Goal: Transaction & Acquisition: Purchase product/service

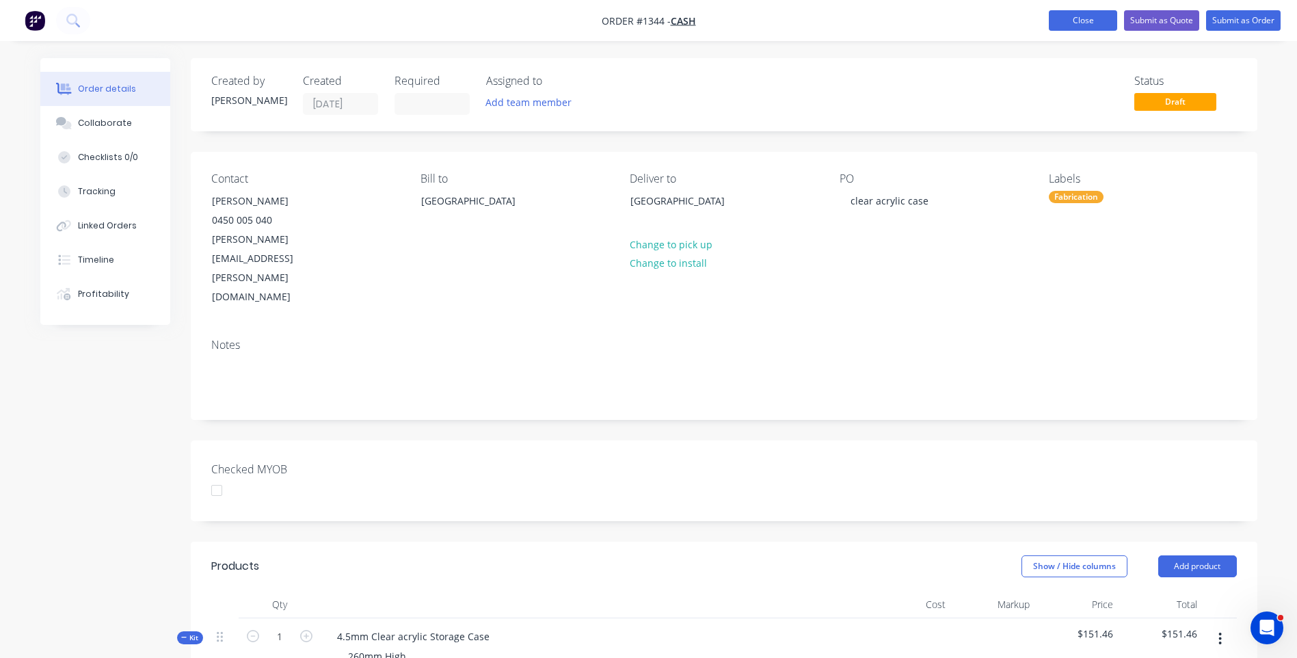
click at [1085, 26] on button "Close" at bounding box center [1083, 20] width 68 height 21
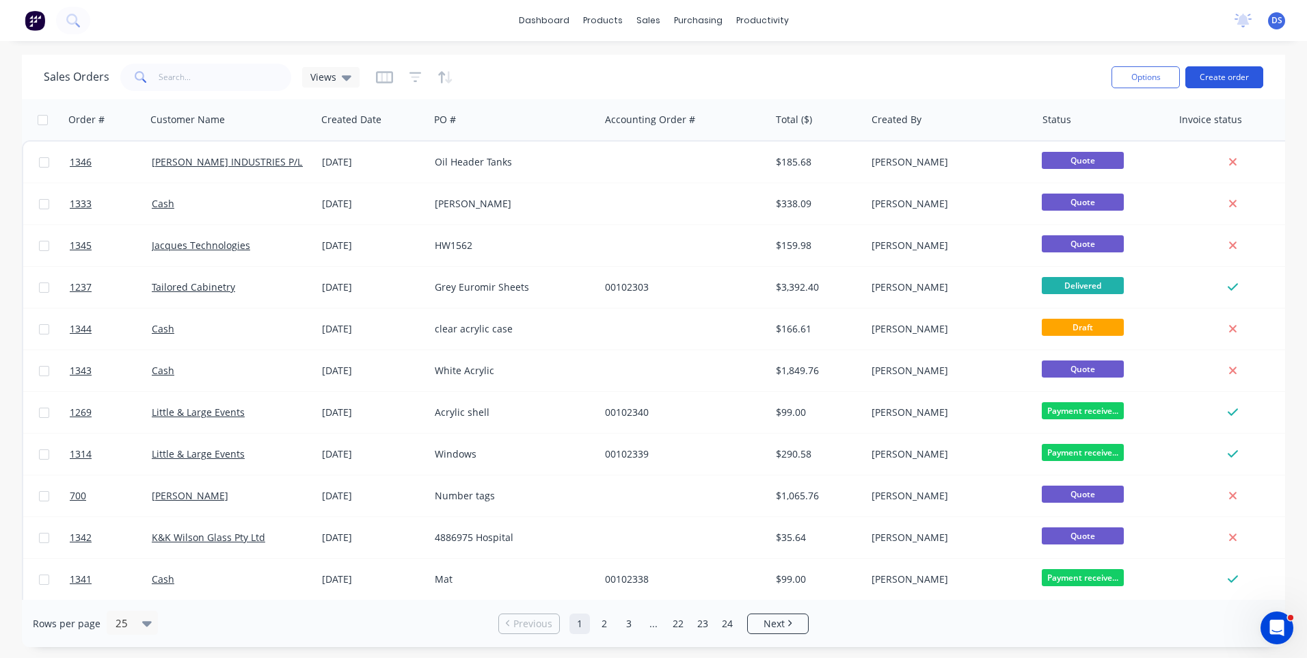
click at [1220, 79] on button "Create order" at bounding box center [1224, 77] width 78 height 22
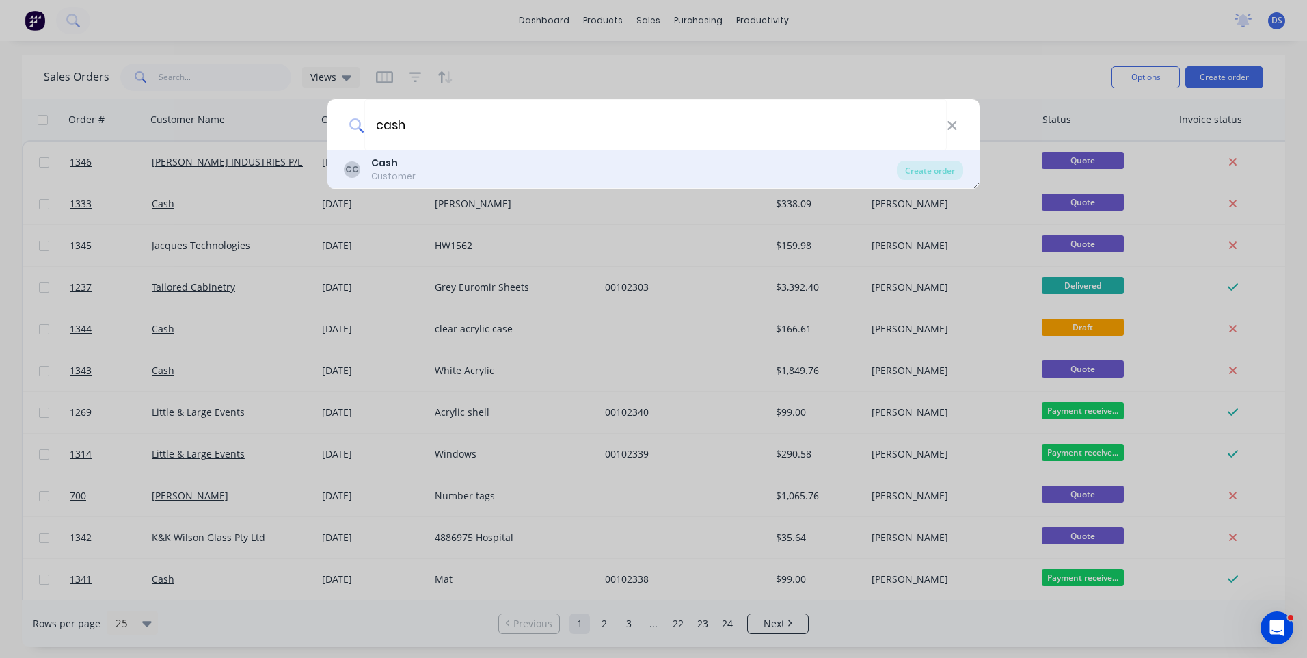
type input "cash"
click at [385, 174] on div "Customer" at bounding box center [393, 176] width 44 height 12
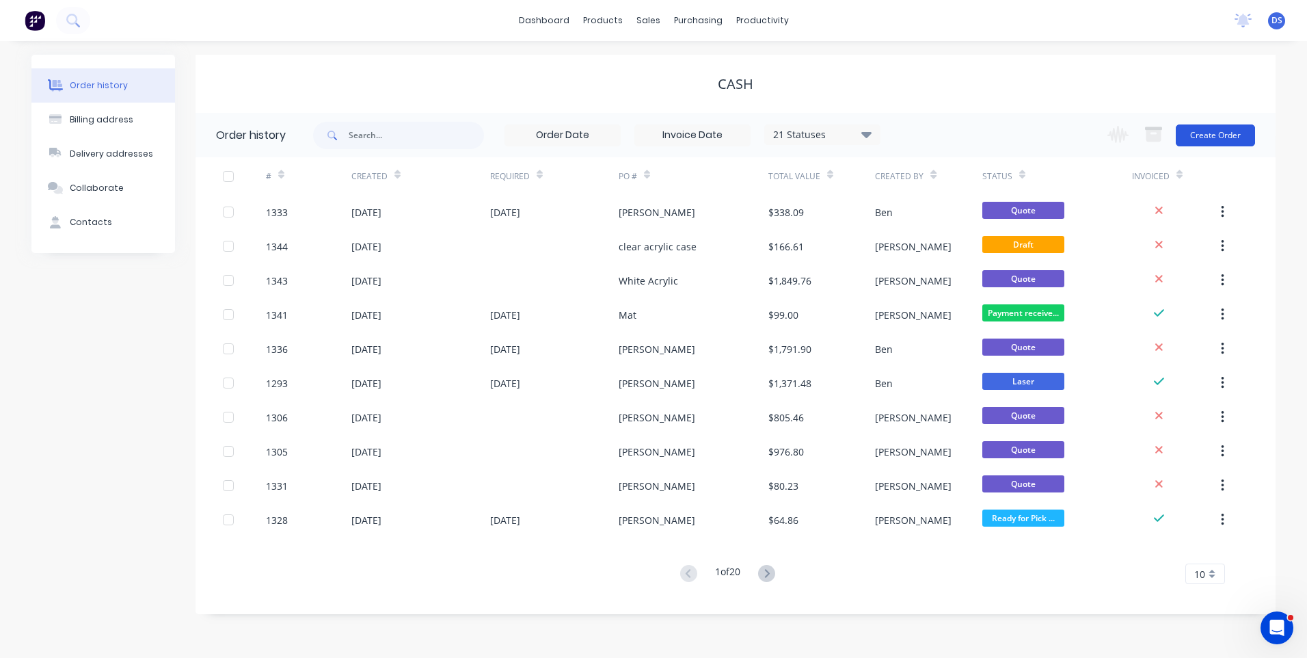
click at [1238, 131] on button "Create Order" at bounding box center [1215, 135] width 79 height 22
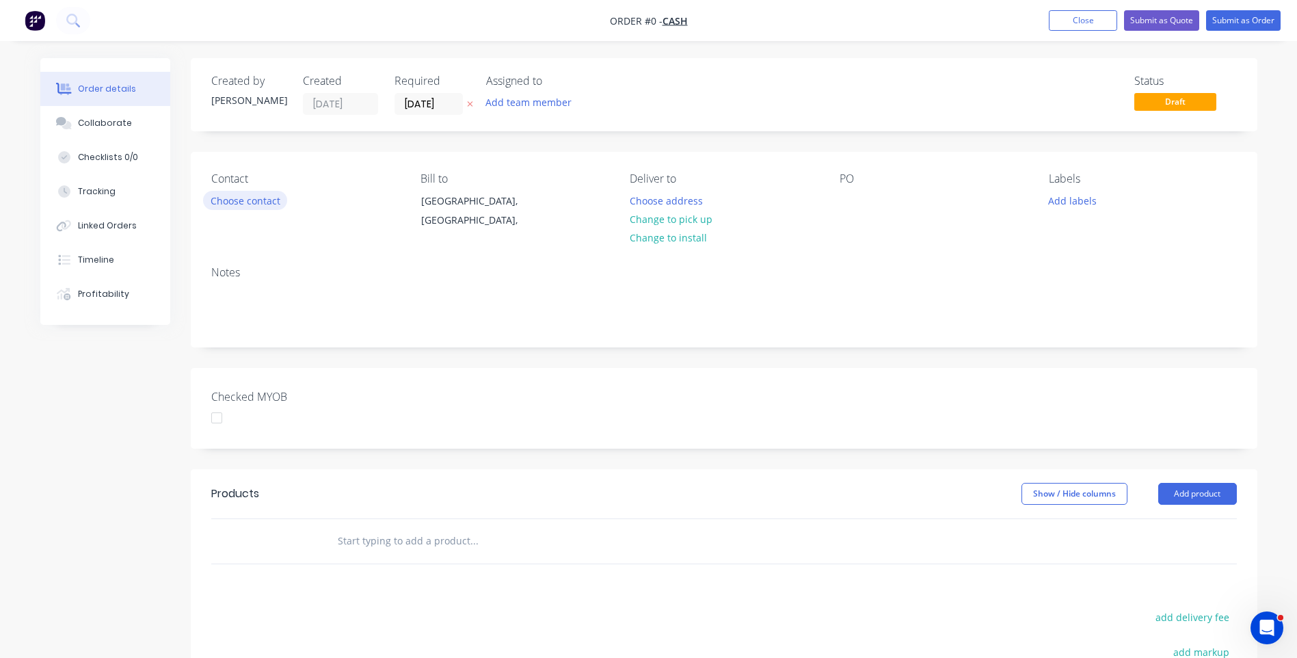
click at [228, 204] on button "Choose contact" at bounding box center [245, 200] width 84 height 18
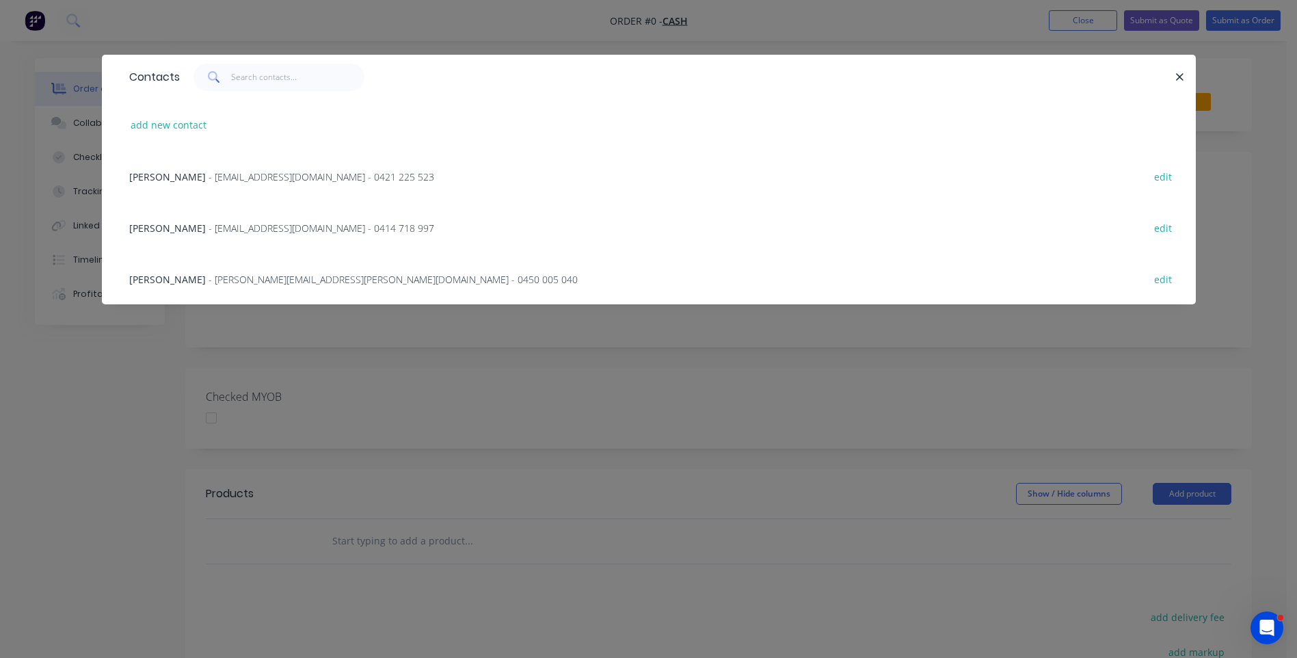
click at [156, 62] on div "Contacts" at bounding box center [150, 77] width 57 height 44
click at [193, 124] on button "add new contact" at bounding box center [169, 125] width 90 height 18
select select "AU"
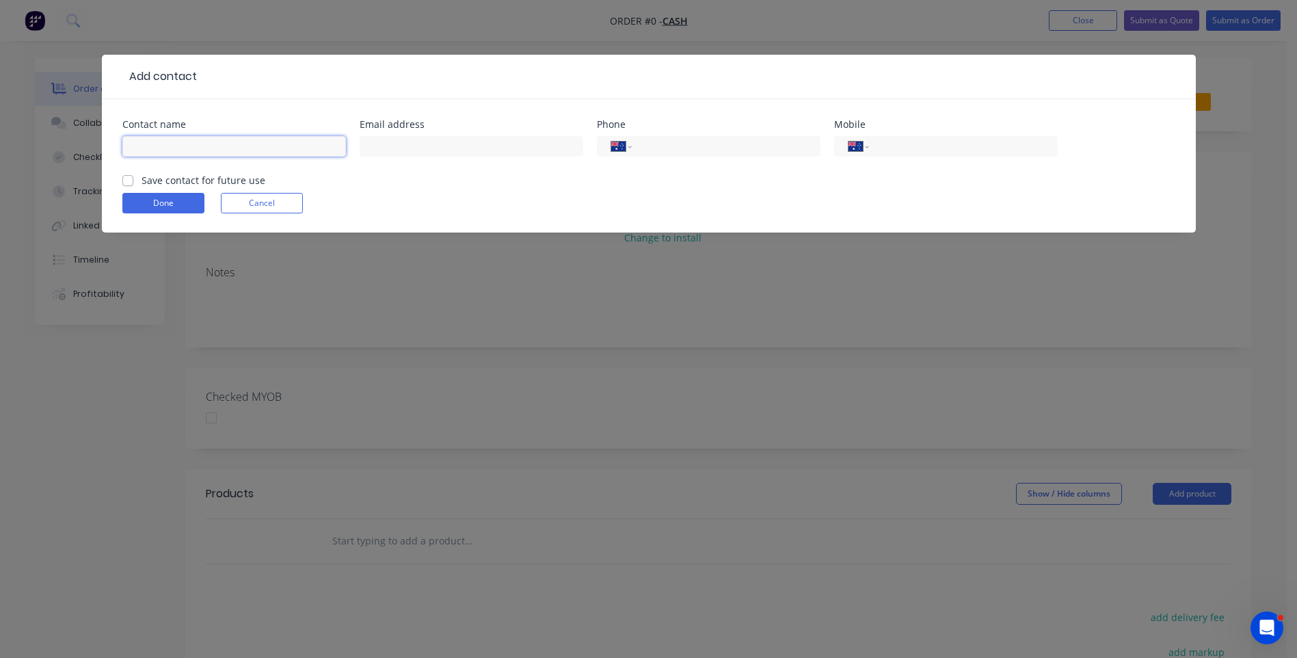
paste input "[PERSON_NAME] 0464533970 [EMAIL_ADDRESS][DOMAIN_NAME]"
drag, startPoint x: 308, startPoint y: 146, endPoint x: 211, endPoint y: 146, distance: 97.1
click at [211, 146] on input "[PERSON_NAME] 0464533970 [EMAIL_ADDRESS][DOMAIN_NAME]" at bounding box center [234, 146] width 224 height 21
type input "[PERSON_NAME] 0464533970"
paste input "[EMAIL_ADDRESS][DOMAIN_NAME]"
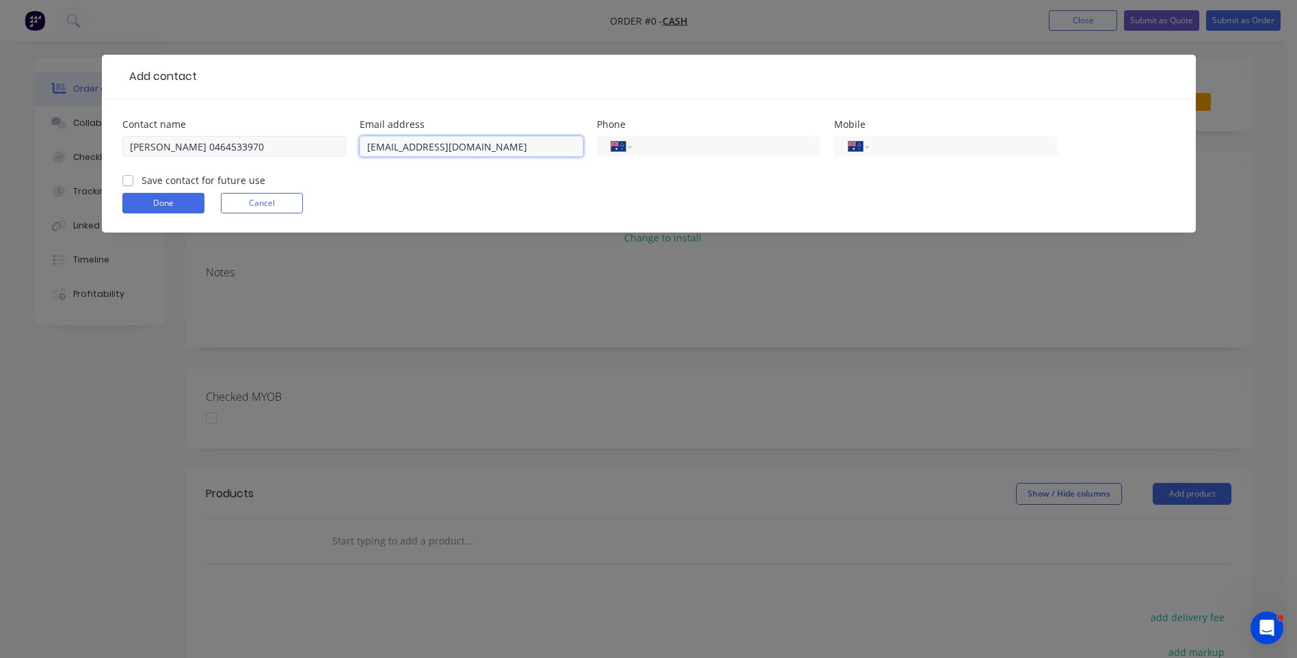
type input "[EMAIL_ADDRESS][DOMAIN_NAME]"
drag, startPoint x: 207, startPoint y: 147, endPoint x: 152, endPoint y: 146, distance: 54.7
click at [152, 146] on input "[PERSON_NAME] 0464533970" at bounding box center [234, 146] width 224 height 21
type input "[PERSON_NAME]"
paste input "0464 533 970"
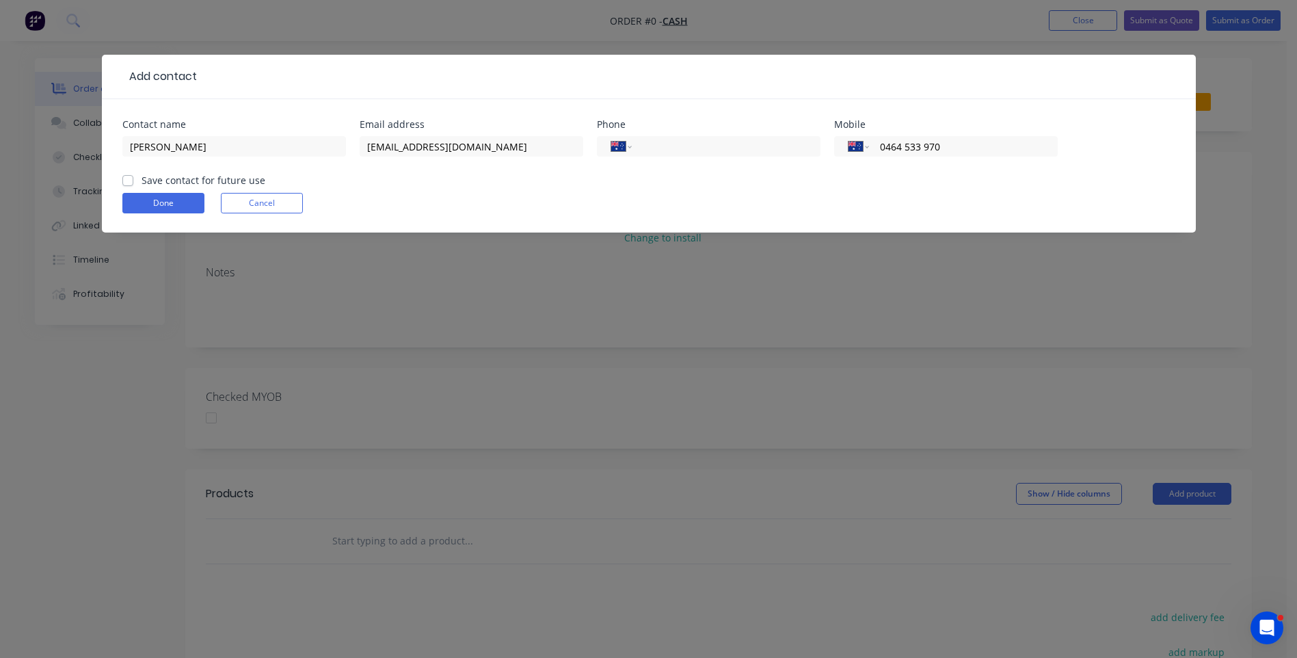
type input "0464 533 970"
click at [141, 180] on label "Save contact for future use" at bounding box center [203, 180] width 124 height 14
click at [130, 180] on input "Save contact for future use" at bounding box center [127, 179] width 11 height 13
checkbox input "true"
click at [150, 195] on button "Done" at bounding box center [163, 203] width 82 height 21
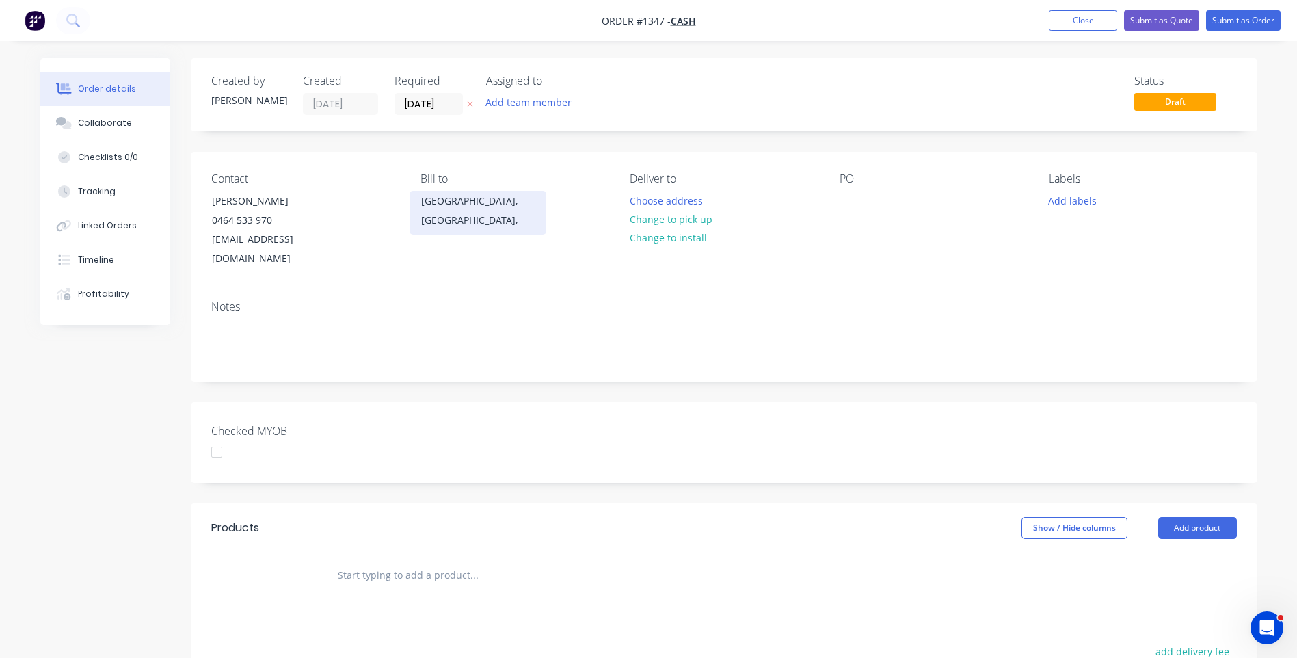
click at [457, 202] on div "[GEOGRAPHIC_DATA], [GEOGRAPHIC_DATA]," at bounding box center [477, 210] width 113 height 38
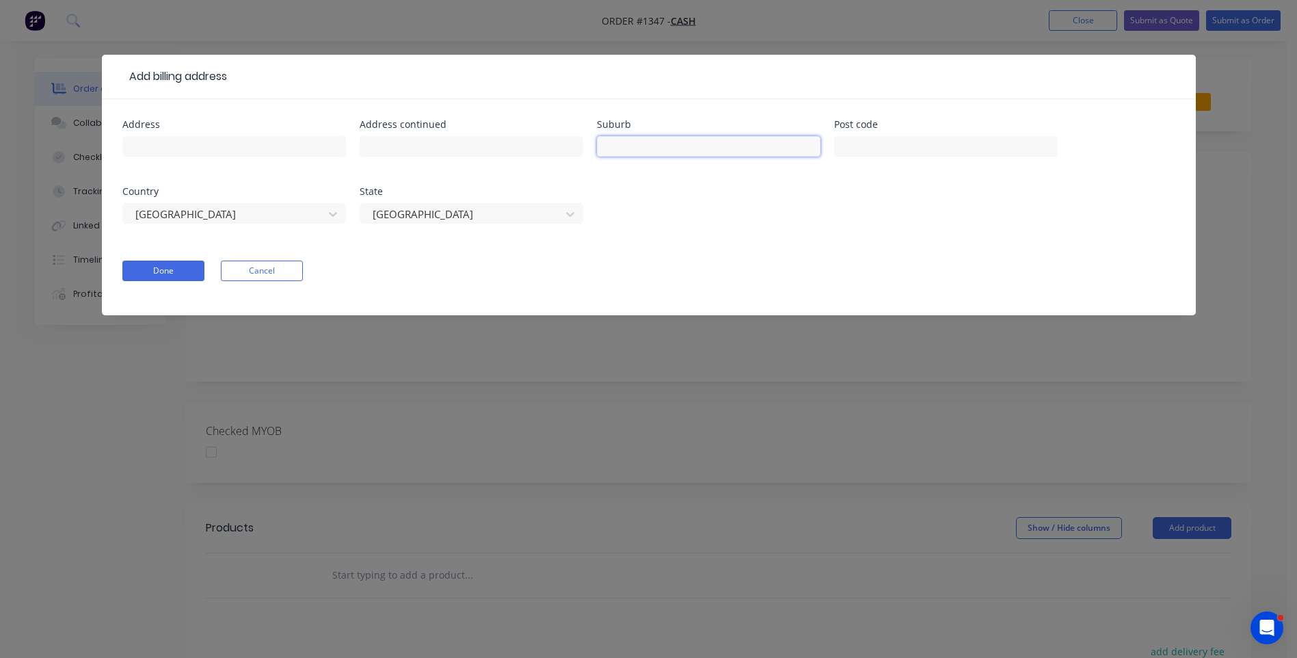
click at [637, 150] on input "text" at bounding box center [709, 146] width 224 height 21
type input "[GEOGRAPHIC_DATA]"
click at [867, 148] on input "text" at bounding box center [946, 146] width 224 height 21
type input "4879"
click at [187, 270] on button "Done" at bounding box center [163, 270] width 82 height 21
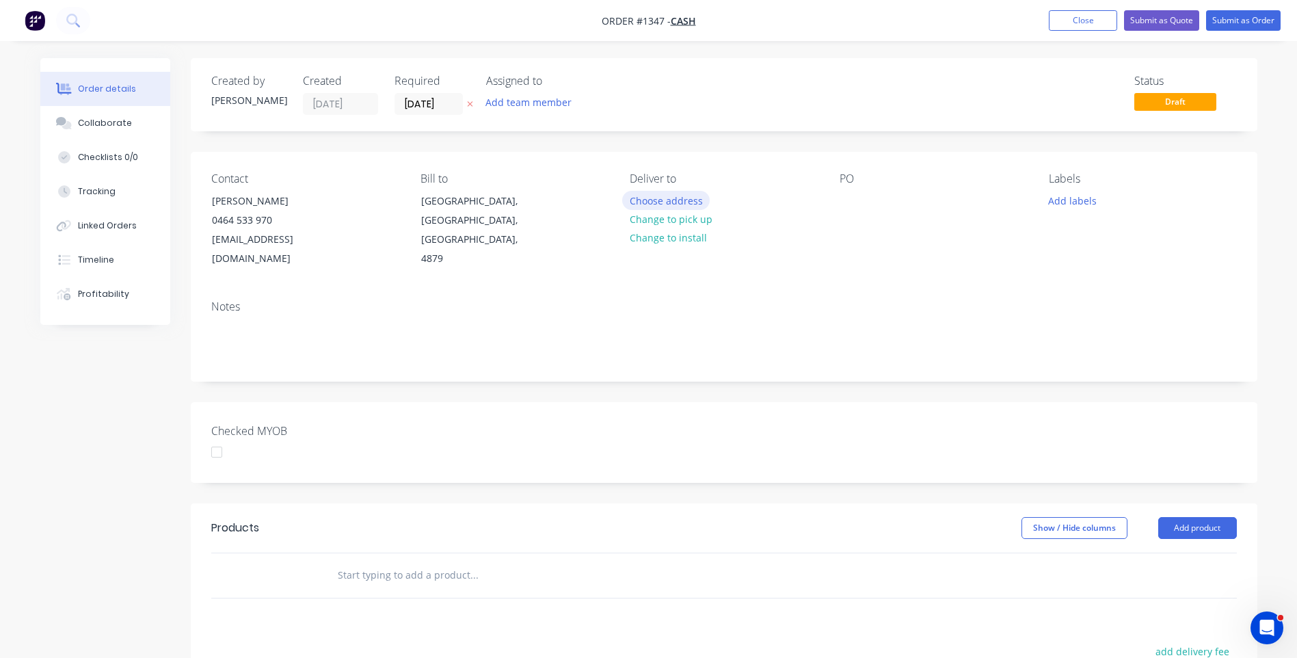
click at [666, 203] on button "Choose address" at bounding box center [665, 200] width 87 height 18
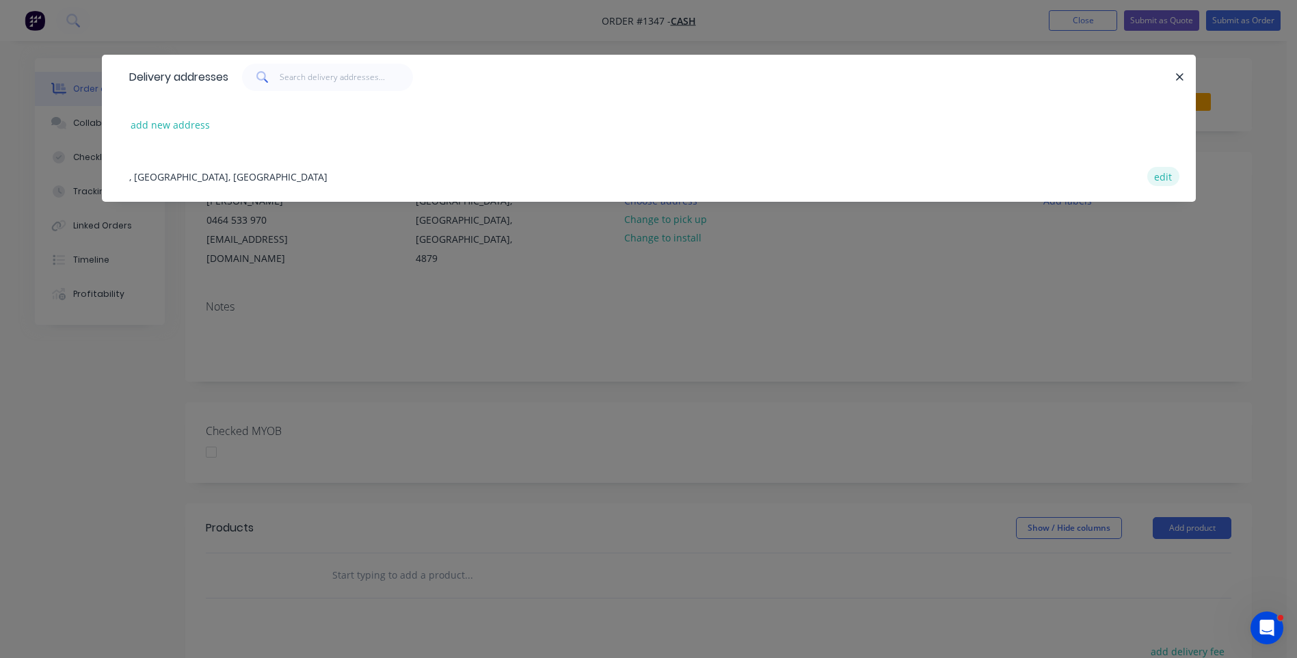
click at [1165, 180] on button "edit" at bounding box center [1163, 176] width 32 height 18
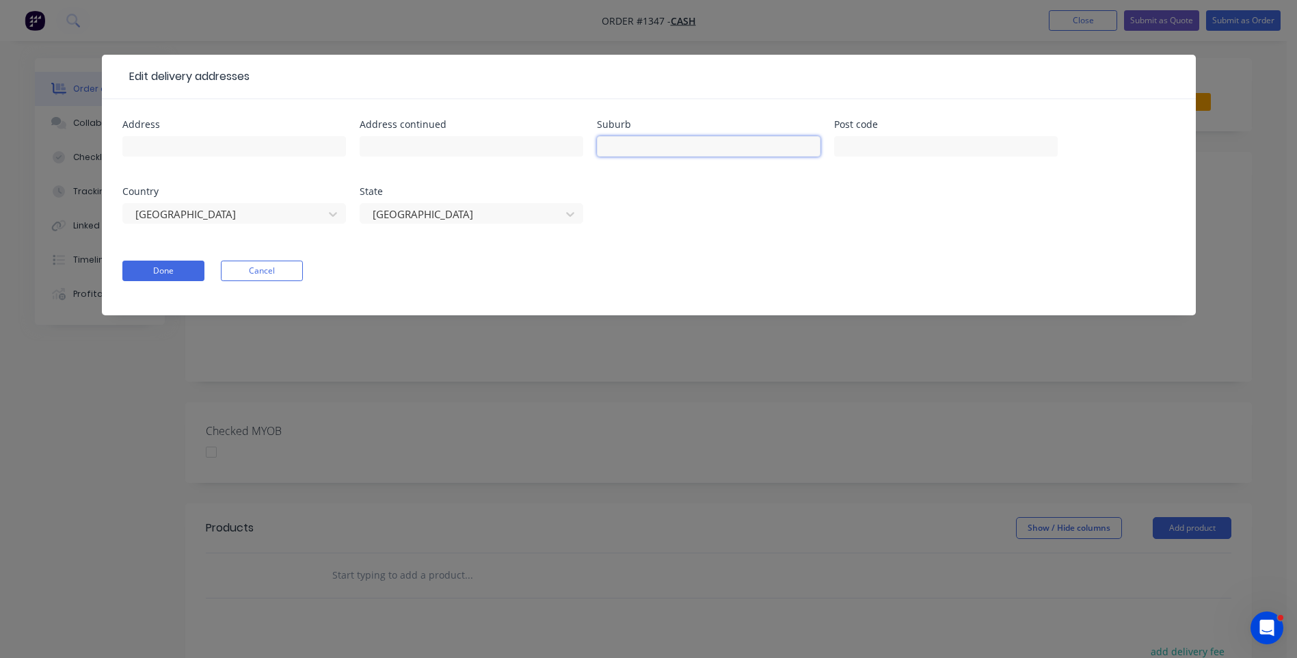
click at [676, 147] on input "text" at bounding box center [709, 146] width 224 height 21
type input "[GEOGRAPHIC_DATA]"
type input "4879"
click at [192, 280] on button "Done" at bounding box center [163, 270] width 82 height 21
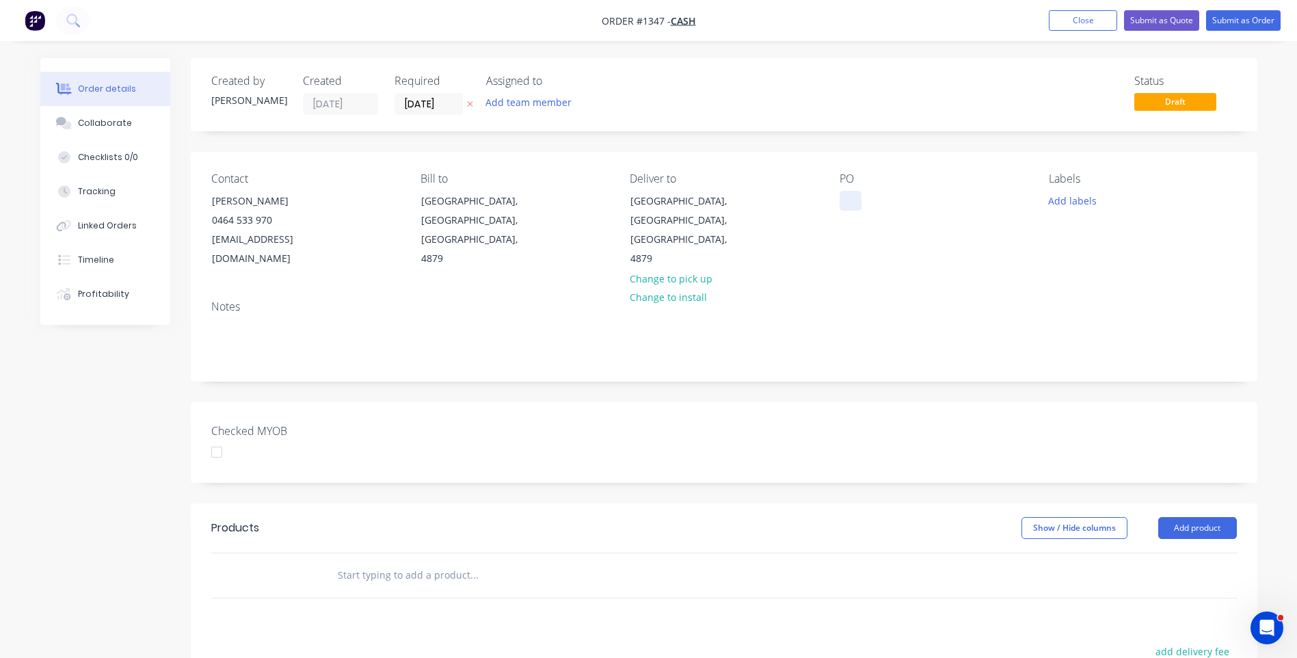
click at [846, 202] on div at bounding box center [850, 201] width 22 height 20
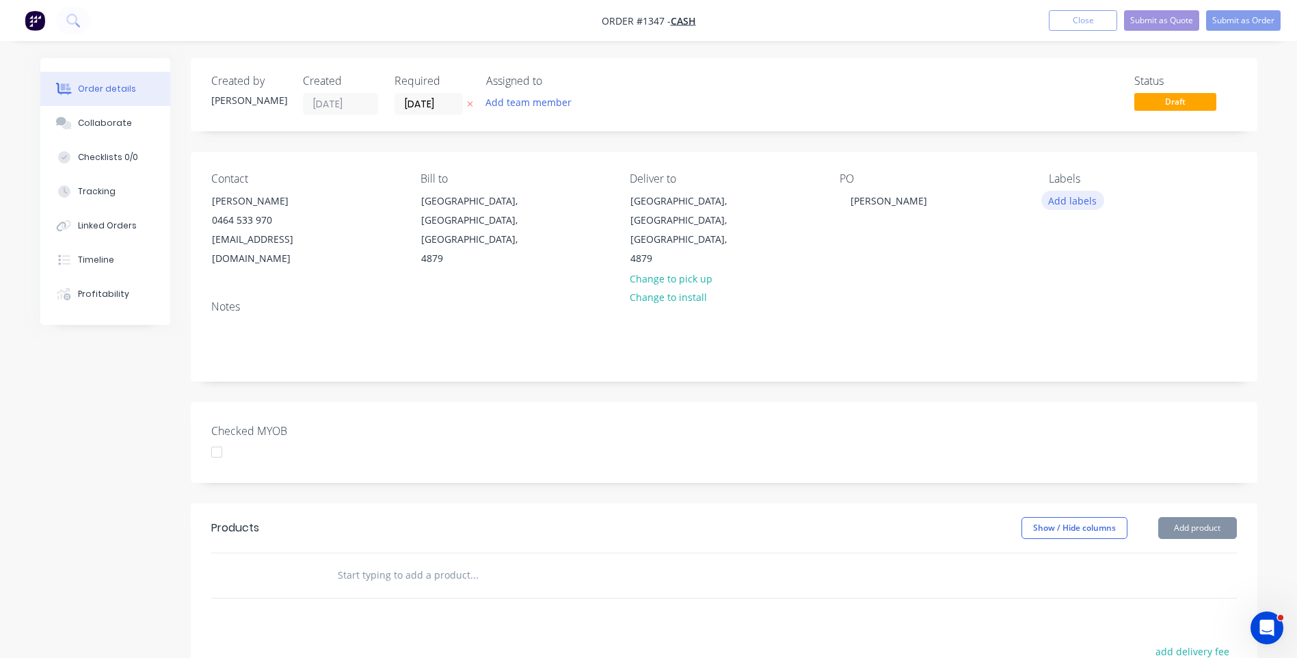
click at [1071, 200] on button "Add labels" at bounding box center [1072, 200] width 63 height 18
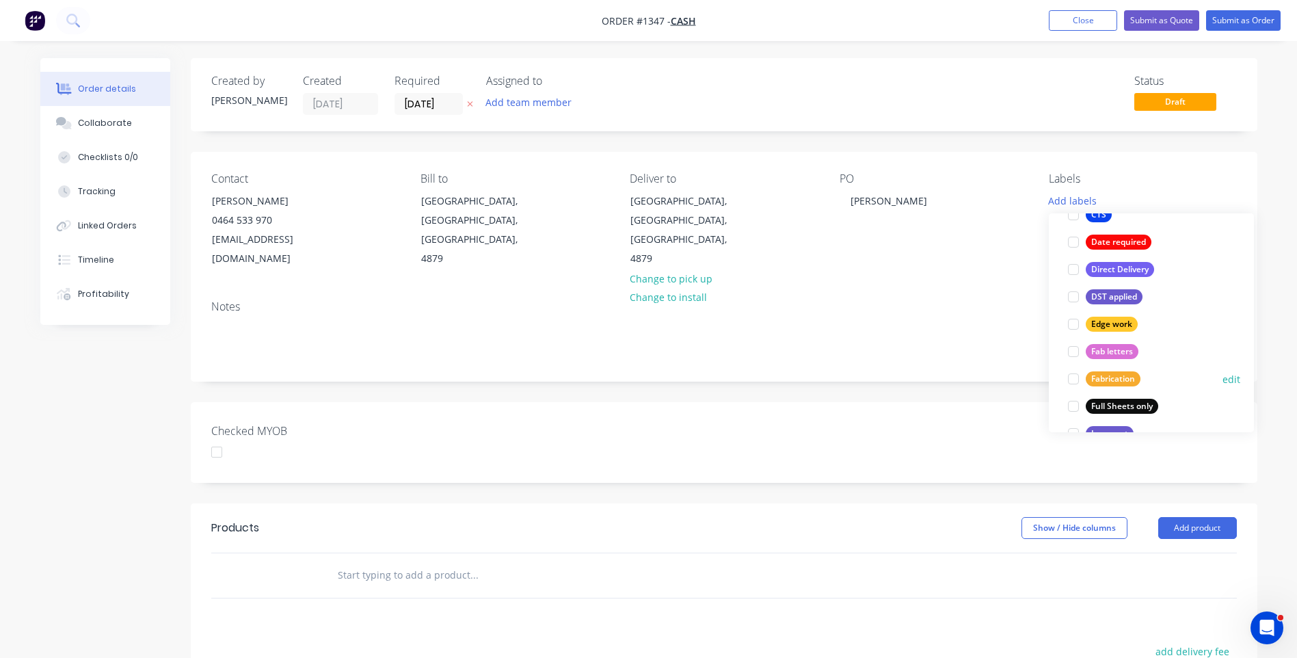
scroll to position [273, 0]
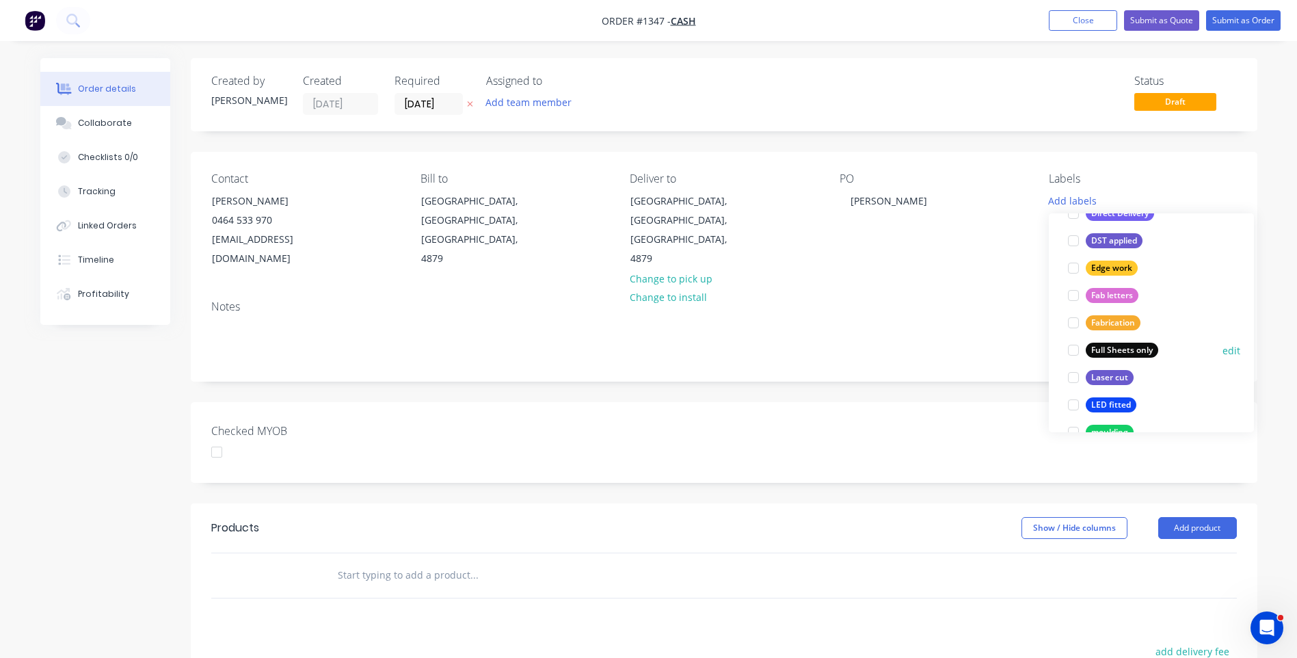
click at [1130, 354] on div "Full Sheets only" at bounding box center [1121, 349] width 72 height 15
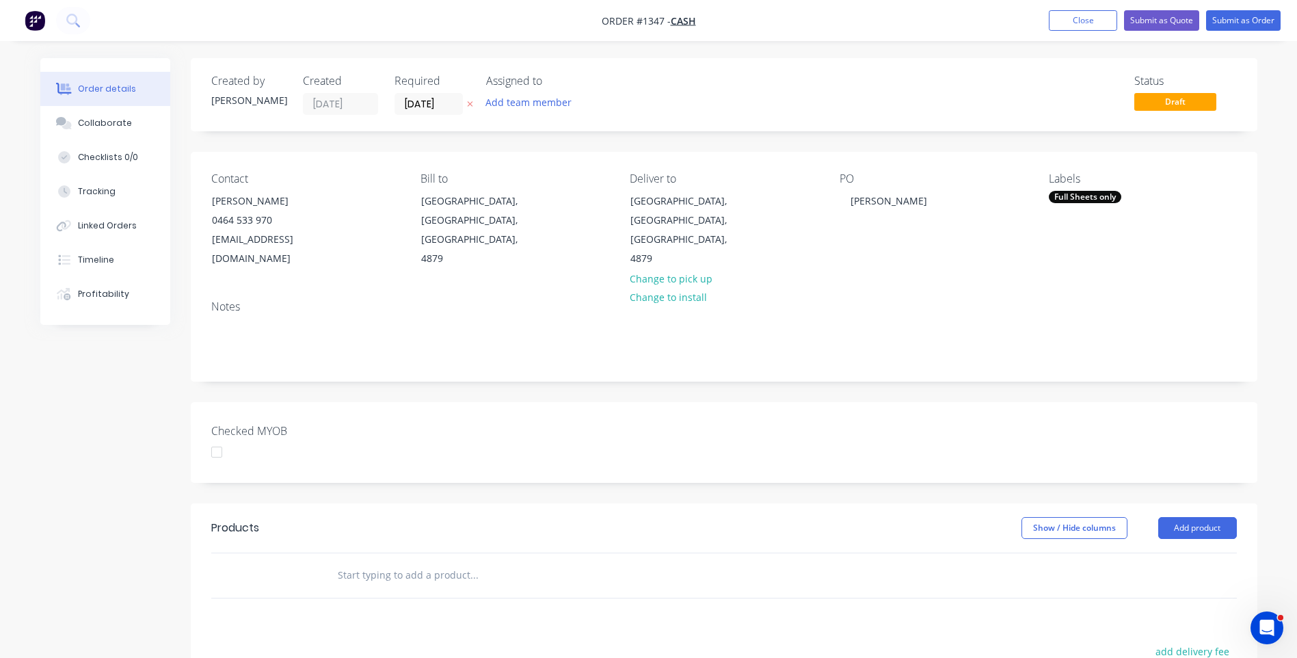
click at [971, 300] on div "Notes" at bounding box center [723, 306] width 1025 height 13
click at [1213, 517] on button "Add product" at bounding box center [1197, 528] width 79 height 22
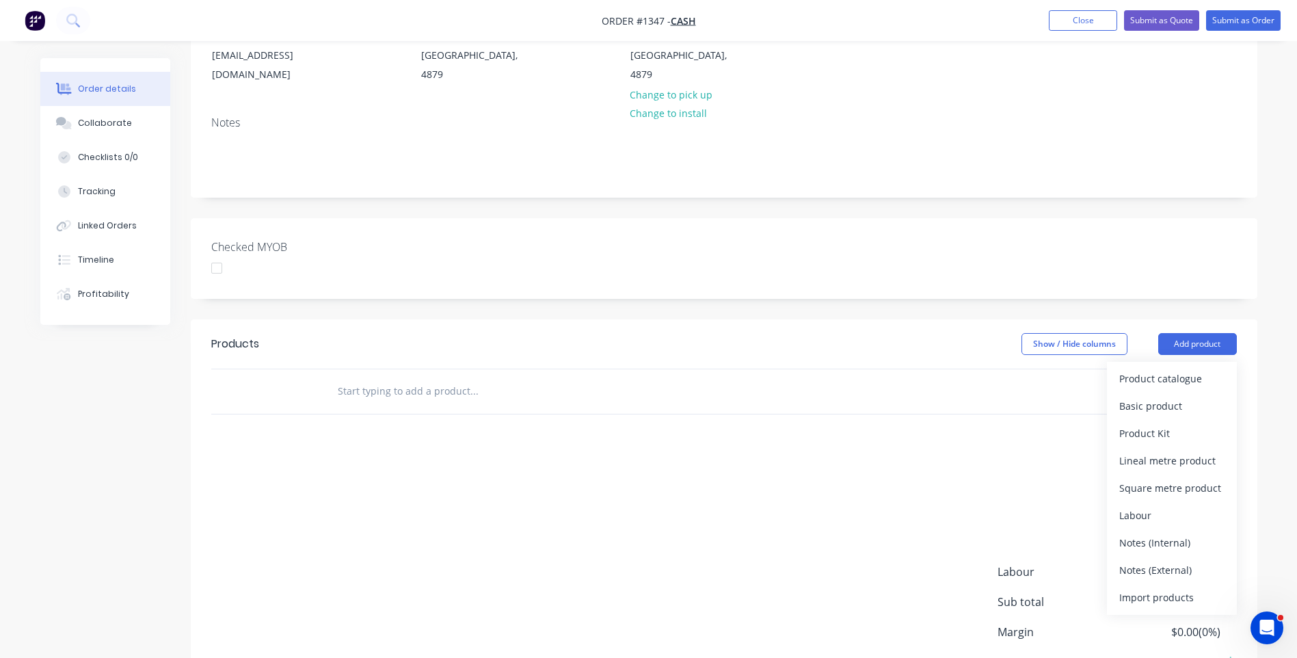
scroll to position [270, 0]
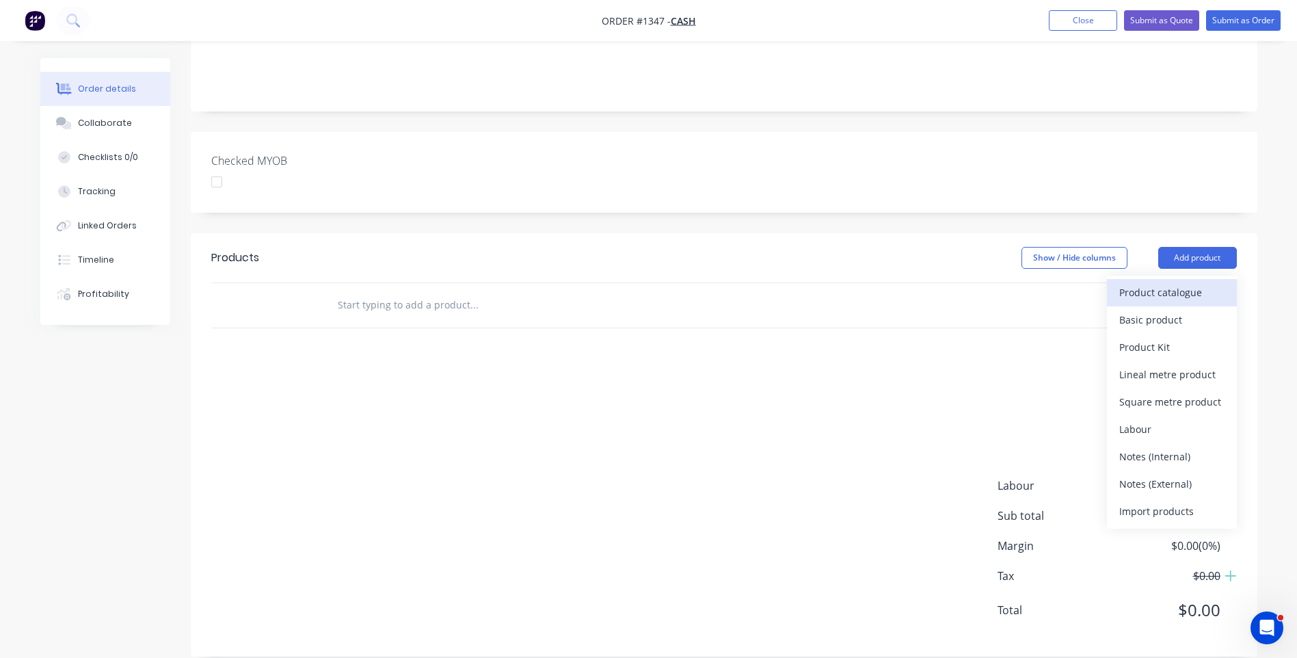
click at [1154, 282] on div "Product catalogue" at bounding box center [1171, 292] width 105 height 20
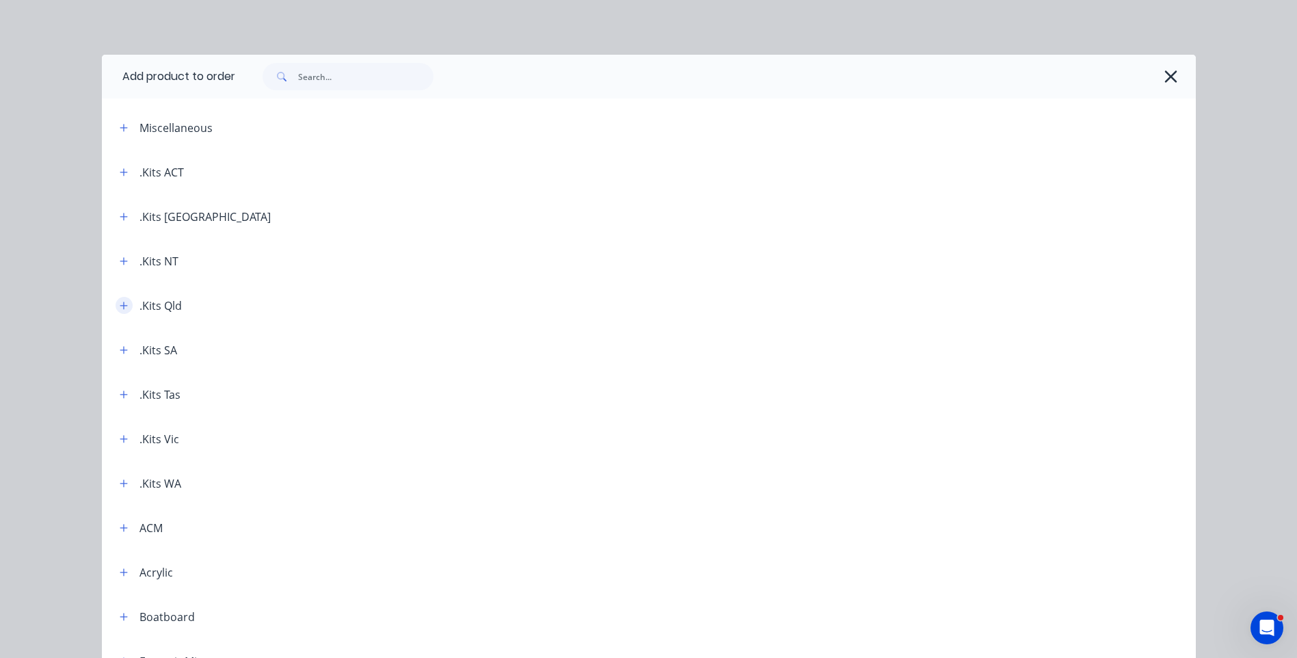
click at [120, 308] on icon "button" at bounding box center [124, 306] width 8 height 10
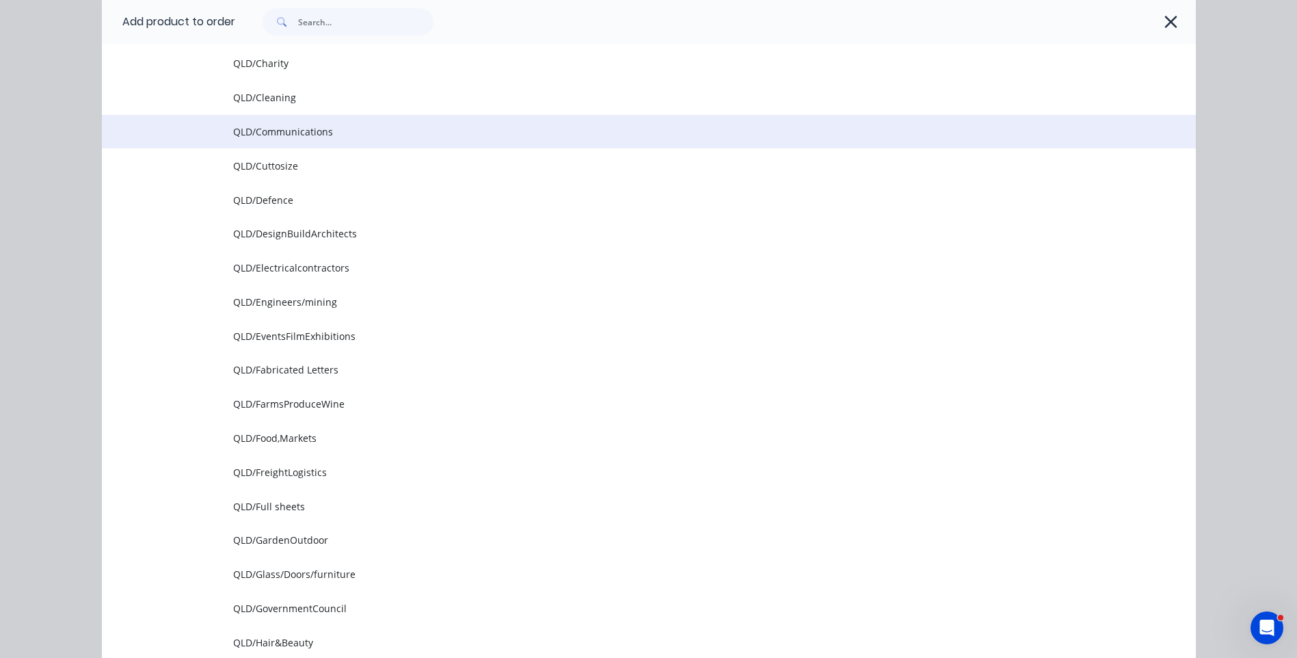
scroll to position [615, 0]
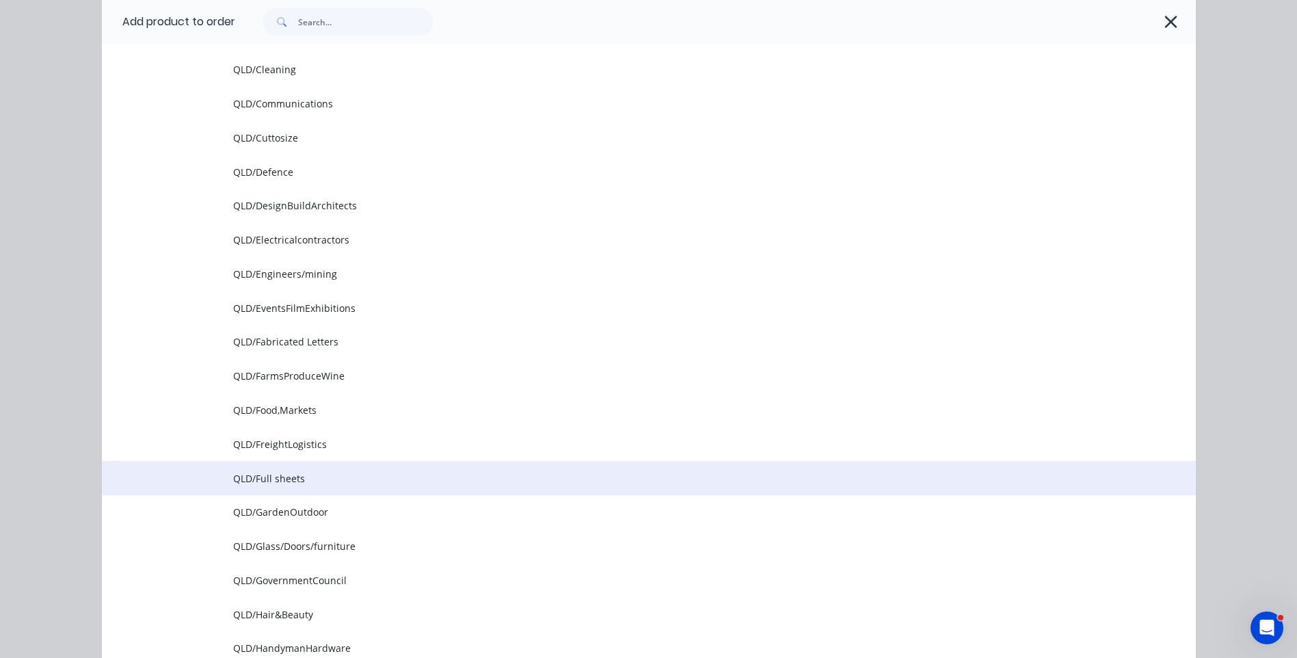
click at [267, 483] on span "QLD/Full sheets" at bounding box center [618, 478] width 770 height 14
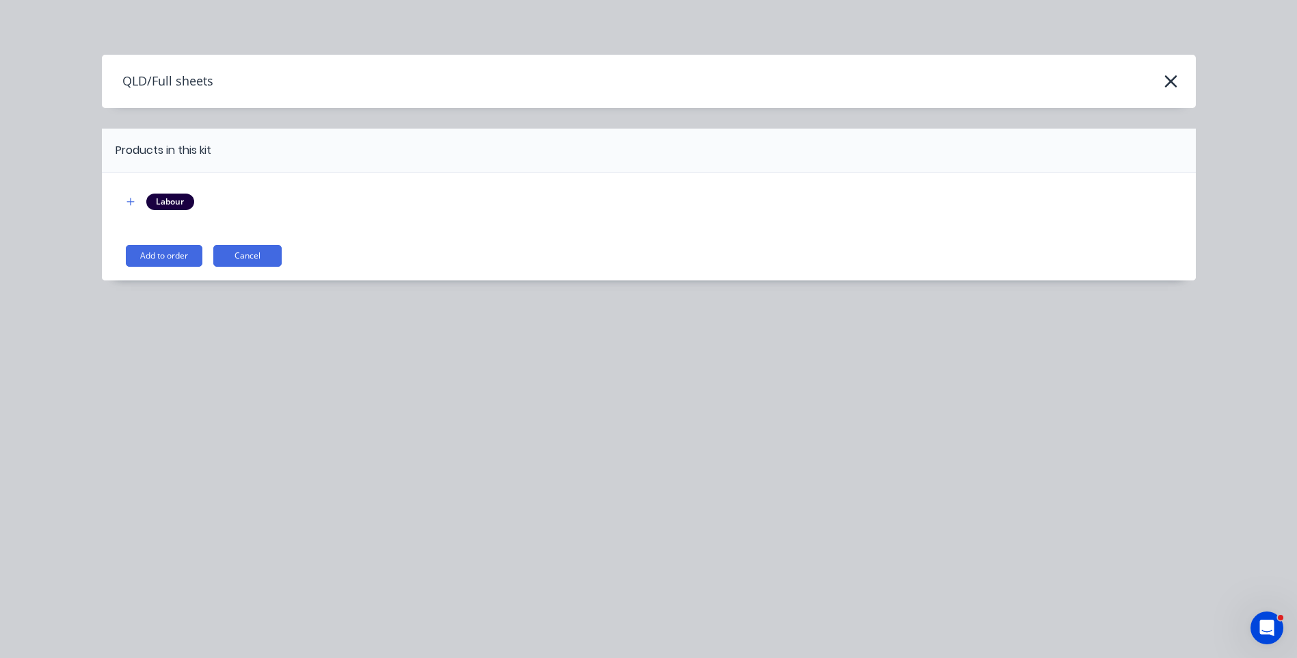
scroll to position [0, 0]
click at [148, 262] on button "Add to order" at bounding box center [164, 256] width 77 height 22
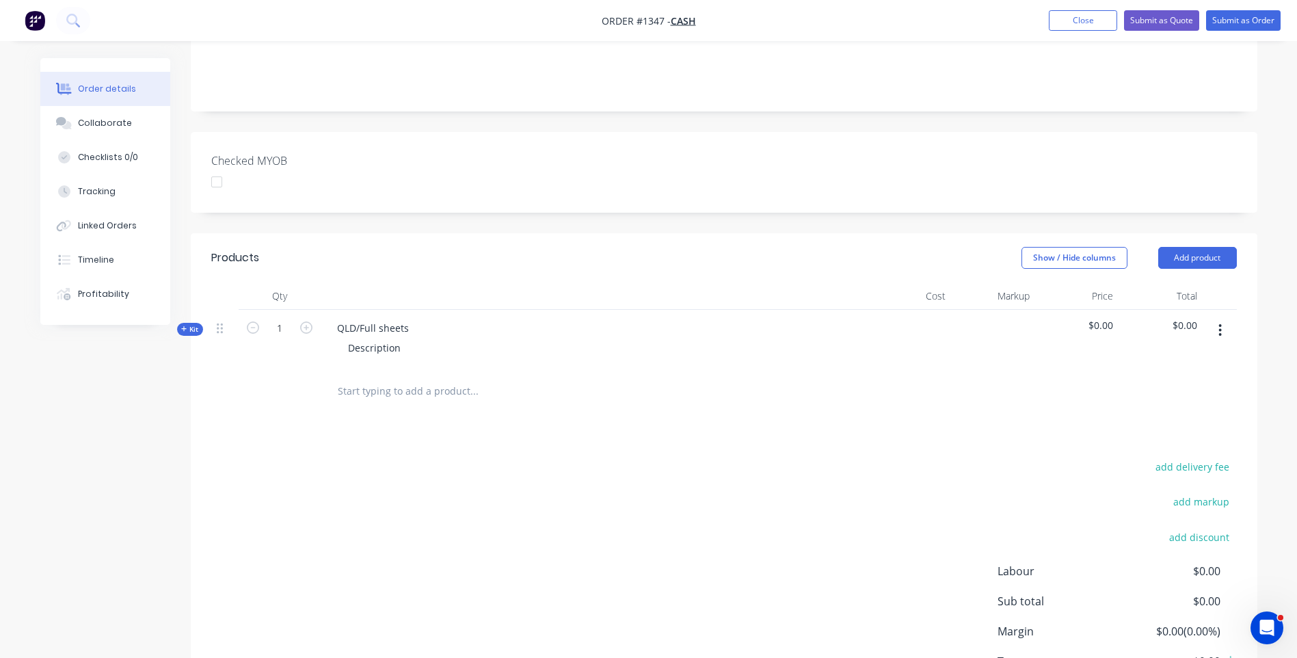
click at [182, 326] on icon at bounding box center [183, 328] width 5 height 5
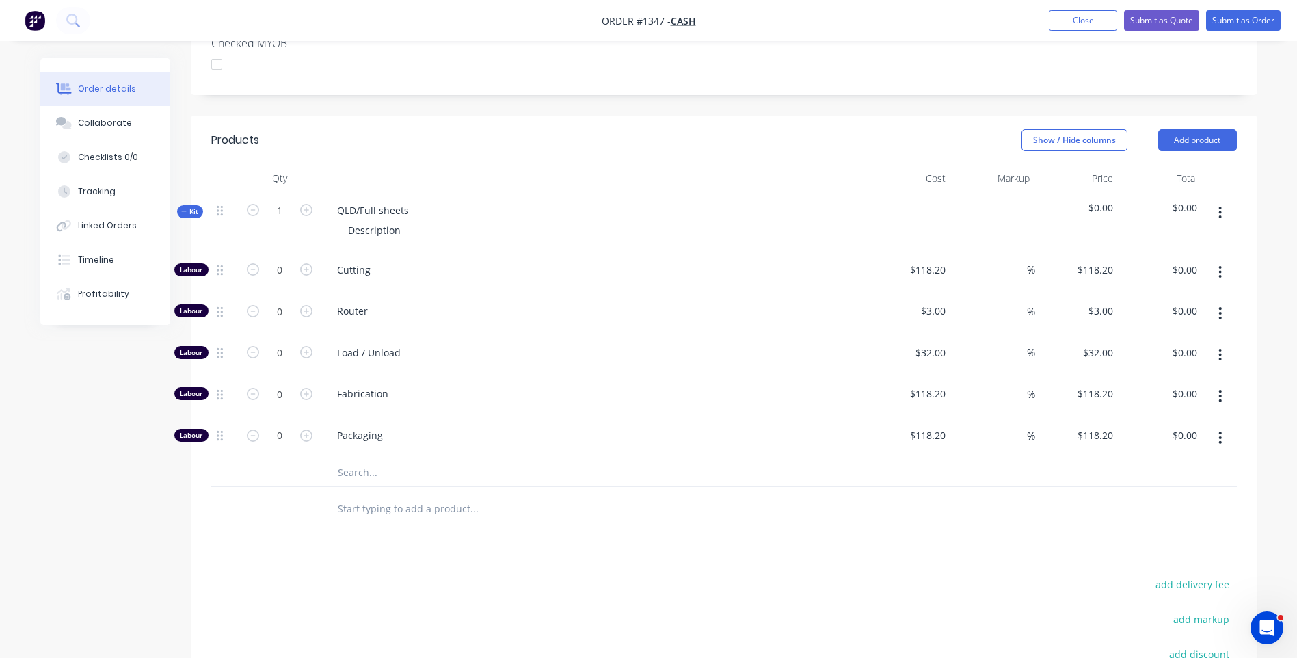
scroll to position [407, 0]
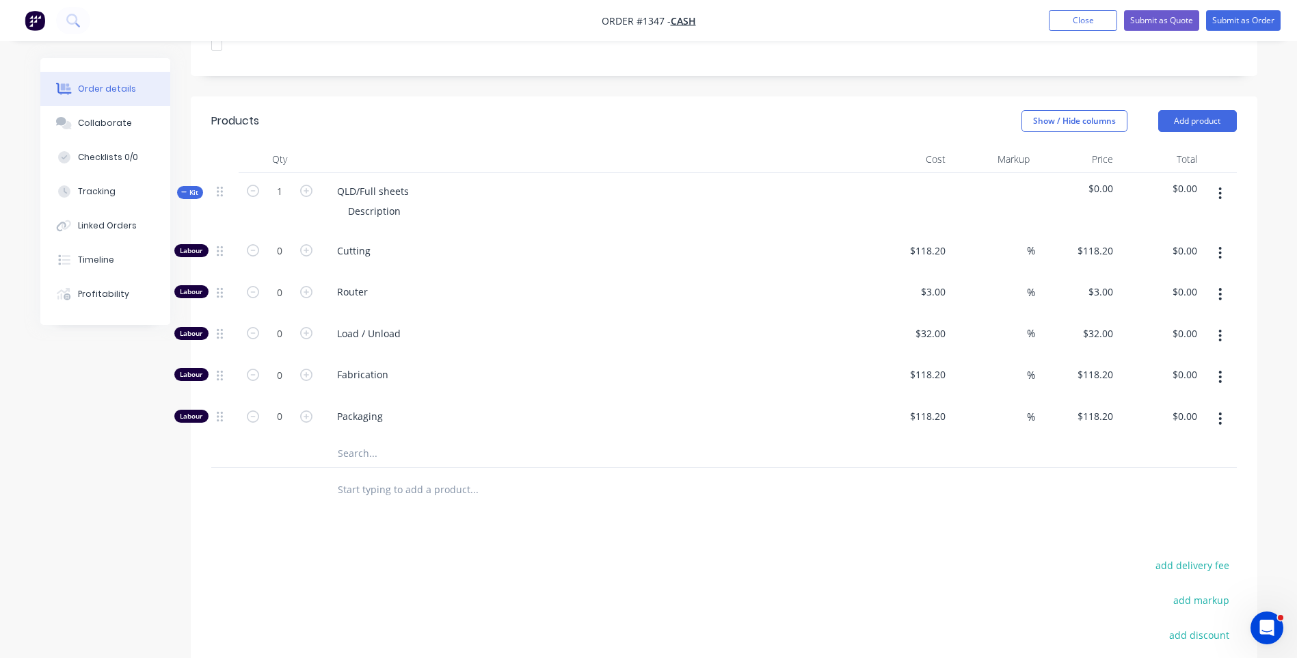
click at [353, 440] on input "text" at bounding box center [473, 453] width 273 height 27
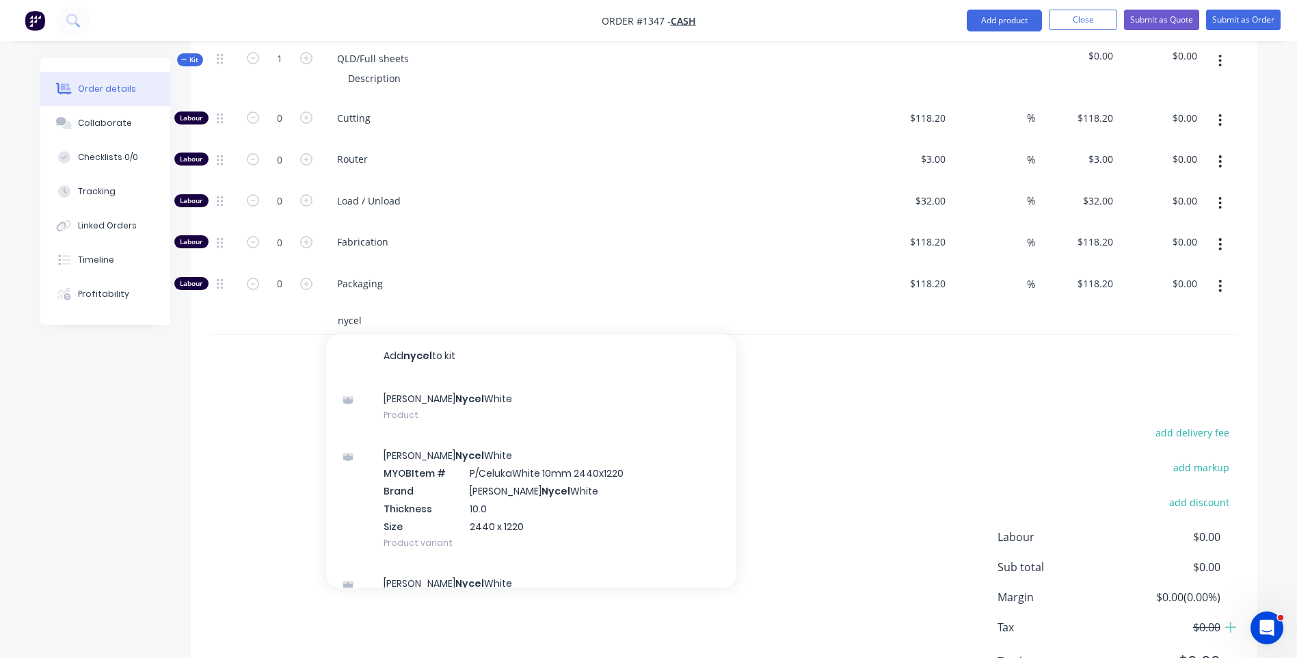
scroll to position [543, 0]
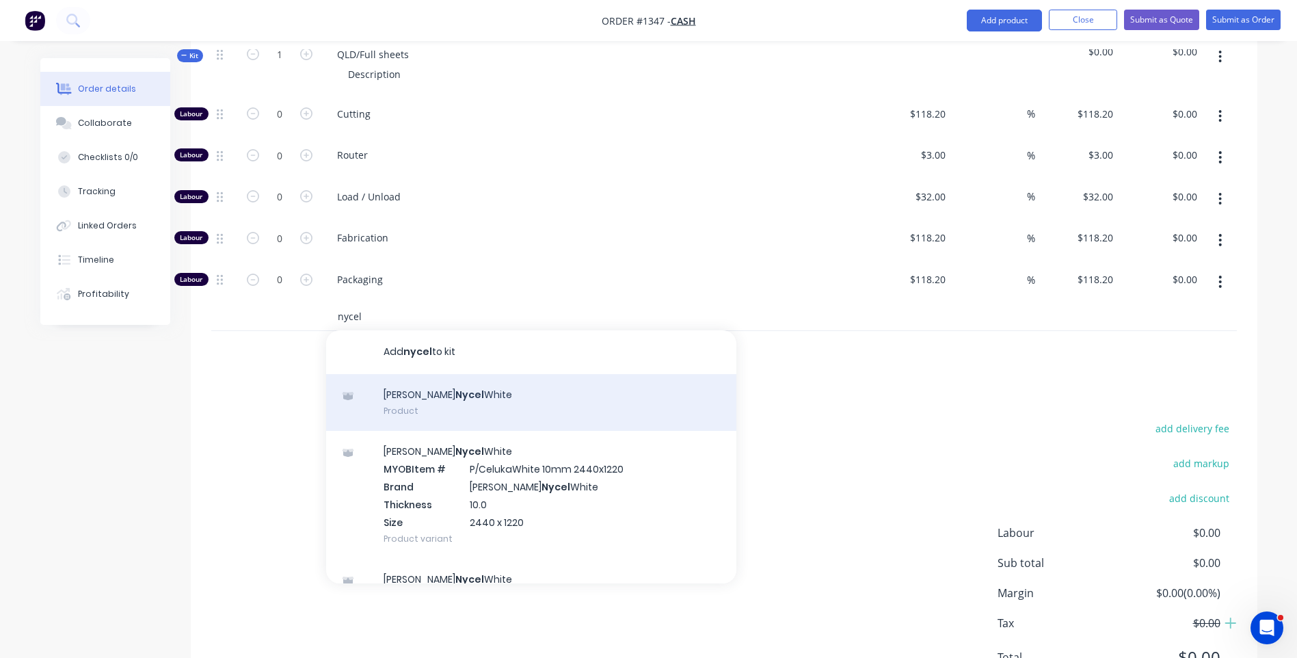
type input "nycel"
click at [395, 374] on div "Celuka [PERSON_NAME] Product" at bounding box center [531, 402] width 410 height 57
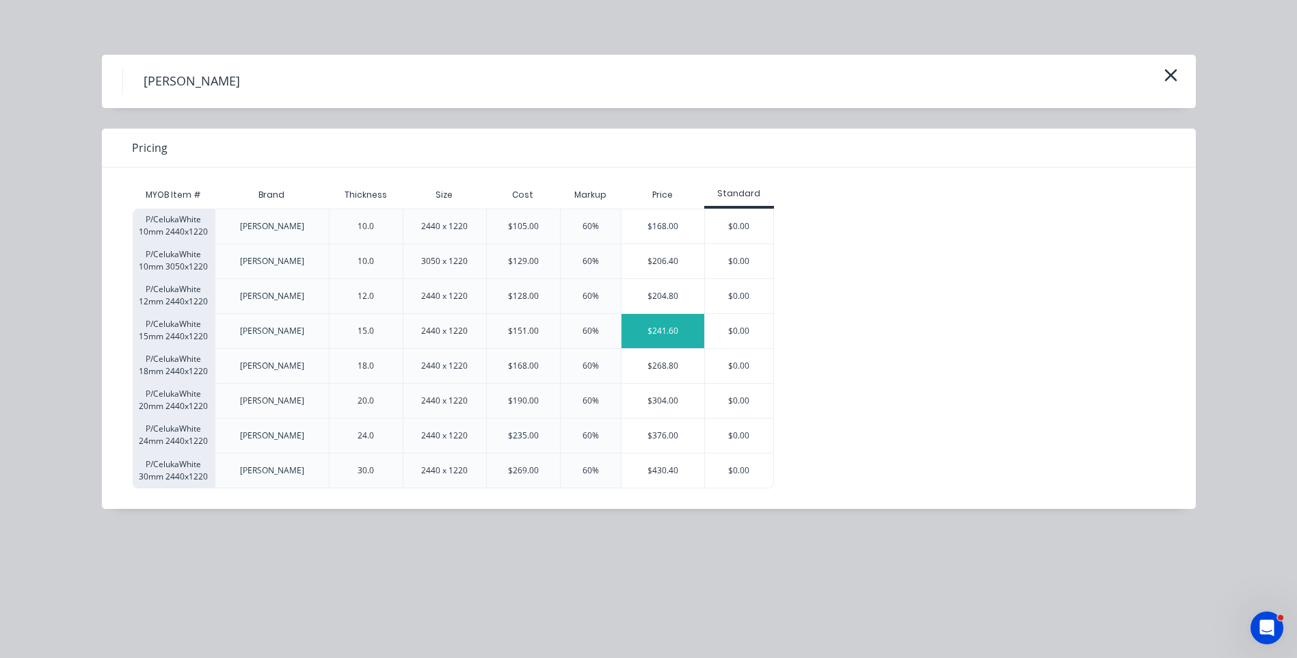
click at [660, 320] on div "$241.60" at bounding box center [662, 331] width 83 height 34
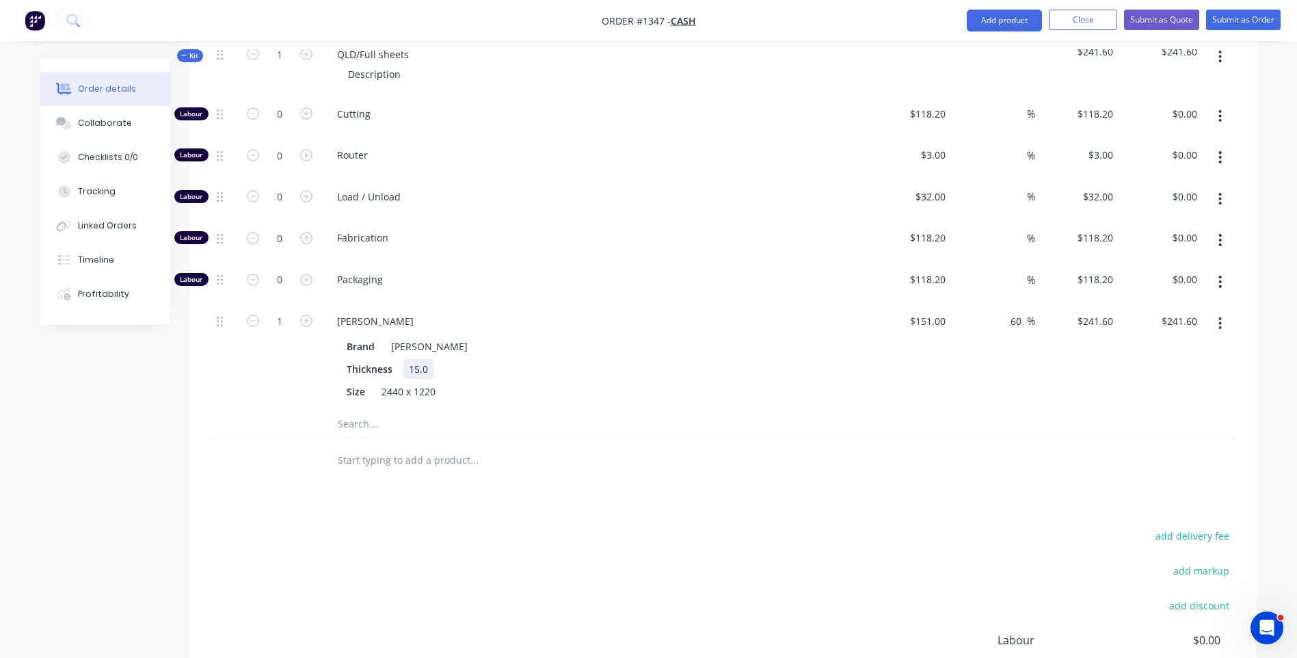
click at [704, 359] on div "Thickness 15.0" at bounding box center [591, 369] width 500 height 20
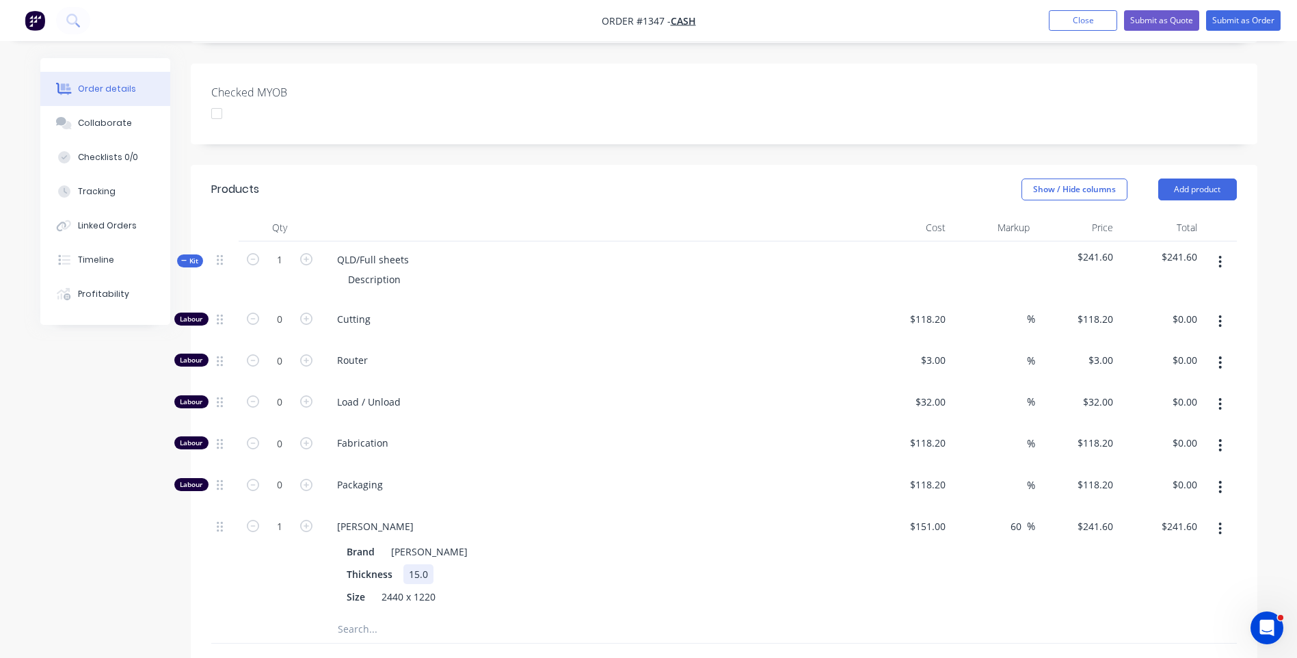
scroll to position [407, 0]
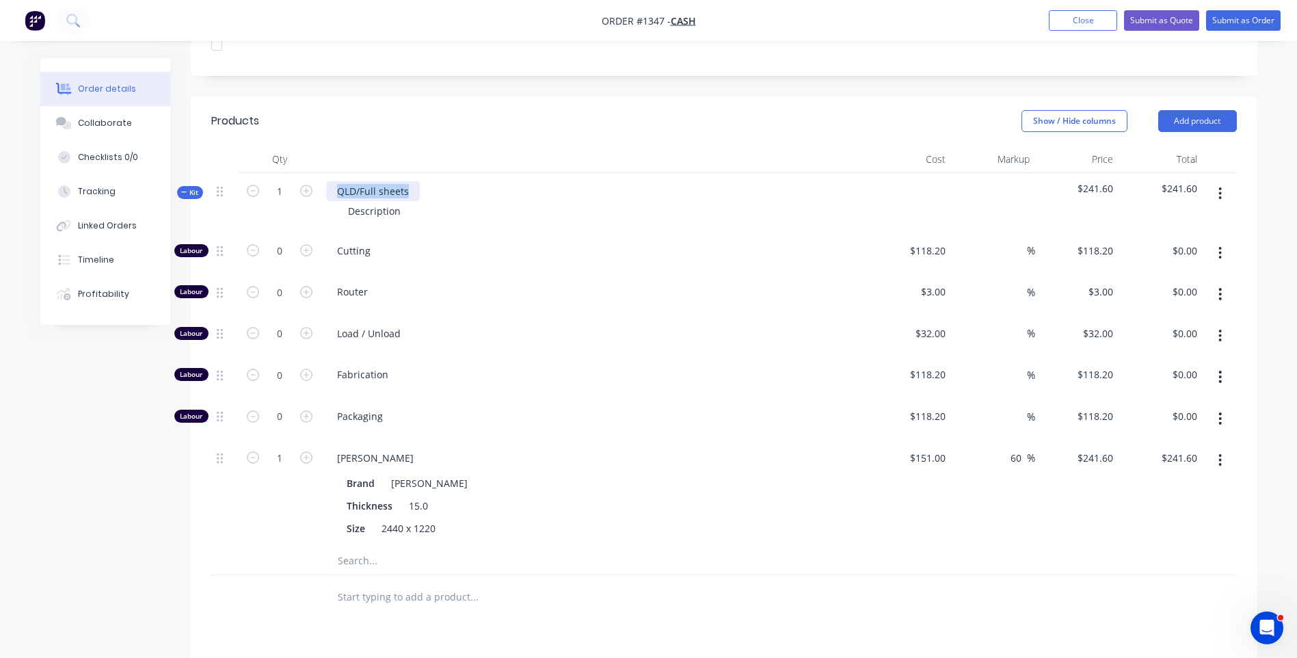
drag, startPoint x: 413, startPoint y: 173, endPoint x: 321, endPoint y: 180, distance: 92.5
click at [321, 180] on div "QLD/Full sheets Description" at bounding box center [594, 202] width 547 height 59
click at [457, 181] on div "15mm White [PERSON_NAME]" at bounding box center [405, 191] width 159 height 20
click at [401, 201] on div "Description" at bounding box center [374, 211] width 75 height 20
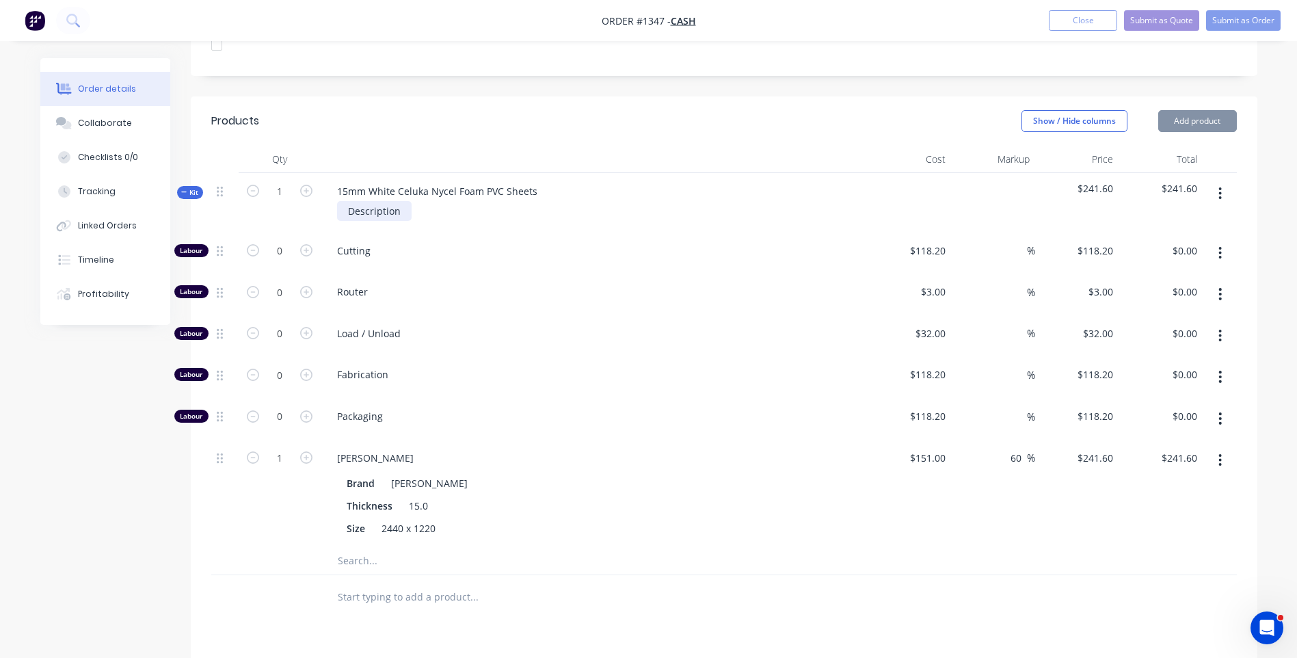
click at [401, 201] on div "Description" at bounding box center [374, 211] width 75 height 20
click at [519, 329] on div "Load / Unload" at bounding box center [594, 336] width 547 height 42
click at [1182, 110] on button "Add product" at bounding box center [1197, 121] width 79 height 22
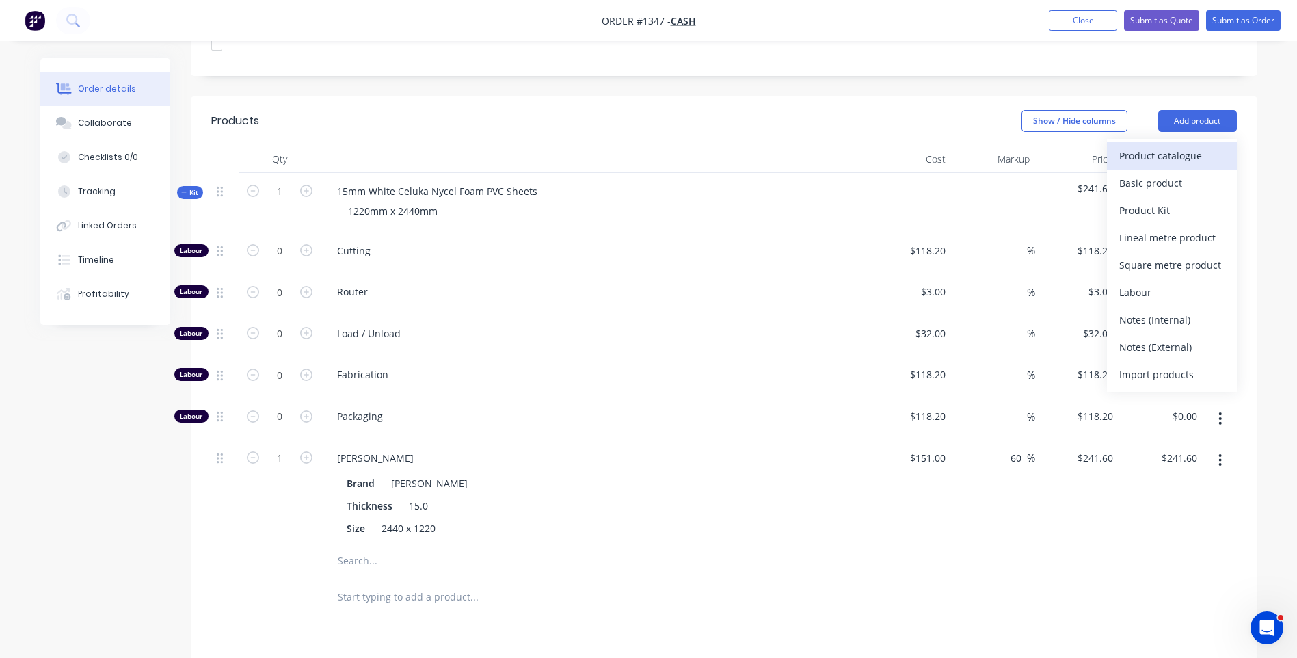
click at [1148, 146] on div "Product catalogue" at bounding box center [1171, 156] width 105 height 20
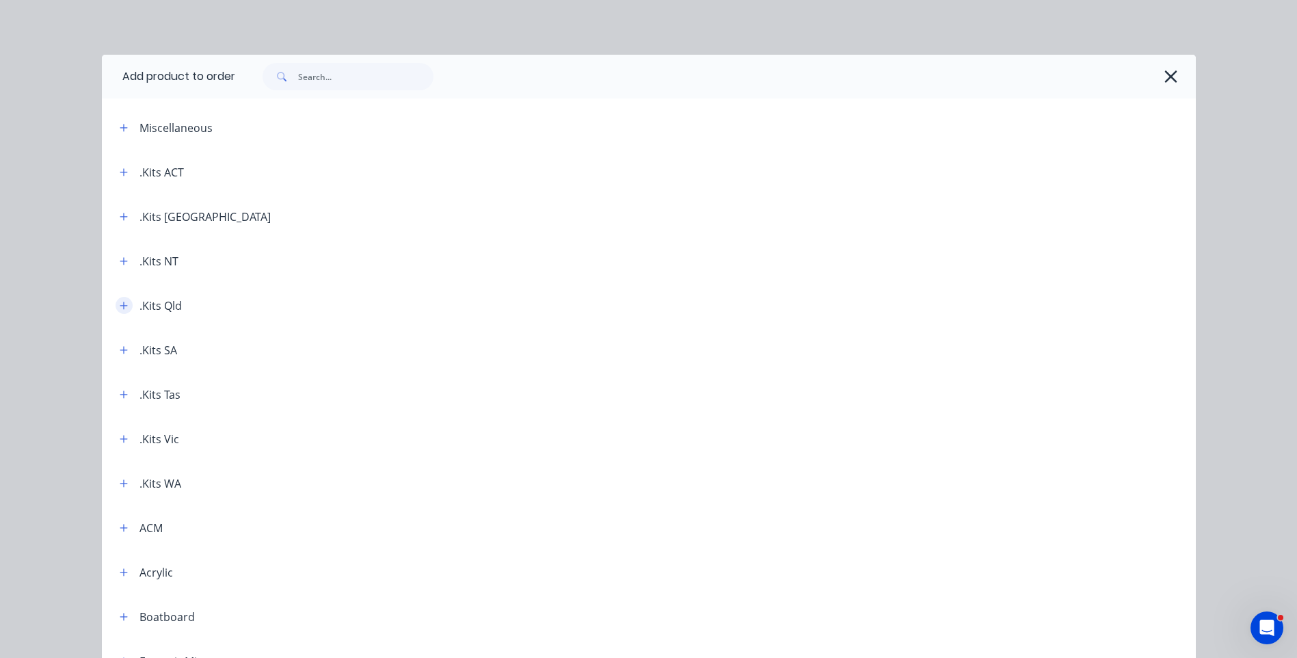
click at [123, 301] on button "button" at bounding box center [124, 305] width 17 height 17
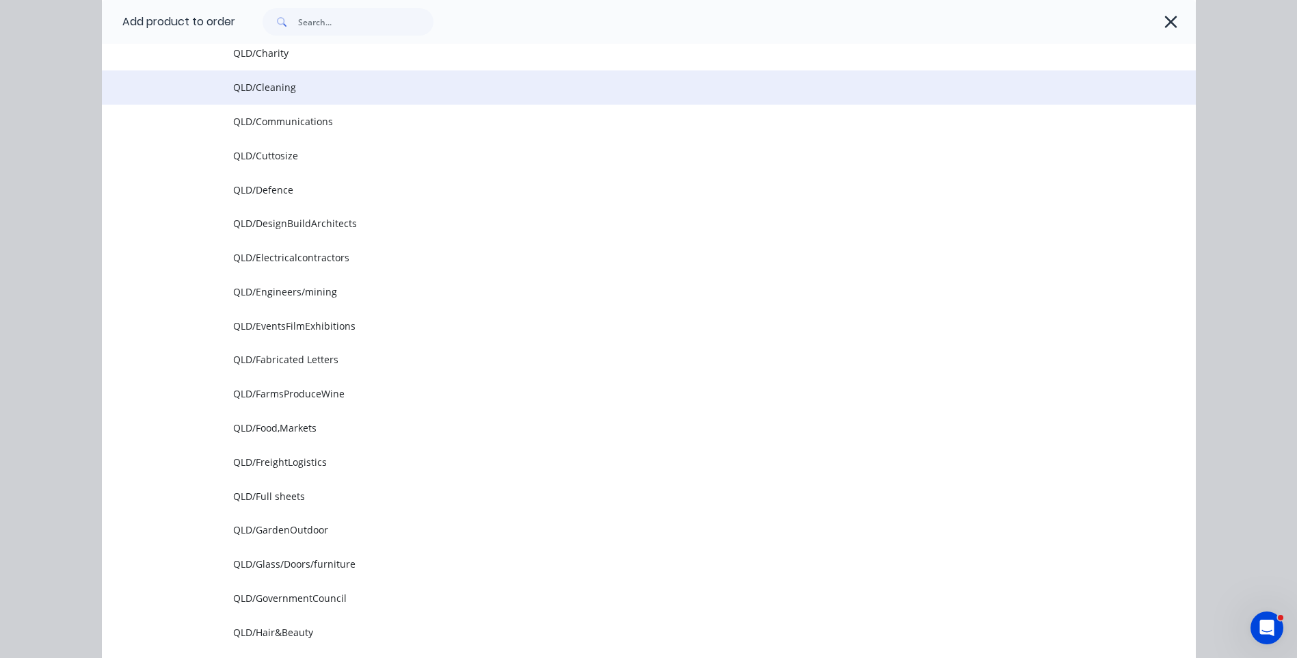
scroll to position [615, 0]
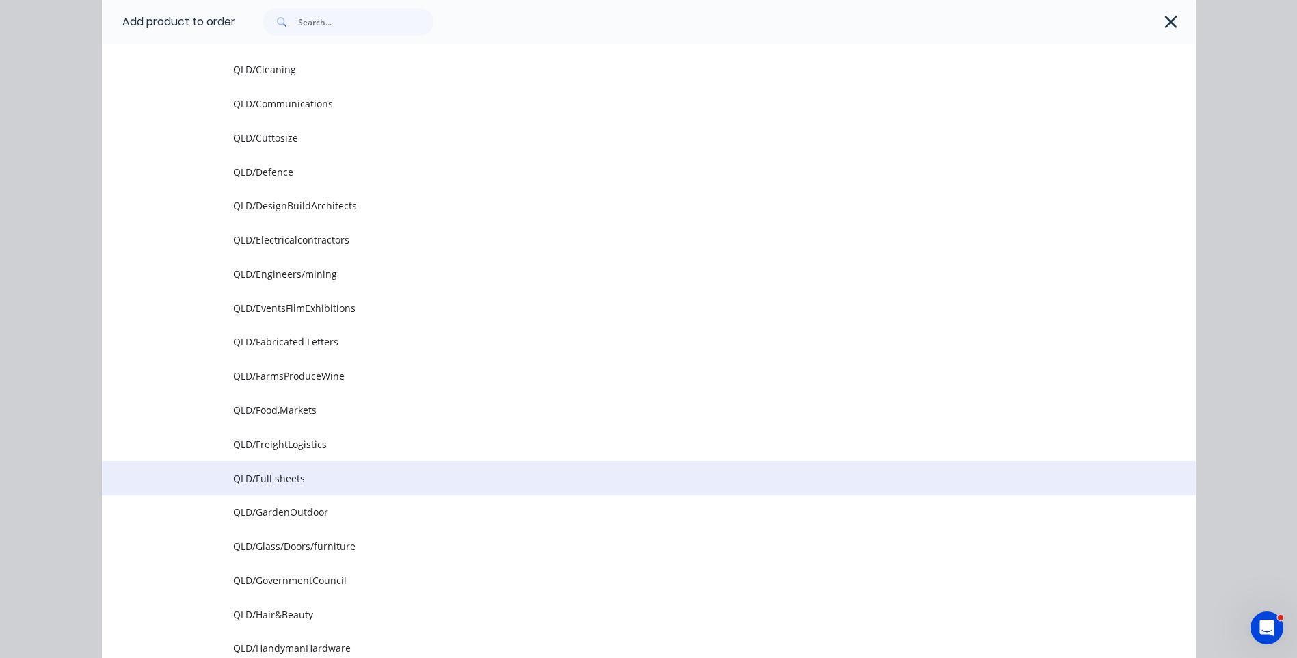
click at [276, 481] on span "QLD/Full sheets" at bounding box center [618, 478] width 770 height 14
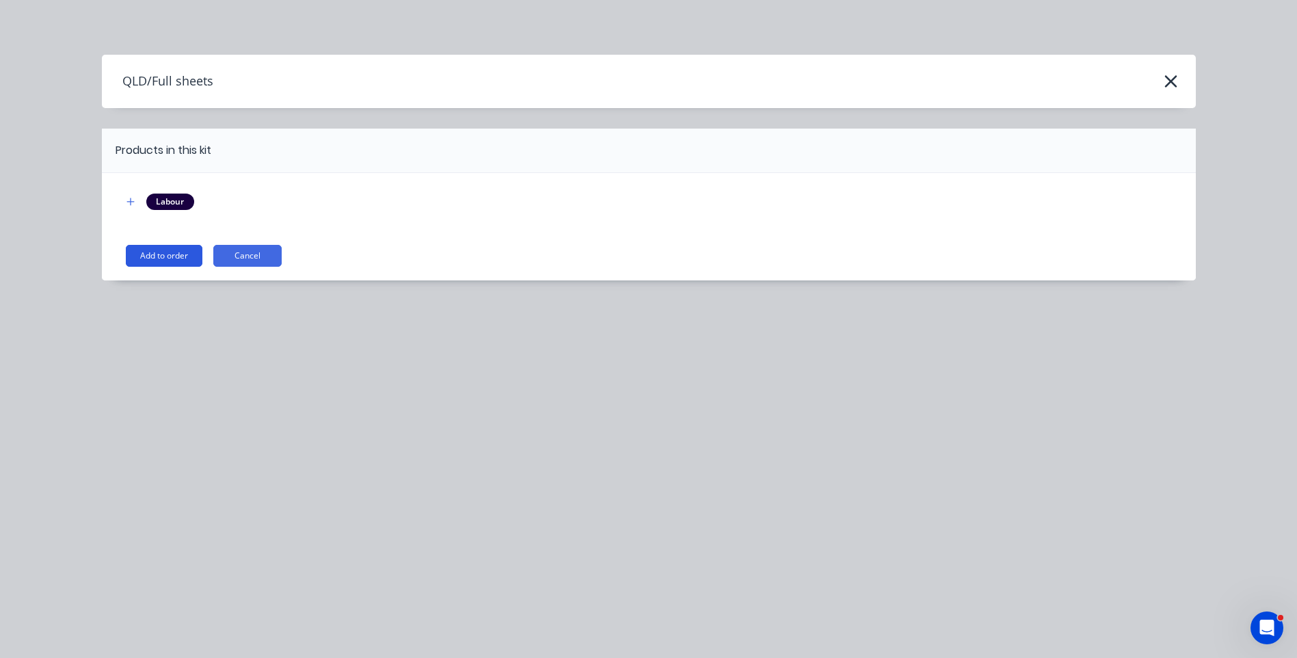
click at [172, 253] on button "Add to order" at bounding box center [164, 256] width 77 height 22
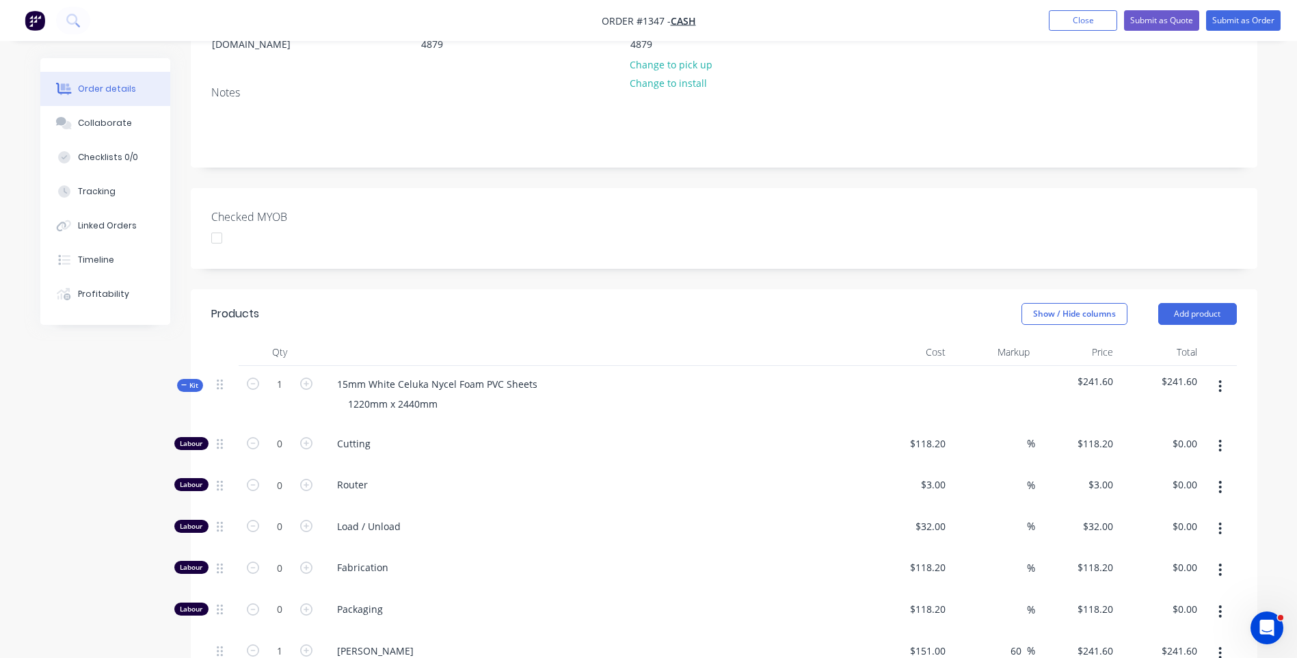
scroll to position [202, 0]
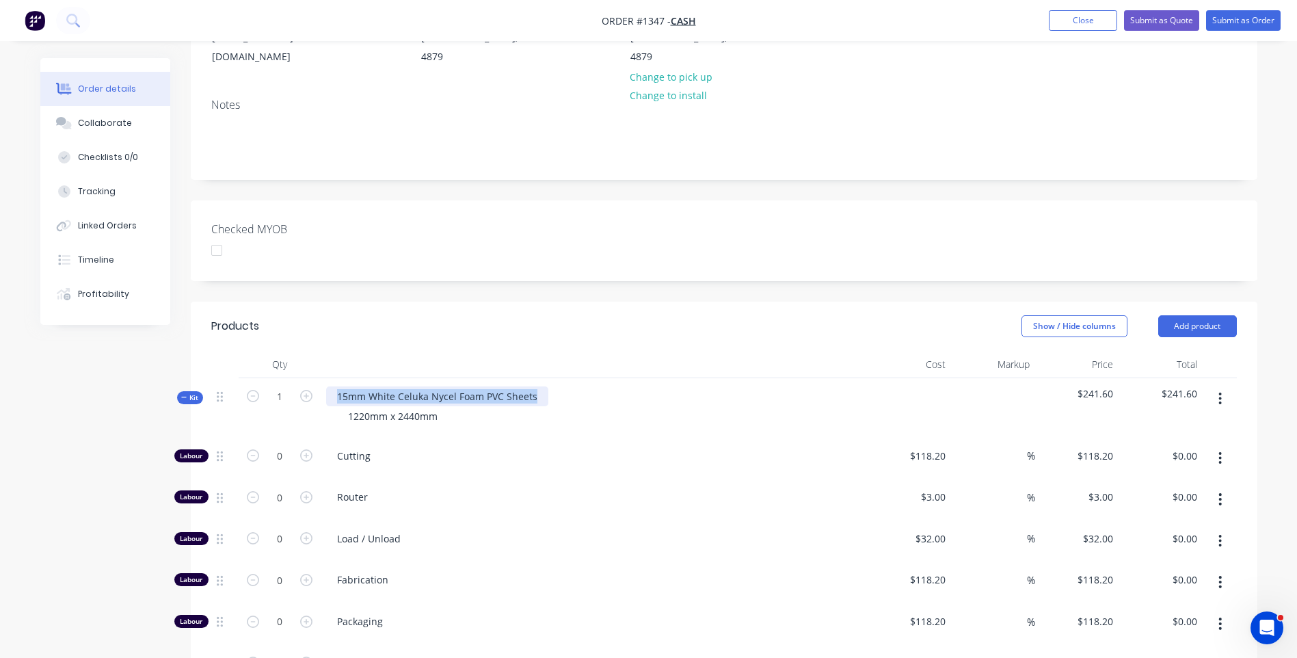
drag, startPoint x: 536, startPoint y: 379, endPoint x: 336, endPoint y: 381, distance: 200.3
click at [336, 386] on div "15mm White Celuka Nycel Foam PVC Sheets" at bounding box center [437, 396] width 222 height 20
copy div "15mm White Celuka Nycel Foam PVC Sheets"
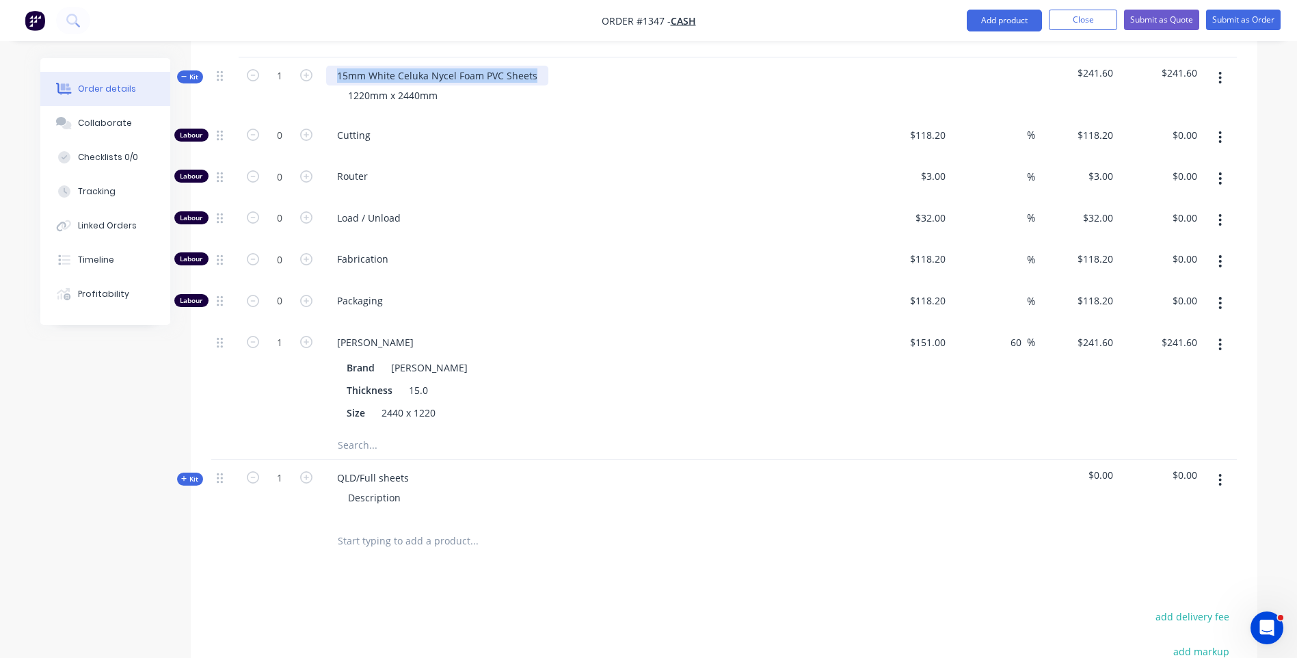
scroll to position [543, 0]
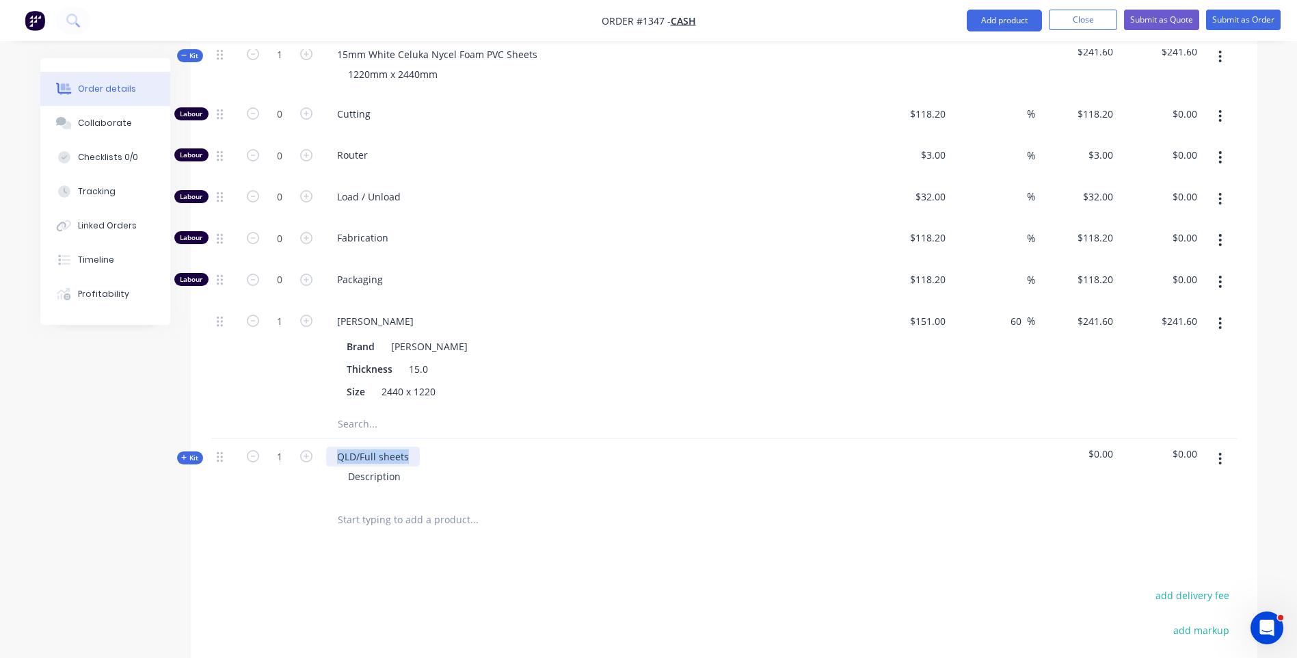
drag, startPoint x: 414, startPoint y: 437, endPoint x: 338, endPoint y: 437, distance: 76.6
click at [332, 446] on div "QLD/Full sheets" at bounding box center [373, 456] width 94 height 20
paste div
click at [346, 446] on div "15mm White Celuka Nycel Foam PVC Sheets" at bounding box center [437, 456] width 222 height 20
drag, startPoint x: 402, startPoint y: 459, endPoint x: 338, endPoint y: 457, distance: 63.6
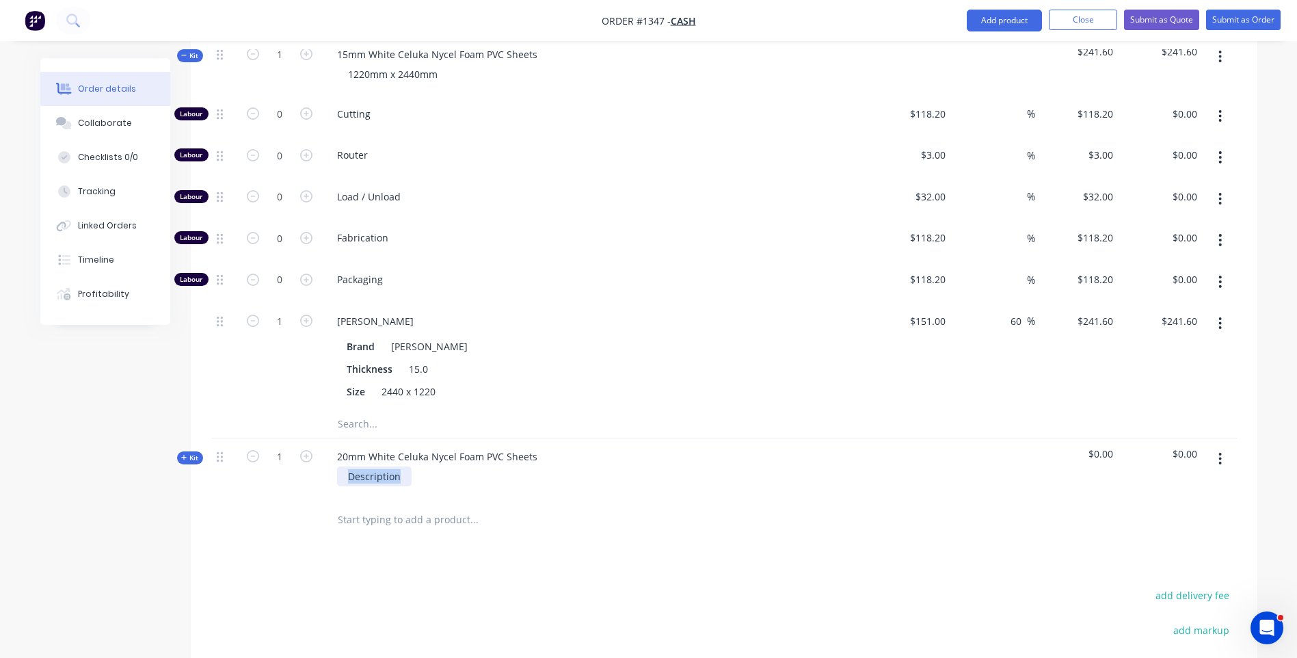
click at [338, 466] on div "Description" at bounding box center [374, 476] width 75 height 20
click at [610, 442] on div "20mm White Celuka Nycel Foam PVC Sheets 1220mm x 2440mm" at bounding box center [594, 467] width 547 height 59
click at [183, 454] on icon at bounding box center [184, 457] width 6 height 7
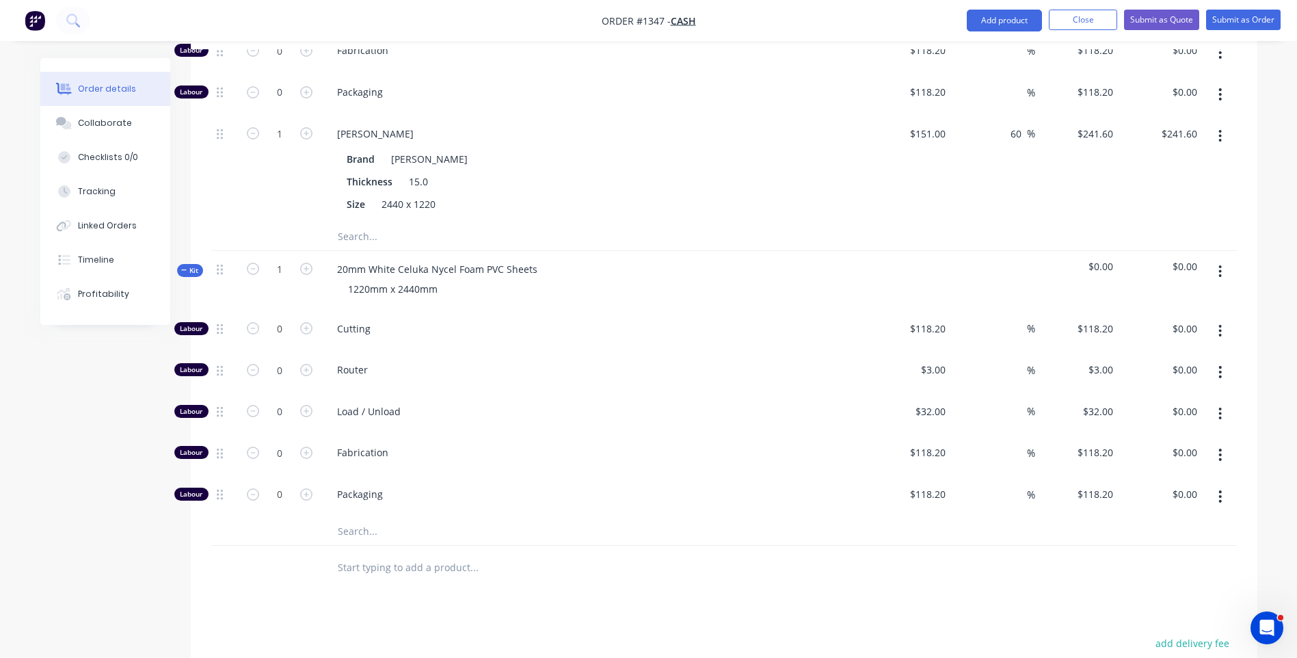
scroll to position [748, 0]
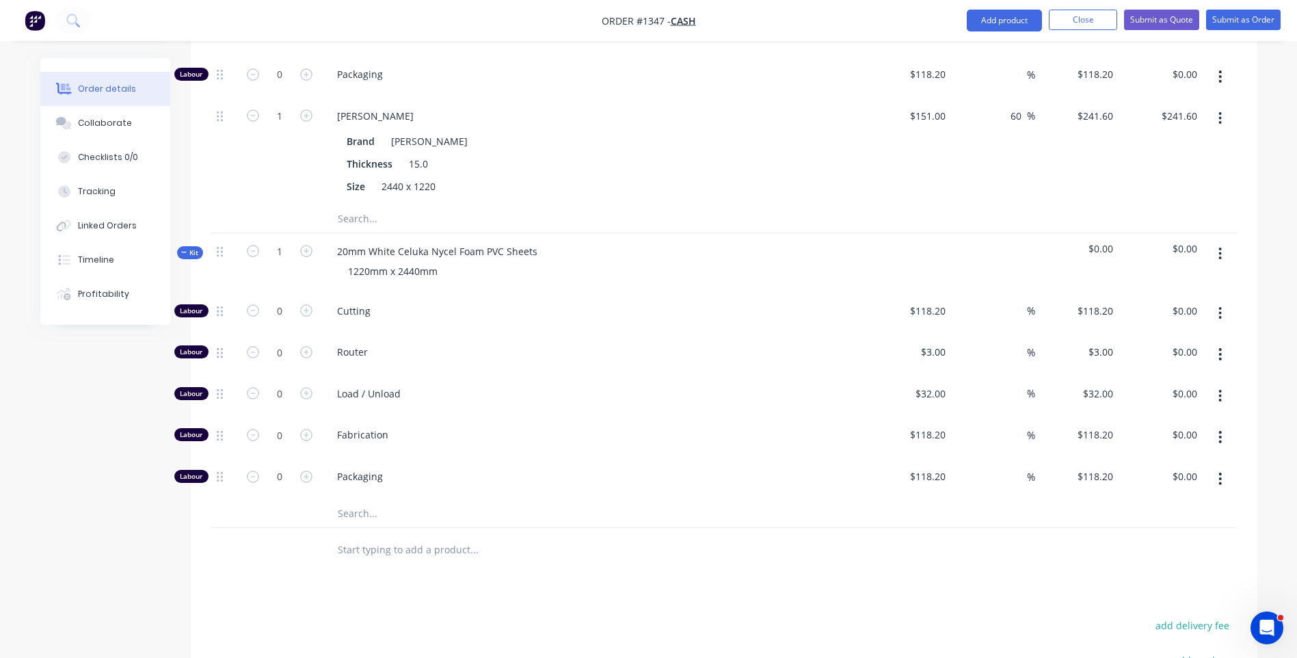
click at [347, 500] on input "text" at bounding box center [473, 513] width 273 height 27
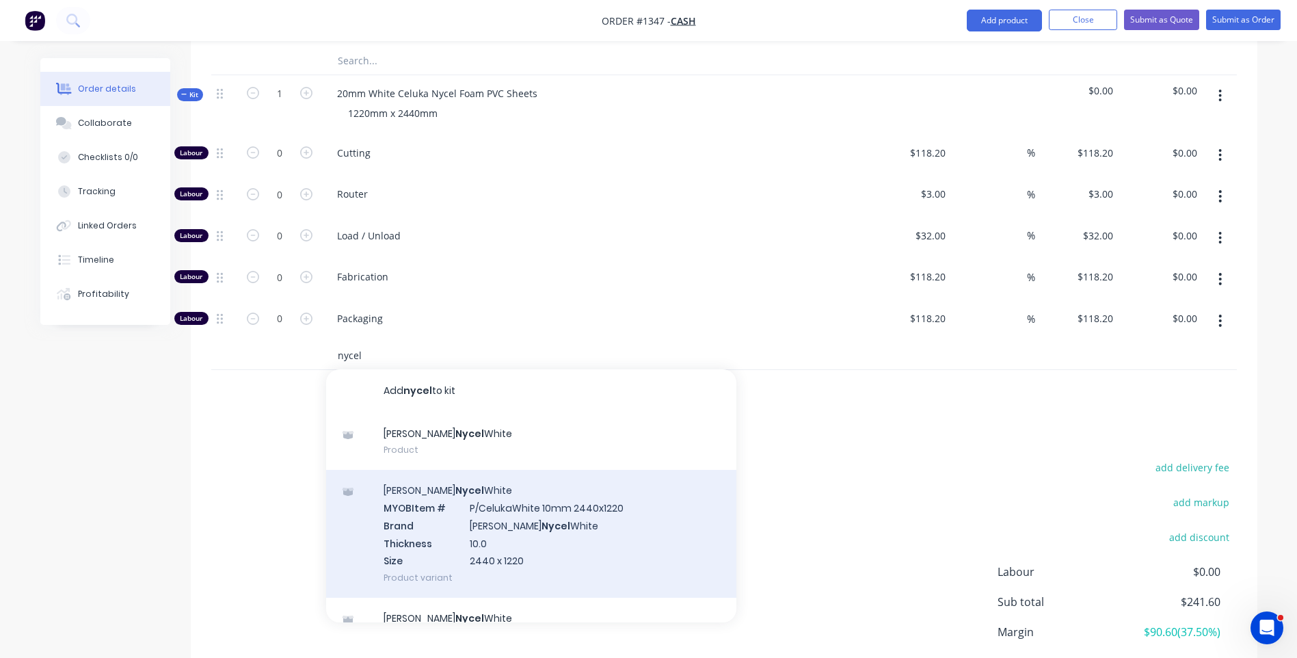
scroll to position [954, 0]
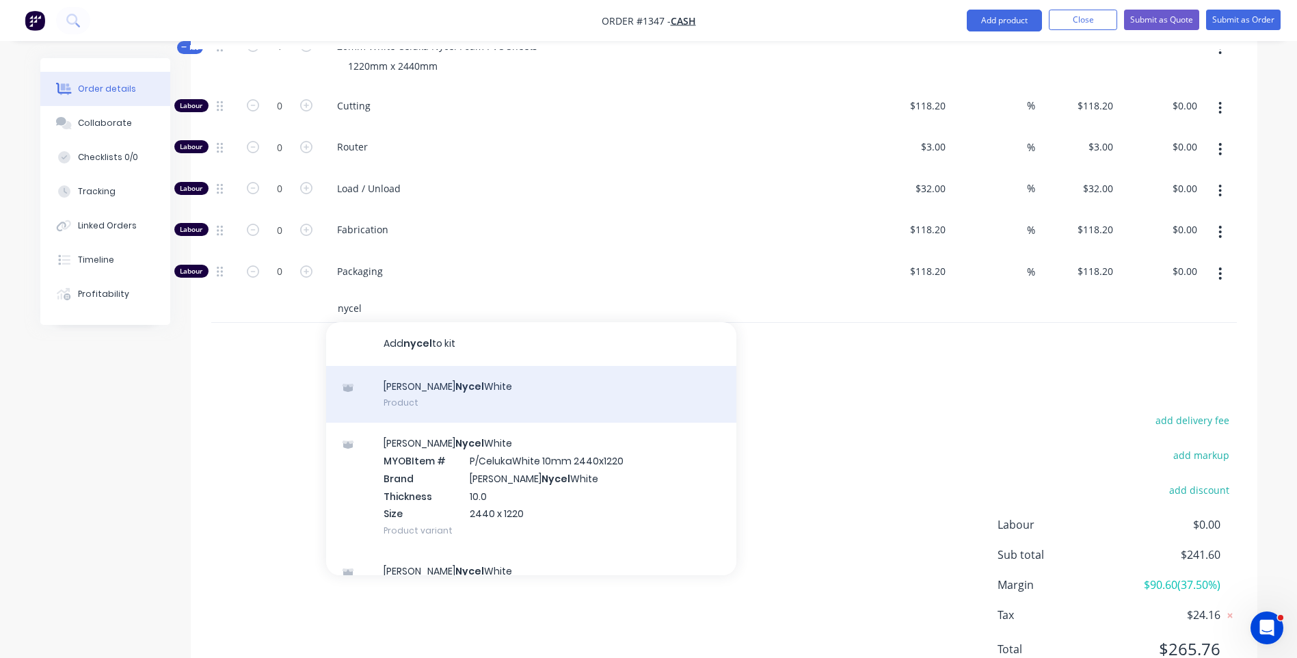
type input "nycel"
click at [422, 371] on div "Celuka [PERSON_NAME] Product" at bounding box center [531, 394] width 410 height 57
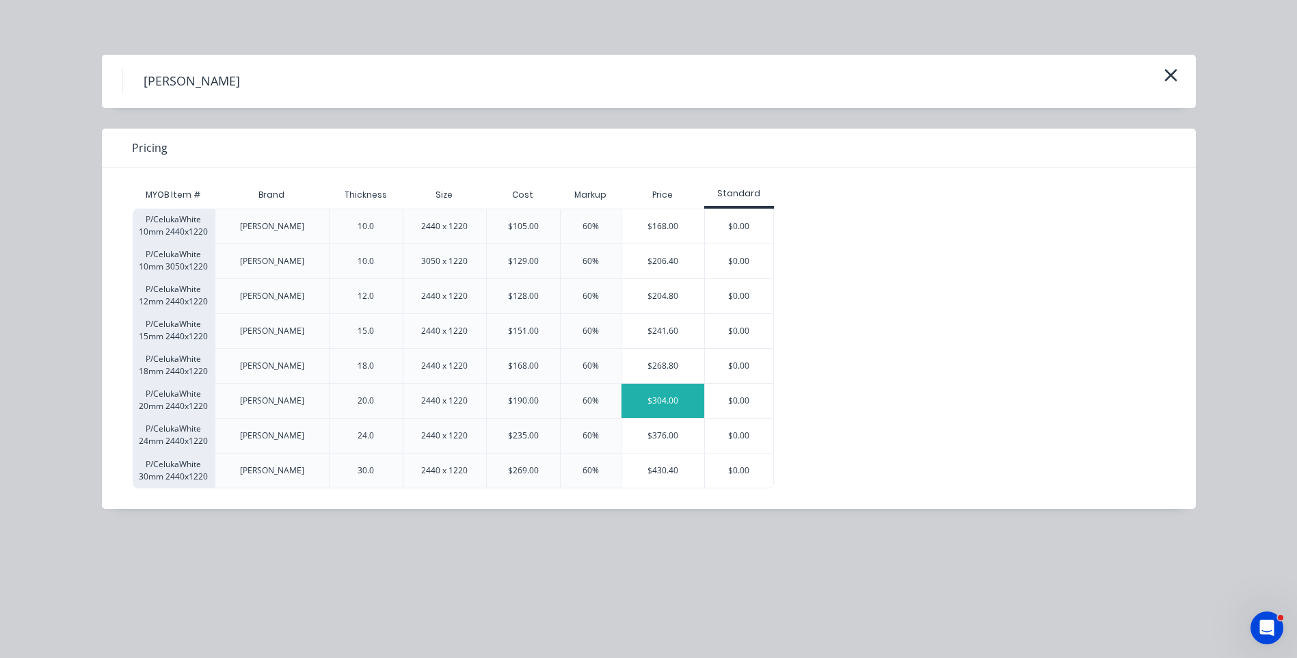
click at [652, 398] on div "$304.00" at bounding box center [662, 400] width 83 height 34
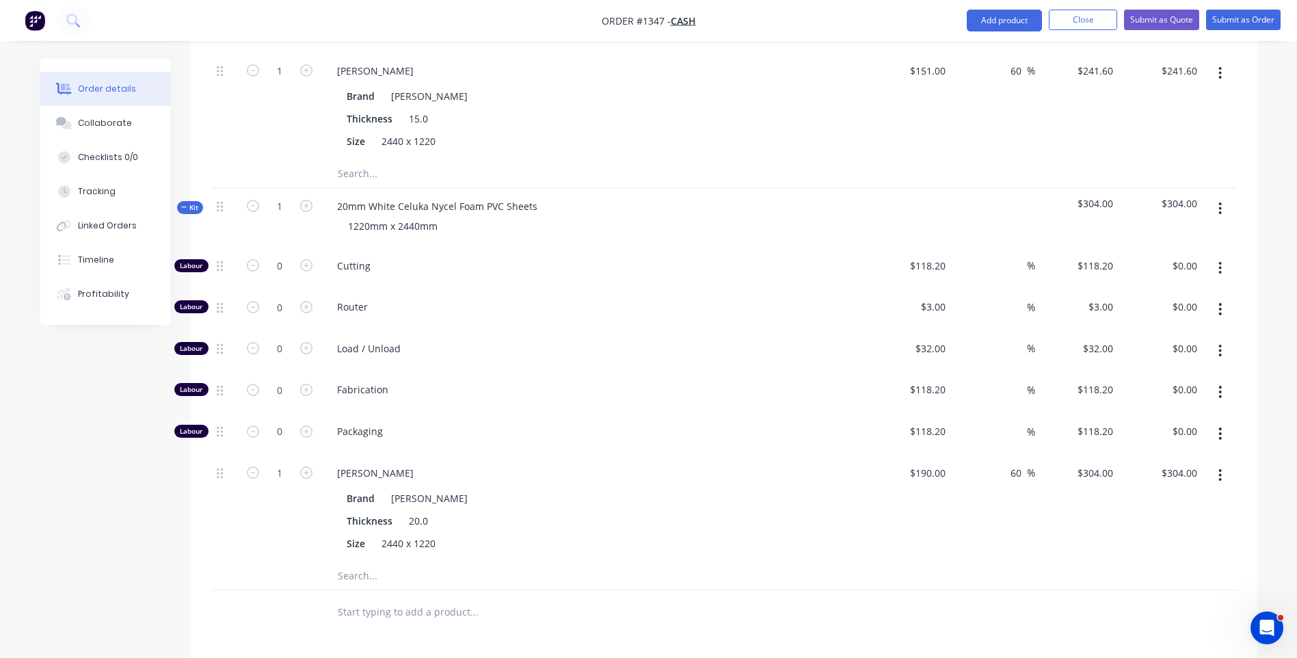
scroll to position [748, 0]
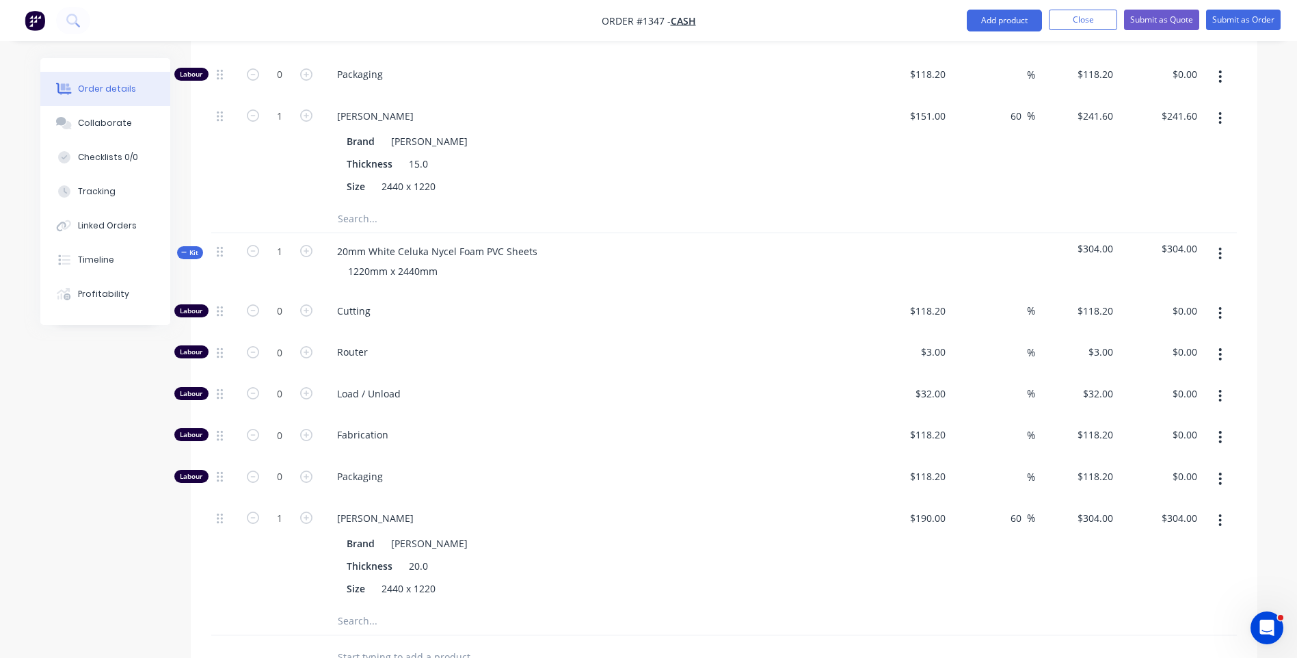
click at [344, 607] on input "text" at bounding box center [473, 620] width 273 height 27
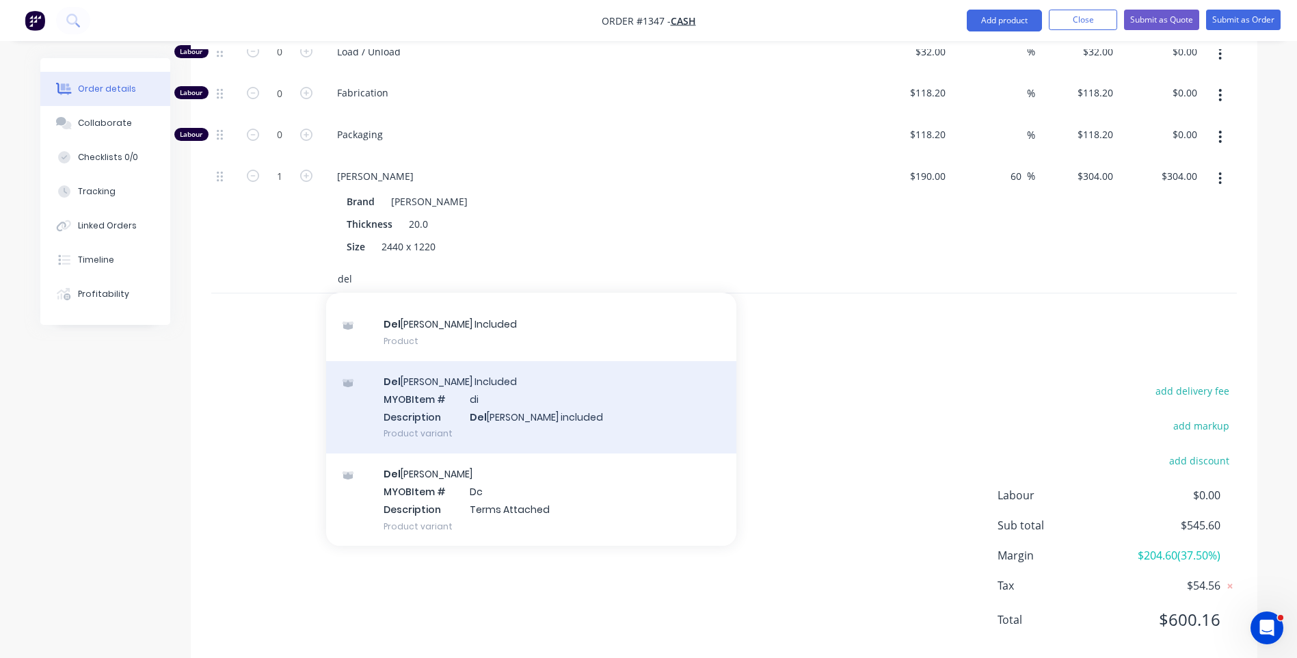
scroll to position [90, 0]
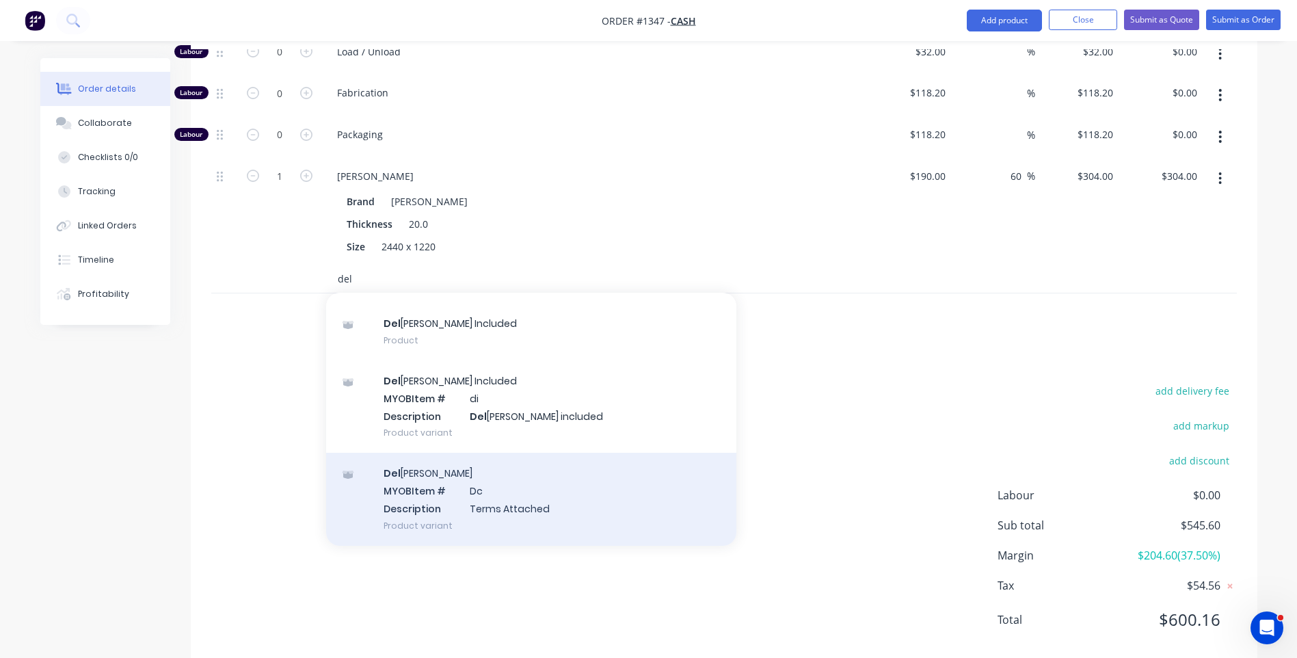
type input "del"
click at [538, 498] on div "Del [PERSON_NAME] MYOB Item # Dc Description Terms Attached Product variant" at bounding box center [531, 498] width 410 height 92
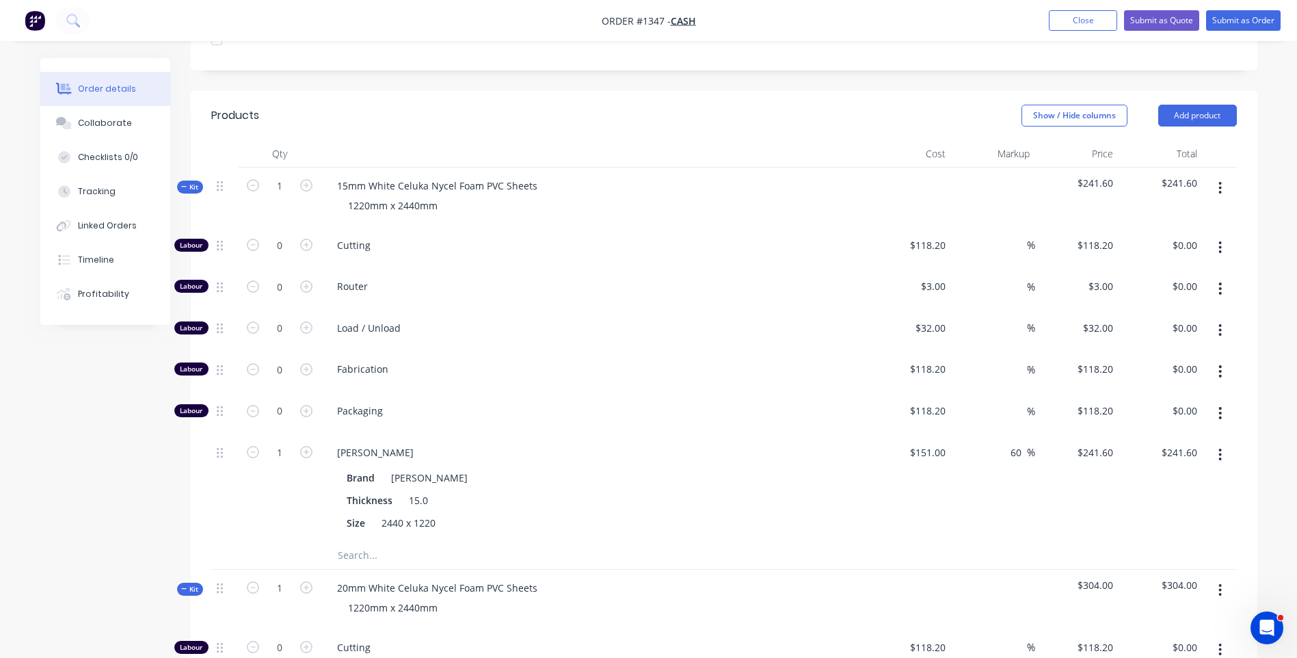
scroll to position [338, 0]
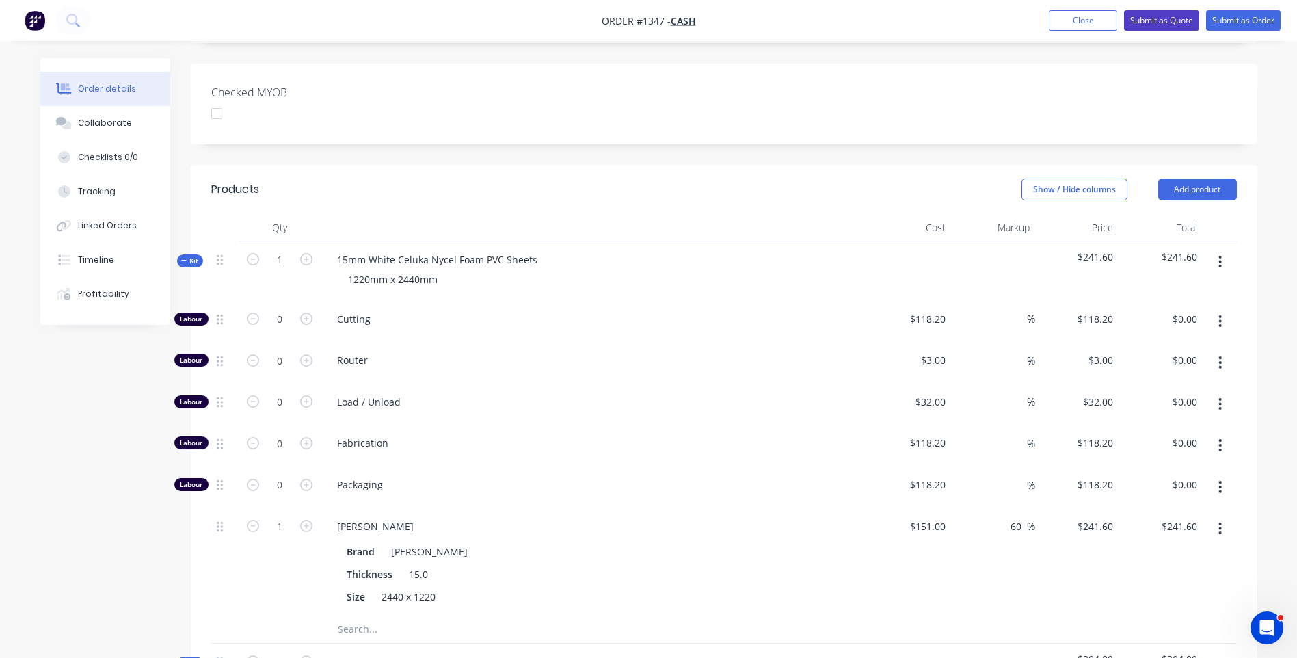
click at [1161, 26] on button "Submit as Quote" at bounding box center [1161, 20] width 75 height 21
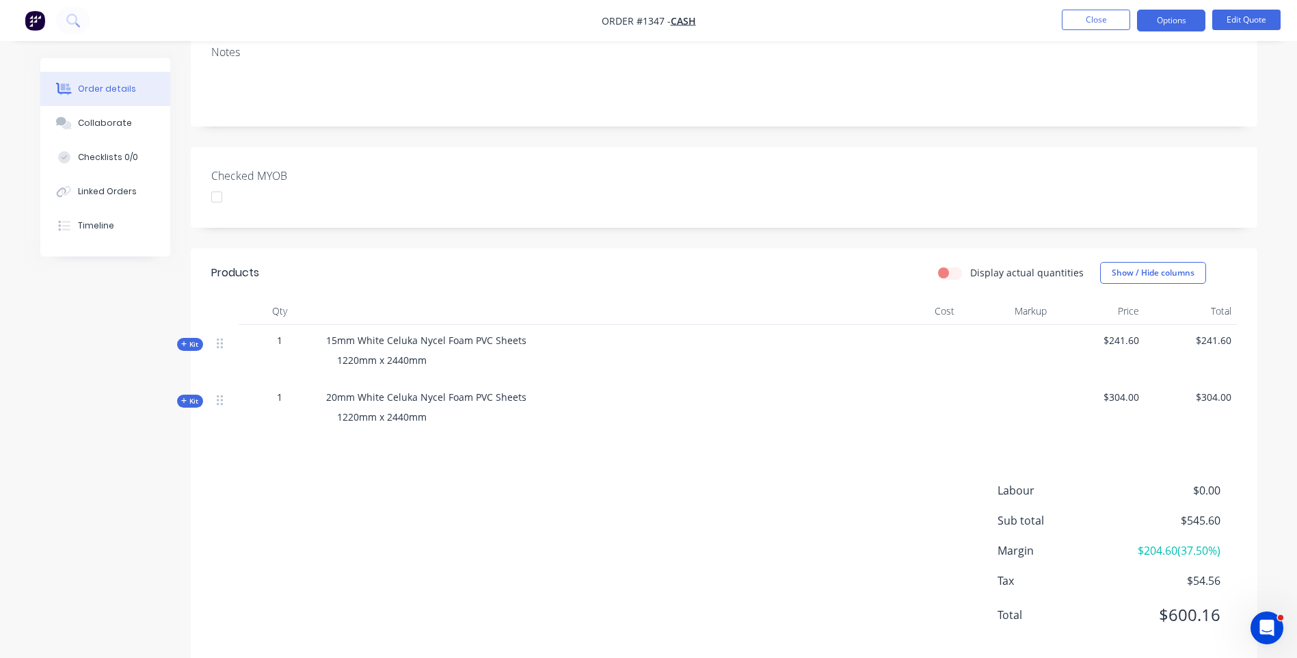
scroll to position [257, 0]
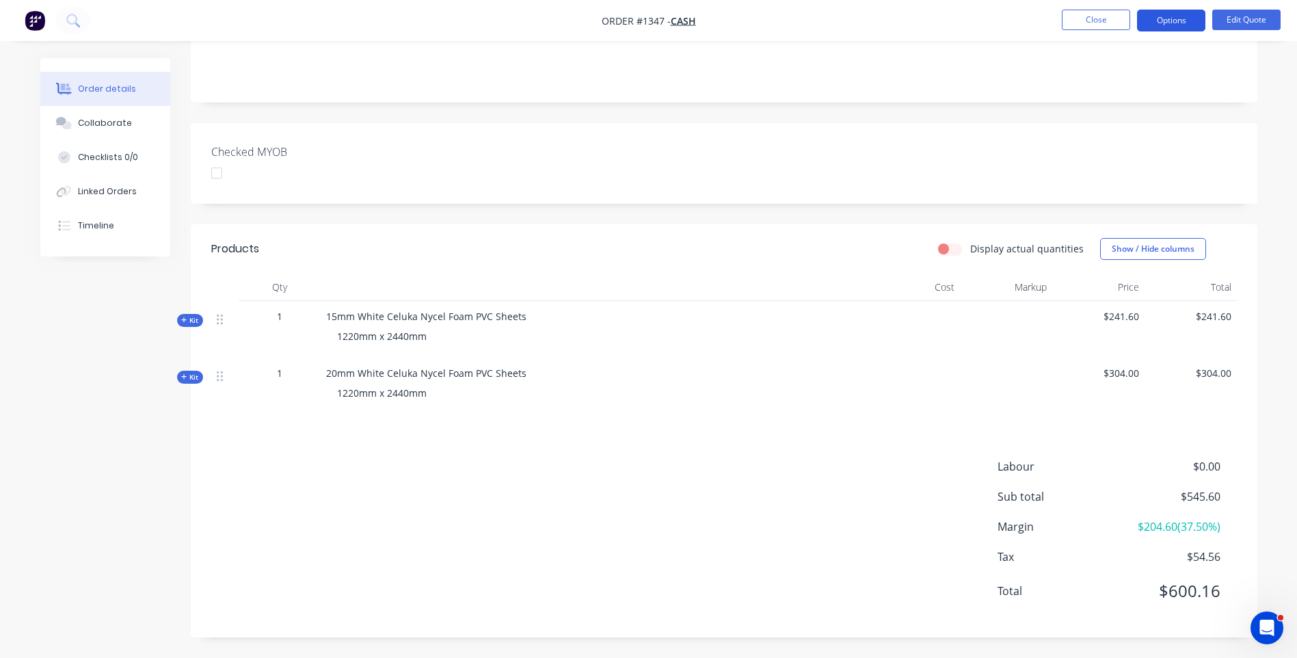
click at [1169, 23] on button "Options" at bounding box center [1171, 21] width 68 height 22
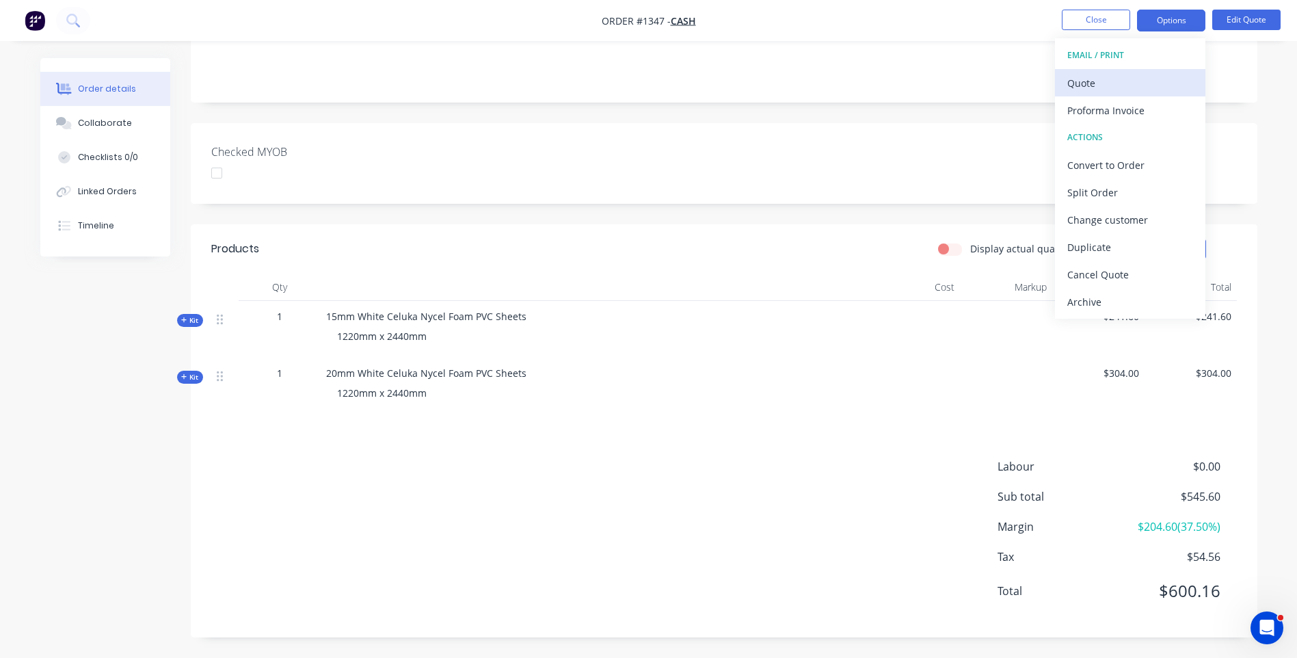
click at [1082, 81] on div "Quote" at bounding box center [1130, 83] width 126 height 20
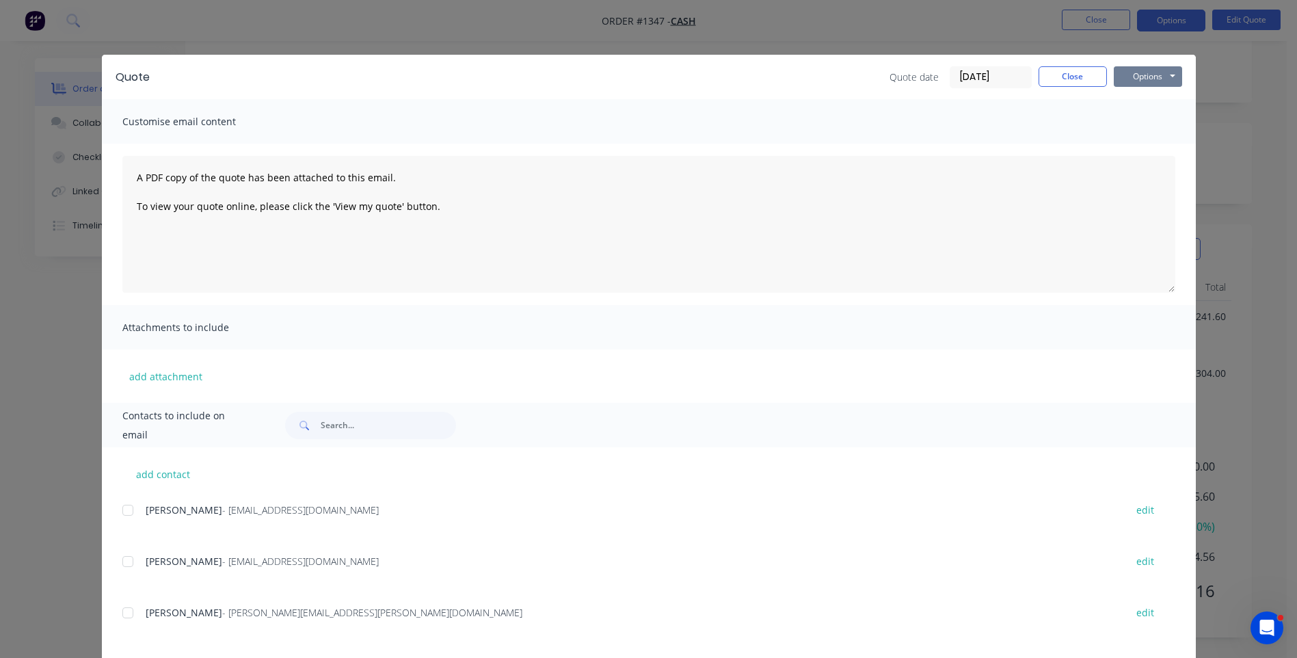
click at [1133, 76] on button "Options" at bounding box center [1147, 76] width 68 height 21
click at [1135, 100] on button "Preview" at bounding box center [1156, 101] width 87 height 23
click at [196, 69] on div "Quote date [DATE] Close Options Preview Print Email" at bounding box center [672, 77] width 1018 height 22
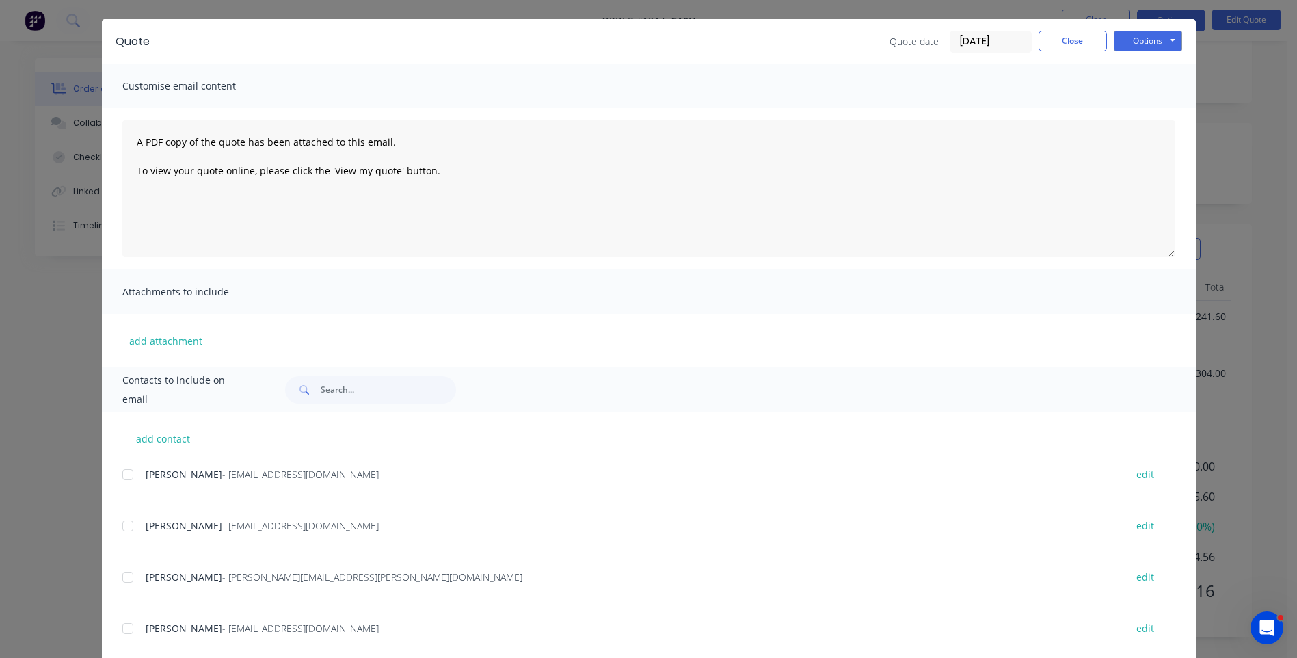
scroll to position [67, 0]
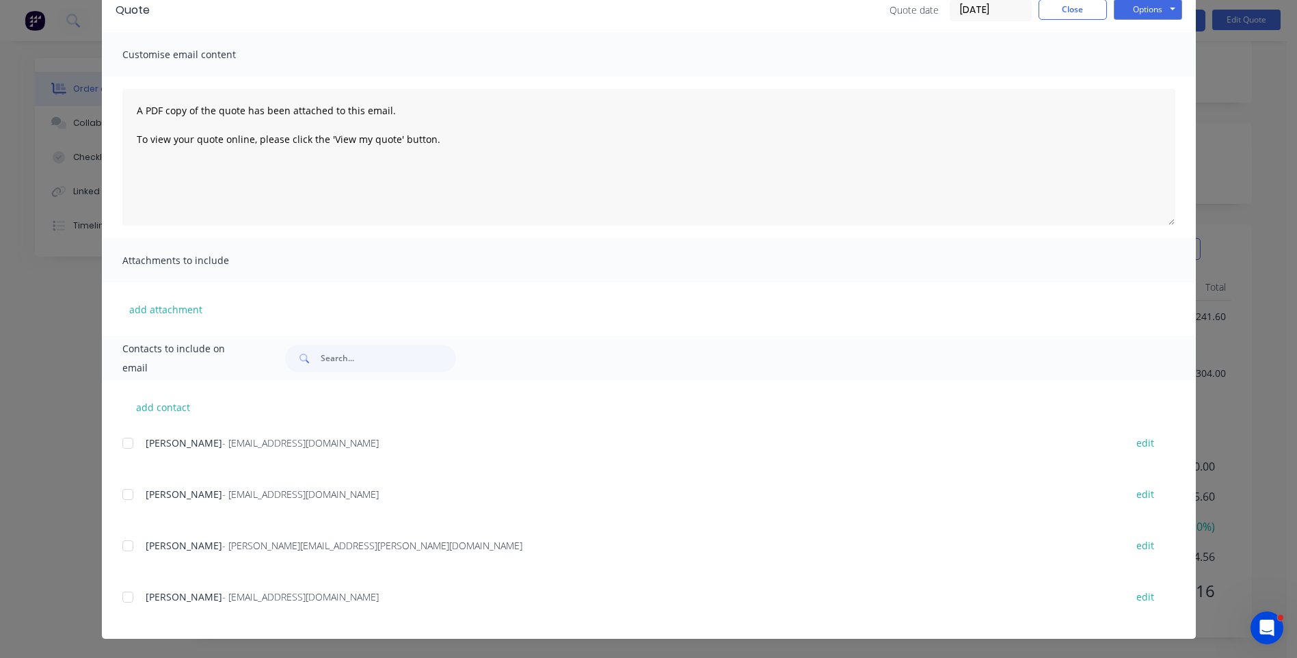
click at [122, 602] on div at bounding box center [127, 596] width 27 height 27
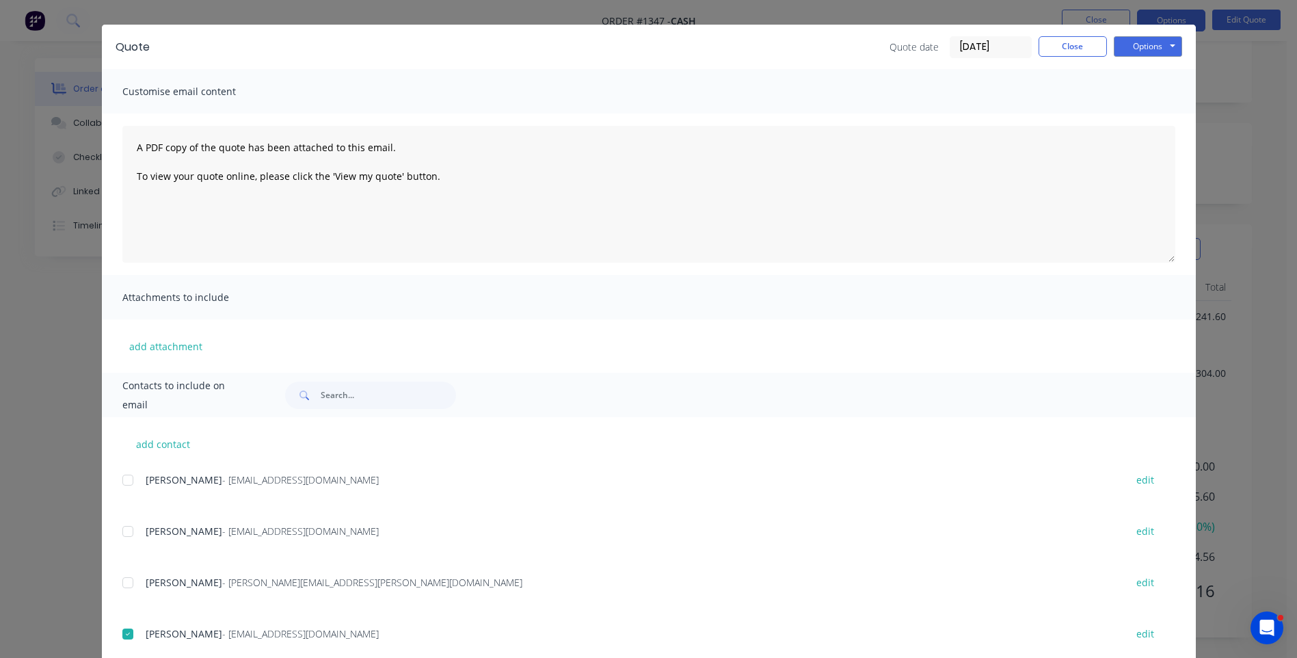
scroll to position [0, 0]
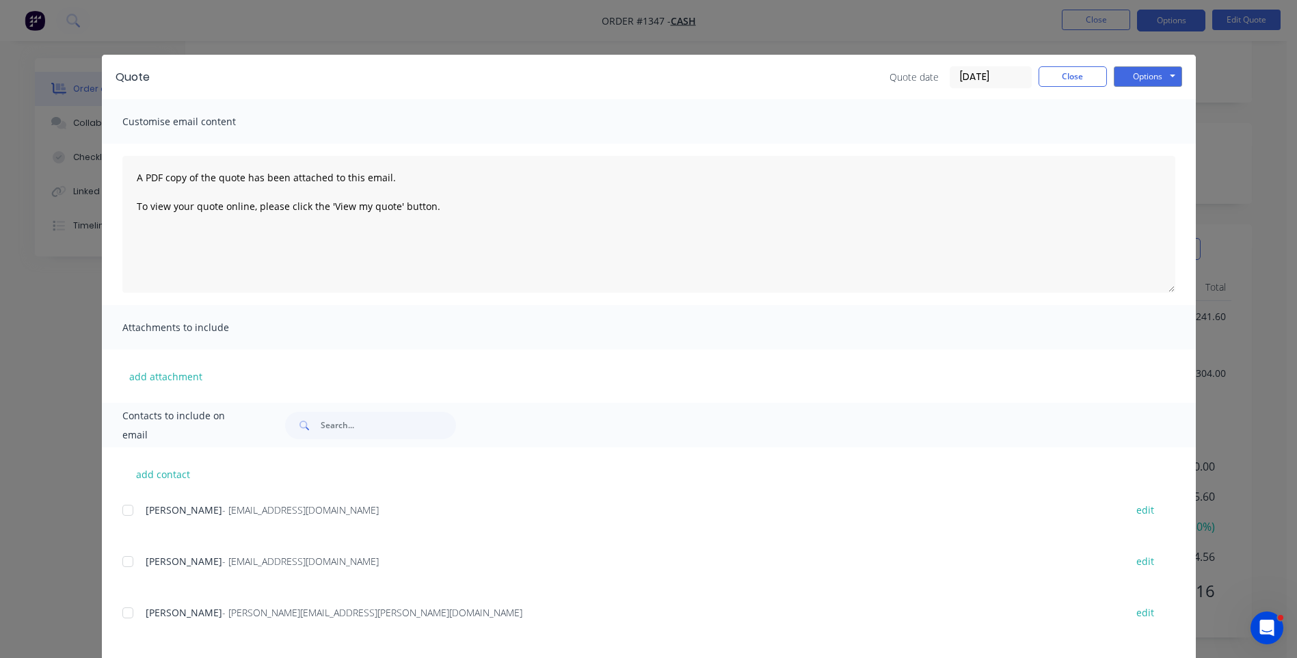
click at [455, 568] on div "[PERSON_NAME] - [EMAIL_ADDRESS][DOMAIN_NAME]" at bounding box center [629, 561] width 966 height 14
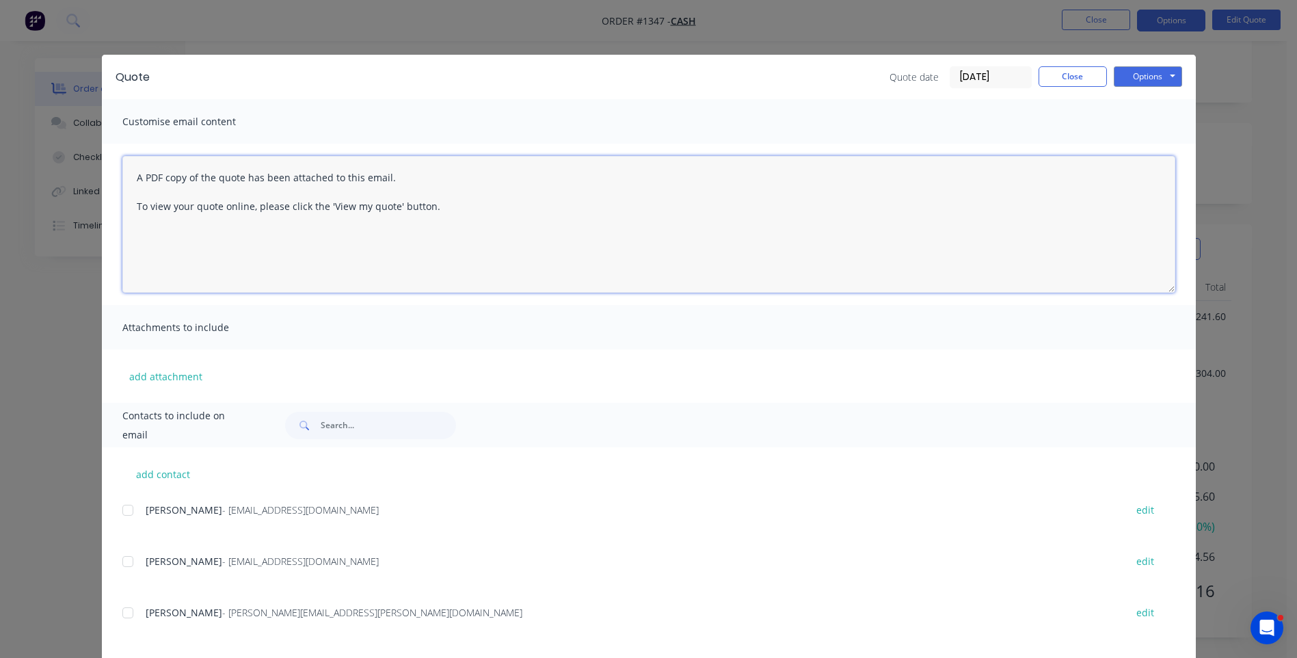
paste textarea "Hi, Please contact us if you have any questions. Regards, [PERSON_NAME] [EMAIL_…"
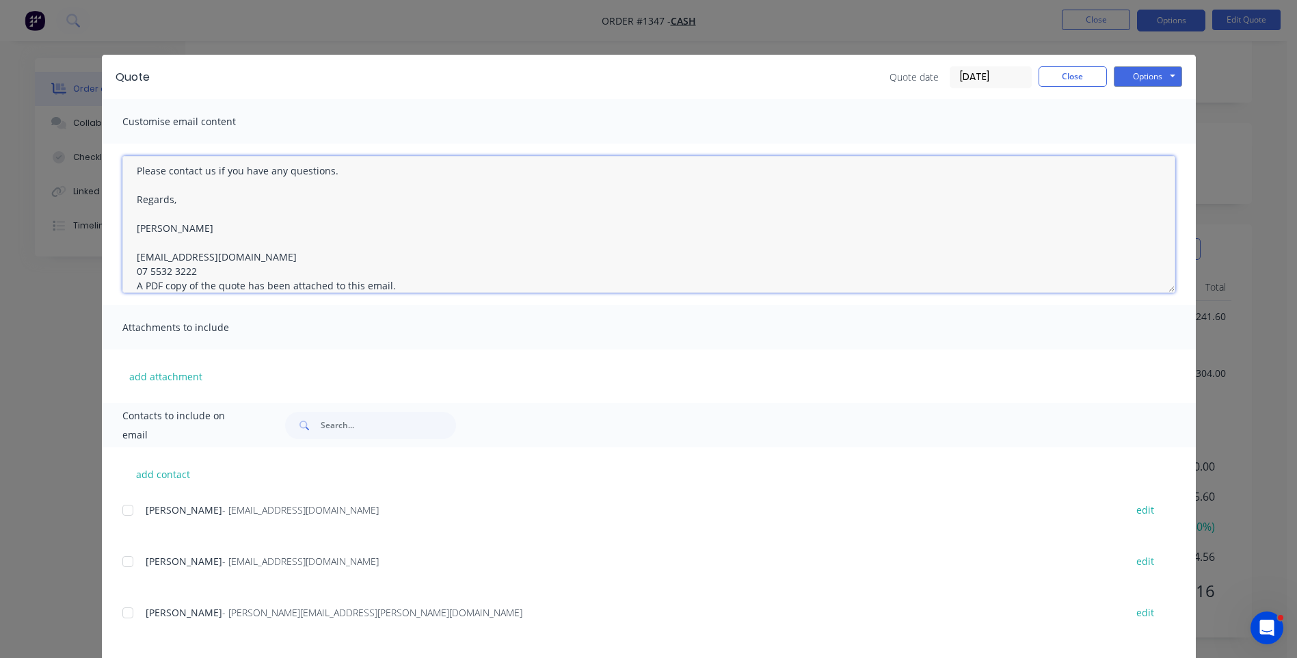
click at [213, 271] on textarea "Hi, Please contact us if you have any questions. Regards, [PERSON_NAME] [EMAIL_…" at bounding box center [648, 224] width 1053 height 137
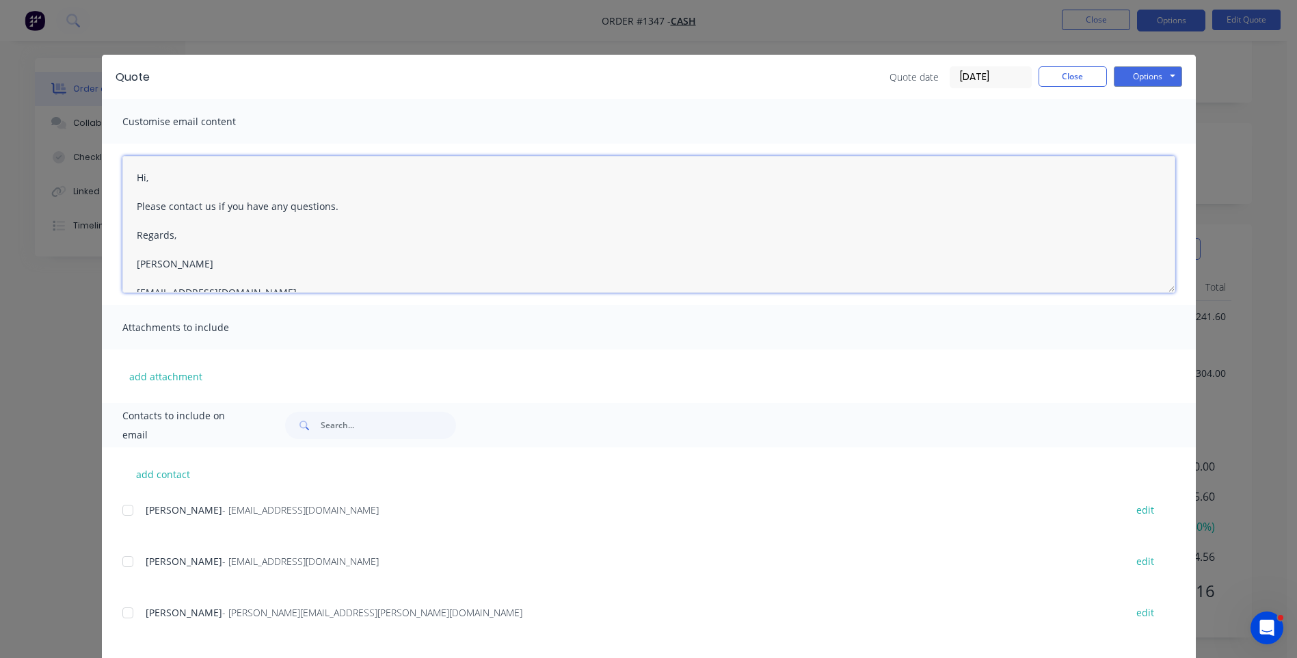
click at [149, 178] on textarea "Hi, Please contact us if you have any questions. Regards, [PERSON_NAME] [EMAIL_…" at bounding box center [648, 224] width 1053 height 137
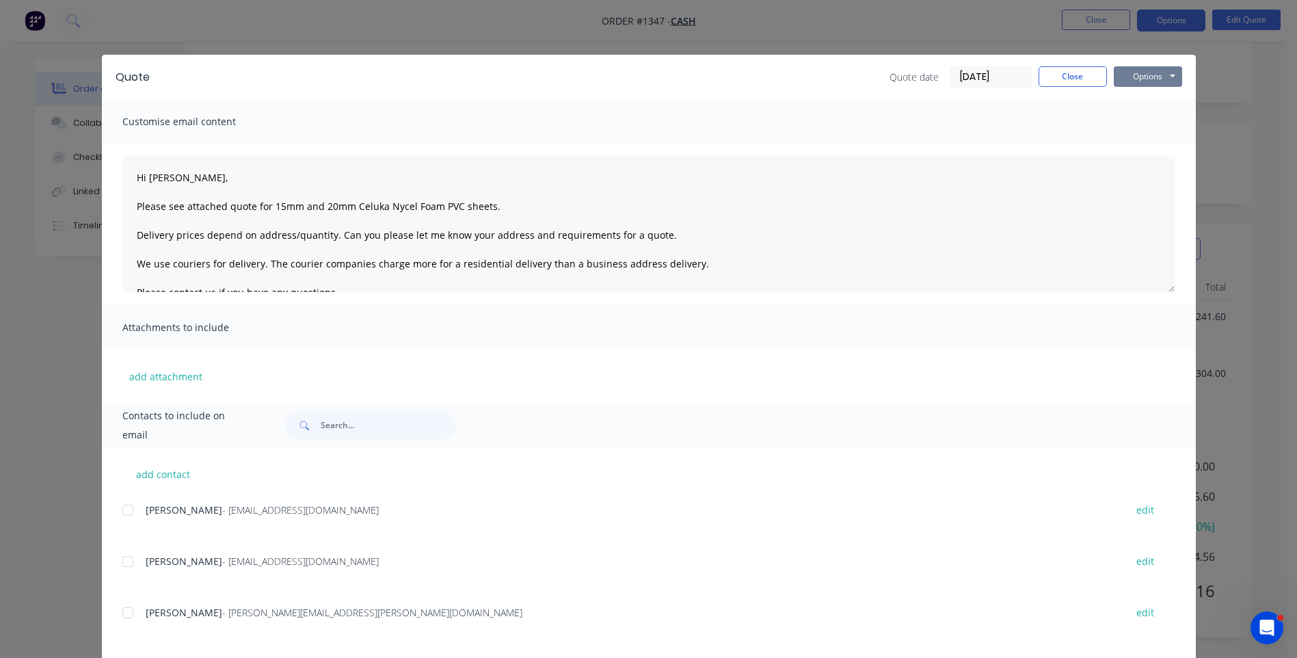
click at [1135, 77] on button "Options" at bounding box center [1147, 76] width 68 height 21
click at [1141, 150] on button "Email" at bounding box center [1156, 146] width 87 height 23
type textarea "A PDF copy of the quote has been attached to this email. To view your quote onl…"
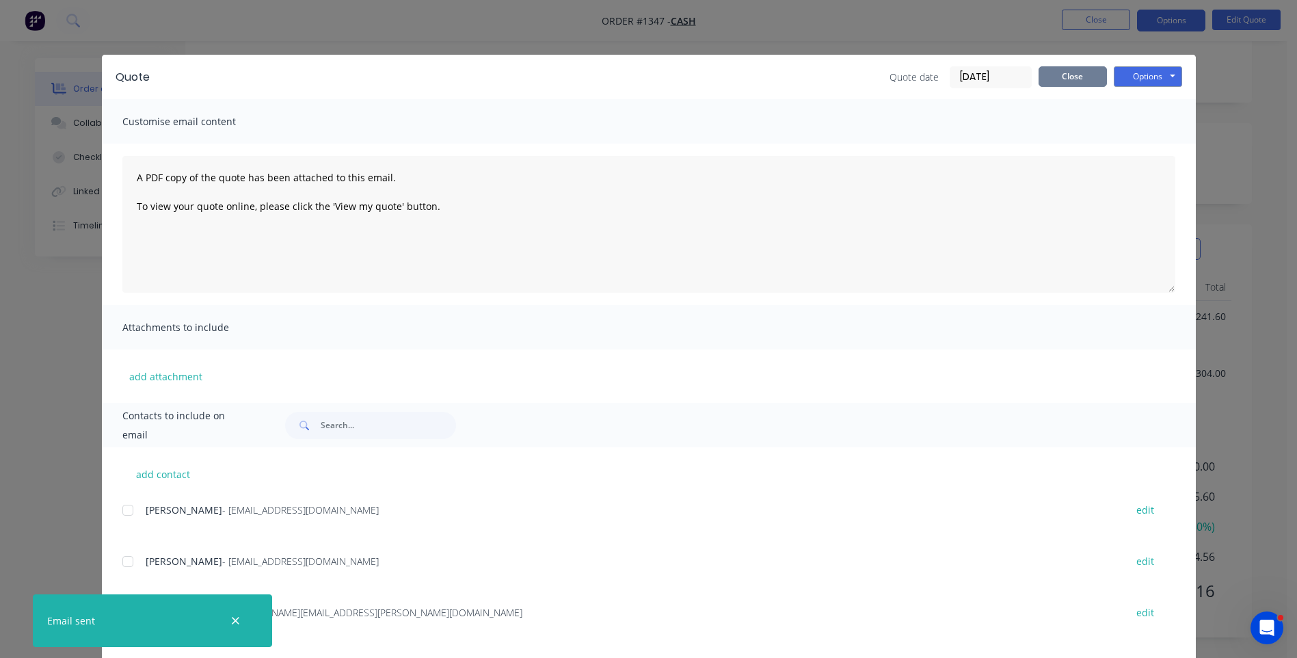
click at [1073, 83] on button "Close" at bounding box center [1072, 76] width 68 height 21
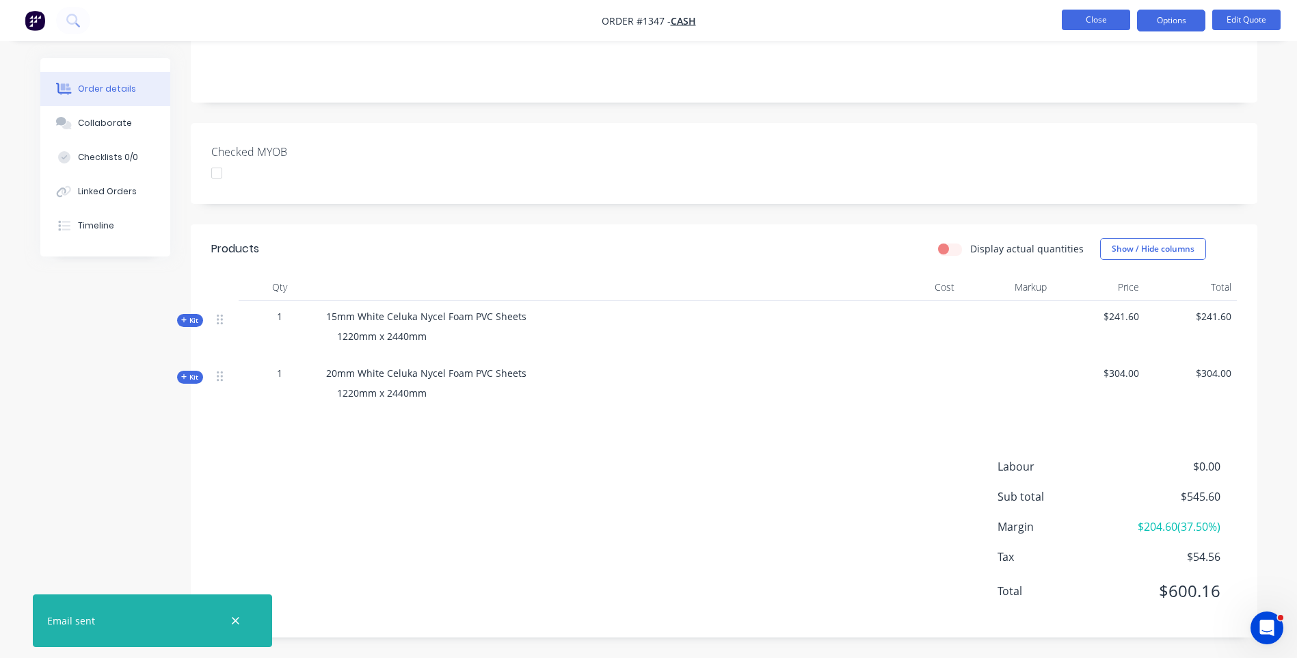
click at [1089, 27] on button "Close" at bounding box center [1096, 20] width 68 height 21
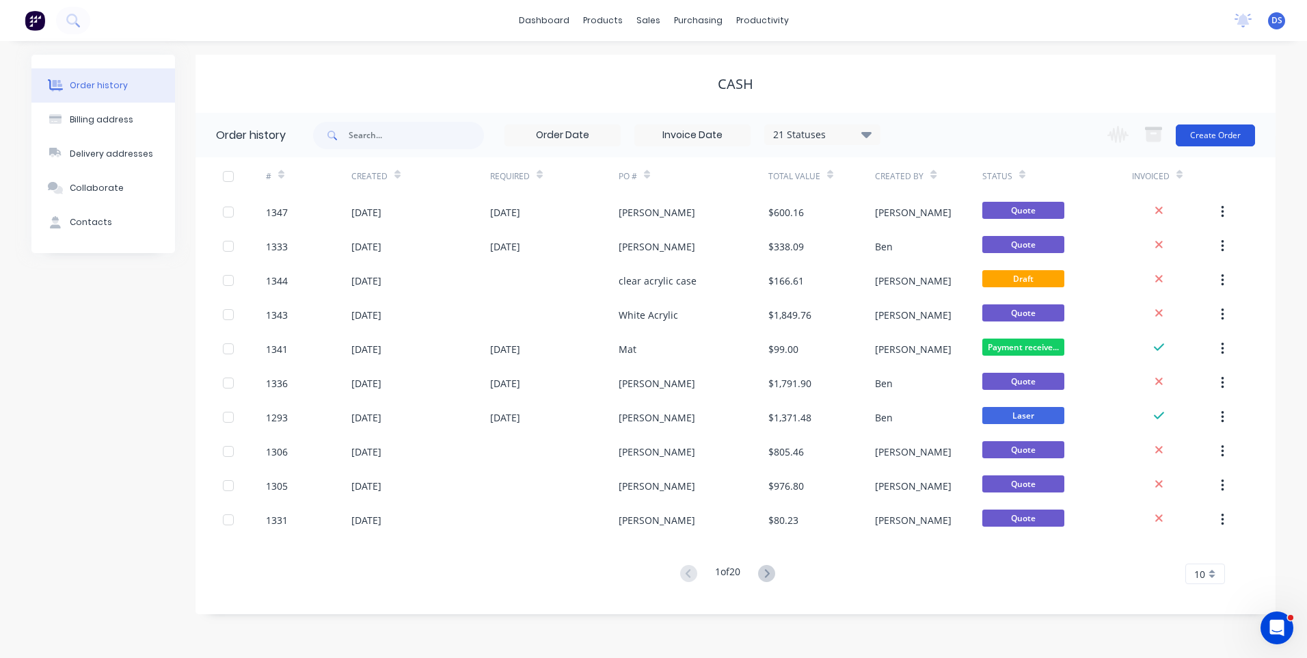
click at [1229, 133] on button "Create Order" at bounding box center [1215, 135] width 79 height 22
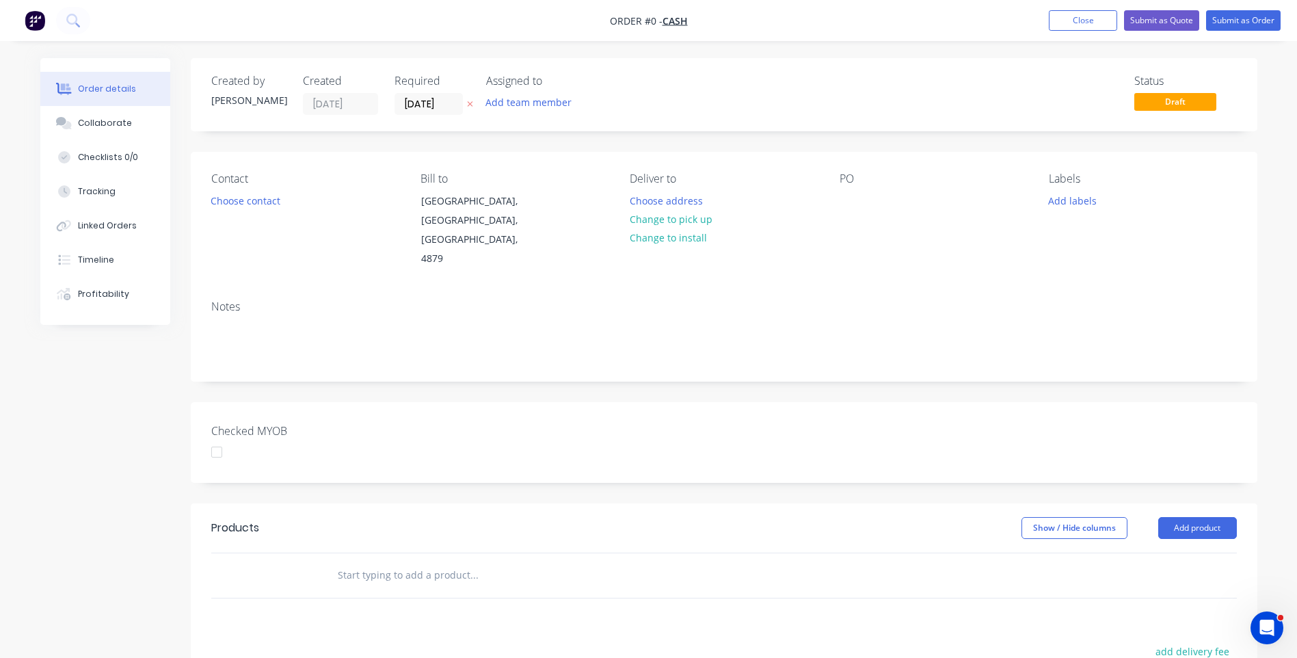
click at [472, 105] on icon at bounding box center [470, 104] width 6 height 8
click at [111, 454] on div "Created by [PERSON_NAME] Created [DATE] Required Assigned to Add team member St…" at bounding box center [648, 502] width 1217 height 889
click at [260, 204] on button "Choose contact" at bounding box center [245, 200] width 84 height 18
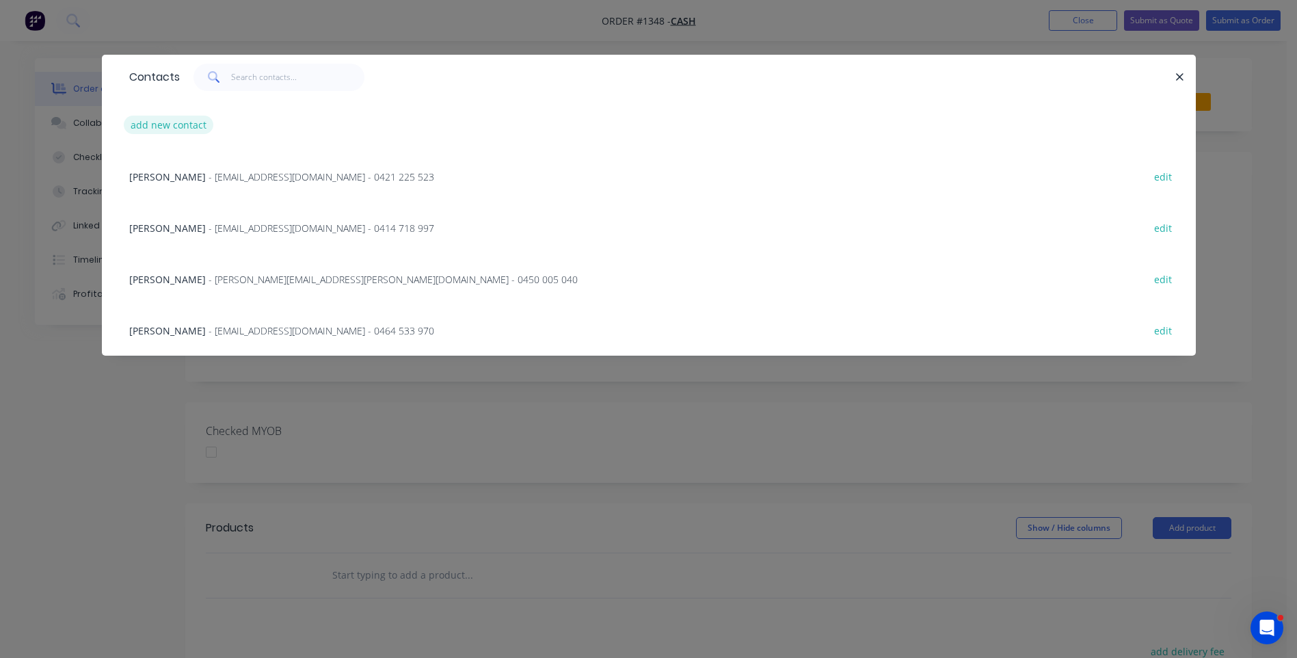
click at [184, 134] on button "add new contact" at bounding box center [169, 125] width 90 height 18
select select "AU"
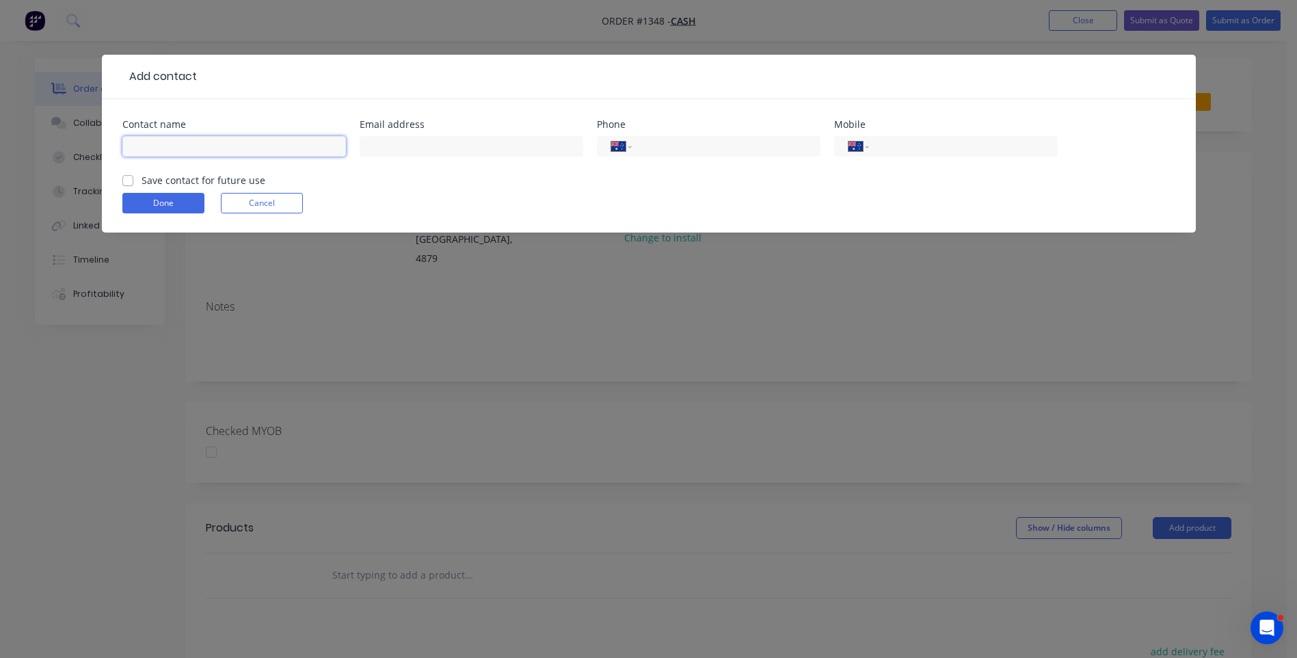
click at [185, 144] on input "text" at bounding box center [234, 146] width 224 height 21
type input "[PERSON_NAME]"
click at [463, 148] on input "text" at bounding box center [472, 146] width 224 height 21
type input "[PERSON_NAME][EMAIL_ADDRESS][DOMAIN_NAME]"
click at [916, 156] on div "International [GEOGRAPHIC_DATA] [GEOGRAPHIC_DATA] [GEOGRAPHIC_DATA] [GEOGRAPHIC…" at bounding box center [946, 146] width 224 height 21
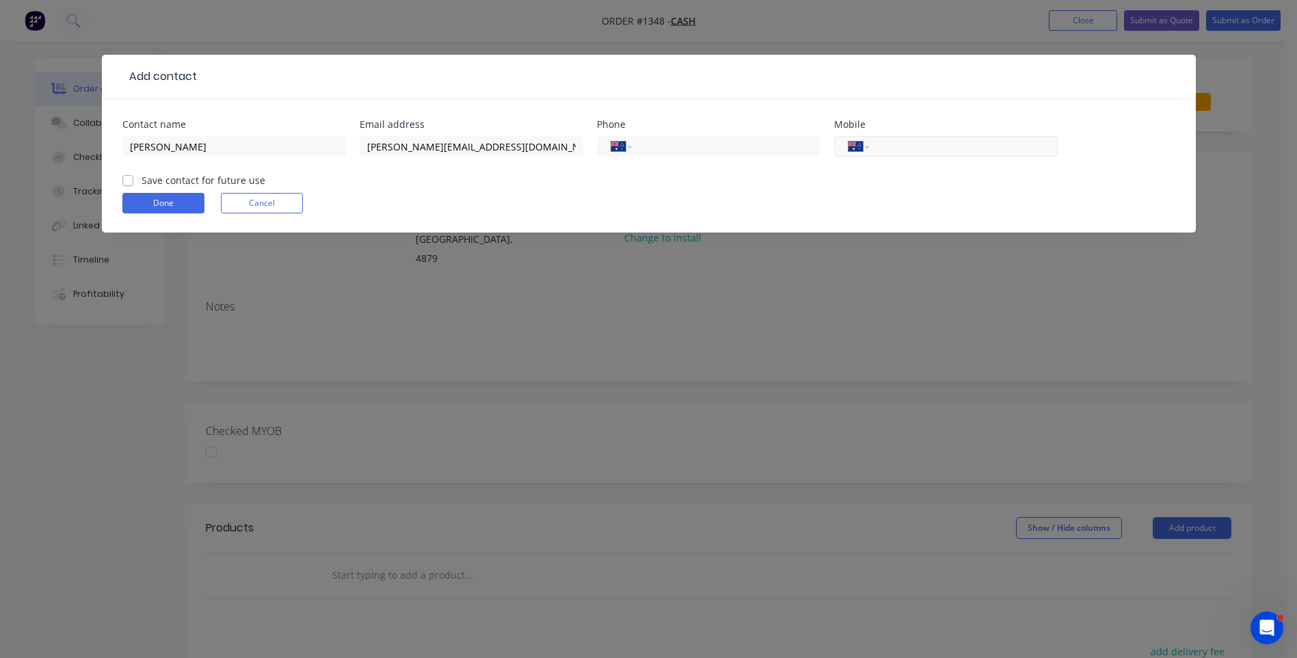
click at [926, 146] on input "tel" at bounding box center [960, 147] width 164 height 16
type input "0418 193 096"
click at [141, 182] on label "Save contact for future use" at bounding box center [203, 180] width 124 height 14
click at [128, 182] on input "Save contact for future use" at bounding box center [127, 179] width 11 height 13
checkbox input "true"
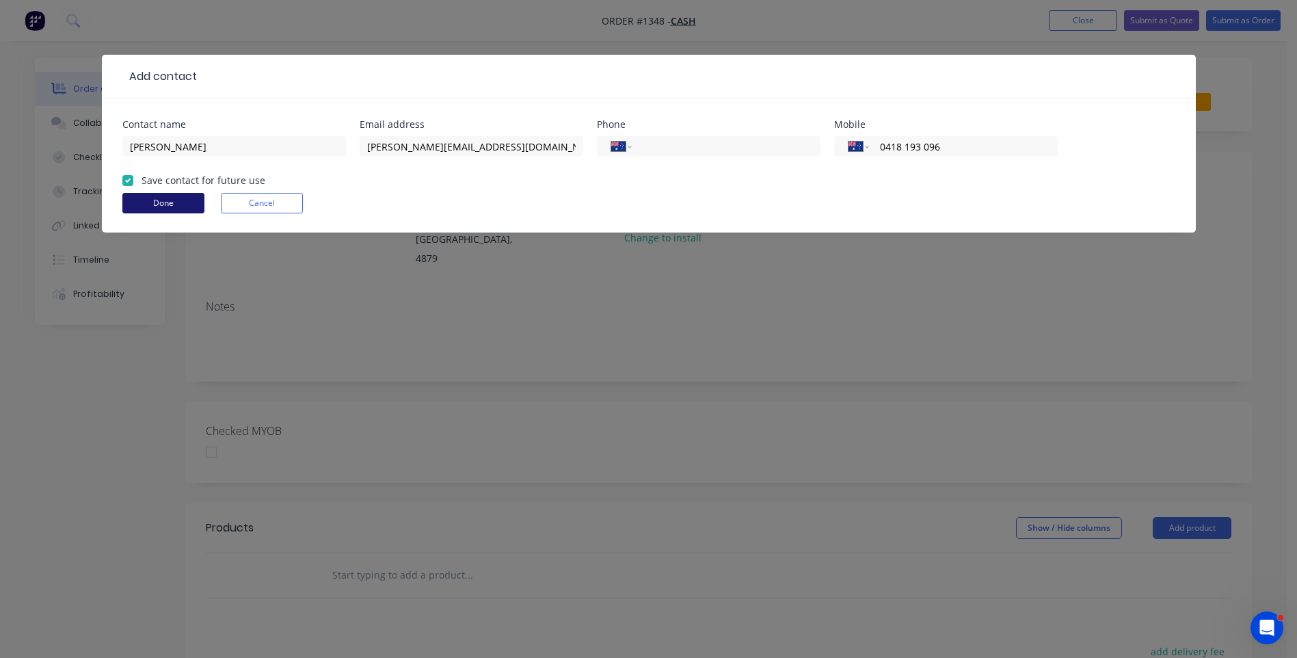
click at [150, 206] on button "Done" at bounding box center [163, 203] width 82 height 21
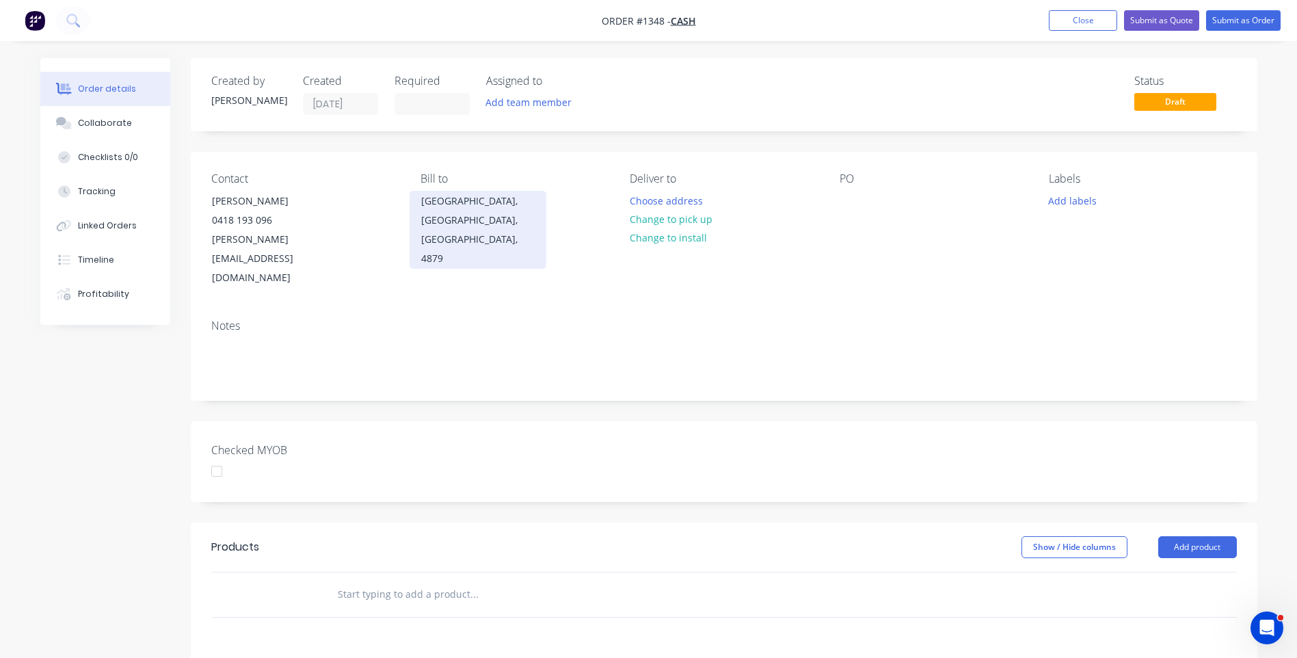
click at [479, 209] on div "[GEOGRAPHIC_DATA], [GEOGRAPHIC_DATA], [GEOGRAPHIC_DATA], 4879" at bounding box center [477, 229] width 113 height 77
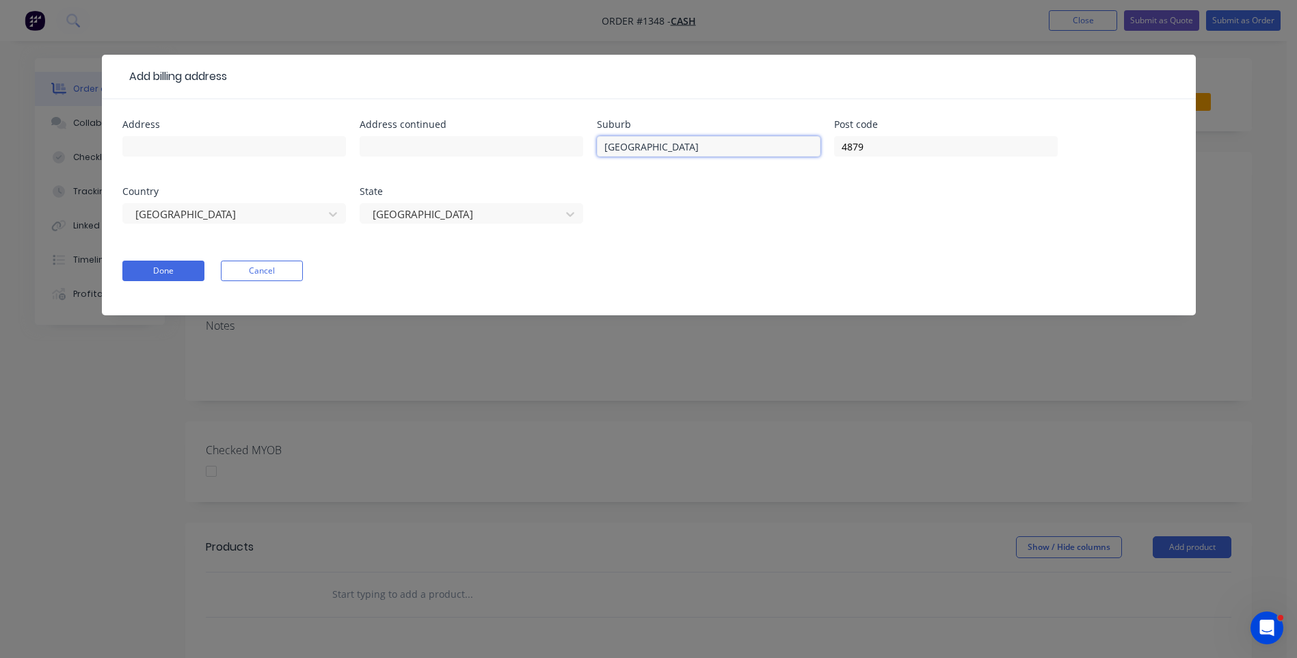
drag, startPoint x: 675, startPoint y: 148, endPoint x: 586, endPoint y: 146, distance: 88.9
click at [586, 146] on div "Address Address continued Suburb [GEOGRAPHIC_DATA] Post code 4879 Country [GEOG…" at bounding box center [648, 180] width 1053 height 120
drag, startPoint x: 904, startPoint y: 147, endPoint x: 841, endPoint y: 138, distance: 64.2
click at [841, 138] on input "4879" at bounding box center [946, 146] width 224 height 21
click at [185, 271] on button "Done" at bounding box center [163, 270] width 82 height 21
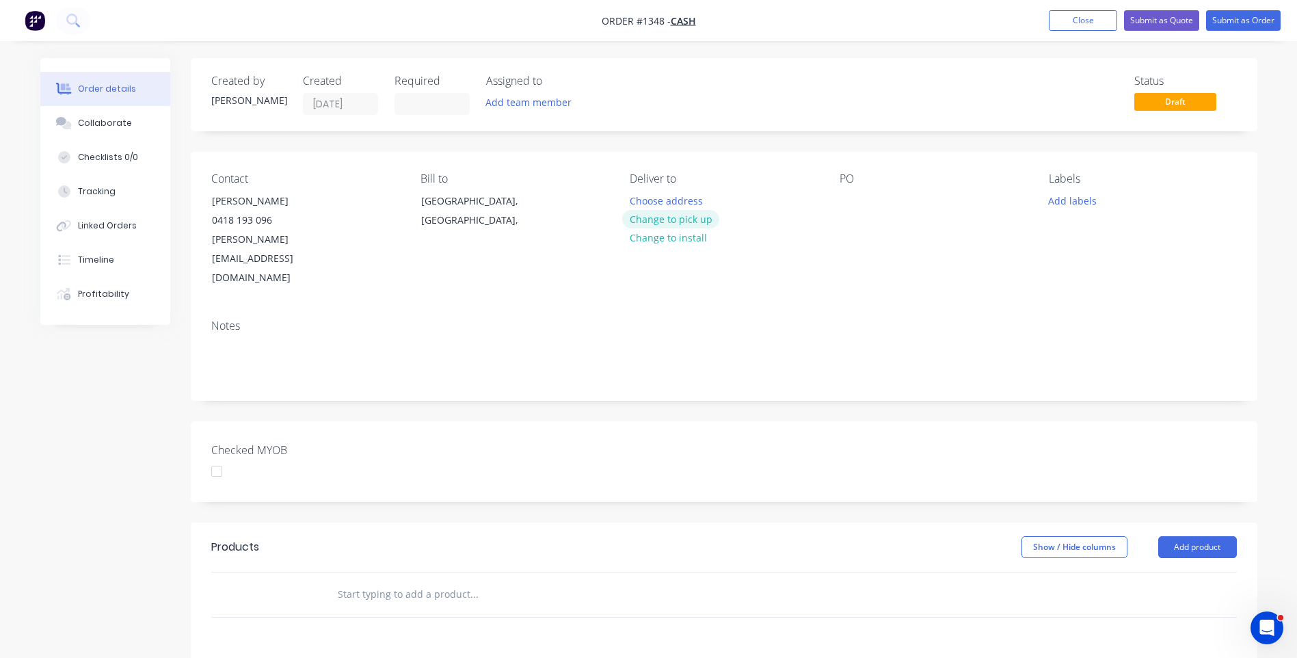
click at [671, 219] on button "Change to pick up" at bounding box center [670, 219] width 97 height 18
click at [645, 195] on div at bounding box center [641, 201] width 22 height 20
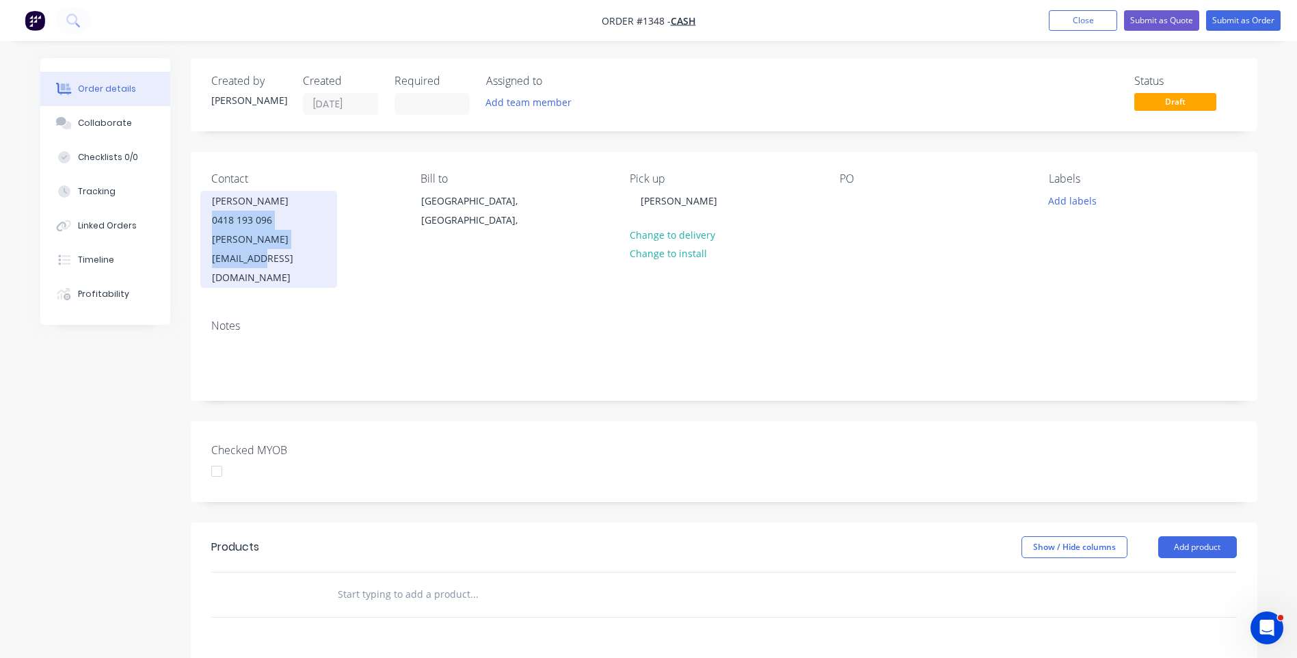
drag, startPoint x: 322, startPoint y: 238, endPoint x: 202, endPoint y: 224, distance: 120.4
click at [202, 224] on div "[PERSON_NAME] 0418 193 096 [PERSON_NAME][EMAIL_ADDRESS][DOMAIN_NAME]" at bounding box center [268, 239] width 137 height 97
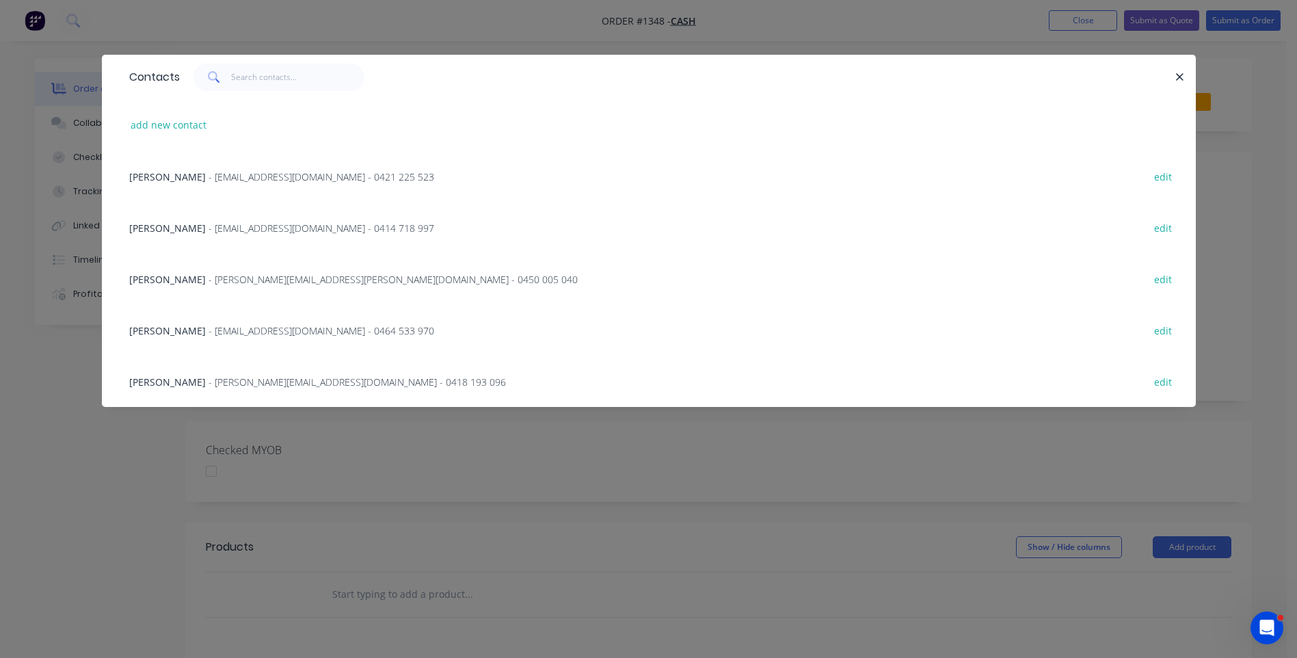
click at [954, 26] on div "Contacts add new contact [PERSON_NAME] - [EMAIL_ADDRESS][DOMAIN_NAME] - 0421 22…" at bounding box center [648, 329] width 1297 height 658
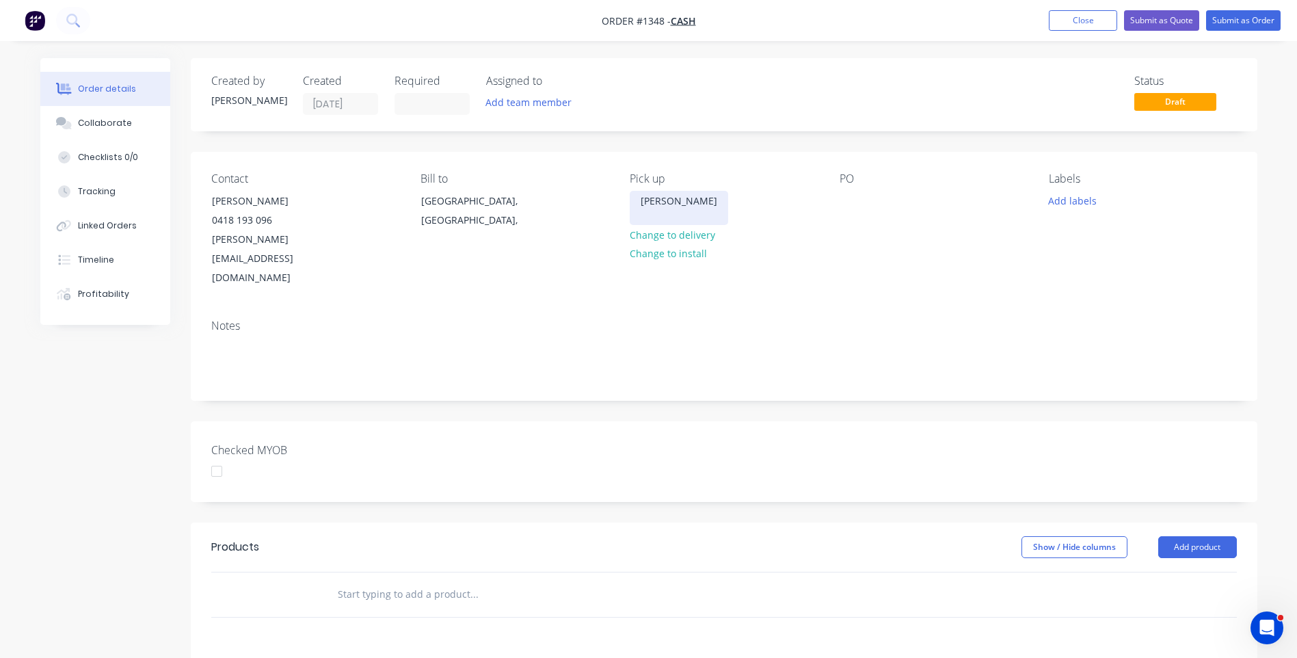
click at [638, 213] on div "[PERSON_NAME]" at bounding box center [679, 208] width 98 height 34
click at [848, 195] on div at bounding box center [850, 201] width 22 height 20
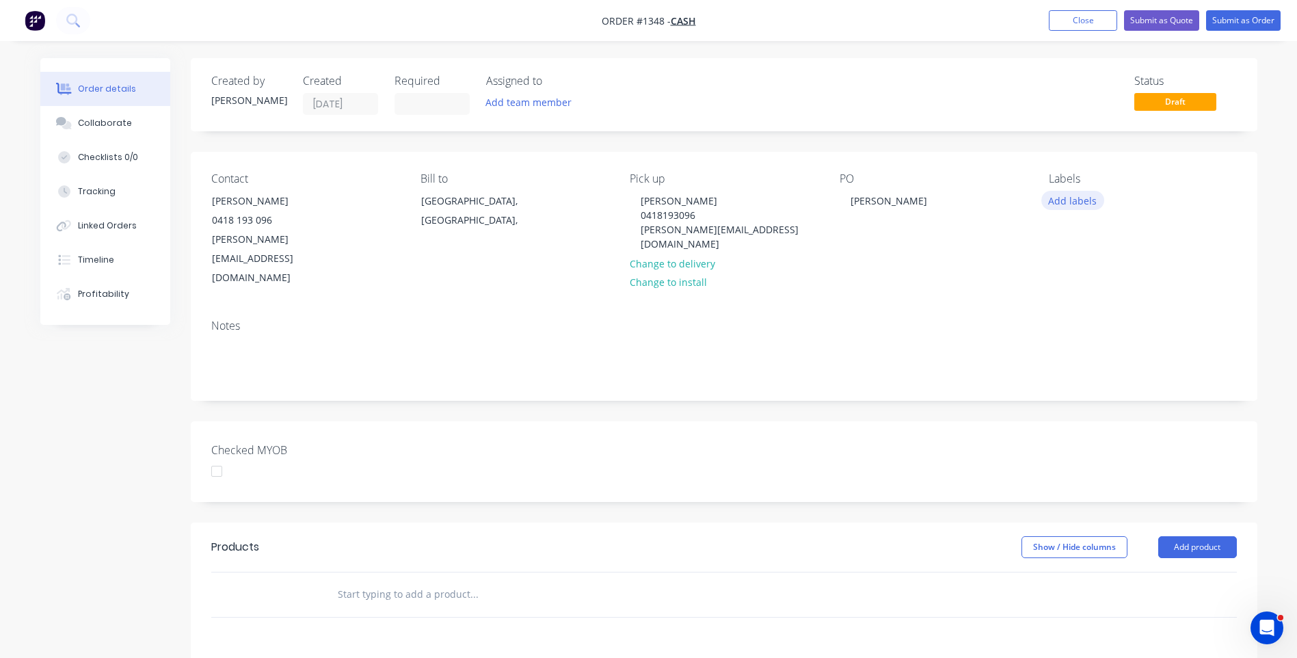
click at [1055, 202] on button "Add labels" at bounding box center [1072, 200] width 63 height 18
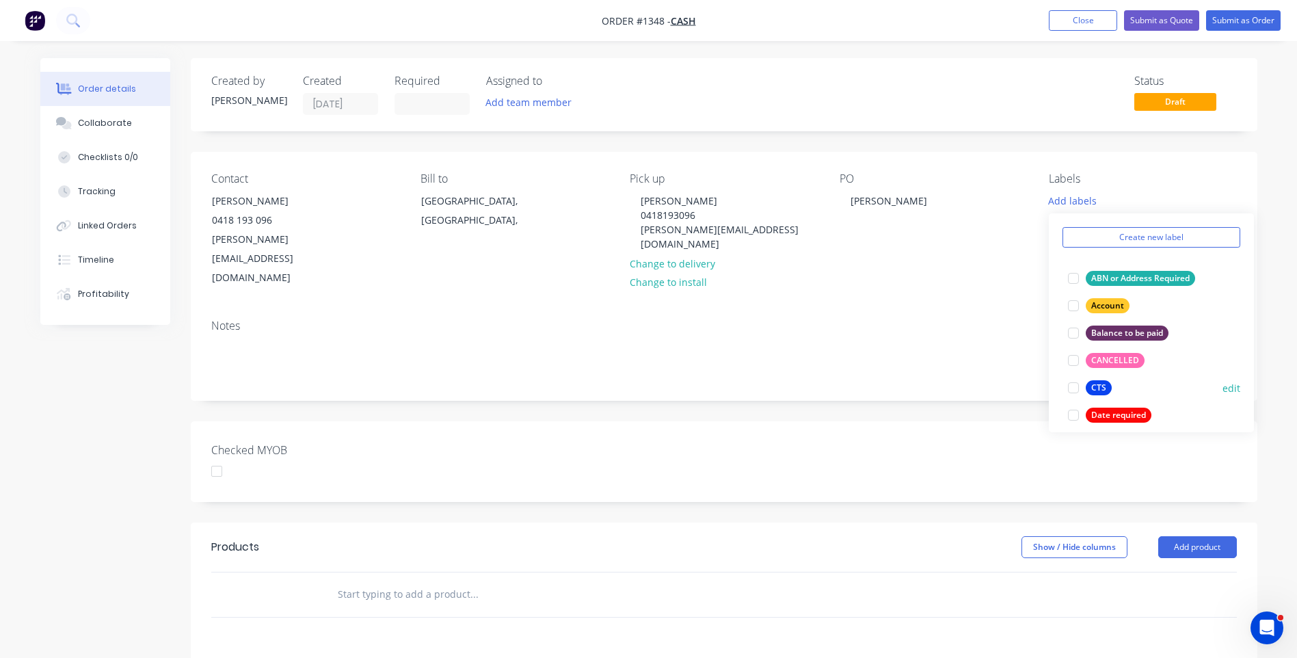
scroll to position [68, 0]
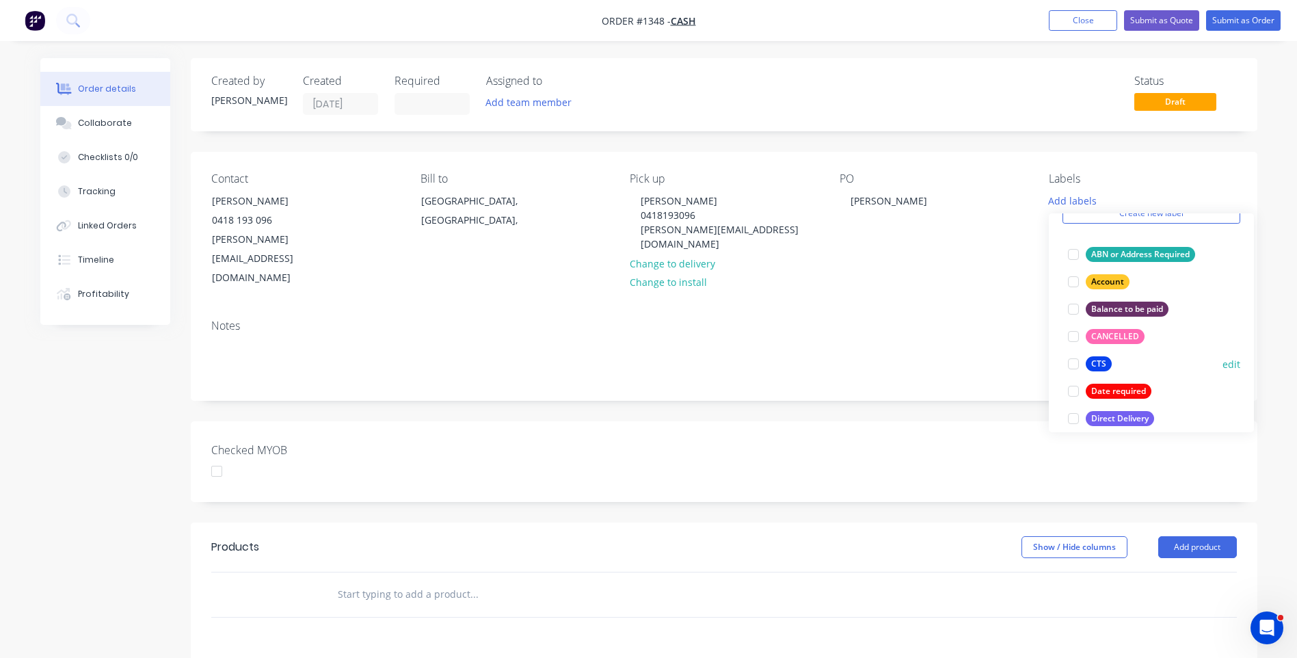
click at [1106, 365] on div "CTS" at bounding box center [1098, 363] width 26 height 15
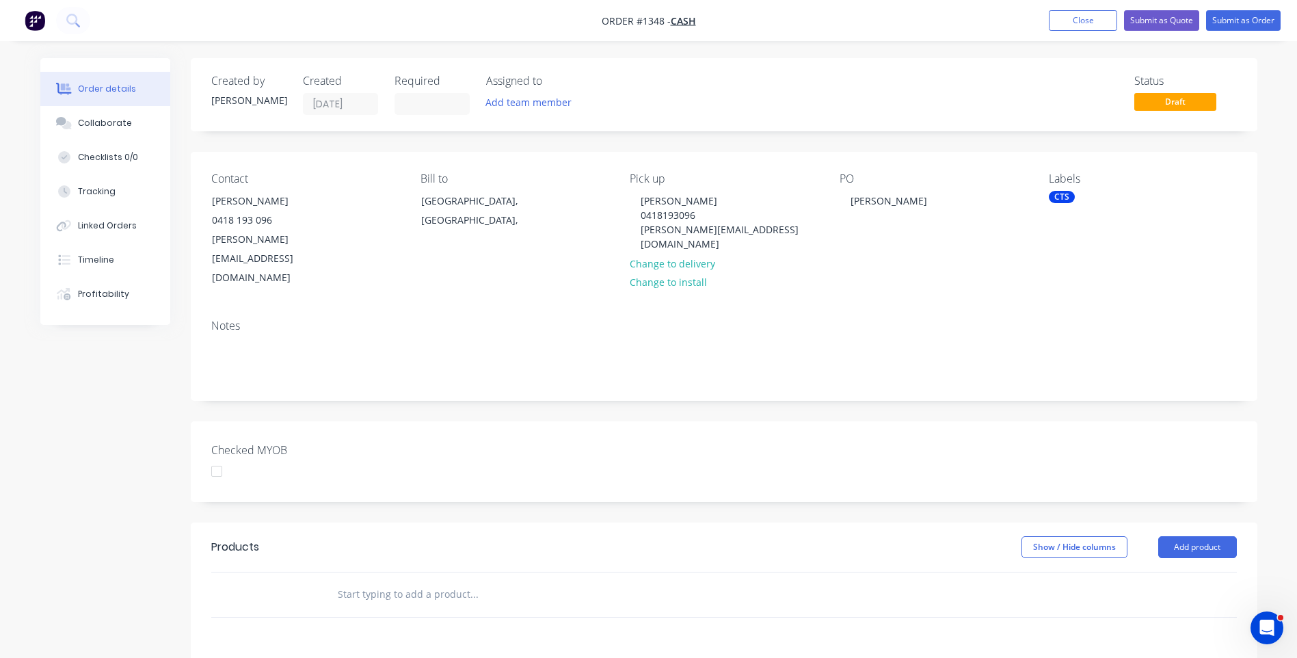
click at [988, 308] on div "Notes" at bounding box center [724, 354] width 1066 height 92
click at [1185, 536] on button "Add product" at bounding box center [1197, 547] width 79 height 22
click at [1172, 571] on div "Product catalogue" at bounding box center [1171, 581] width 105 height 20
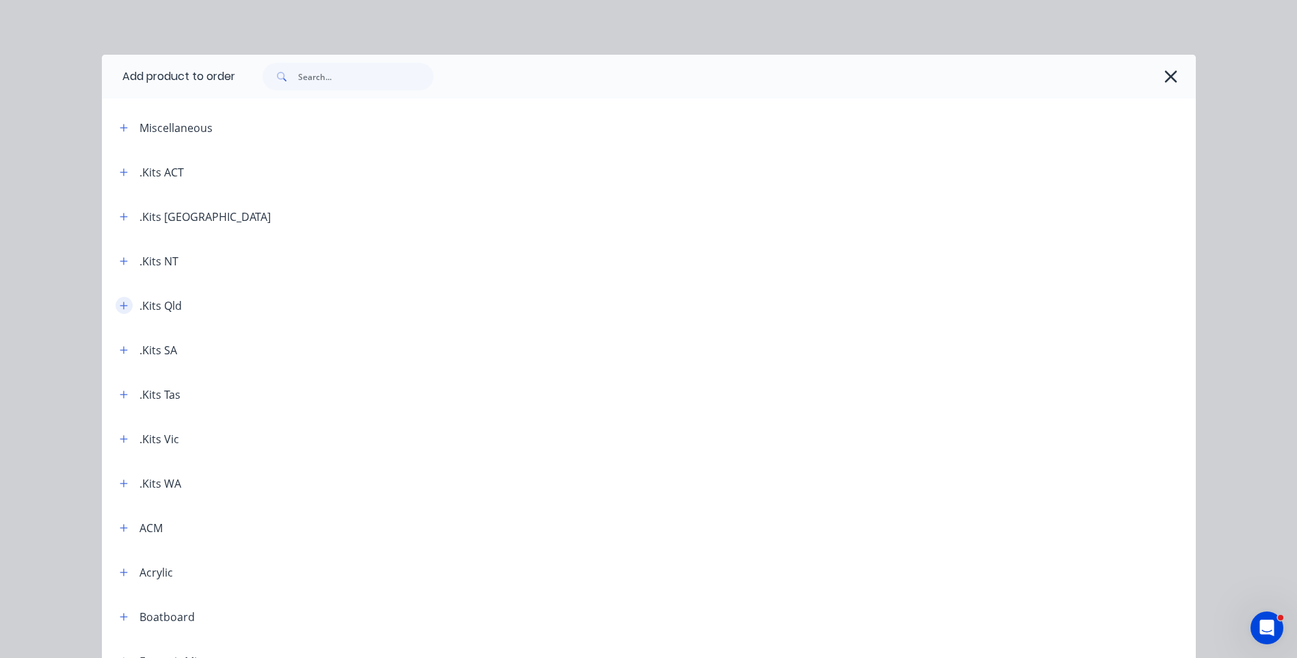
click at [116, 308] on button "button" at bounding box center [124, 305] width 17 height 17
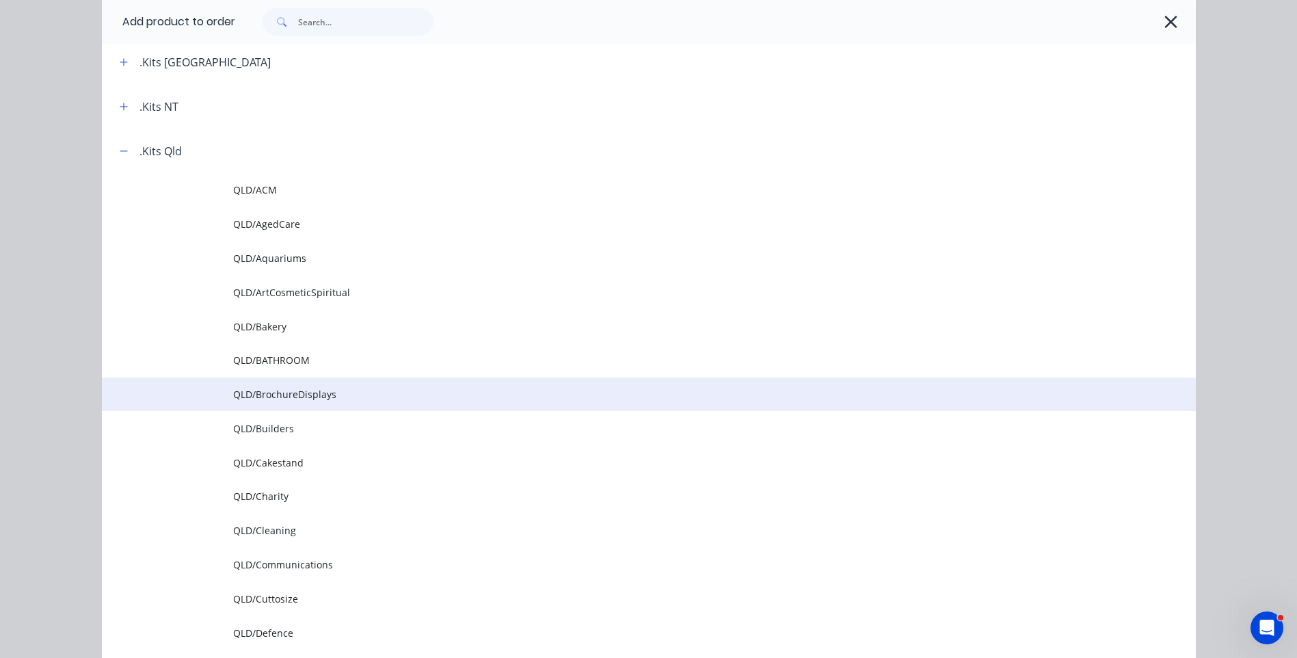
scroll to position [205, 0]
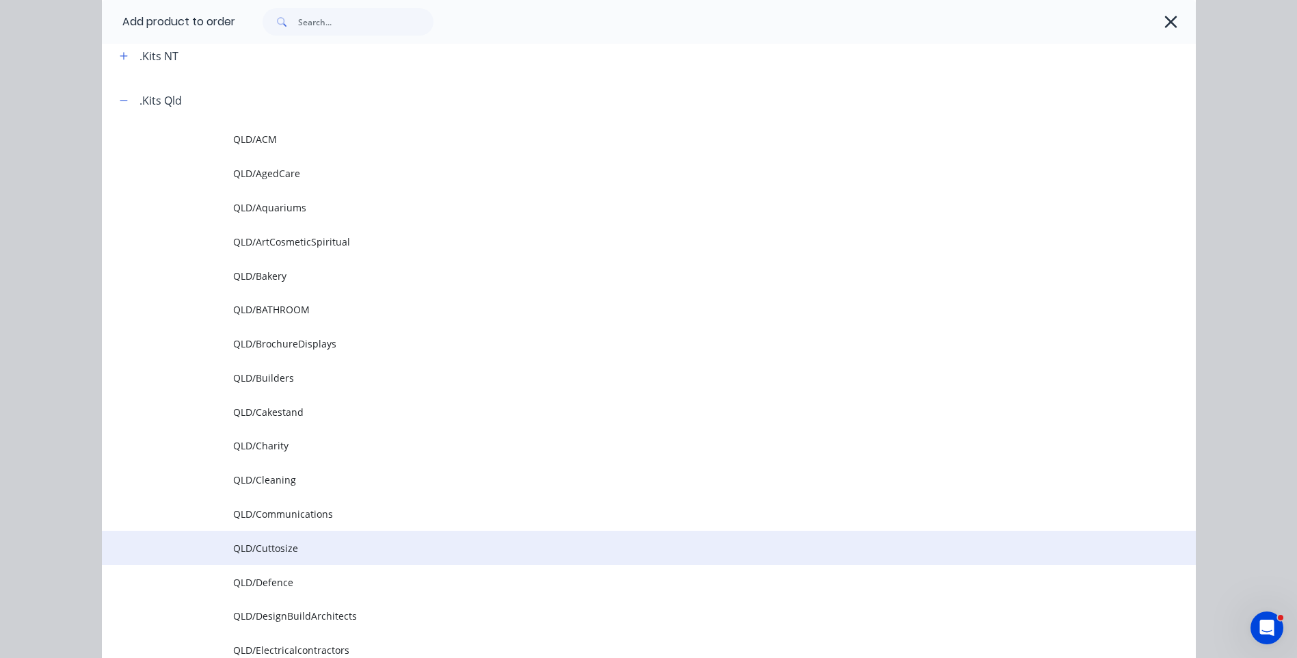
click at [275, 554] on span "QLD/Cuttosize" at bounding box center [618, 548] width 770 height 14
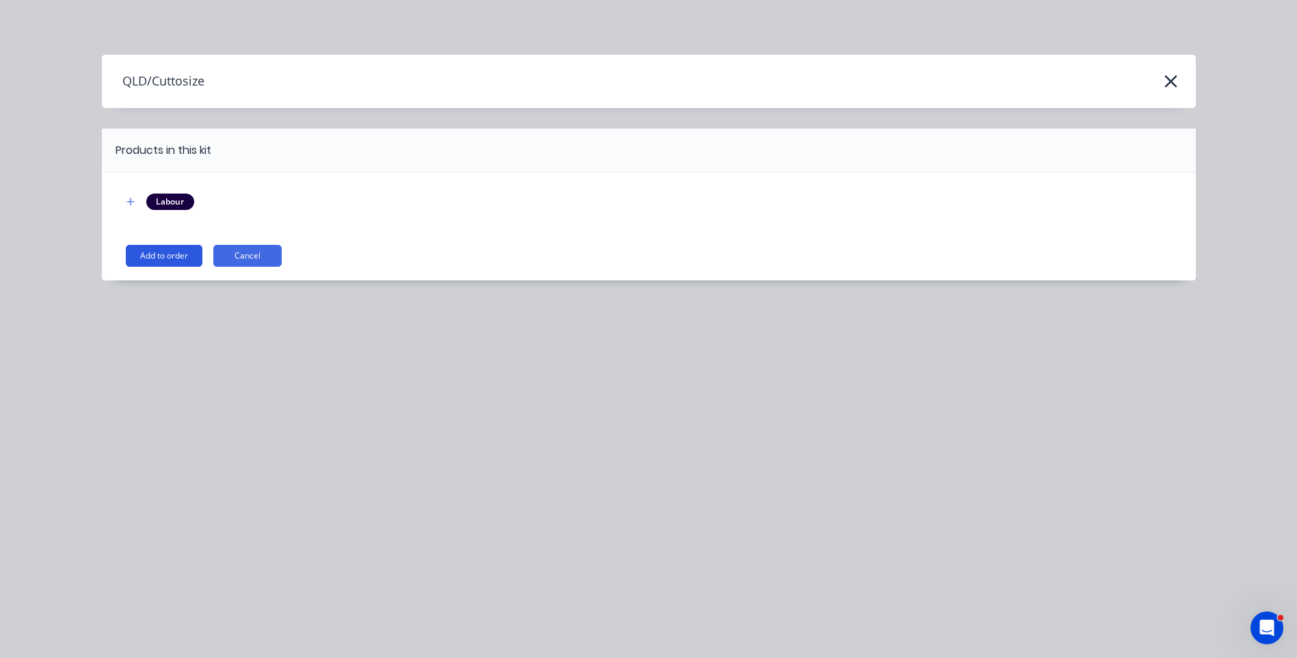
click at [167, 256] on button "Add to order" at bounding box center [164, 256] width 77 height 22
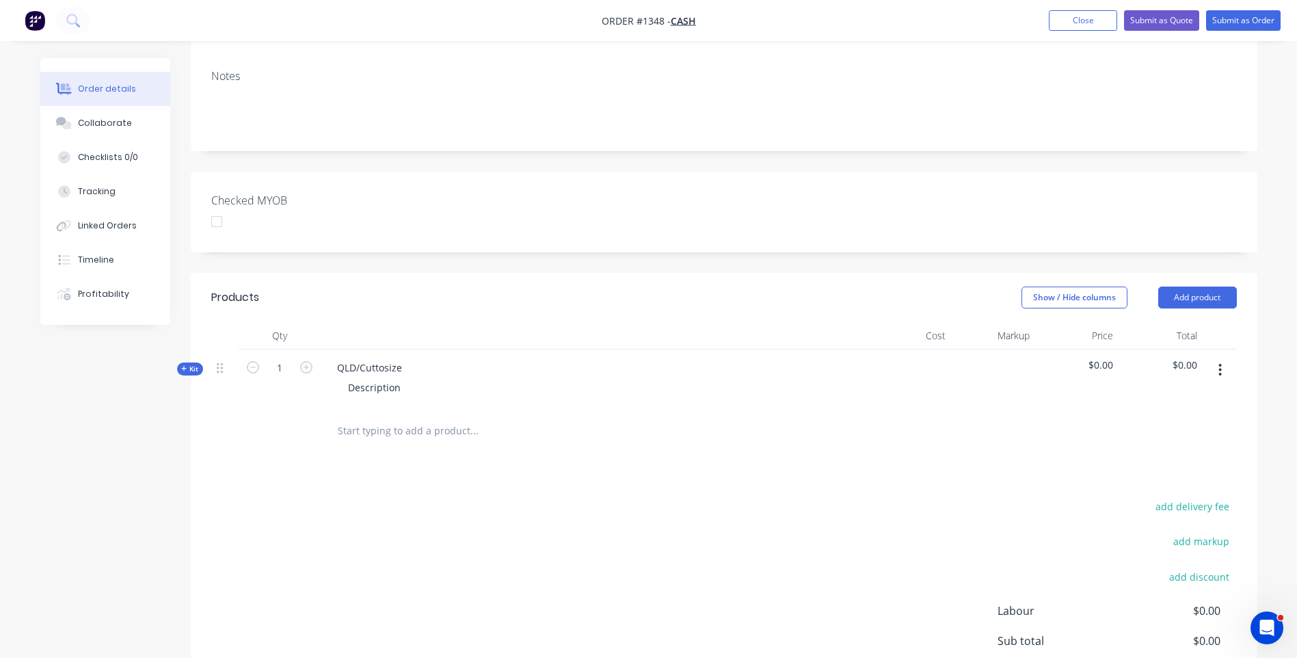
scroll to position [273, 0]
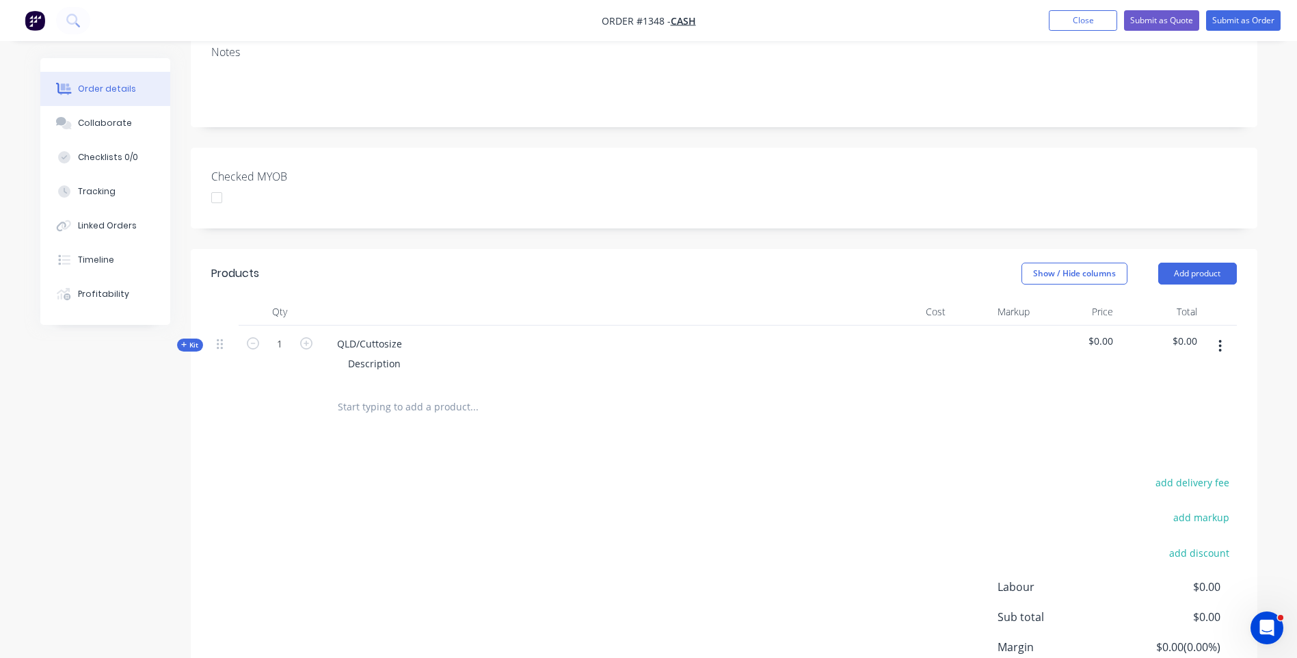
click at [181, 341] on icon at bounding box center [184, 344] width 6 height 7
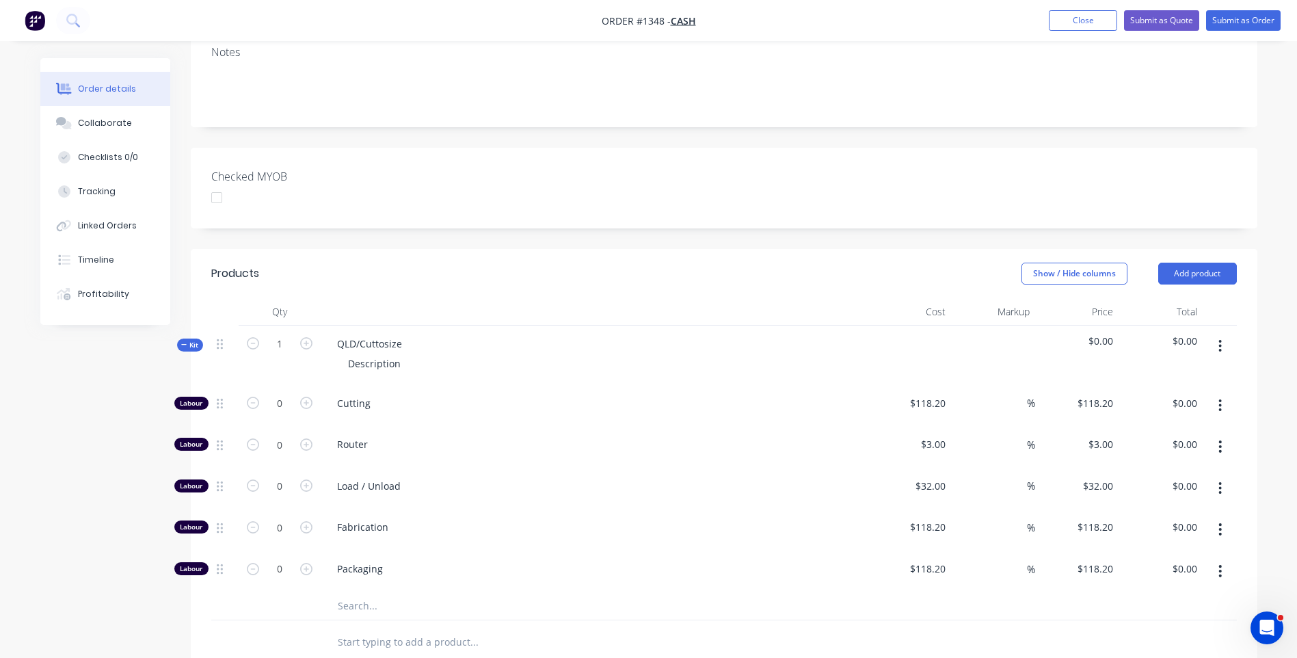
click at [360, 592] on input "text" at bounding box center [473, 605] width 273 height 27
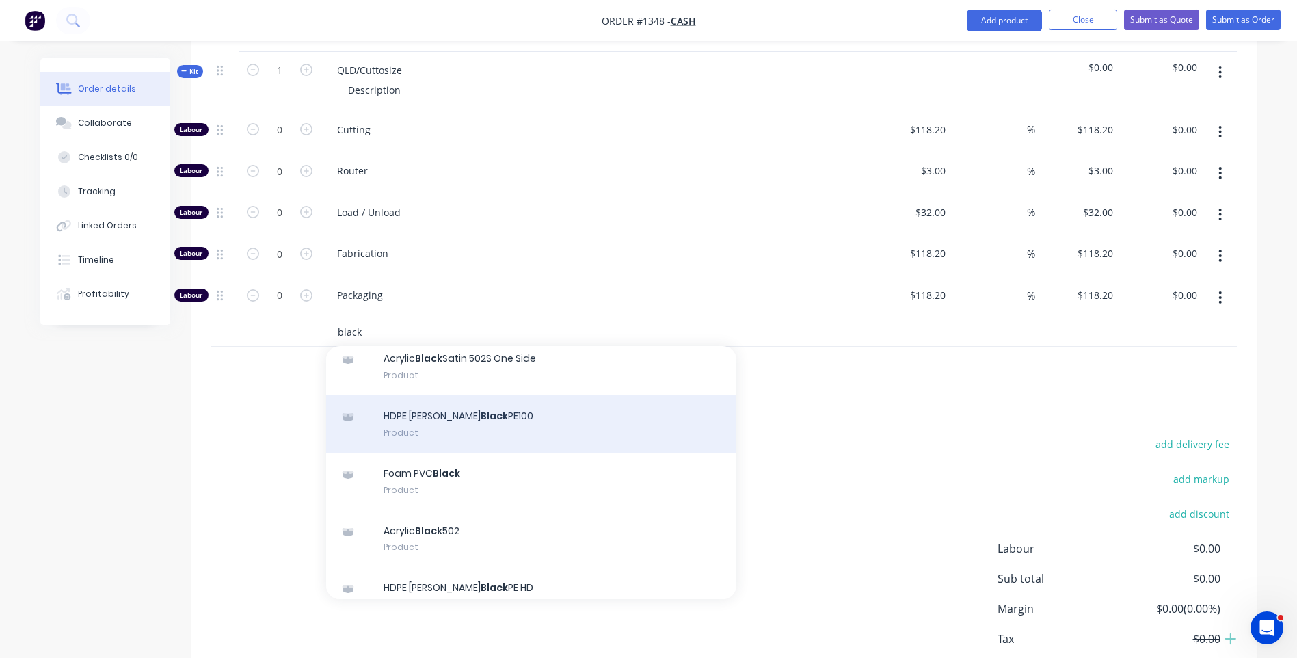
scroll to position [205, 0]
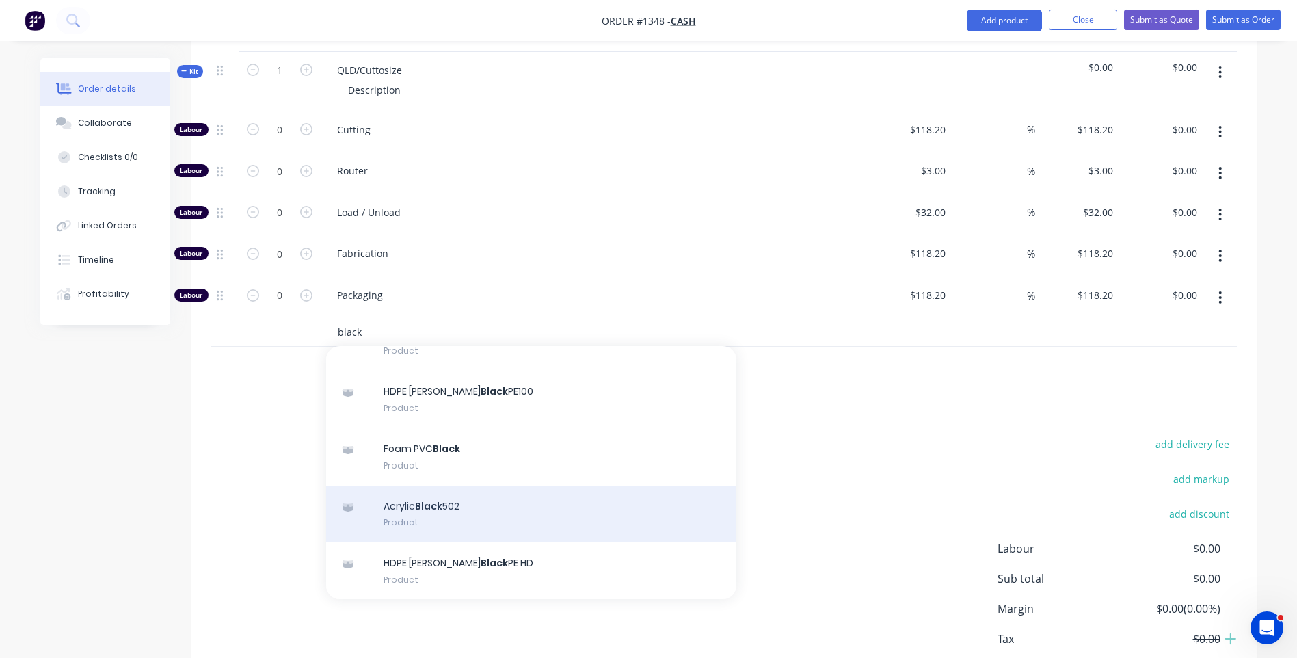
type input "black"
click at [419, 485] on div "Acrylic Black 502 Product" at bounding box center [531, 513] width 410 height 57
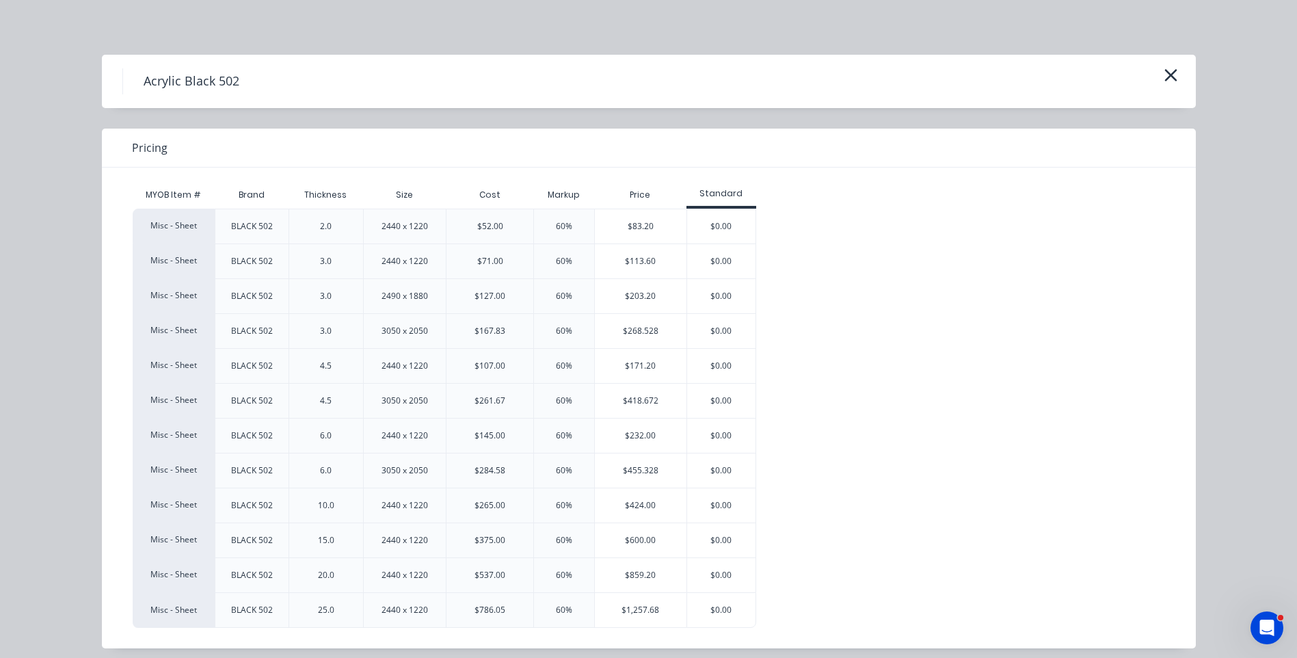
click at [650, 370] on div "$171.20" at bounding box center [641, 366] width 92 height 34
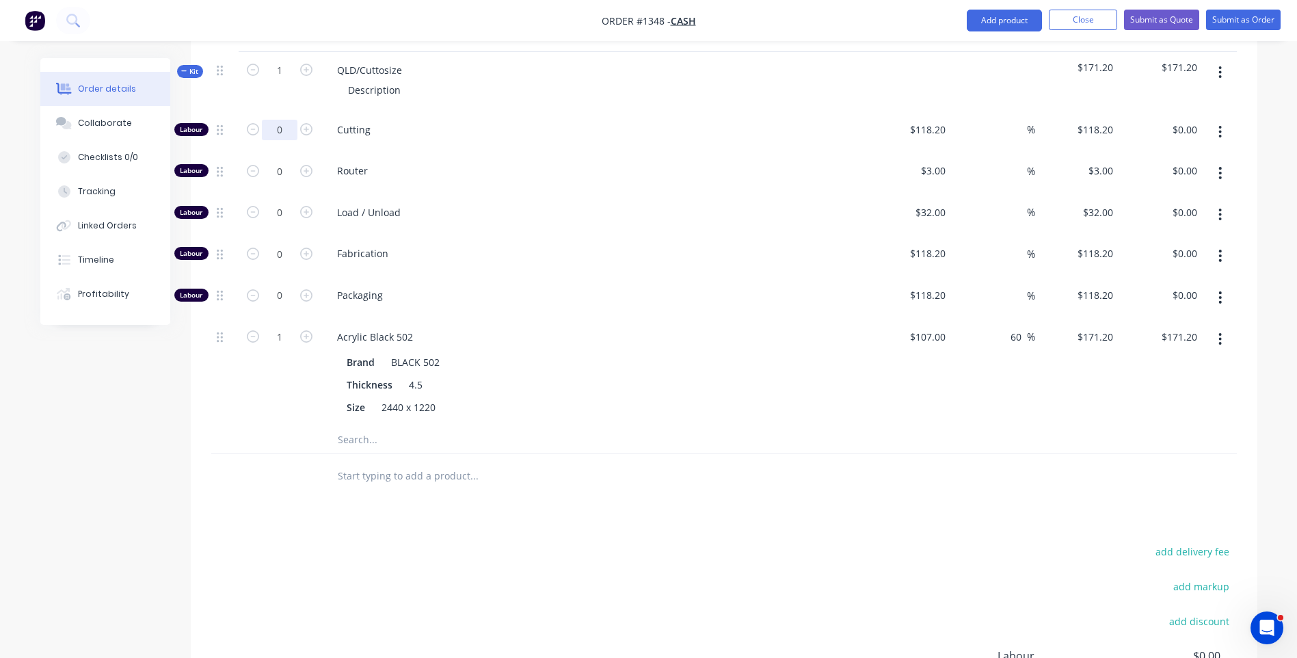
click at [283, 120] on input "0" at bounding box center [280, 130] width 36 height 21
click at [301, 123] on icon "button" at bounding box center [306, 129] width 12 height 12
type input "1"
type input "$118.20"
click at [444, 194] on div "Load / Unload" at bounding box center [594, 215] width 547 height 42
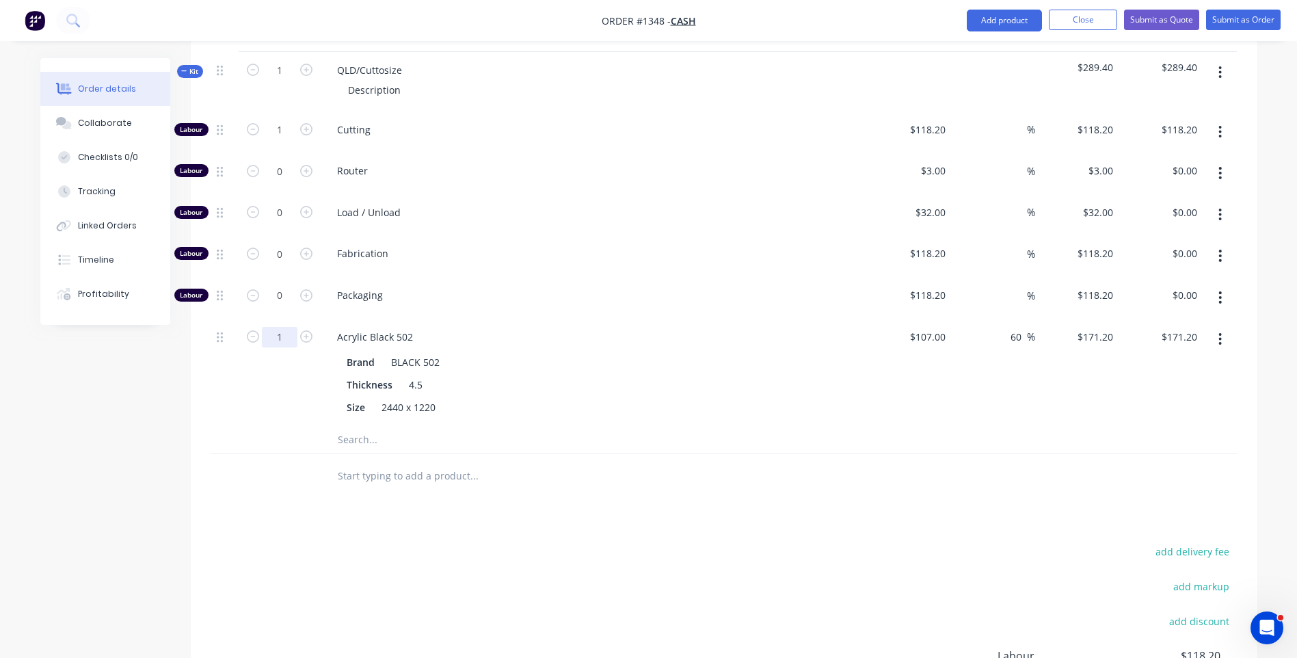
click at [285, 140] on input "1" at bounding box center [280, 130] width 36 height 21
type input "0.2"
type input "$34.24"
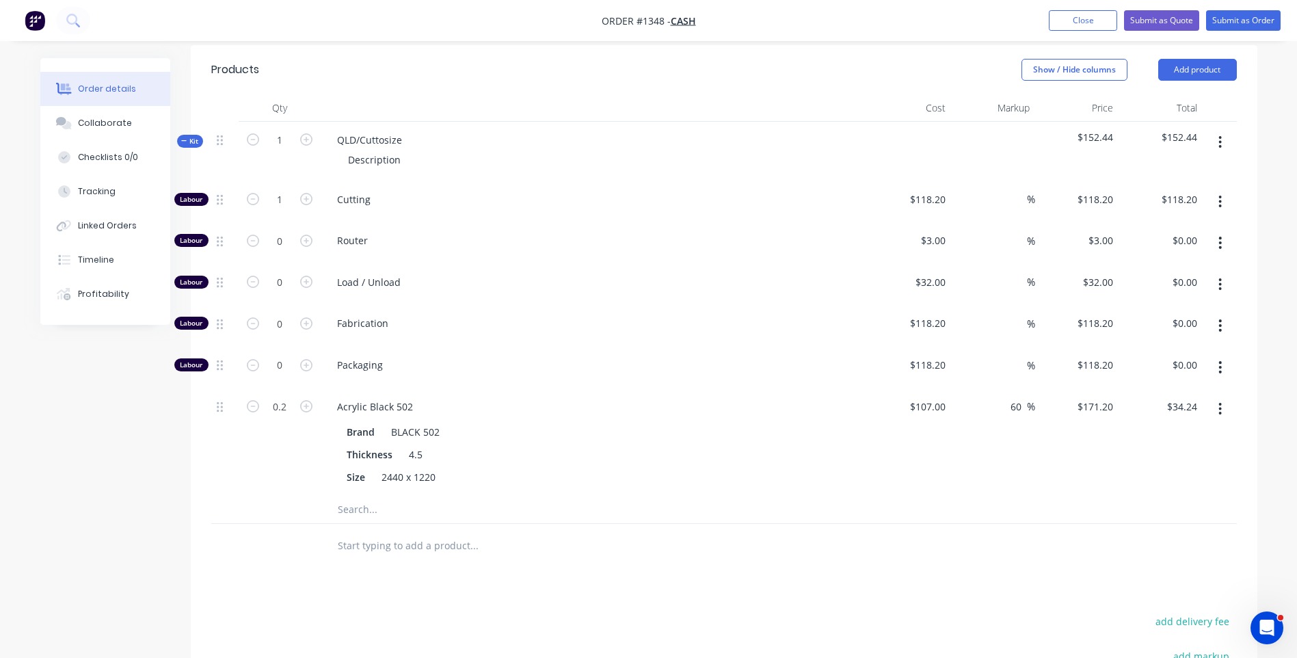
scroll to position [410, 0]
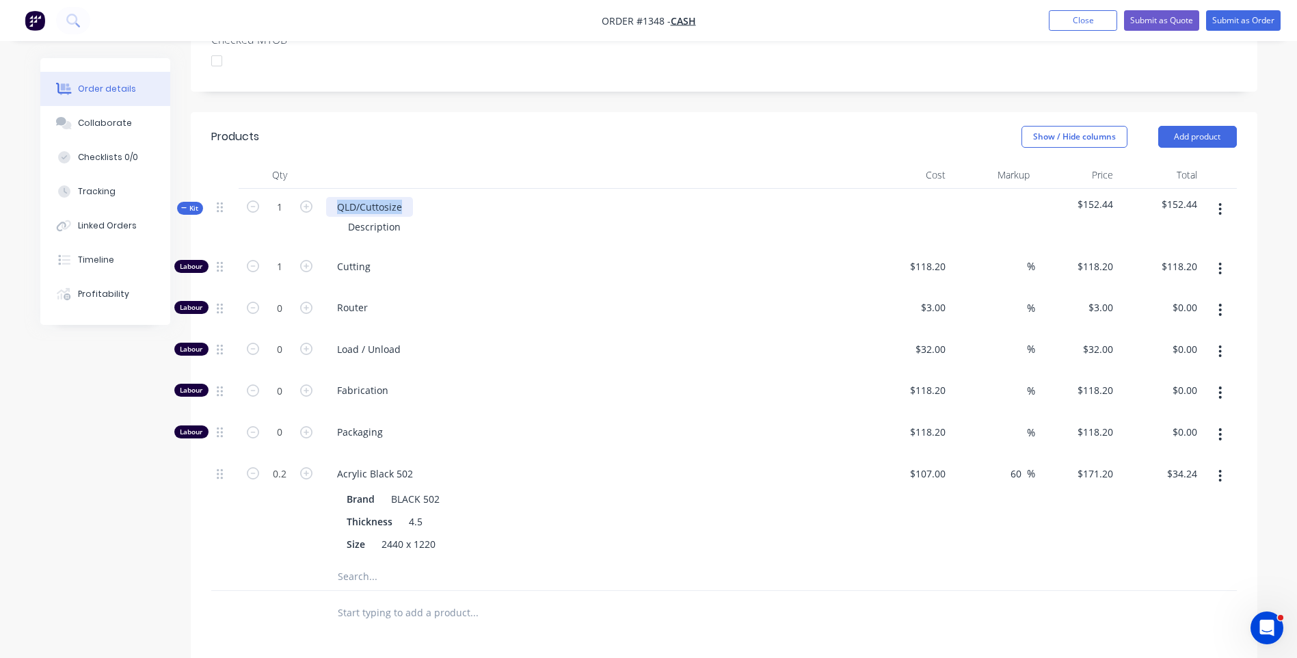
drag, startPoint x: 407, startPoint y: 164, endPoint x: 323, endPoint y: 167, distance: 84.1
click at [323, 189] on div "QLD/Cuttosize Description" at bounding box center [594, 218] width 547 height 59
drag, startPoint x: 405, startPoint y: 187, endPoint x: 319, endPoint y: 194, distance: 86.5
click at [319, 194] on div "Kit 1 4.5mm Black Acrylic panels Description $152.44 $152.44" at bounding box center [723, 218] width 1025 height 59
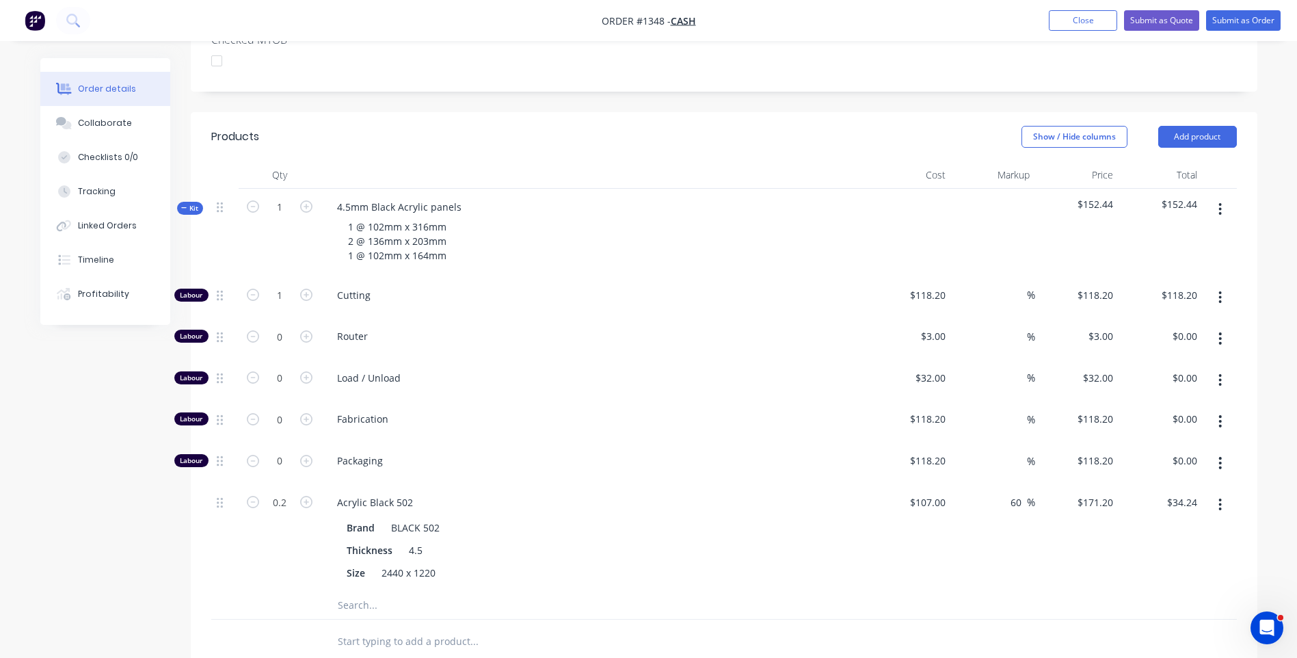
click at [478, 329] on span "Router" at bounding box center [599, 336] width 525 height 14
click at [923, 285] on input "118.2" at bounding box center [929, 295] width 42 height 20
type input "$10.00"
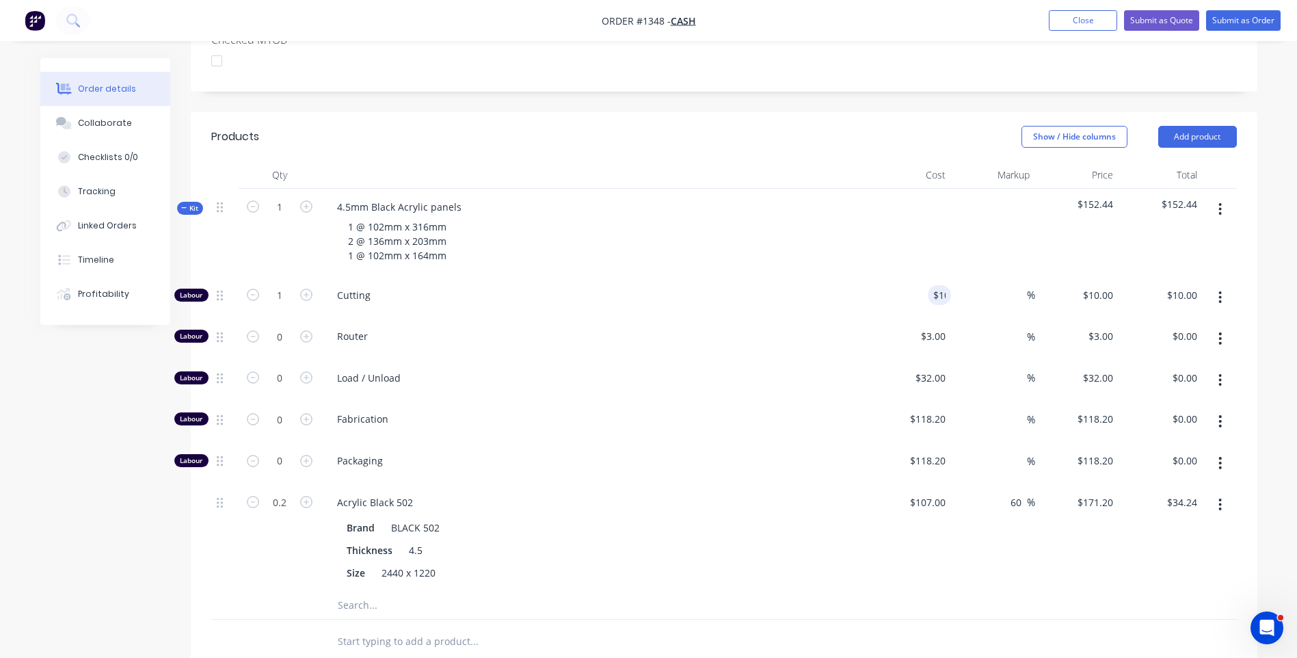
click at [662, 318] on div "Router" at bounding box center [594, 339] width 547 height 42
click at [284, 306] on input "0.2" at bounding box center [280, 295] width 36 height 21
type input "0.15"
type input "$25.68"
click at [706, 401] on div "Fabrication" at bounding box center [594, 422] width 547 height 42
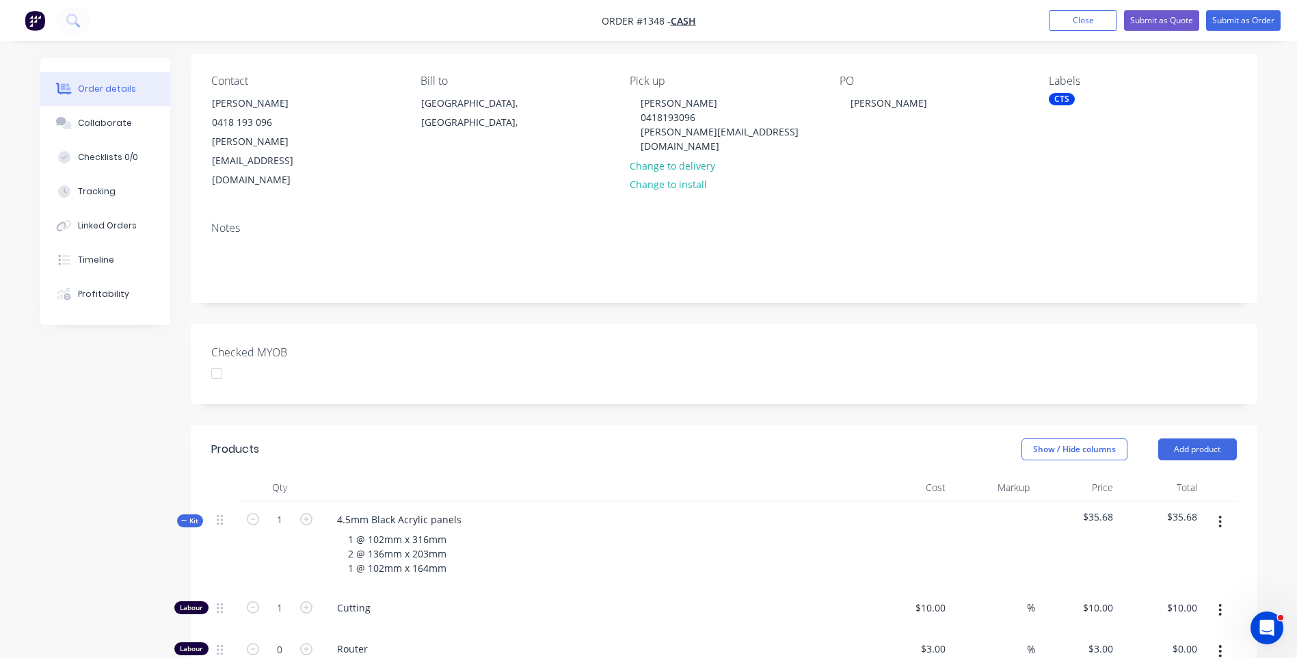
scroll to position [0, 0]
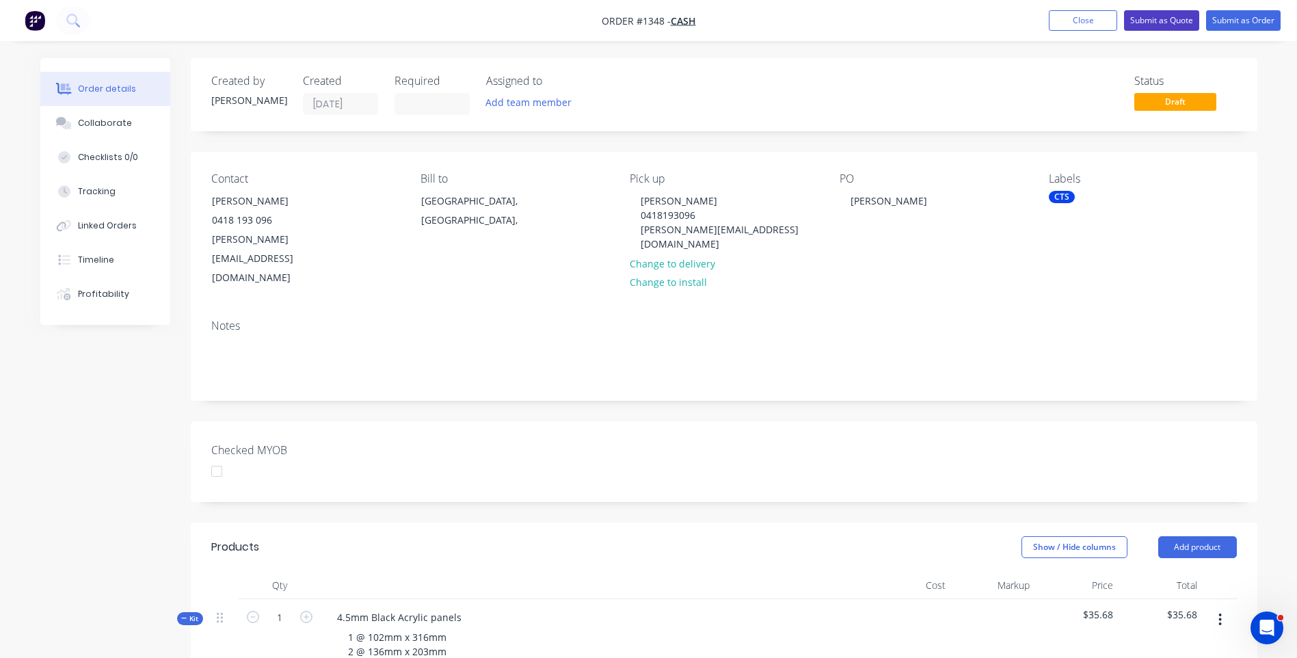
click at [1161, 22] on button "Submit as Quote" at bounding box center [1161, 20] width 75 height 21
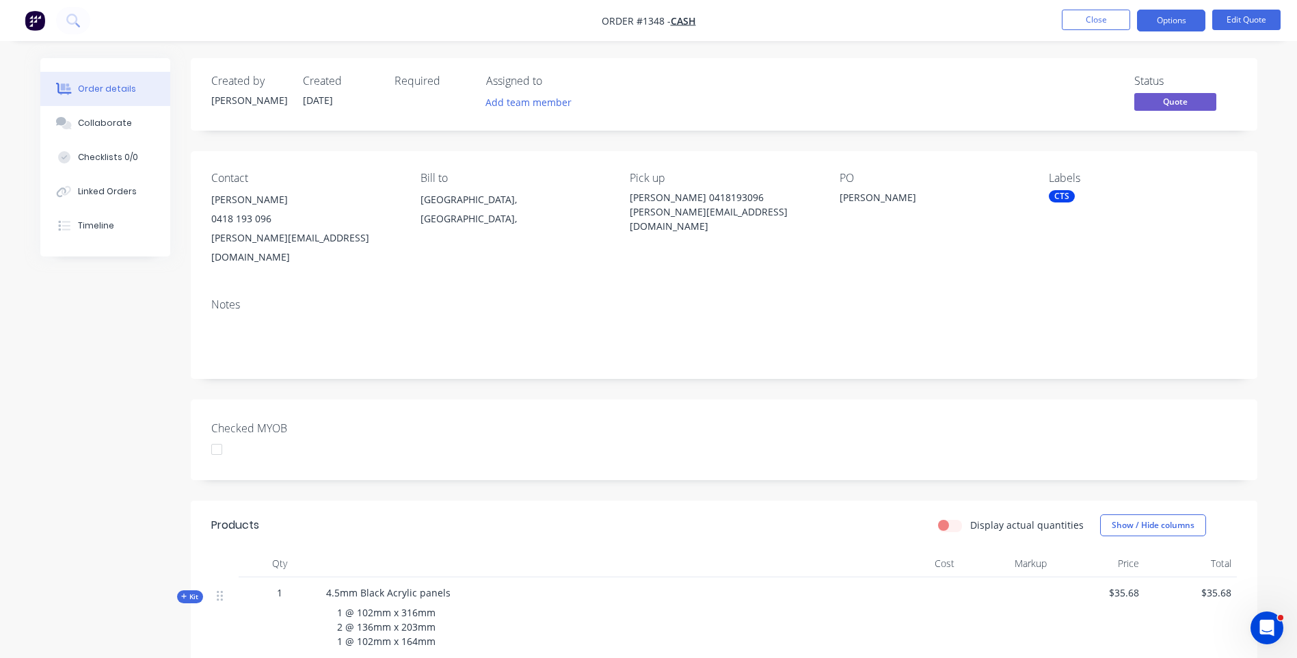
click at [1161, 22] on button "Options" at bounding box center [1171, 21] width 68 height 22
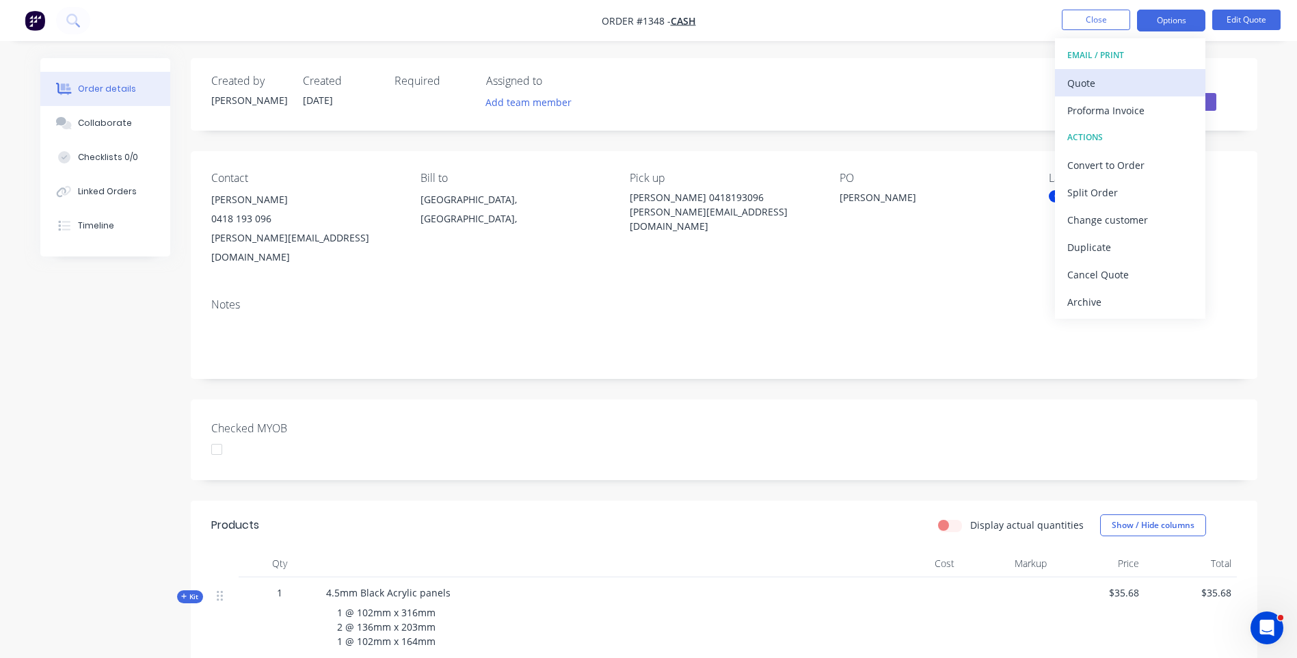
click at [1083, 88] on div "Quote" at bounding box center [1130, 83] width 126 height 20
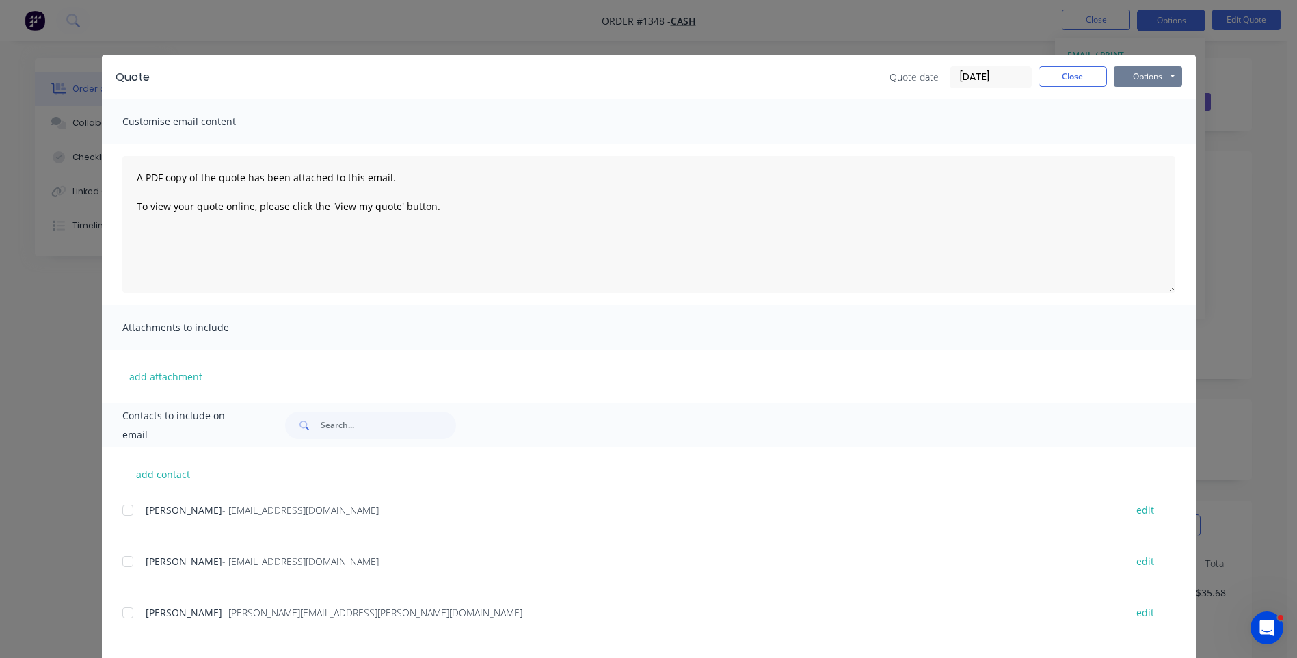
click at [1129, 75] on button "Options" at bounding box center [1147, 76] width 68 height 21
click at [1141, 103] on button "Preview" at bounding box center [1156, 101] width 87 height 23
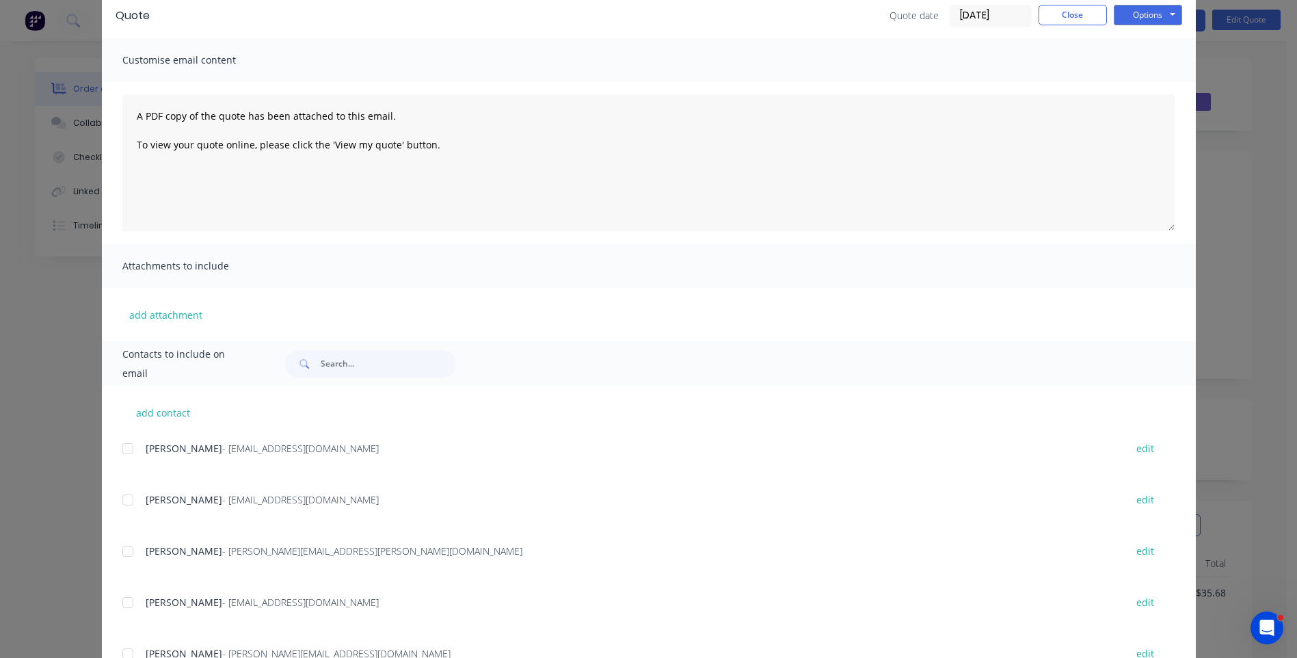
scroll to position [118, 0]
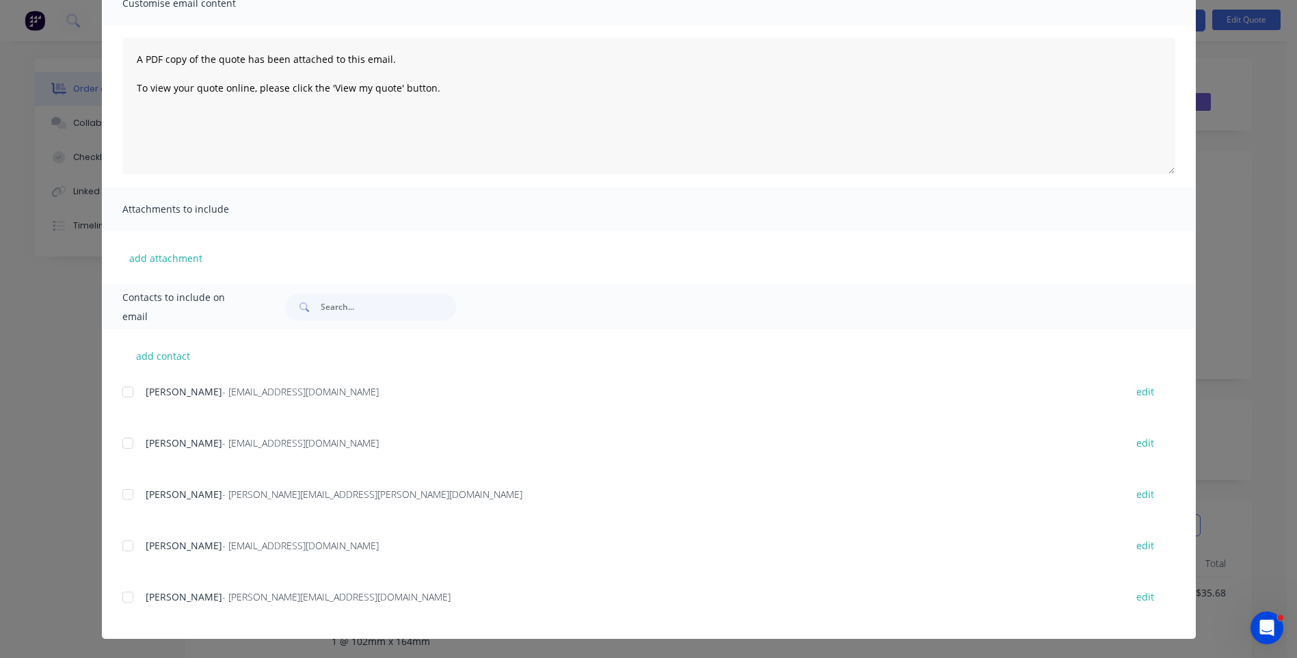
click at [124, 600] on div at bounding box center [127, 596] width 27 height 27
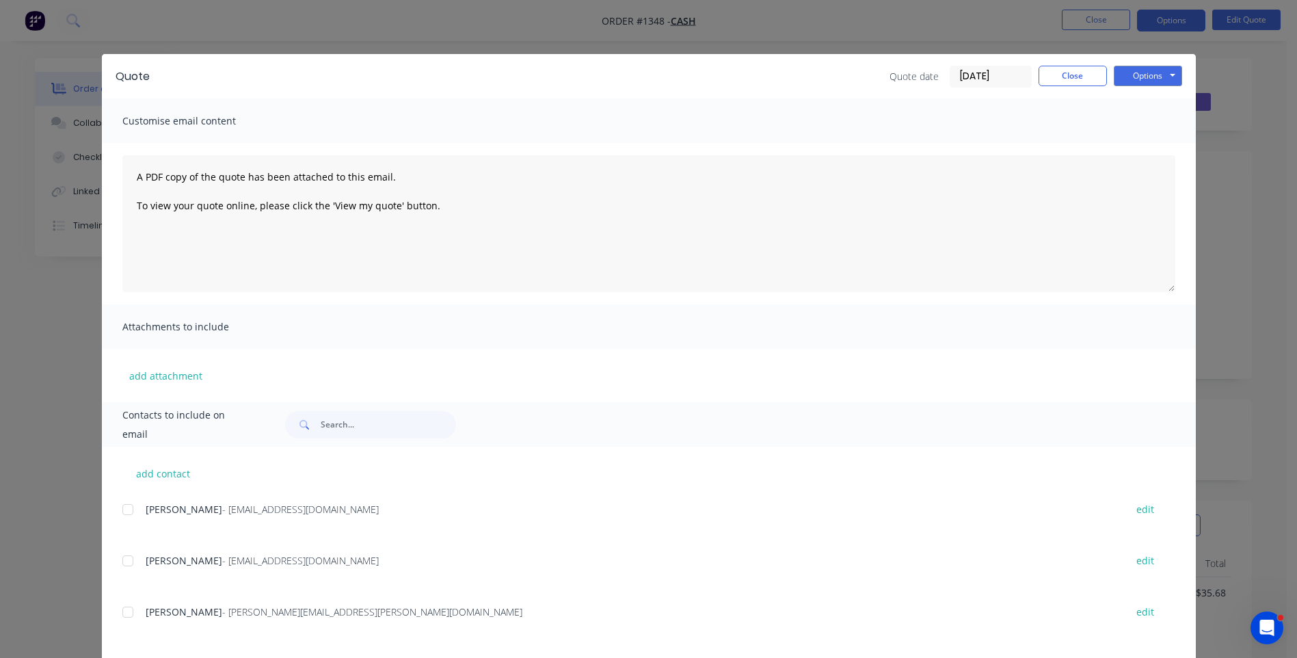
scroll to position [0, 0]
click at [498, 557] on div "[PERSON_NAME] - [EMAIL_ADDRESS][DOMAIN_NAME]" at bounding box center [629, 561] width 966 height 14
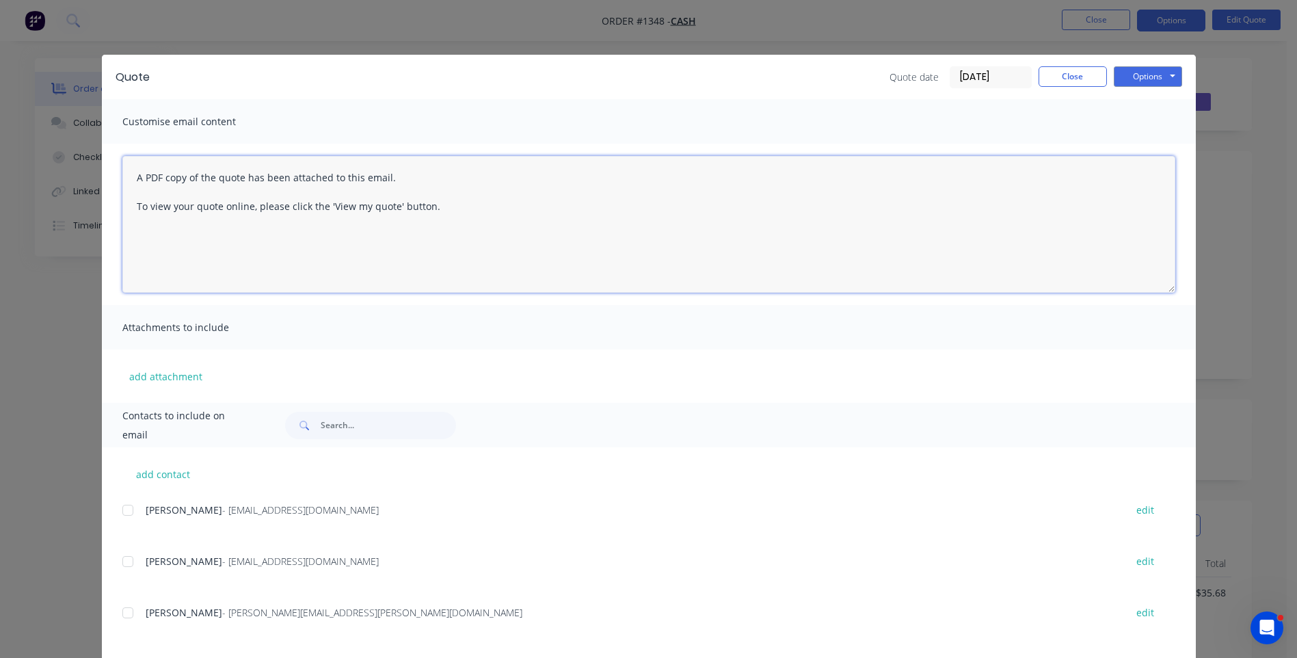
paste textarea "Hi, Please contact us if you have any questions. Regards, [PERSON_NAME] [EMAIL_…"
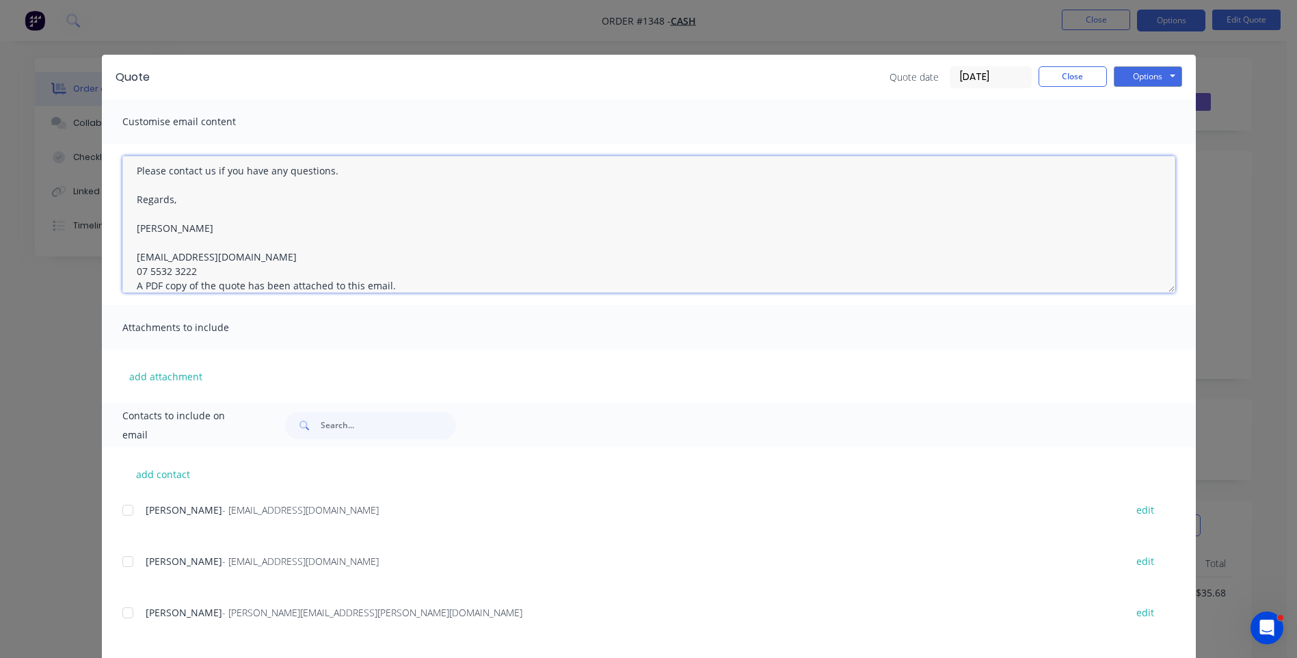
click at [195, 267] on textarea "Hi, Please contact us if you have any questions. Regards, [PERSON_NAME] [EMAIL_…" at bounding box center [648, 224] width 1053 height 137
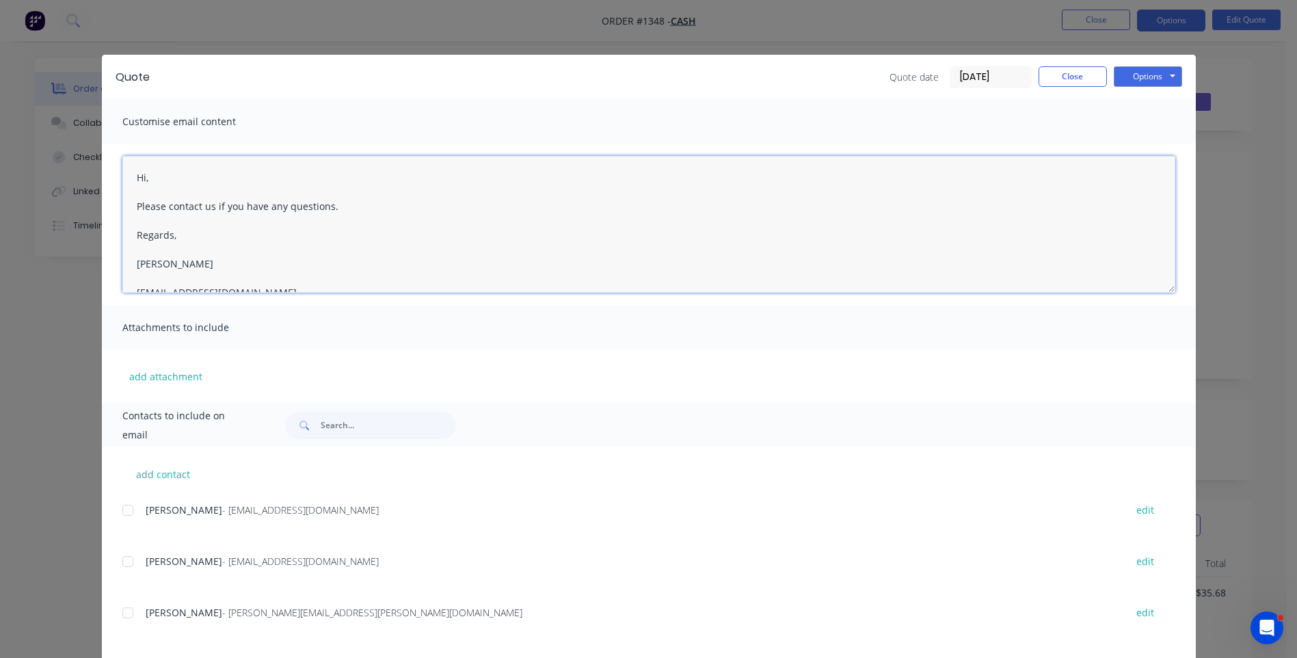
click at [157, 183] on textarea "Hi, Please contact us if you have any questions. Regards, [PERSON_NAME] [EMAIL_…" at bounding box center [648, 224] width 1053 height 137
click at [254, 204] on textarea "Hi [PERSON_NAME], Please see attached quote Please contact us if you have any q…" at bounding box center [648, 224] width 1053 height 137
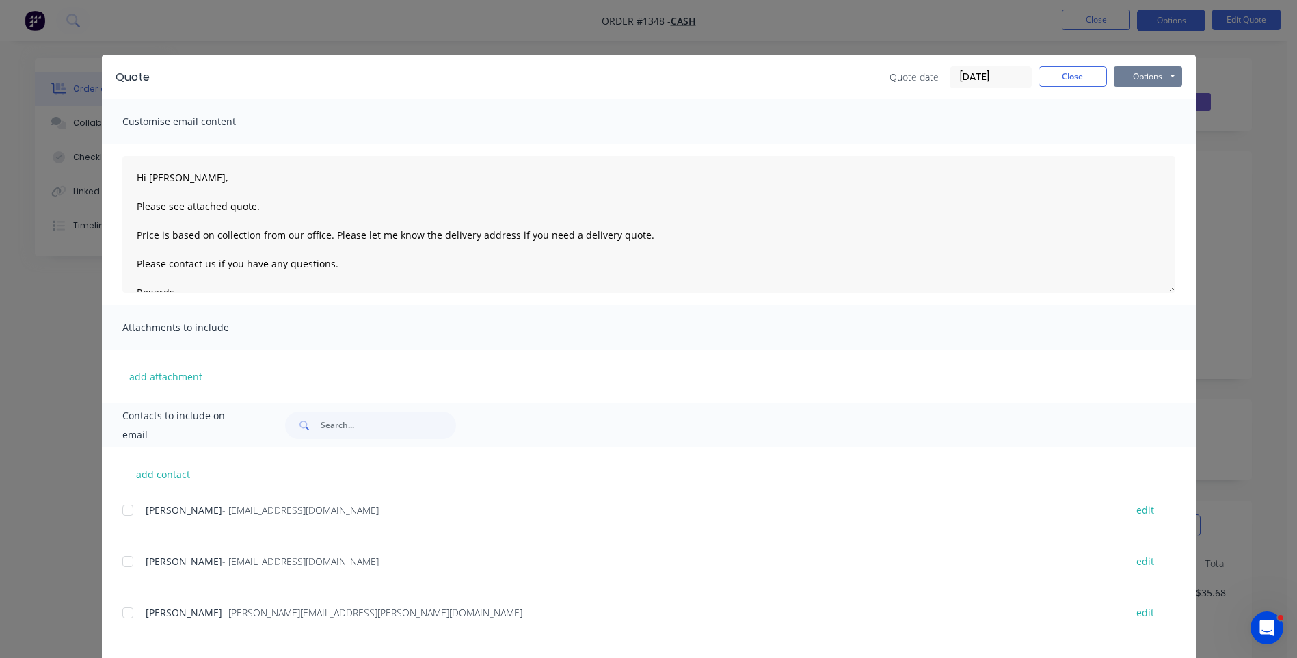
click at [1141, 77] on button "Options" at bounding box center [1147, 76] width 68 height 21
click at [1146, 152] on button "Email" at bounding box center [1156, 146] width 87 height 23
type textarea "A PDF copy of the quote has been attached to this email. To view your quote onl…"
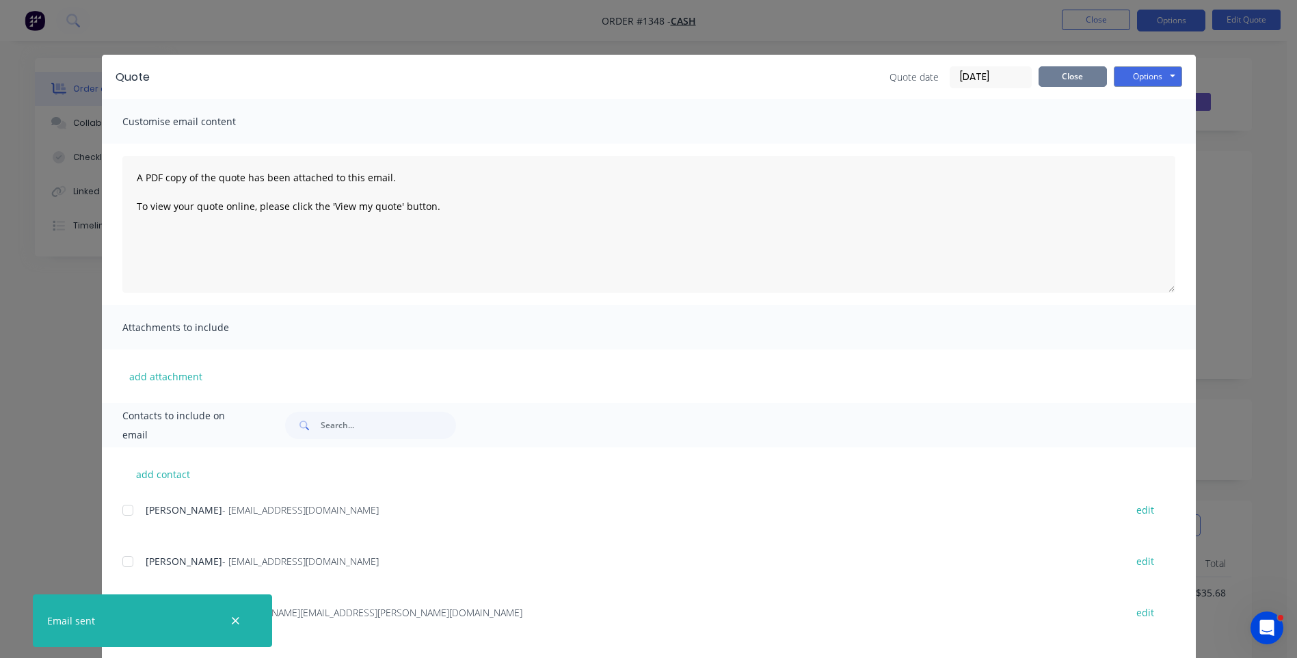
click at [1064, 85] on button "Close" at bounding box center [1072, 76] width 68 height 21
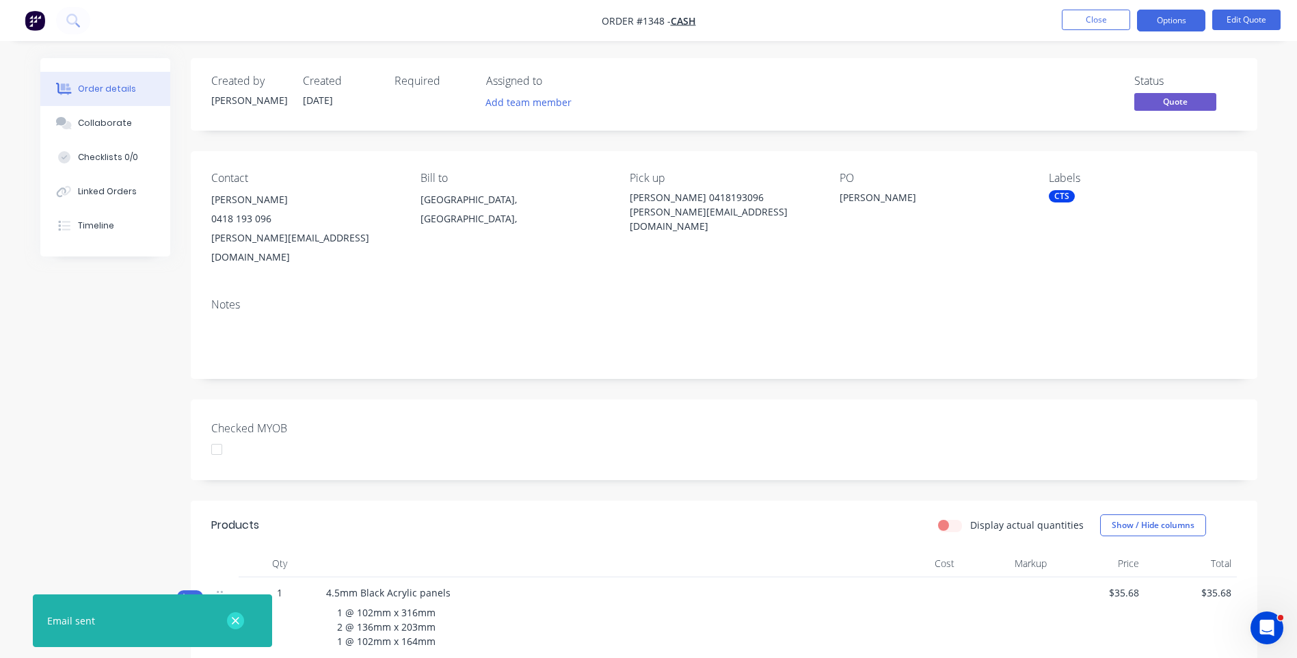
click at [235, 621] on icon "button" at bounding box center [236, 621] width 8 height 8
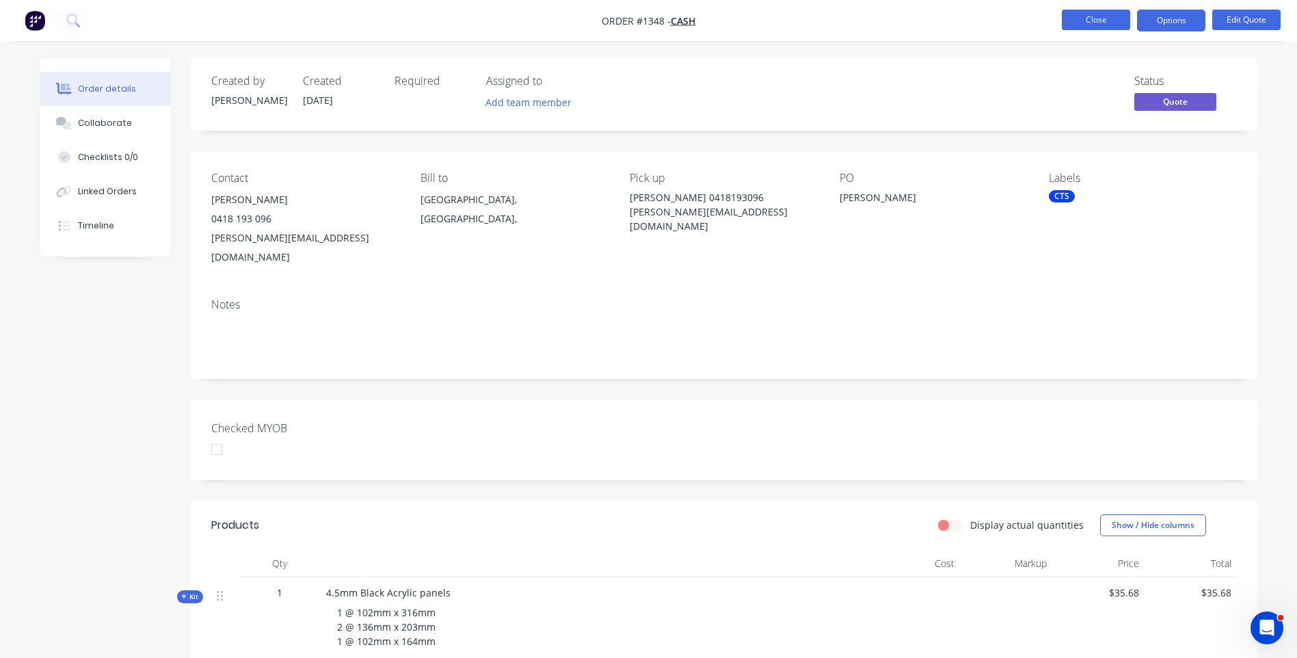
click at [1082, 25] on button "Close" at bounding box center [1096, 20] width 68 height 21
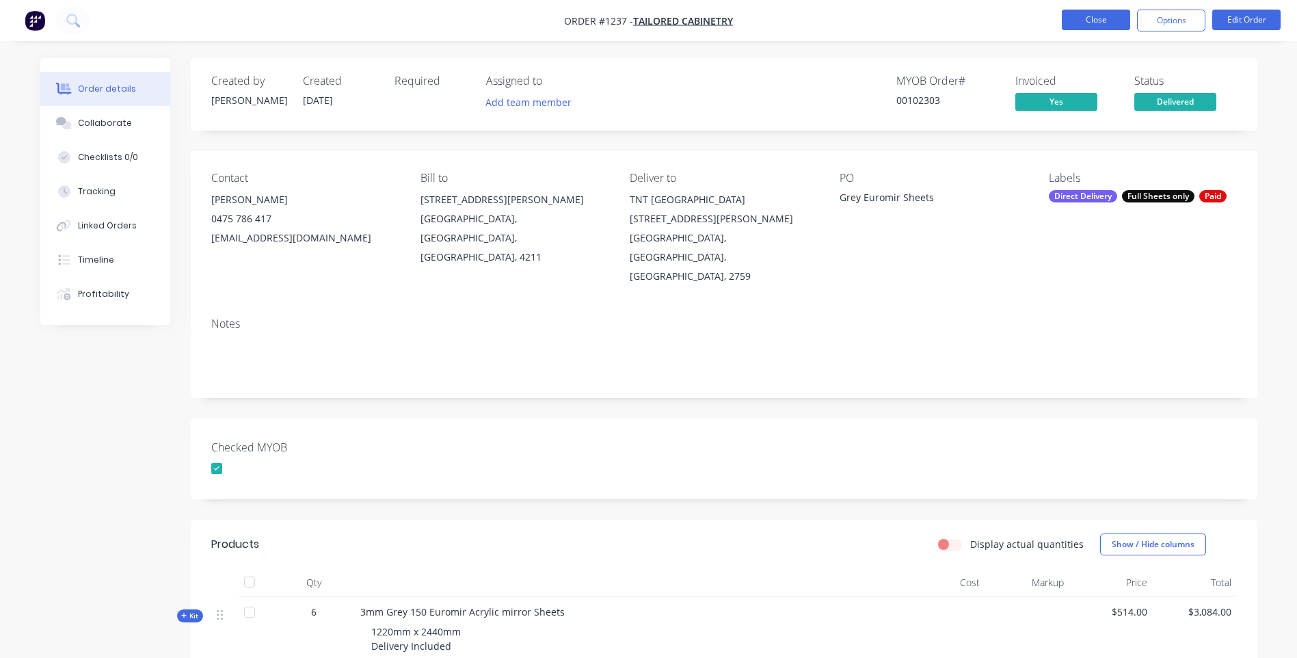
click at [1081, 23] on button "Close" at bounding box center [1096, 20] width 68 height 21
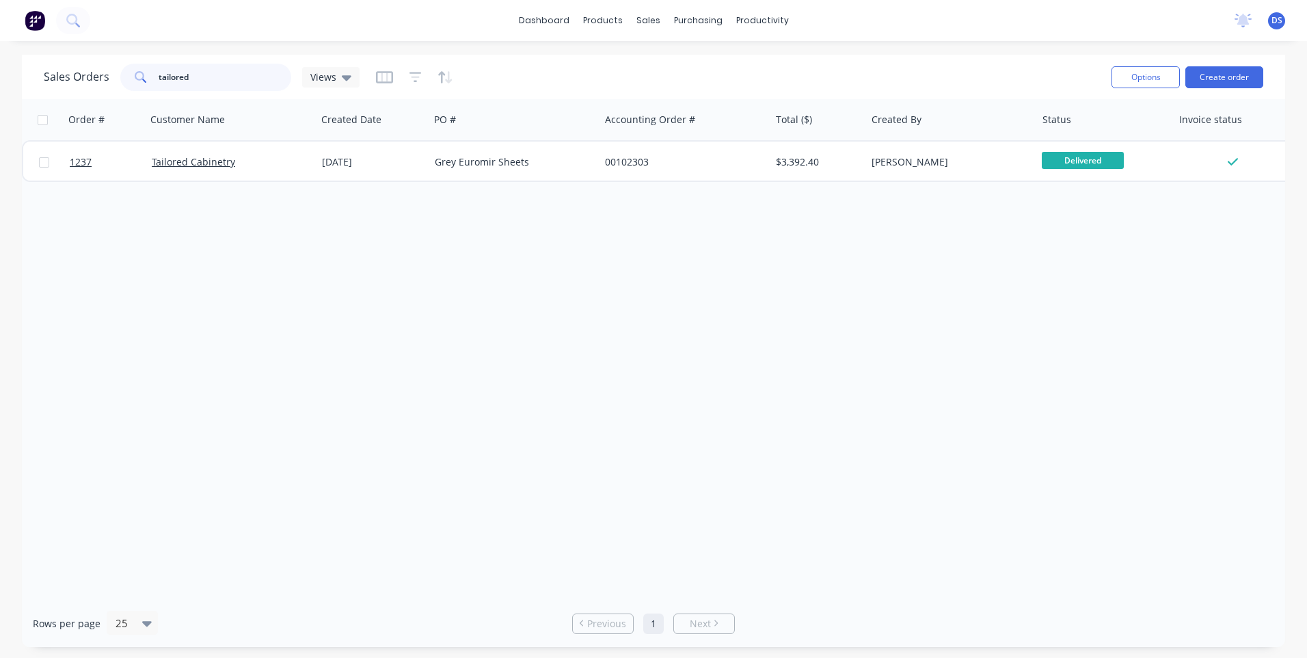
drag, startPoint x: 192, startPoint y: 77, endPoint x: 121, endPoint y: 79, distance: 71.1
click at [121, 79] on div "tailored" at bounding box center [205, 77] width 171 height 27
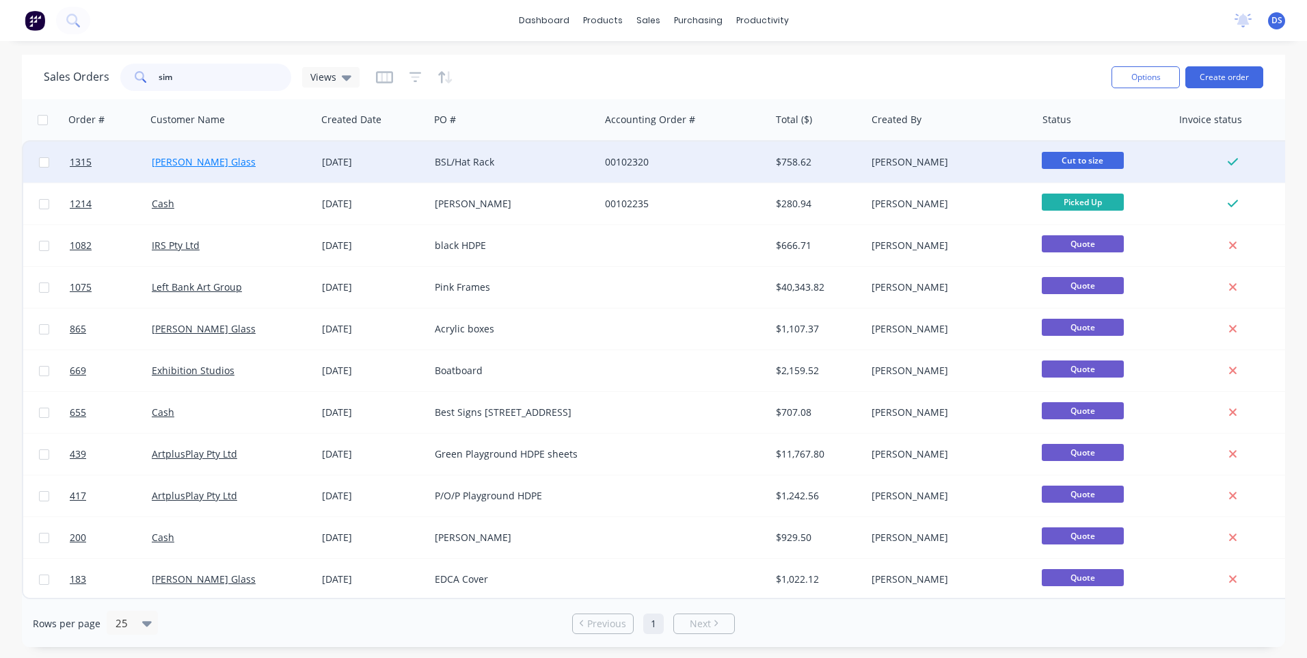
type input "sim"
click at [176, 167] on link "Simmons Glass" at bounding box center [204, 161] width 104 height 13
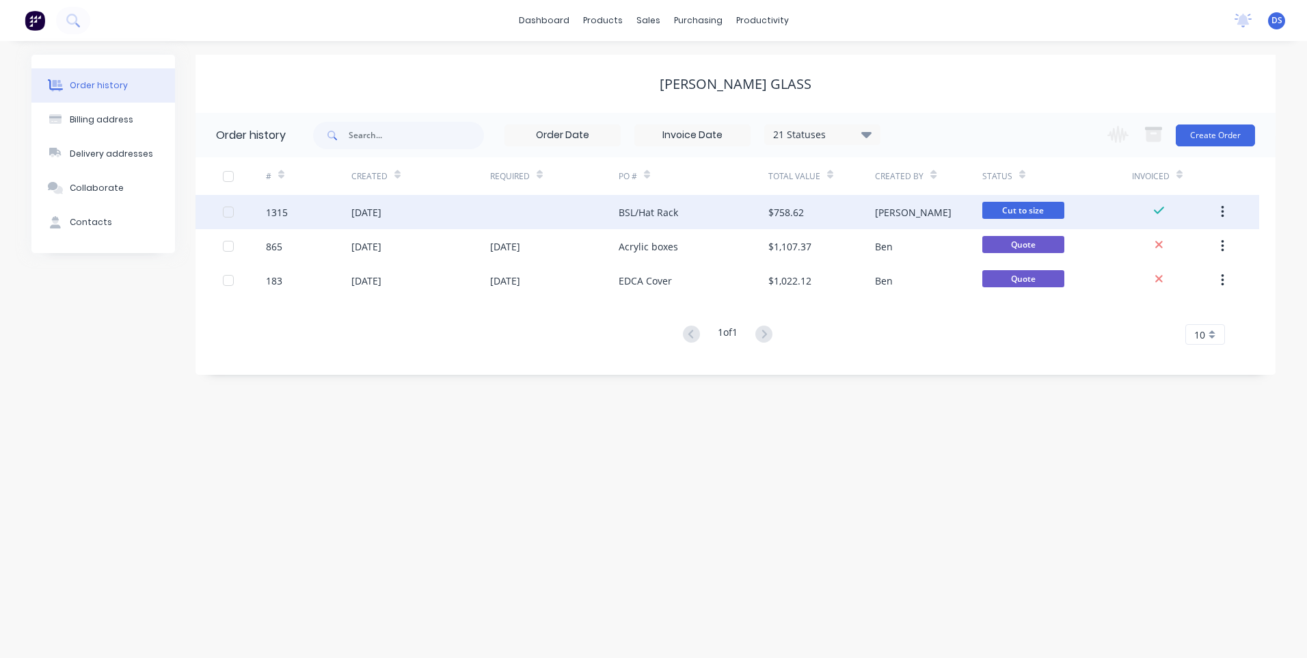
click at [658, 211] on div "BSL/Hat Rack" at bounding box center [648, 212] width 59 height 14
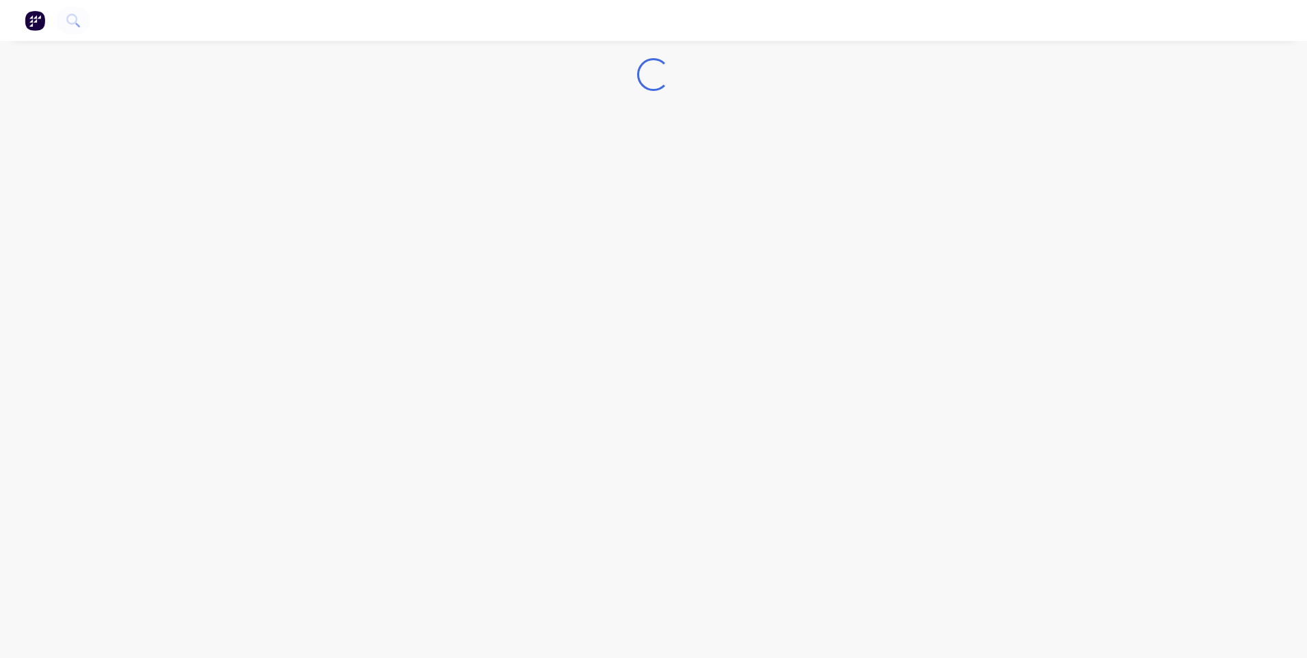
click at [658, 211] on div "Loading..." at bounding box center [653, 329] width 1307 height 658
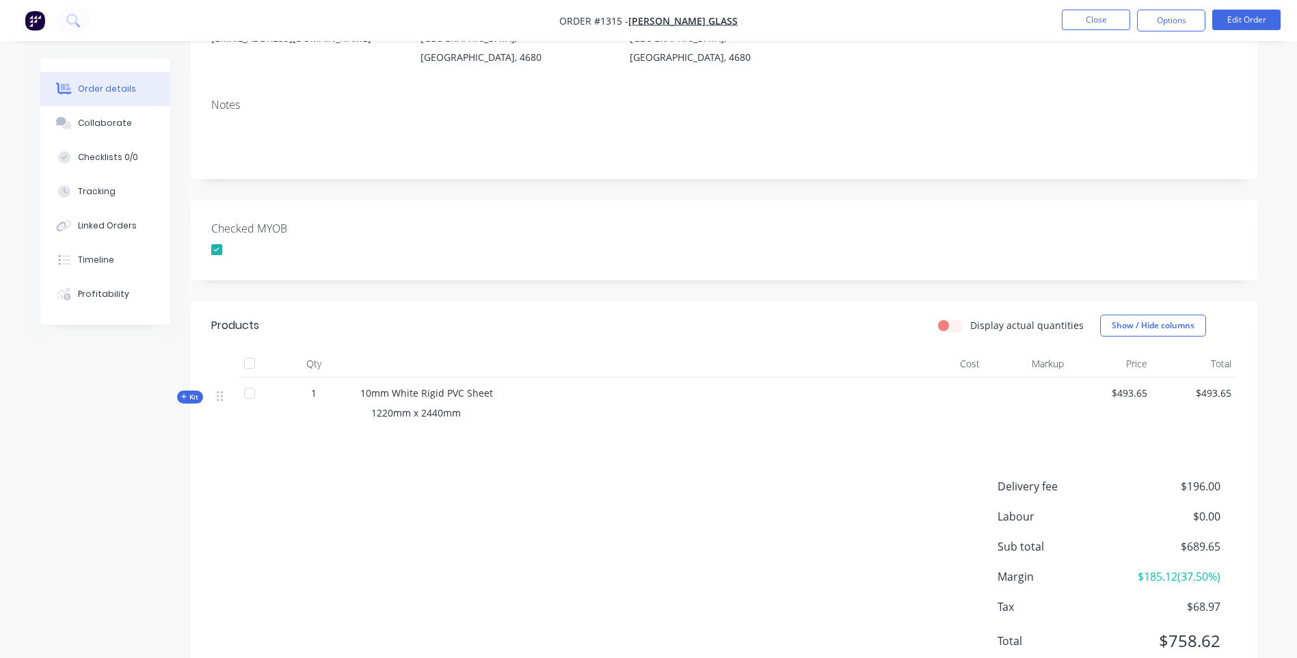
scroll to position [205, 0]
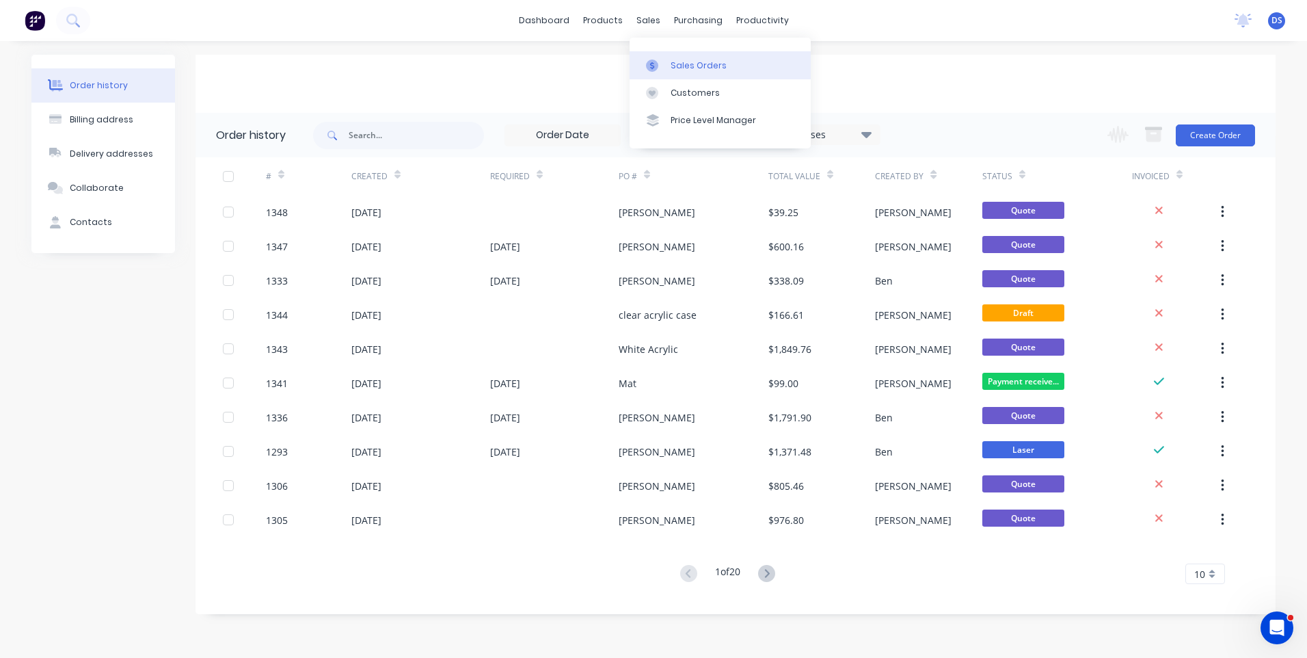
click at [687, 70] on div "Sales Orders" at bounding box center [699, 65] width 56 height 12
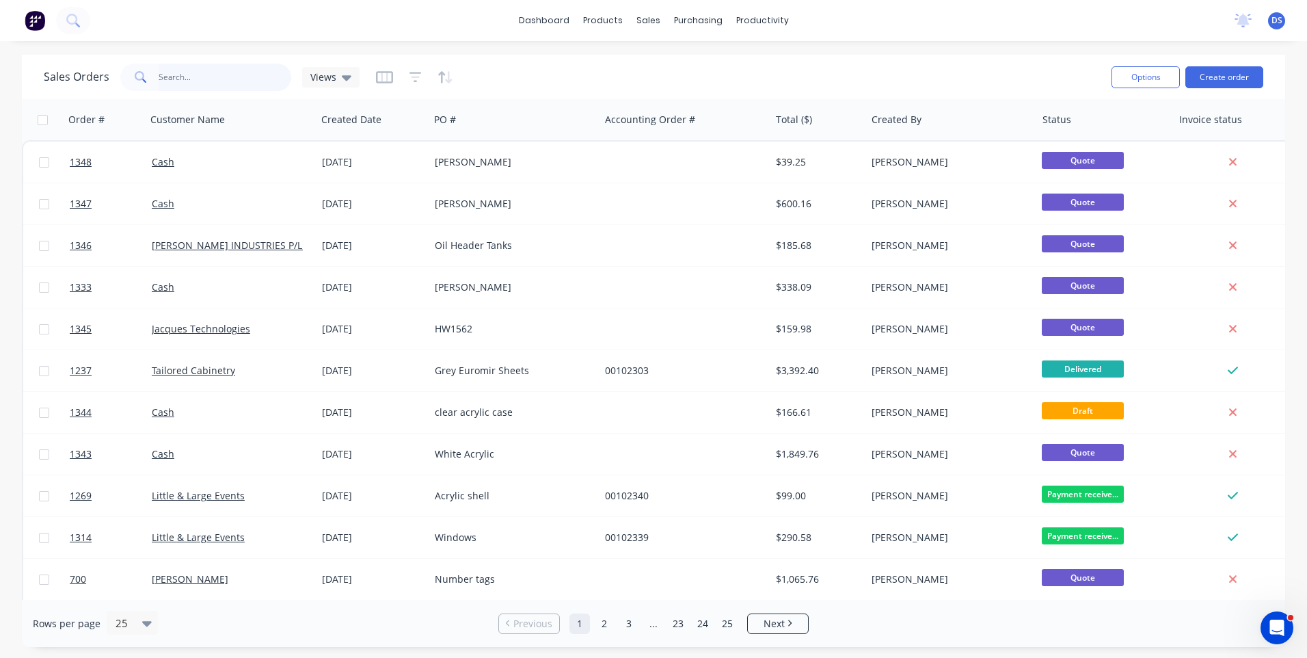
click at [203, 84] on input "text" at bounding box center [225, 77] width 133 height 27
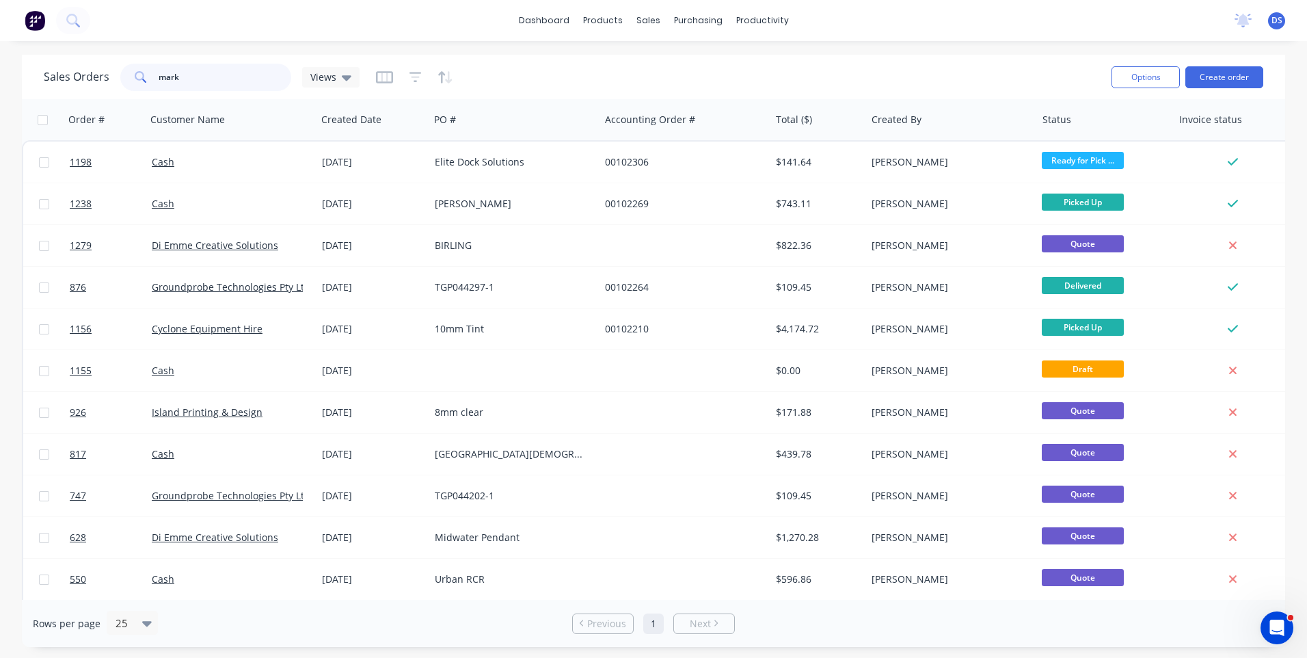
drag, startPoint x: 203, startPoint y: 84, endPoint x: 100, endPoint y: 77, distance: 103.4
click at [100, 77] on div "Sales Orders mark Views" at bounding box center [202, 77] width 316 height 27
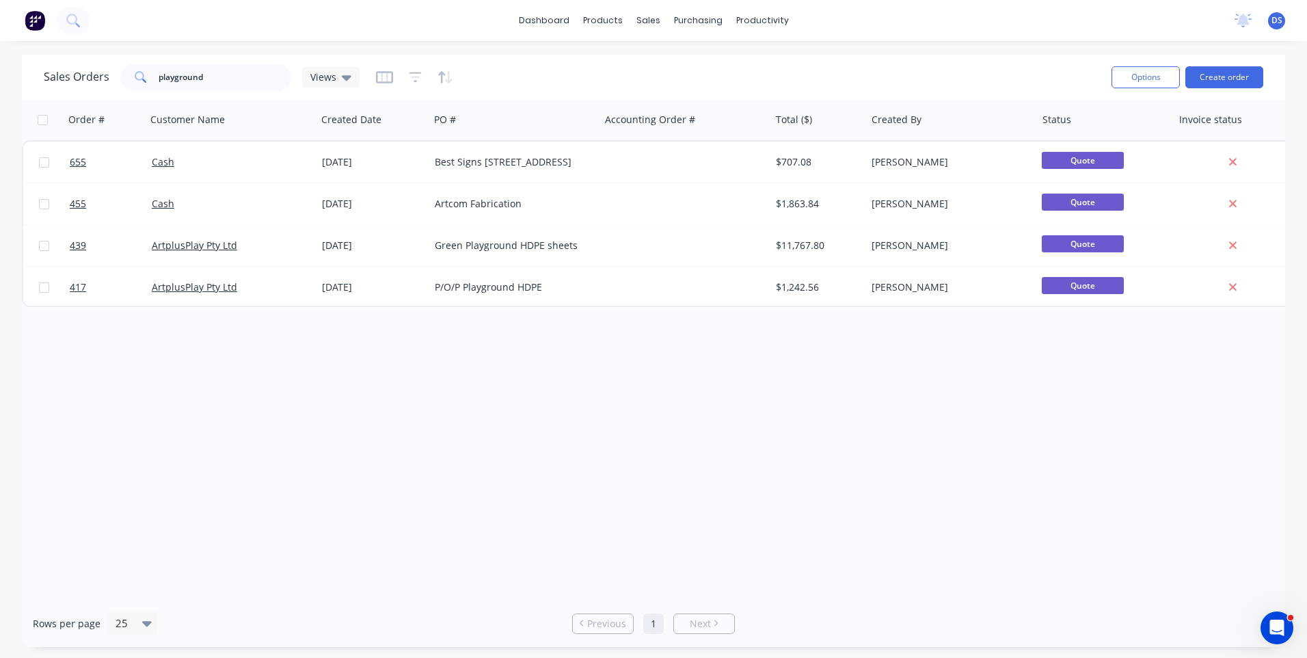
click at [246, 352] on div "Order # Customer Name Created Date PO # Accounting Order # Total ($) Created By…" at bounding box center [653, 349] width 1263 height 500
drag, startPoint x: 223, startPoint y: 83, endPoint x: 96, endPoint y: 59, distance: 129.4
click at [92, 62] on div "Sales Orders playground Views" at bounding box center [572, 76] width 1057 height 33
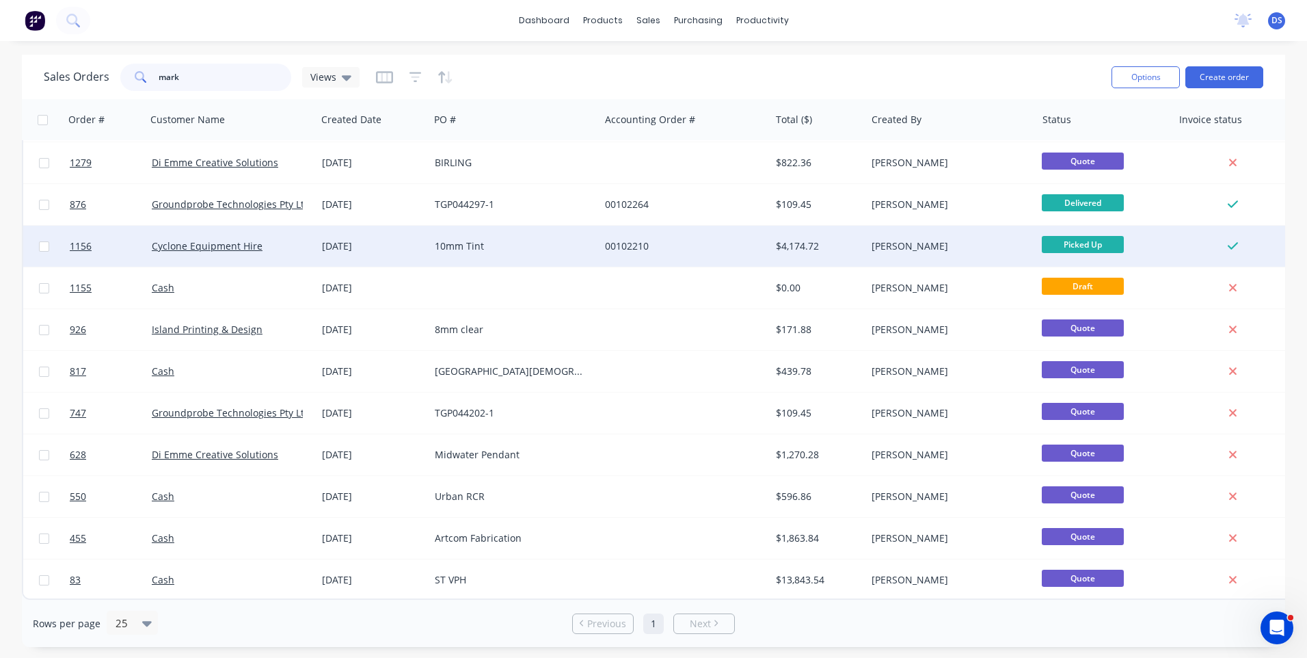
scroll to position [90, 0]
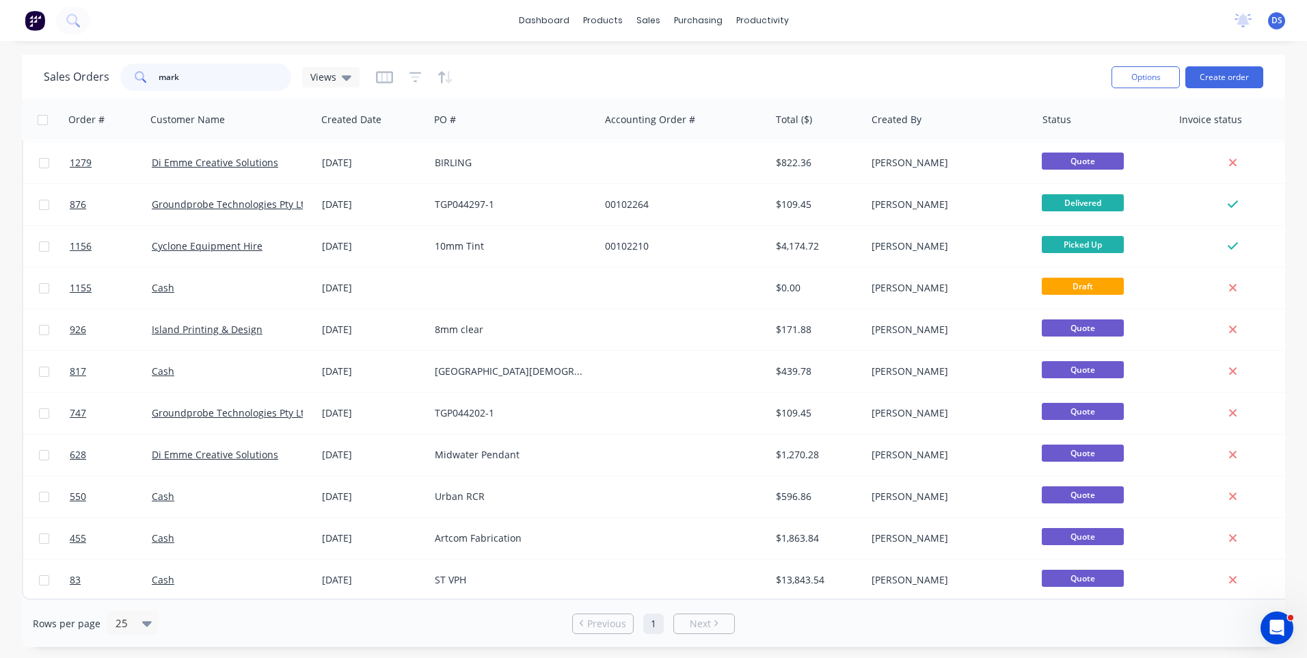
drag, startPoint x: 193, startPoint y: 79, endPoint x: 107, endPoint y: 68, distance: 86.9
click at [107, 68] on div "Sales Orders mark Views" at bounding box center [202, 77] width 316 height 27
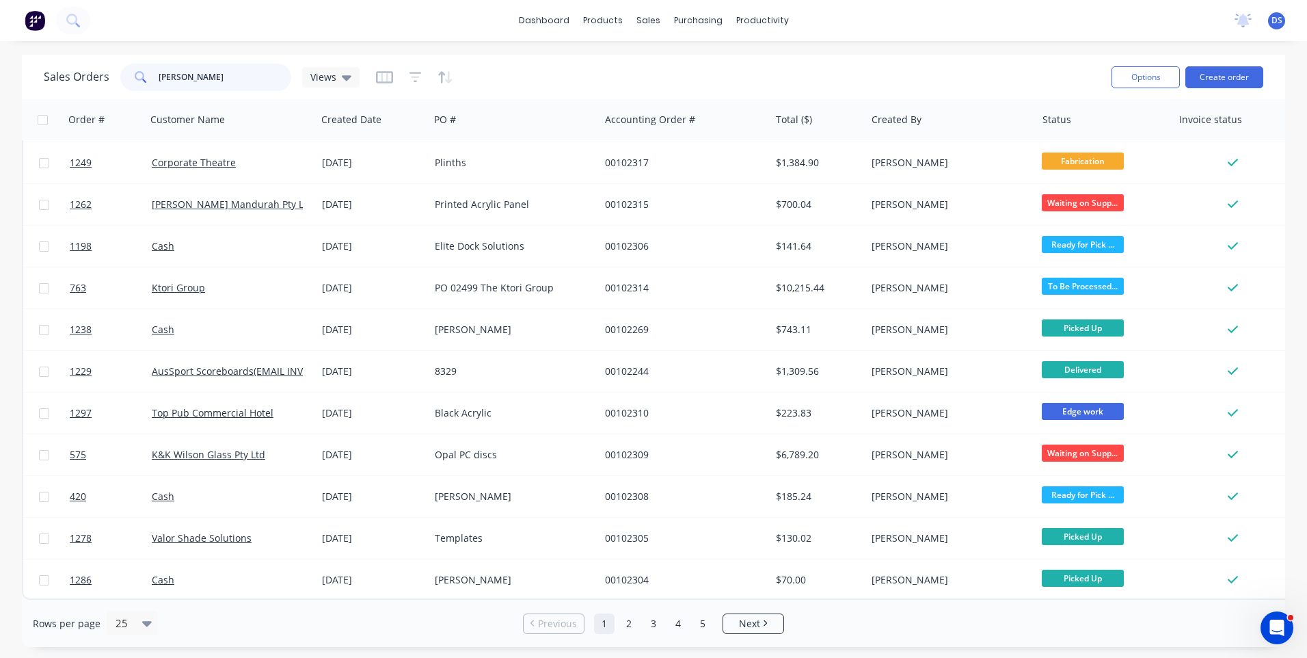
scroll to position [590, 0]
type input "kimberley"
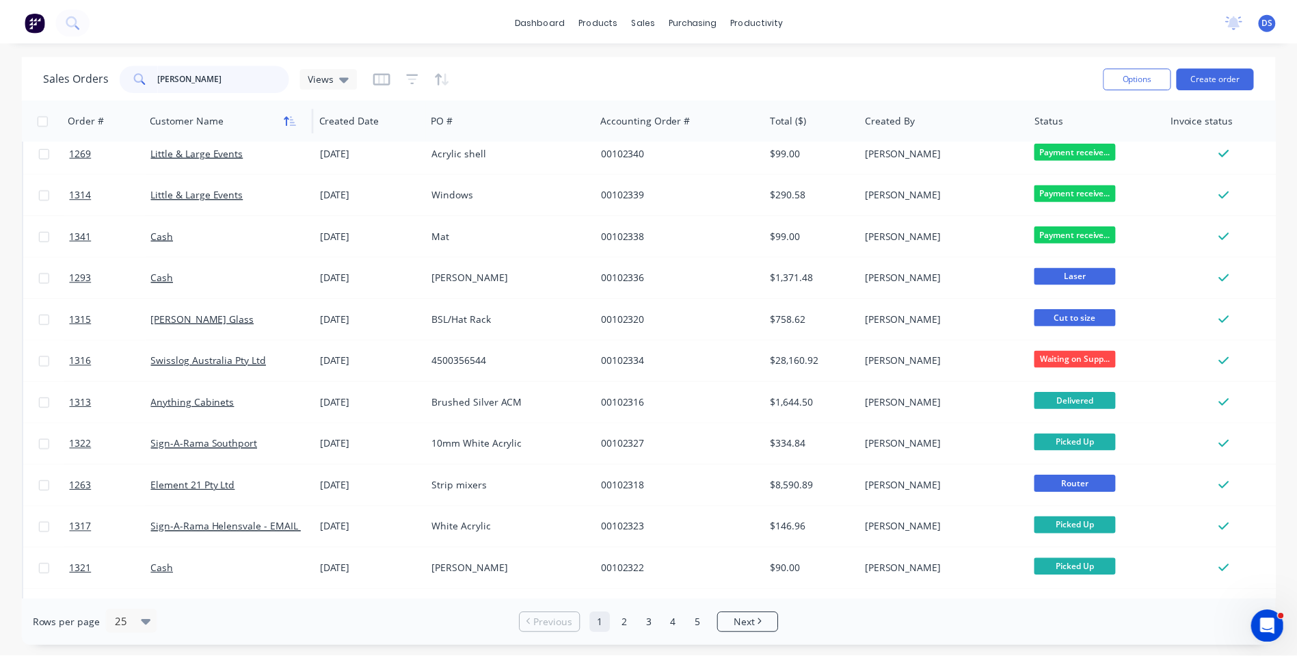
scroll to position [0, 0]
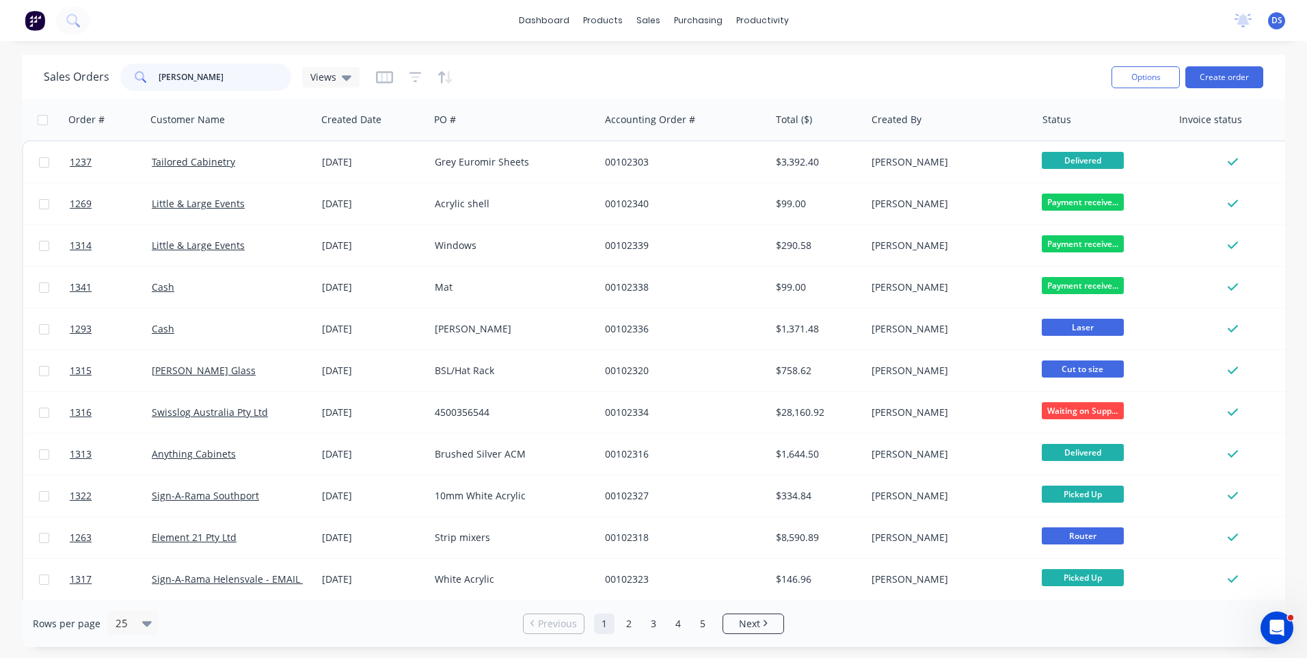
drag, startPoint x: 228, startPoint y: 71, endPoint x: 129, endPoint y: 54, distance: 101.2
click at [129, 54] on div "dashboard products sales purchasing productivity dashboard products Product Cat…" at bounding box center [653, 329] width 1307 height 658
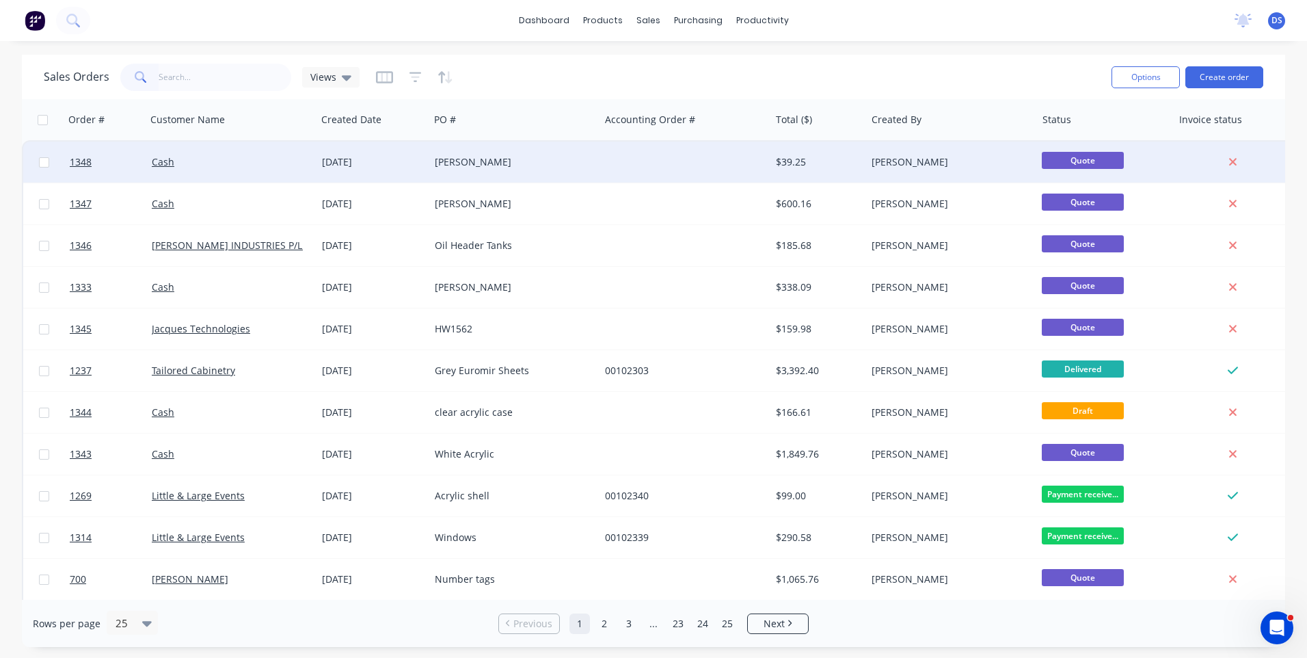
click at [469, 166] on div "[PERSON_NAME]" at bounding box center [511, 162] width 152 height 14
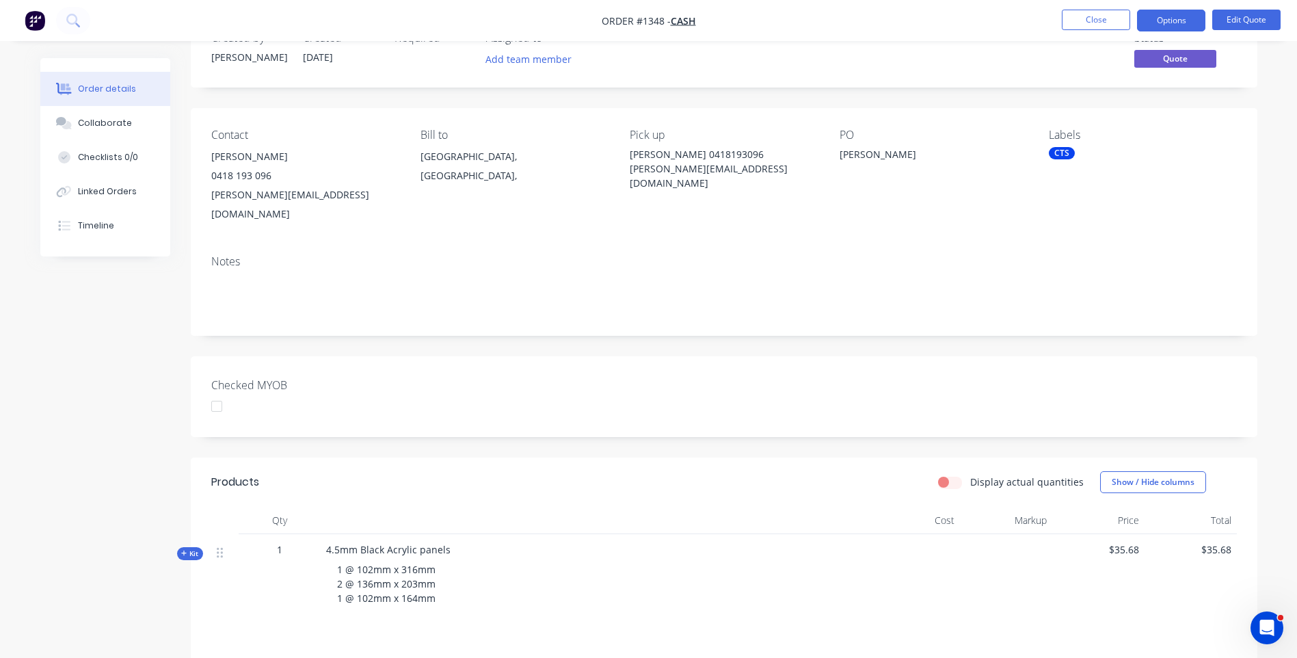
scroll to position [205, 0]
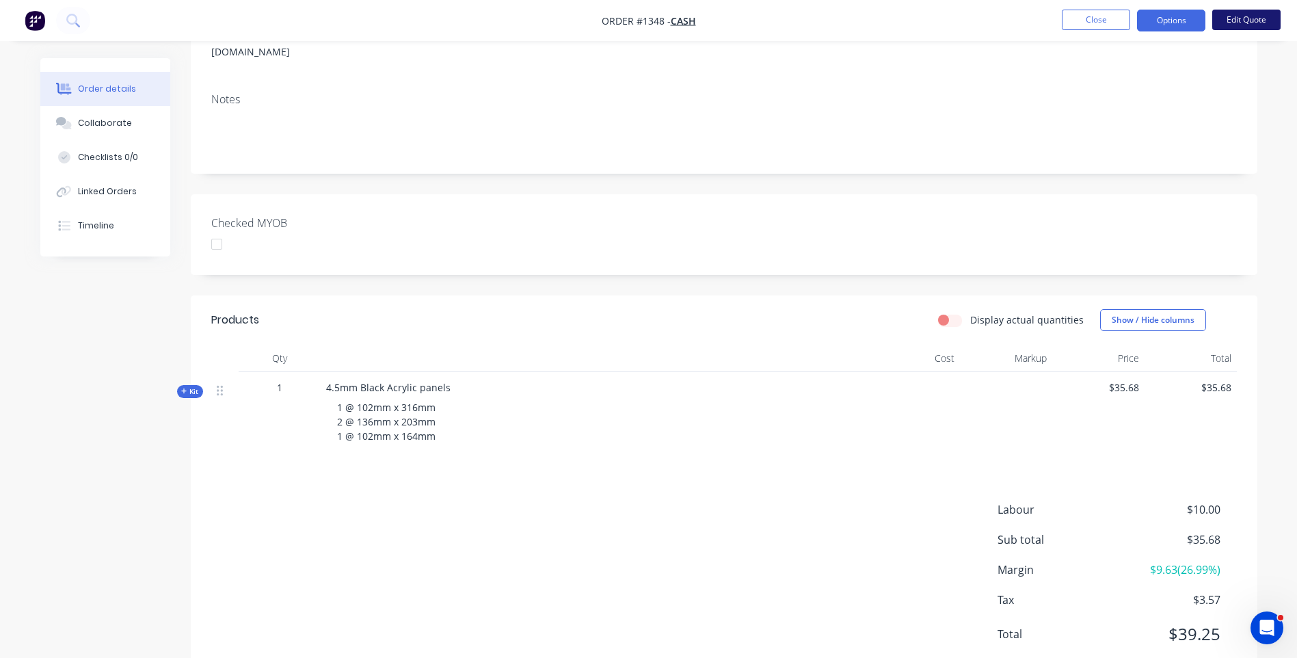
click at [1236, 24] on button "Edit Quote" at bounding box center [1246, 20] width 68 height 21
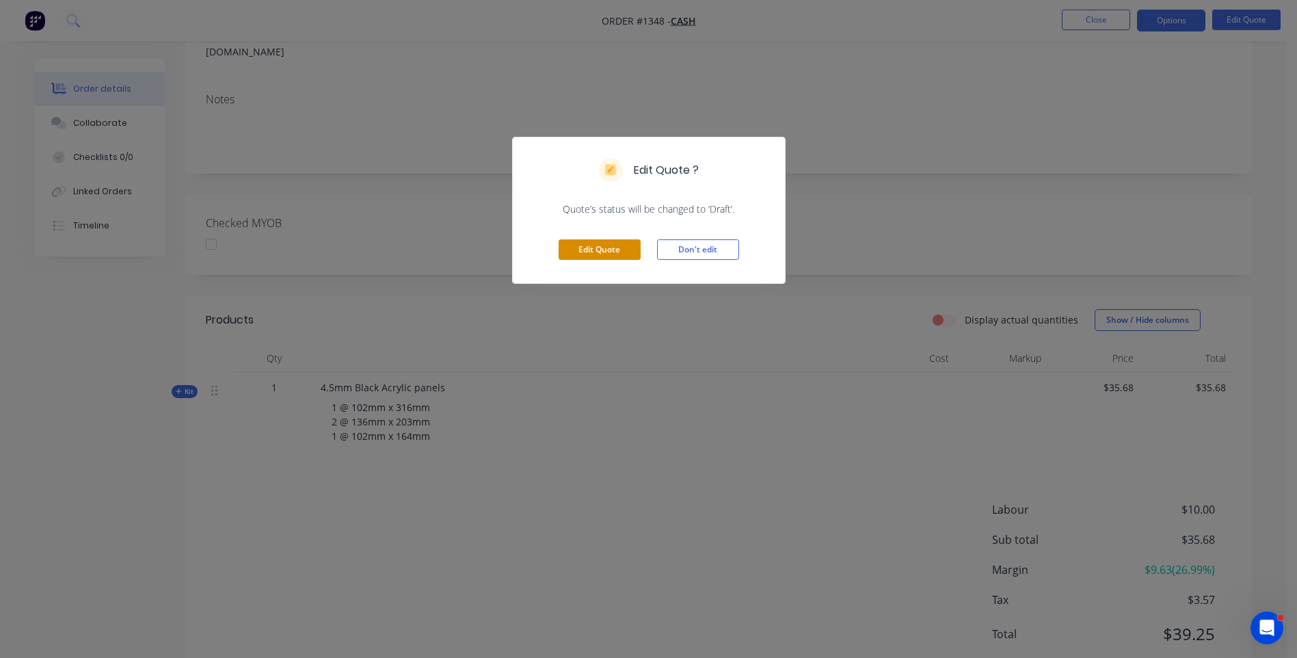
click at [602, 252] on button "Edit Quote" at bounding box center [599, 249] width 82 height 21
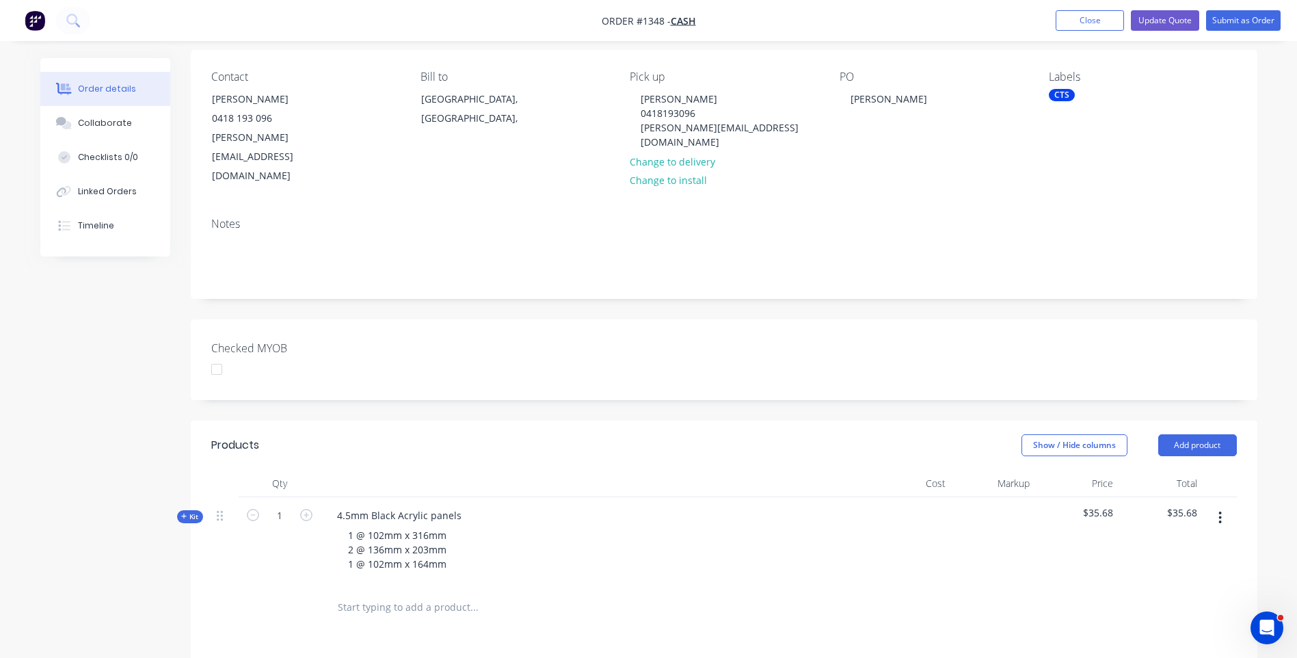
scroll to position [137, 0]
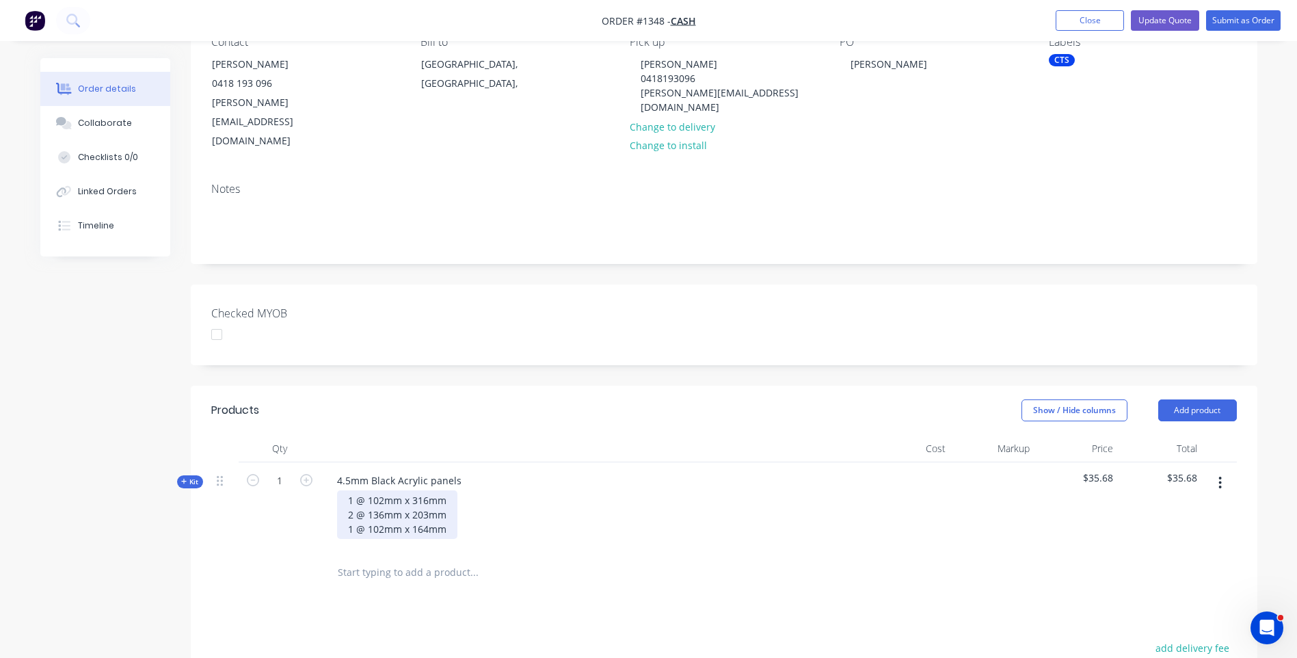
click at [382, 490] on div "1 @ 102mm x 316mm 2 @ 136mm x 203mm 1 @ 102mm x 164mm" at bounding box center [397, 514] width 120 height 49
click at [416, 490] on div "1 @ 102mm x 316mm 2 @ 136mm x 203mm 1 @ 102mm x 164mm" at bounding box center [397, 514] width 120 height 49
click at [504, 490] on div "1 @ 102mm x 316mm 2 @ 136mm x 103mm 1 @ 102mm x 164mm" at bounding box center [594, 514] width 536 height 49
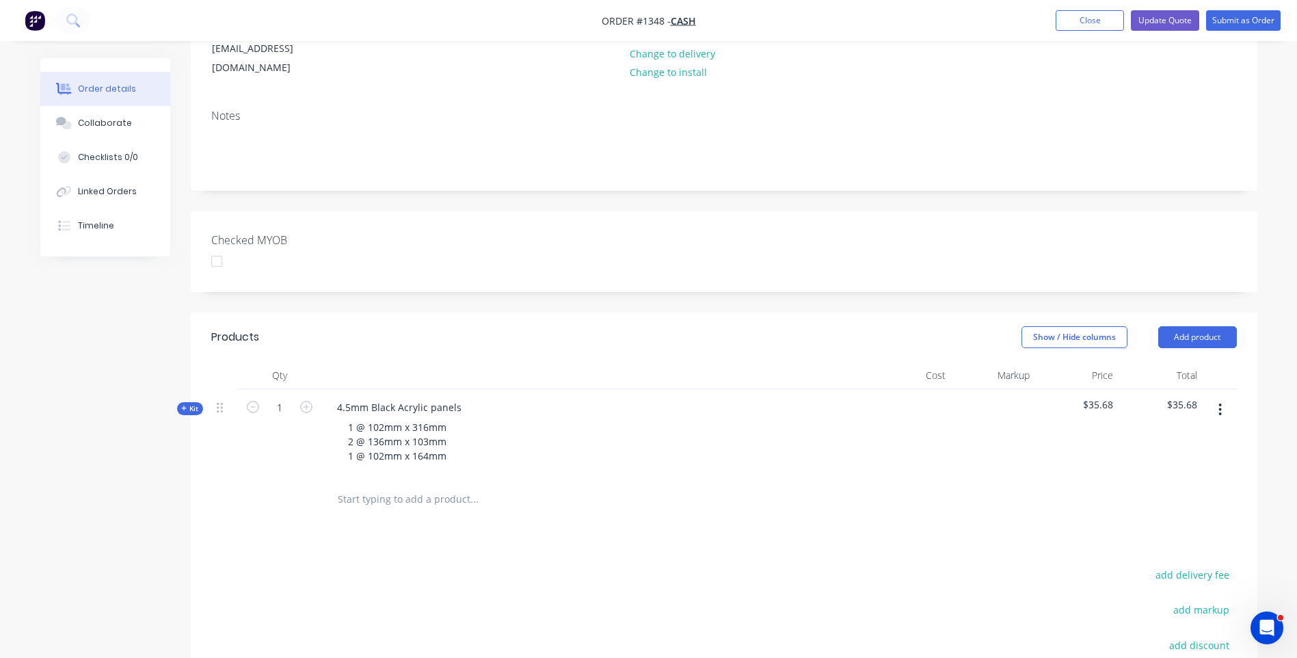
scroll to position [179, 0]
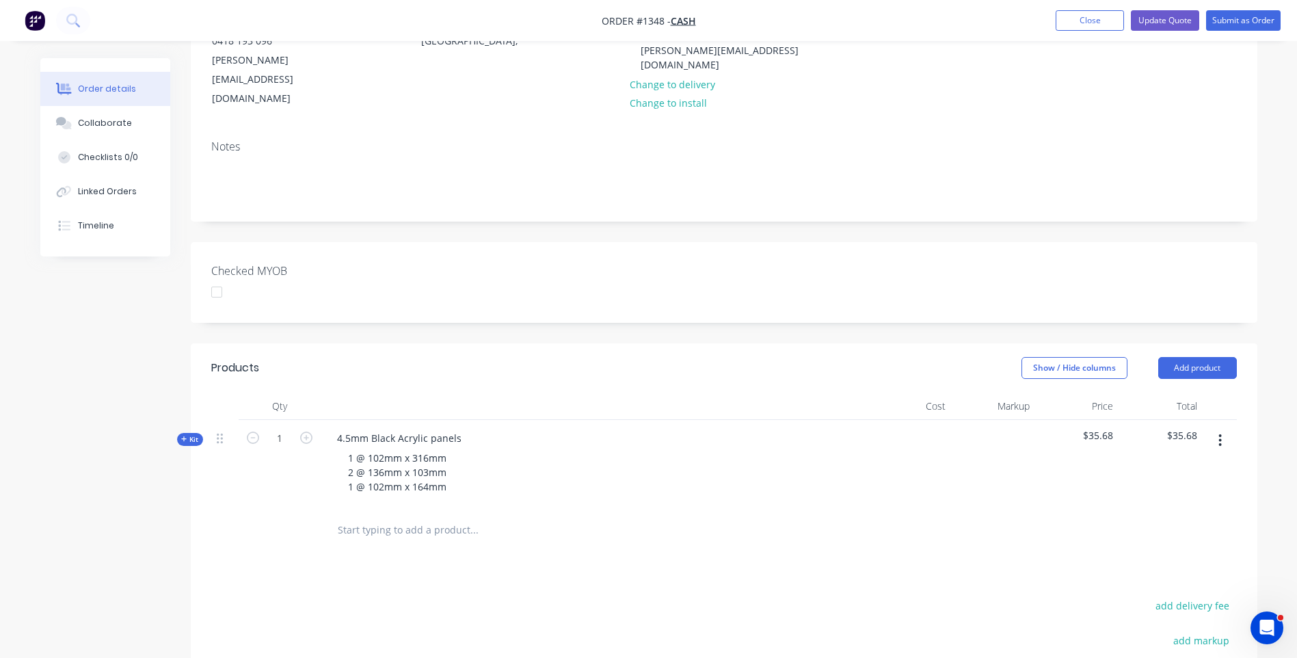
click at [181, 435] on icon at bounding box center [184, 438] width 6 height 7
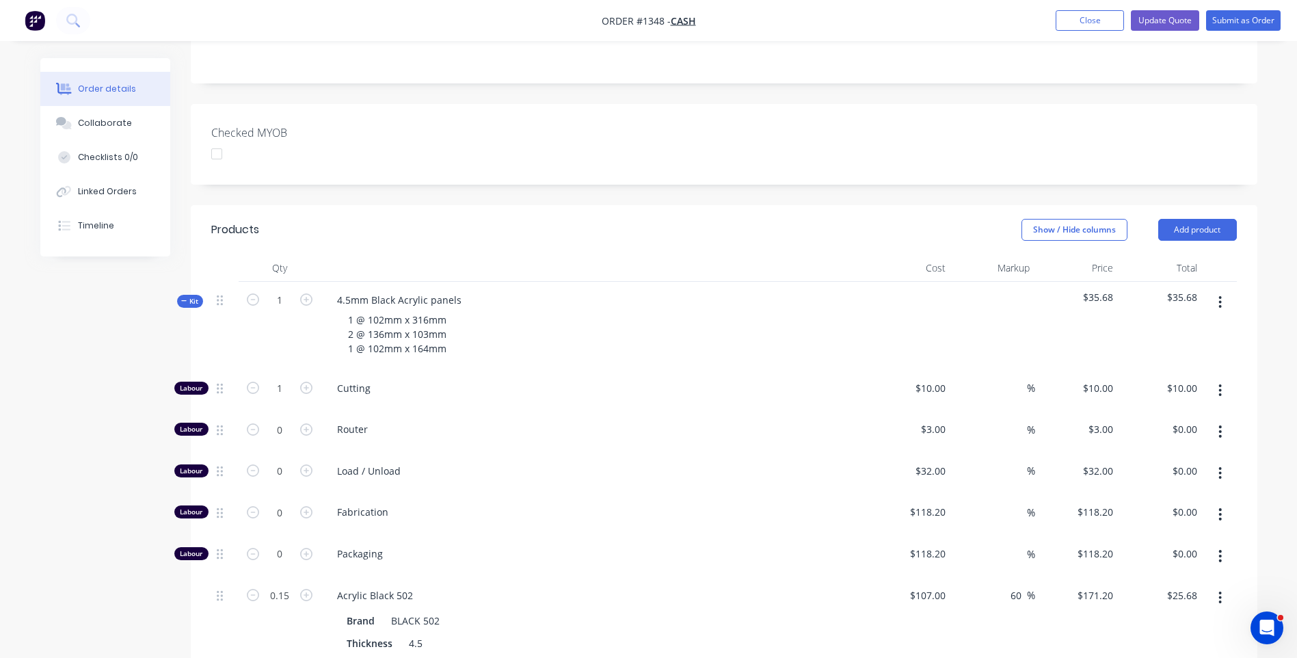
scroll to position [316, 0]
click at [933, 586] on input "107" at bounding box center [929, 596] width 42 height 20
type input "$0.00"
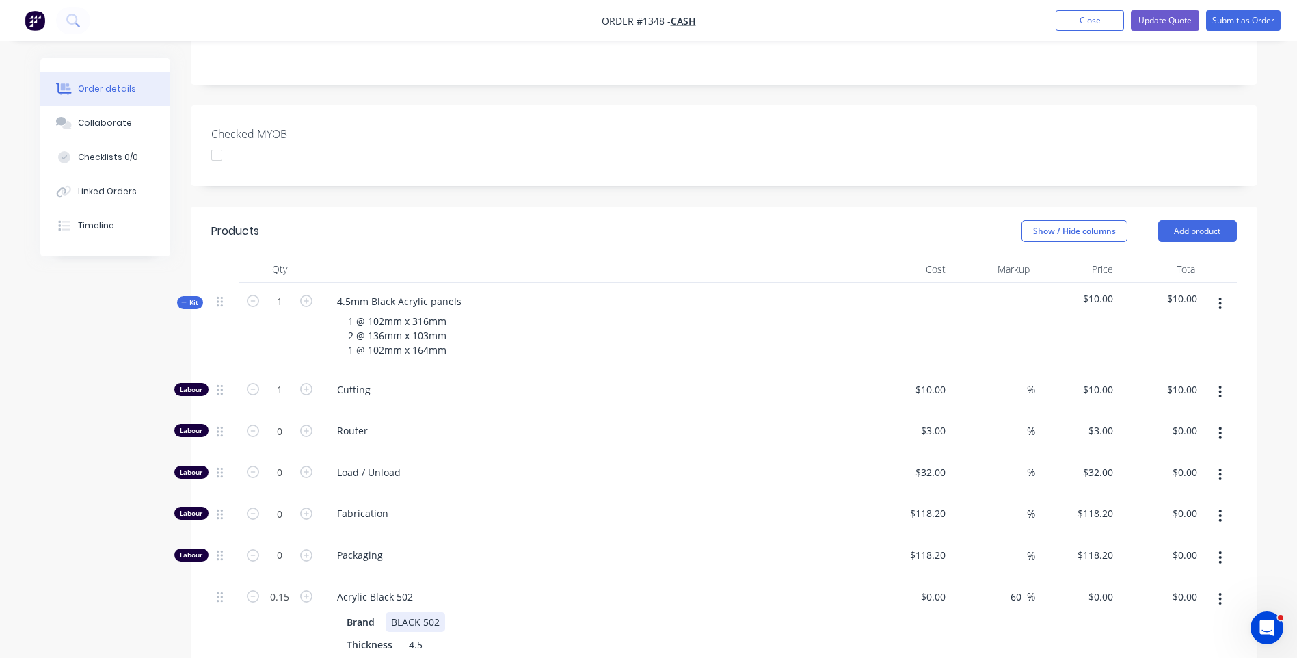
click at [839, 612] on div "Brand BLACK 502" at bounding box center [591, 622] width 500 height 20
click at [936, 379] on input "10" at bounding box center [942, 389] width 18 height 20
type input "$31.82"
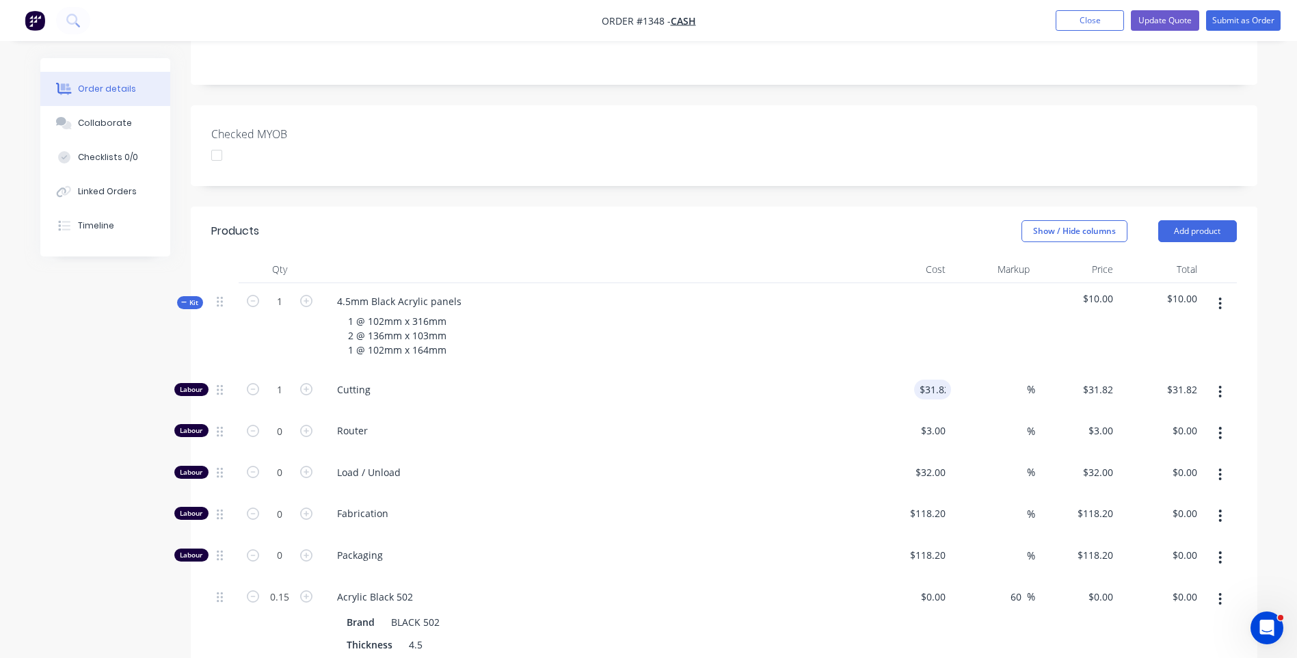
click at [807, 371] on div "Cutting" at bounding box center [594, 392] width 547 height 42
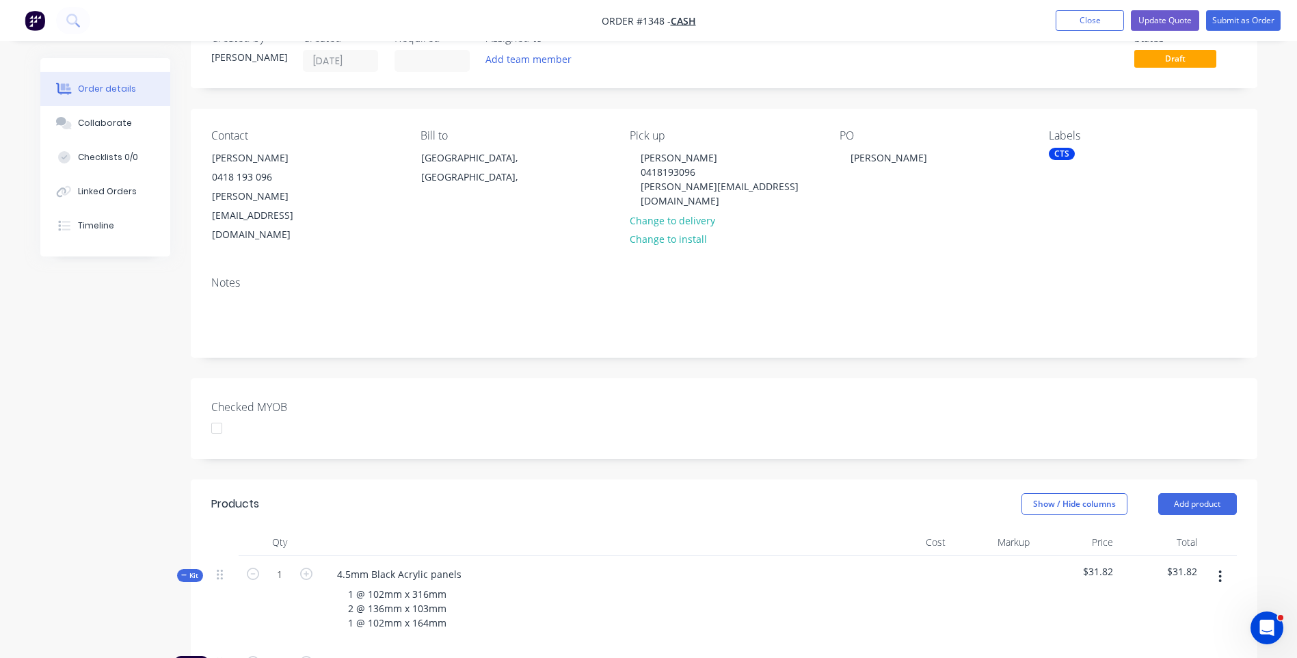
scroll to position [0, 0]
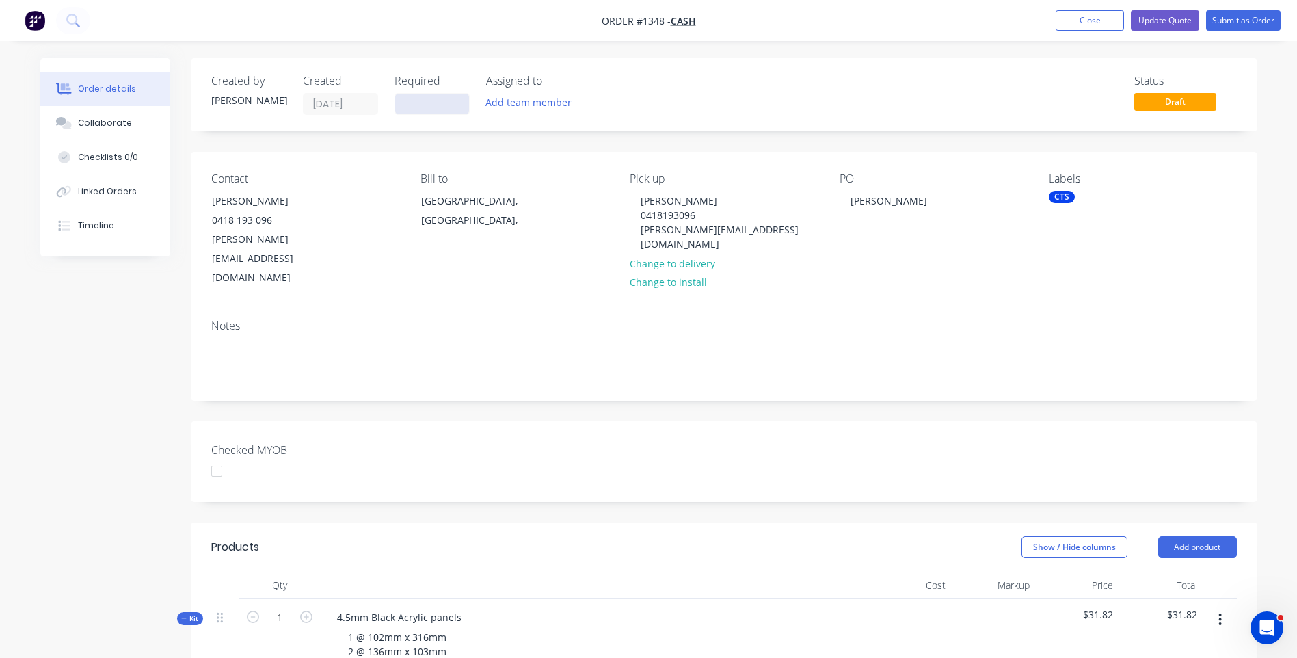
click at [421, 112] on input at bounding box center [432, 104] width 74 height 21
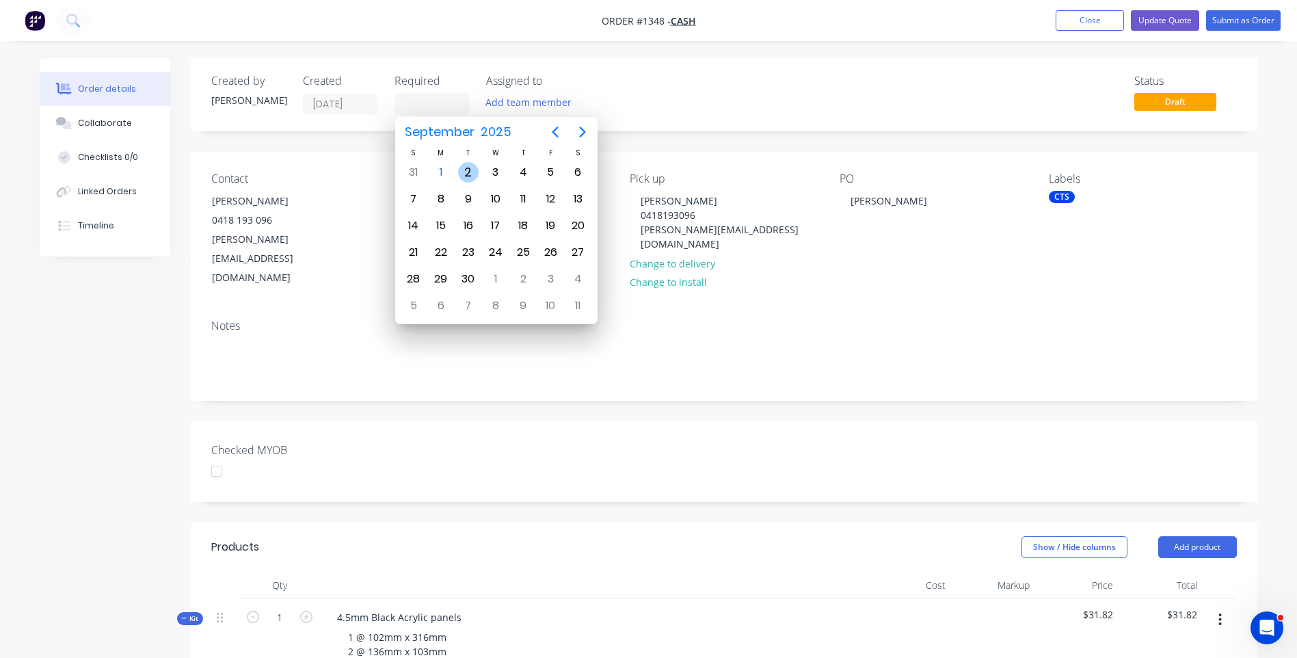
click at [466, 170] on div "2" at bounding box center [468, 172] width 21 height 21
type input "02/09/25"
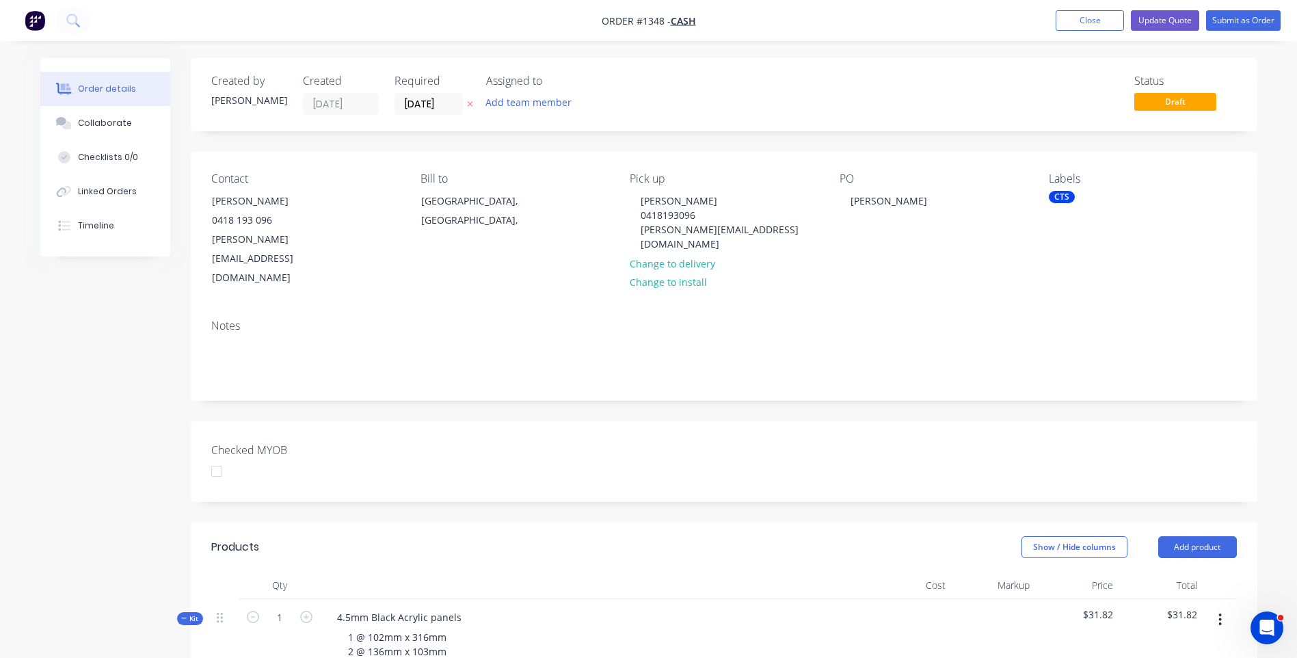
click at [605, 532] on header "Products Show / Hide columns Add product" at bounding box center [724, 546] width 1066 height 49
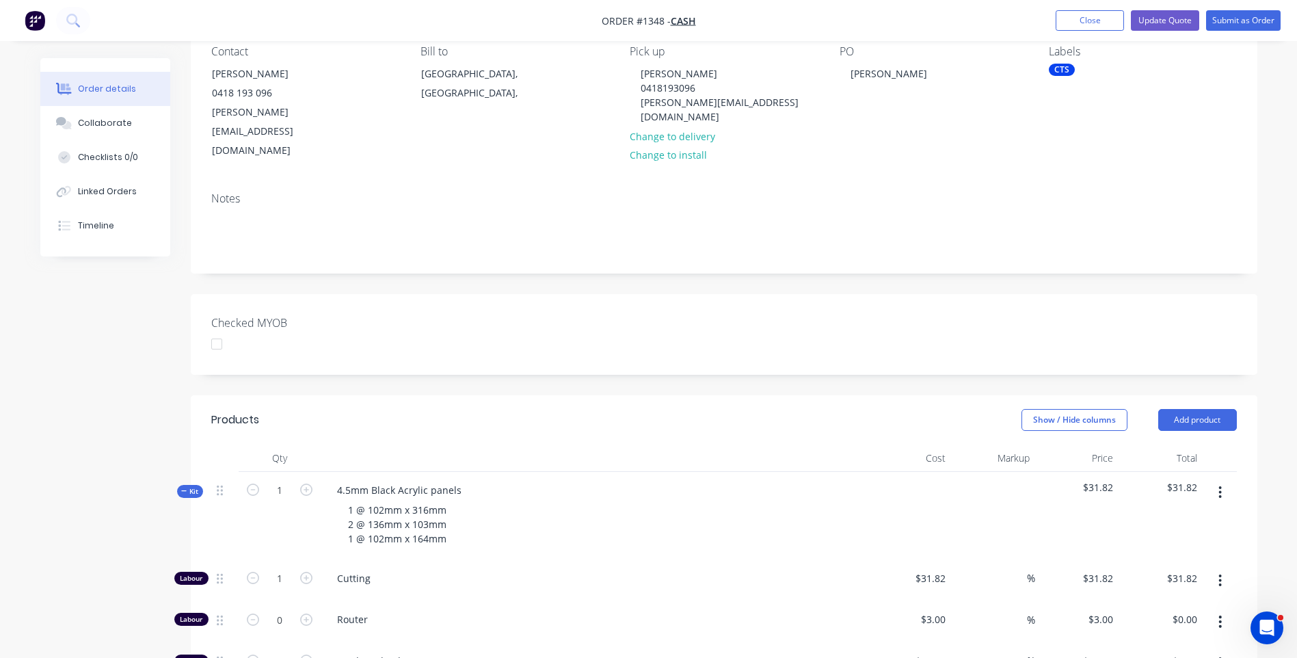
scroll to position [205, 0]
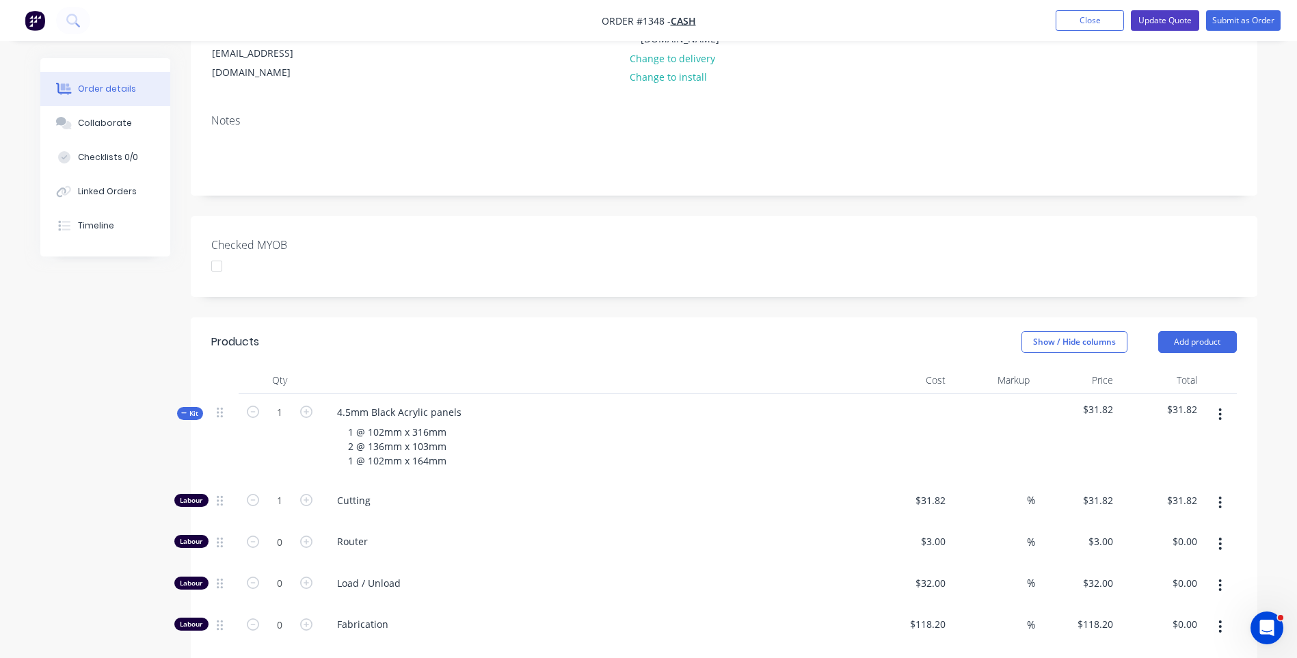
click at [1180, 21] on button "Update Quote" at bounding box center [1165, 20] width 68 height 21
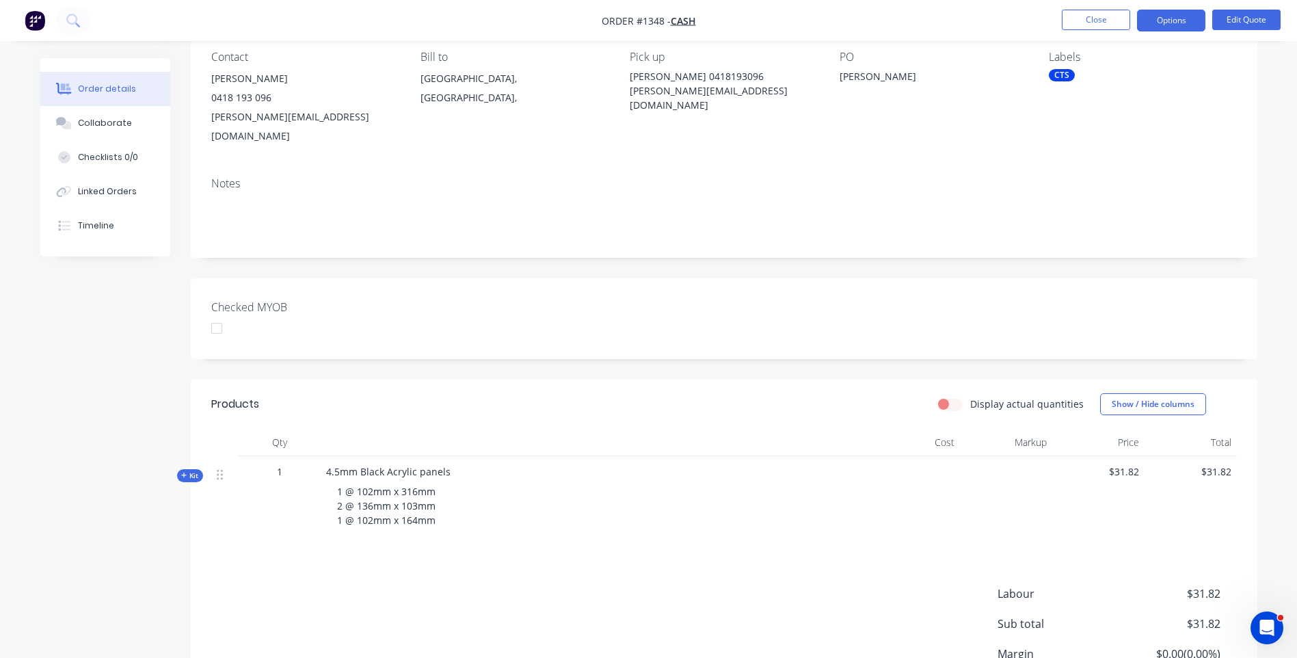
scroll to position [0, 0]
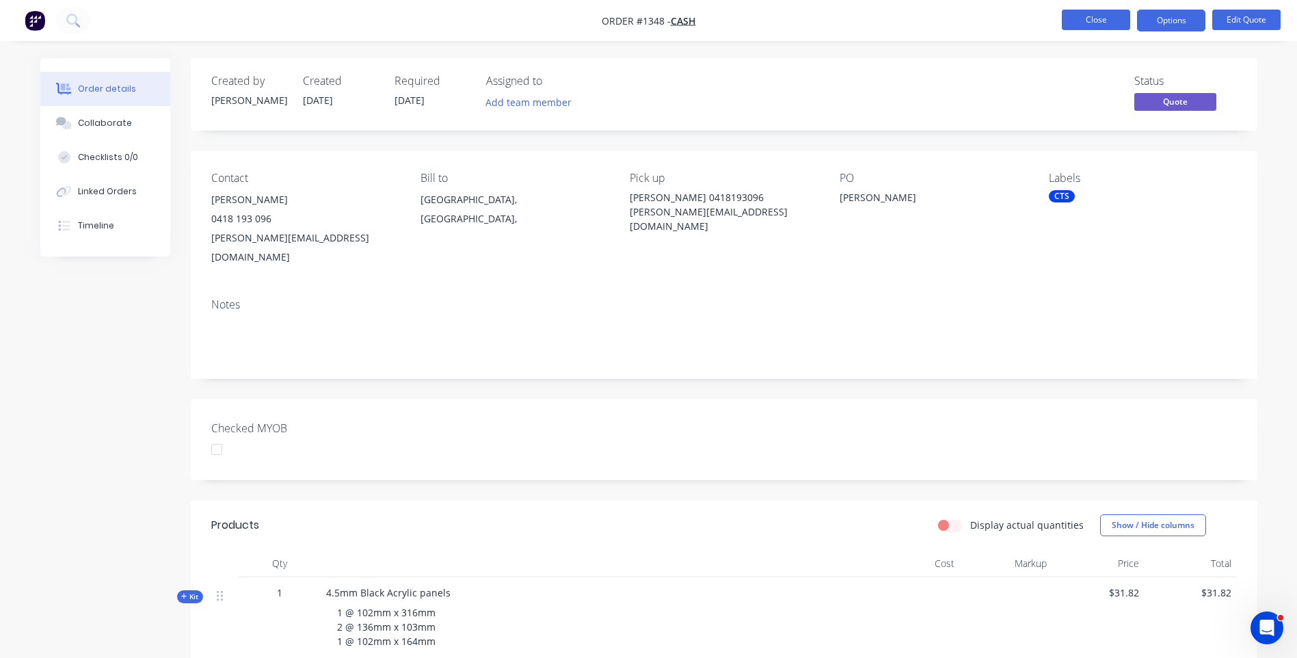
click at [1093, 27] on button "Close" at bounding box center [1096, 20] width 68 height 21
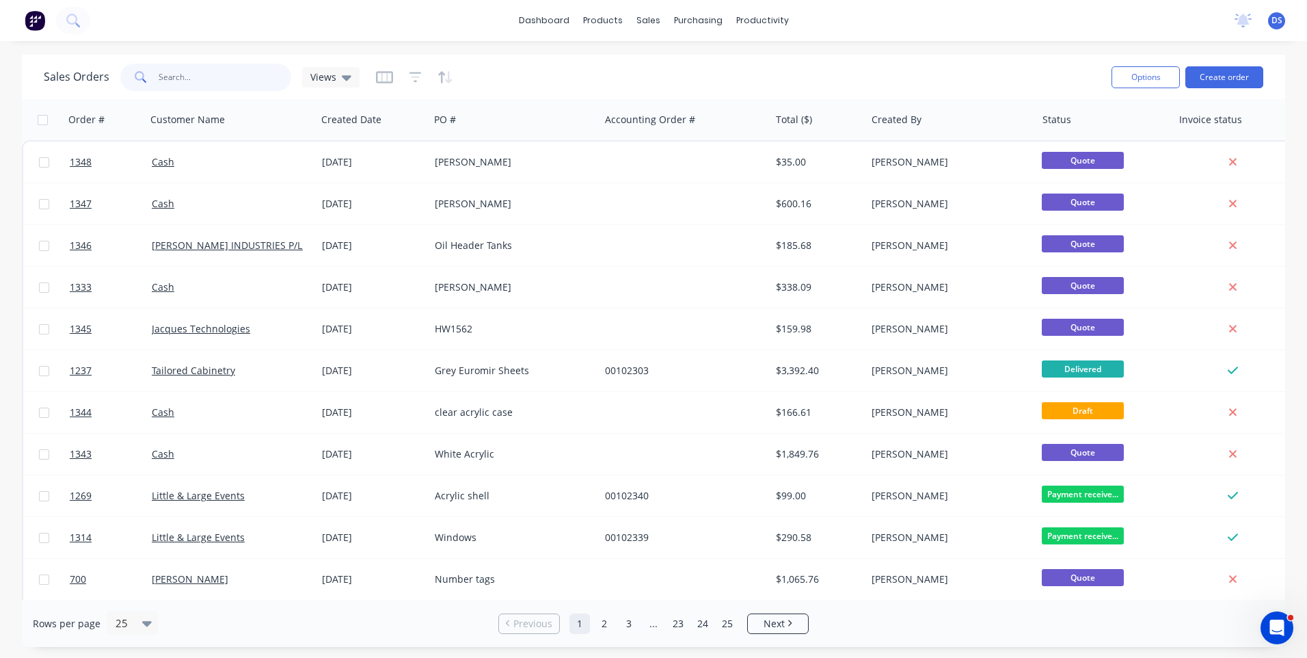
click at [213, 83] on input "text" at bounding box center [225, 77] width 133 height 27
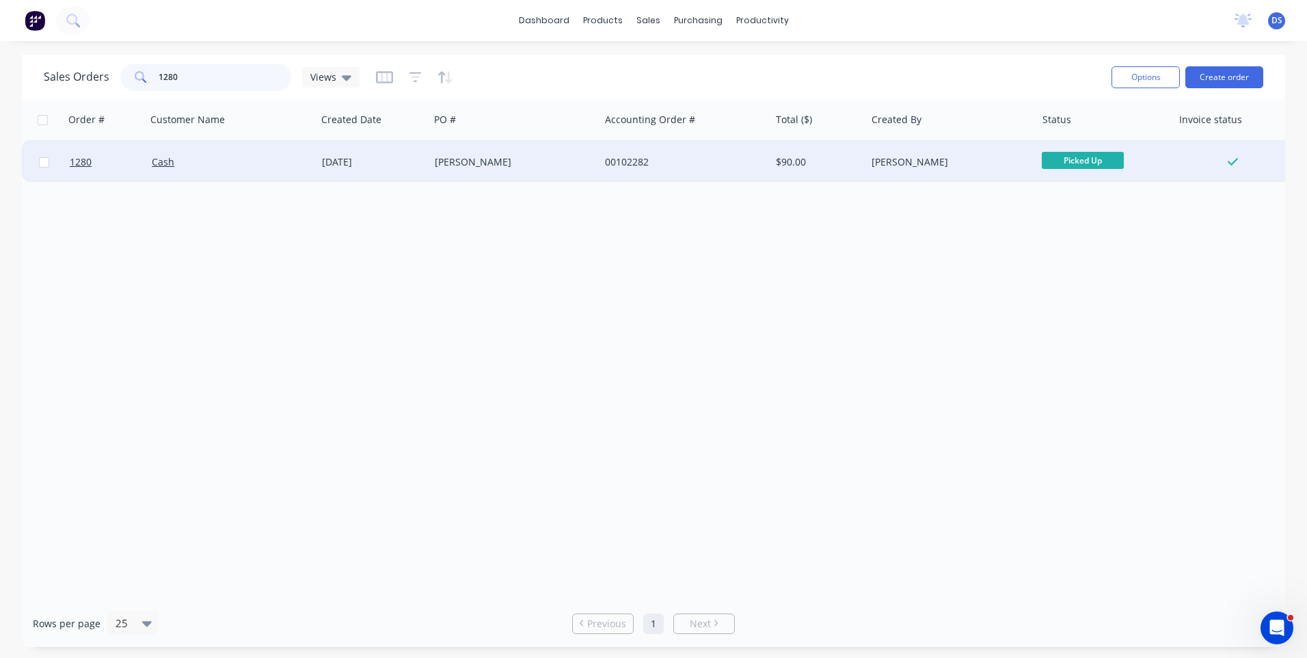
type input "1280"
click at [348, 167] on div "25 Aug 2025" at bounding box center [373, 162] width 102 height 14
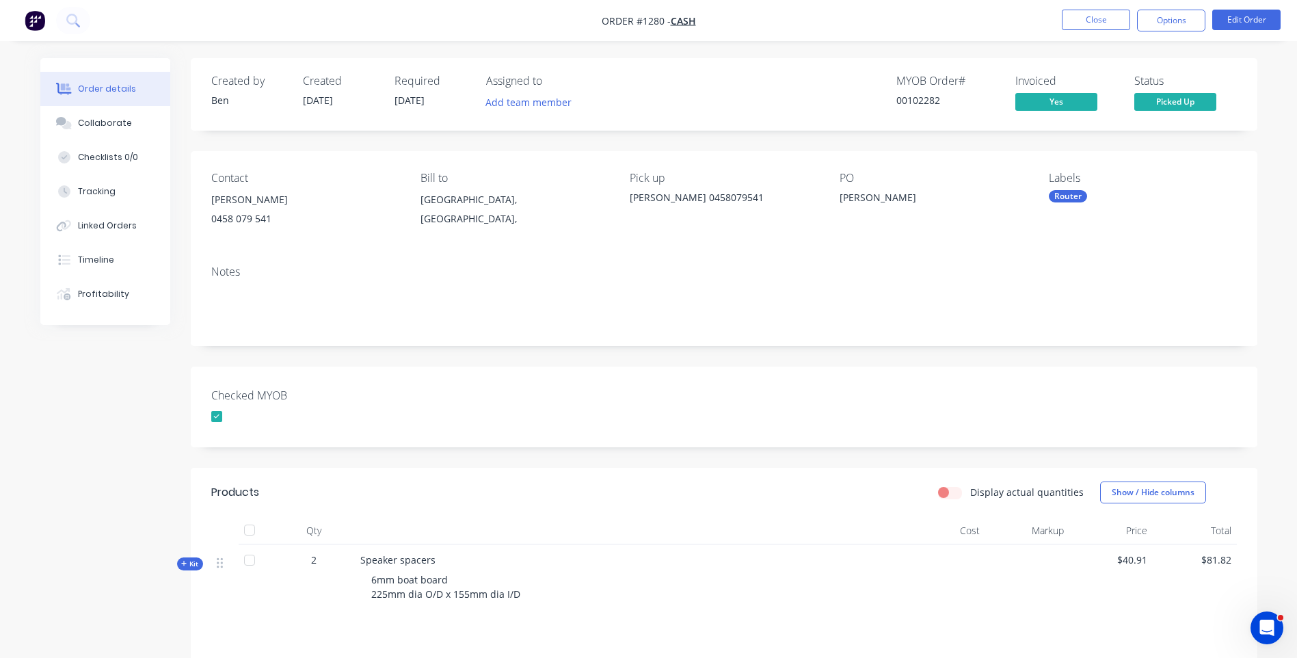
click at [733, 593] on div "6mm boat board 225mm dia O/D x 155mm dia I/D" at bounding box center [628, 587] width 536 height 40
click at [1090, 20] on button "Close" at bounding box center [1096, 20] width 68 height 21
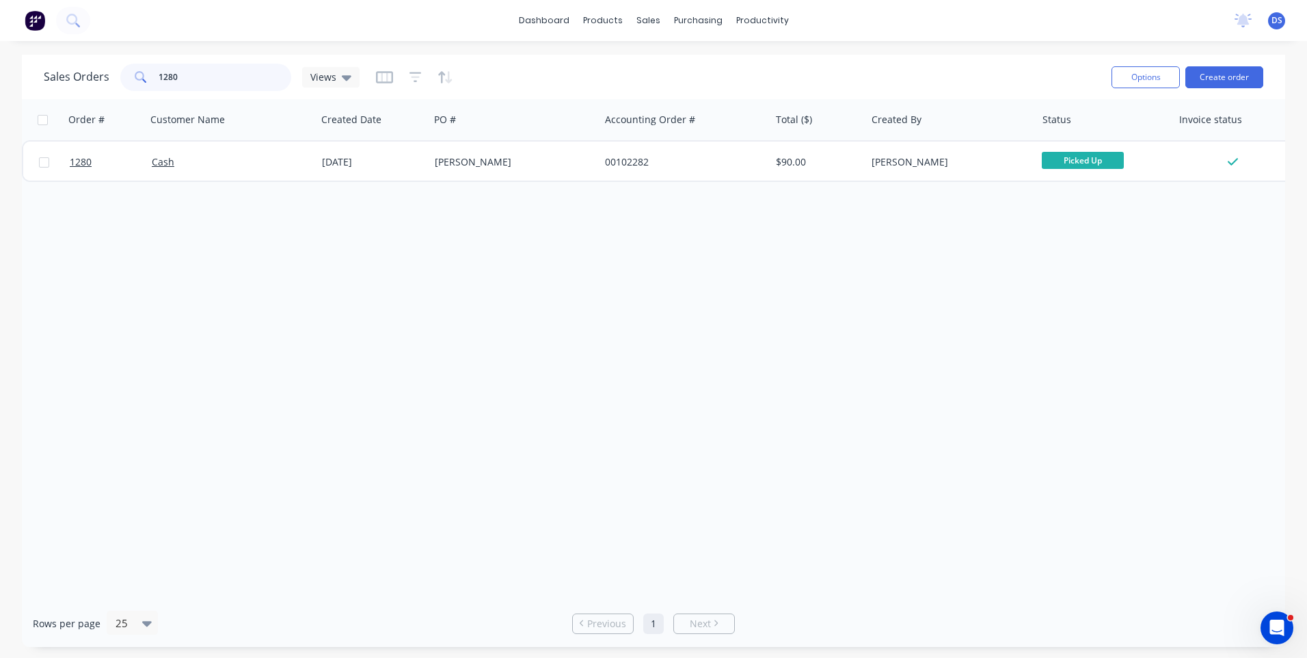
drag, startPoint x: 178, startPoint y: 79, endPoint x: 131, endPoint y: 65, distance: 49.3
click at [133, 72] on div "1280" at bounding box center [205, 77] width 171 height 27
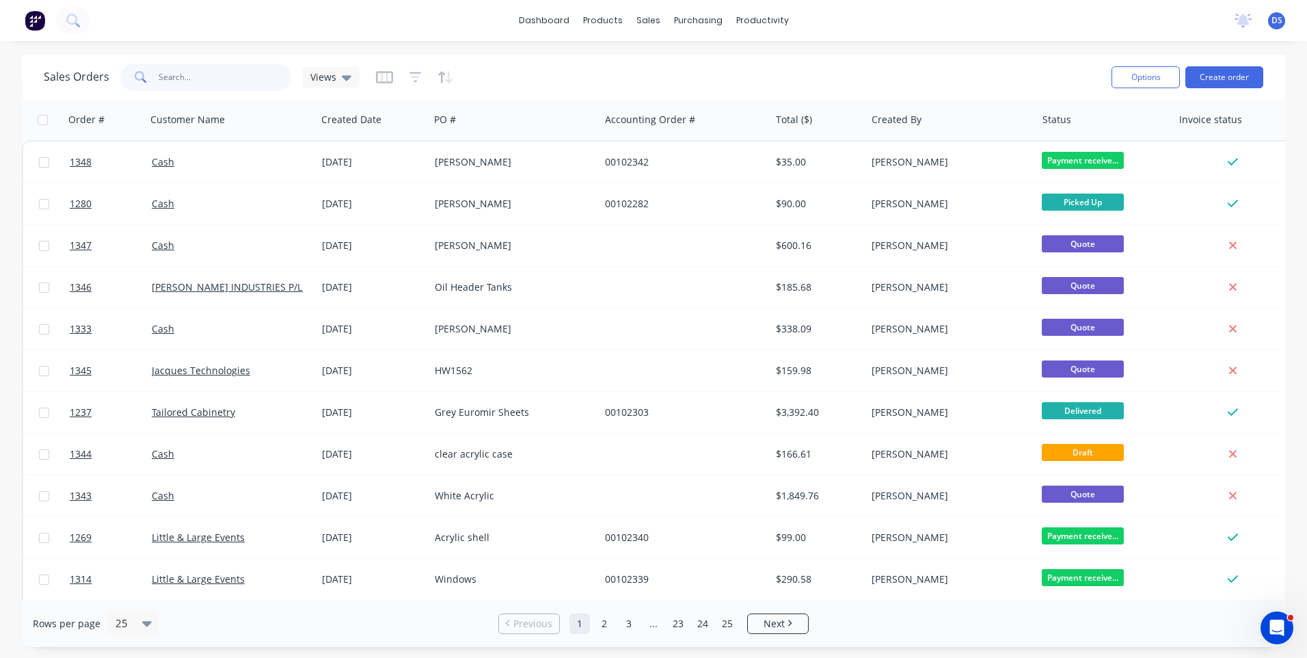
click at [196, 79] on input "text" at bounding box center [225, 77] width 133 height 27
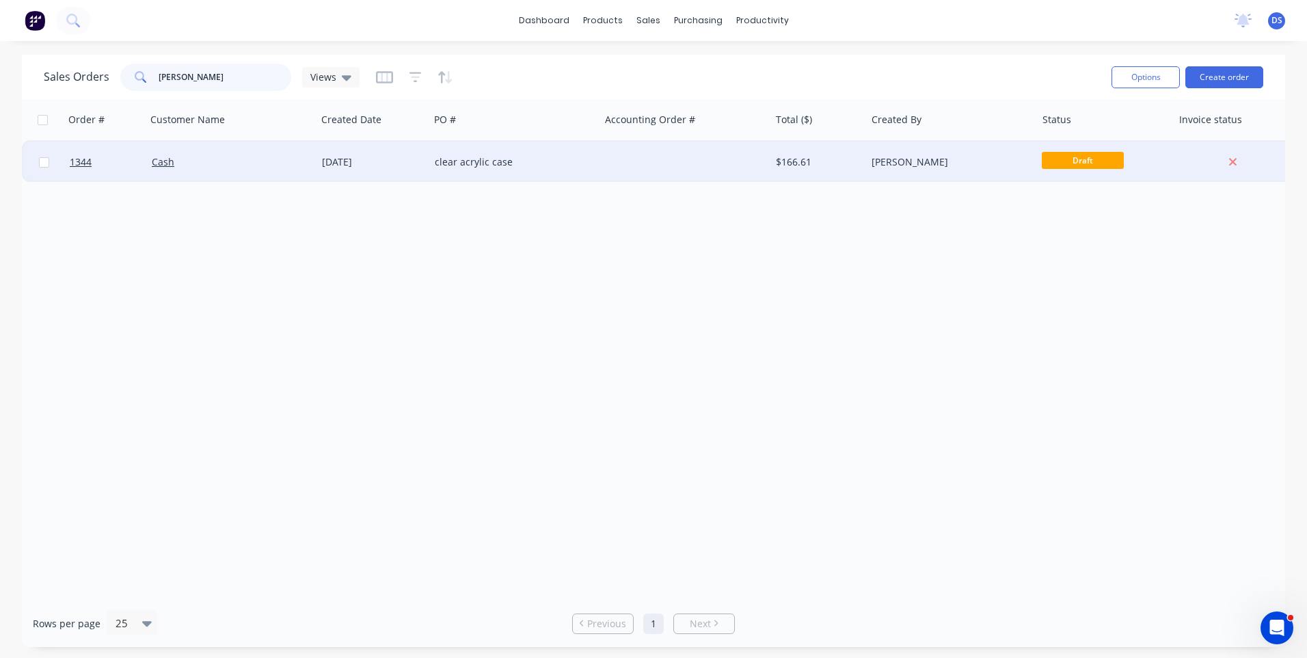
type input "jeff"
click at [492, 169] on div "clear acrylic case" at bounding box center [514, 161] width 170 height 41
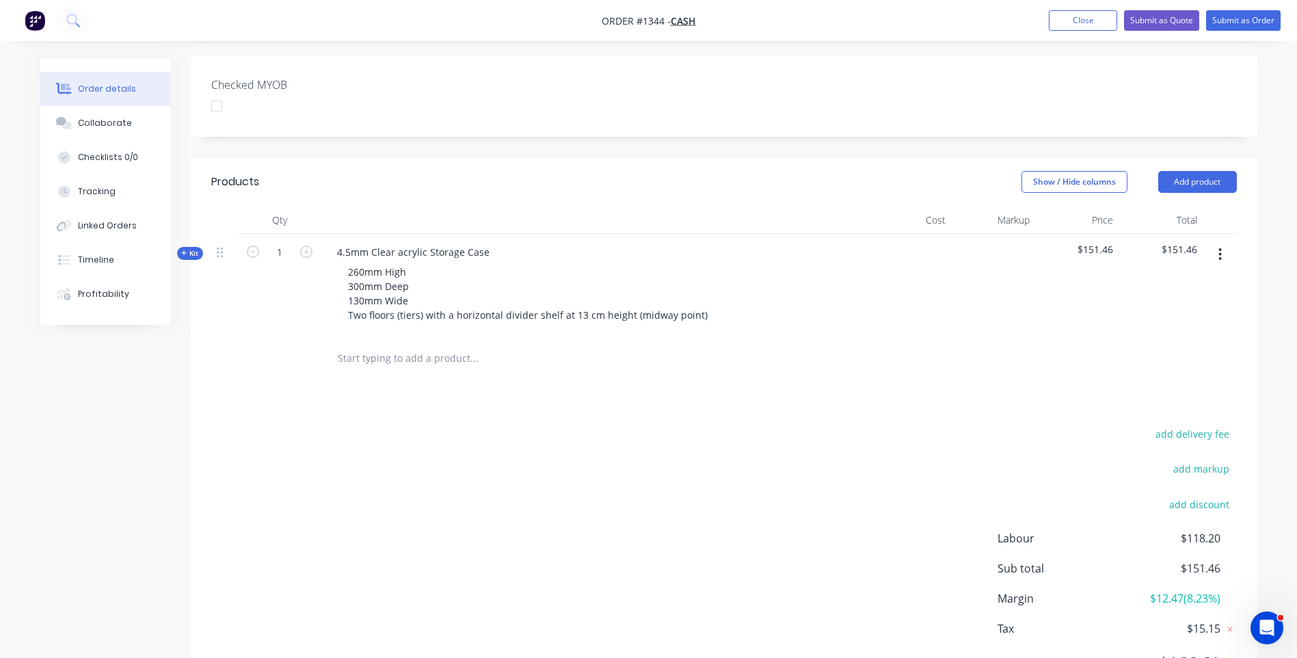
scroll to position [398, 0]
